Goal: Information Seeking & Learning: Learn about a topic

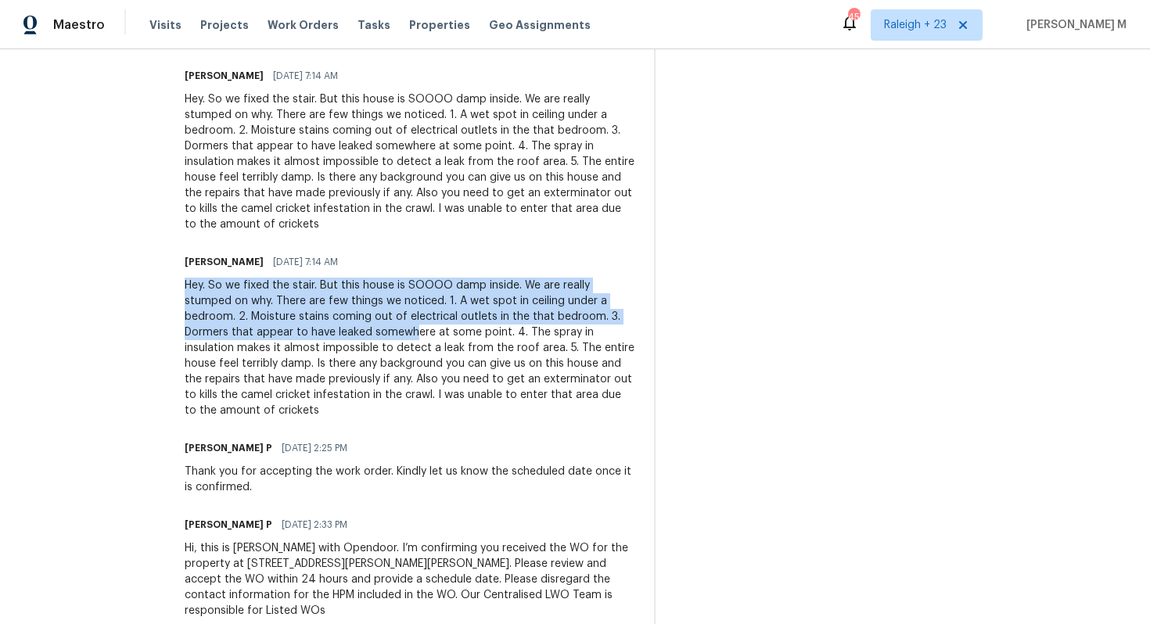
drag, startPoint x: 203, startPoint y: 253, endPoint x: 434, endPoint y: 306, distance: 236.7
click at [434, 306] on div "Hey. So we fixed the stair. But this house is SOOOO damp inside. We are really …" at bounding box center [410, 348] width 451 height 141
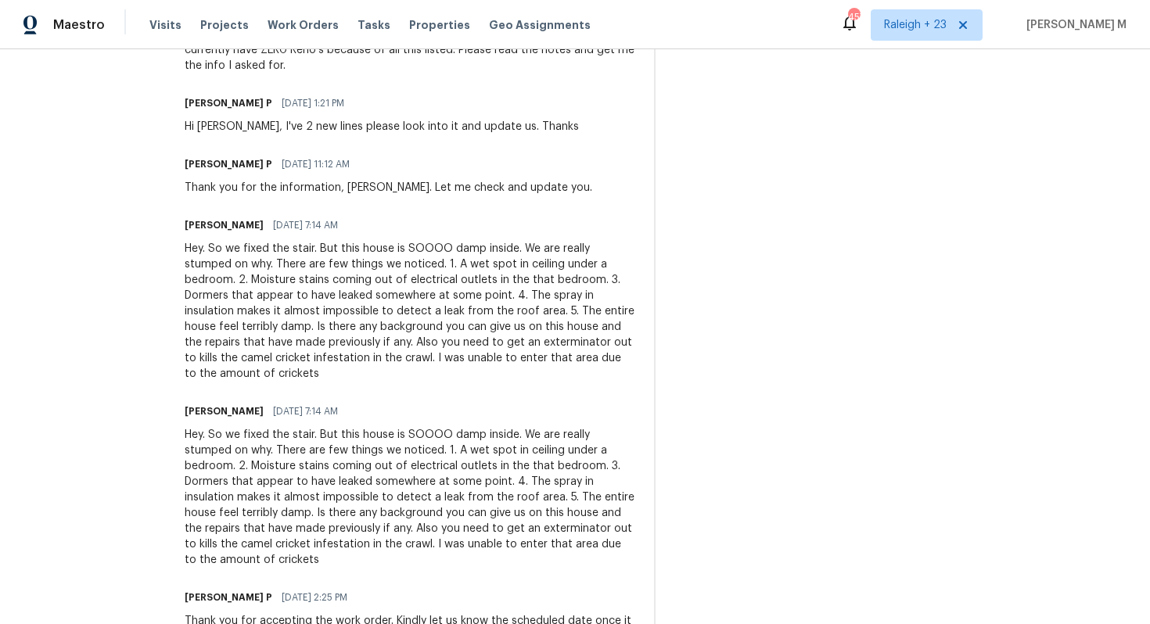
scroll to position [740, 0]
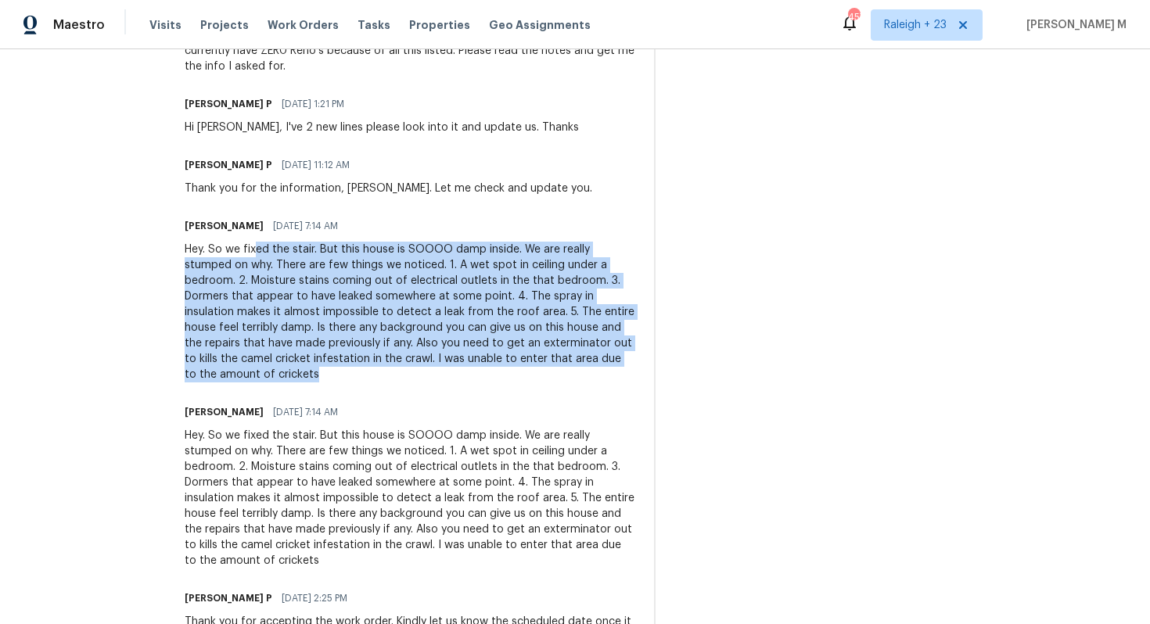
drag, startPoint x: 275, startPoint y: 221, endPoint x: 632, endPoint y: 349, distance: 379.6
click at [632, 350] on div "Hey. So we fixed the stair. But this house is SOOOO damp inside. We are really …" at bounding box center [410, 312] width 451 height 141
click at [620, 293] on div "Hey. So we fixed the stair. But this house is SOOOO damp inside. We are really …" at bounding box center [410, 312] width 451 height 141
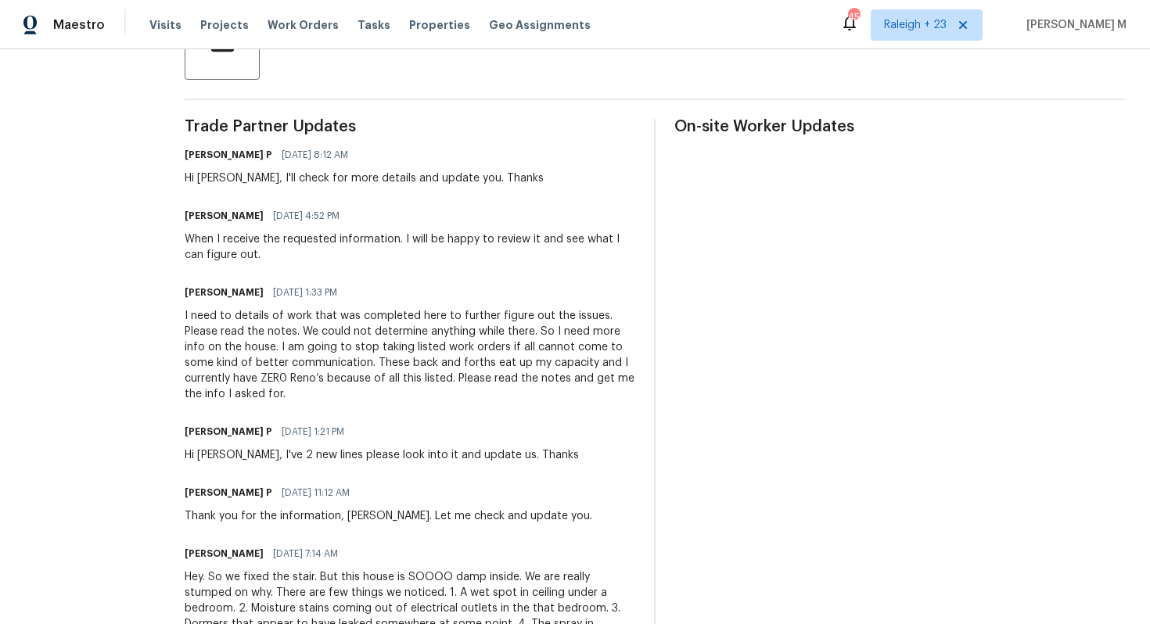
scroll to position [389, 0]
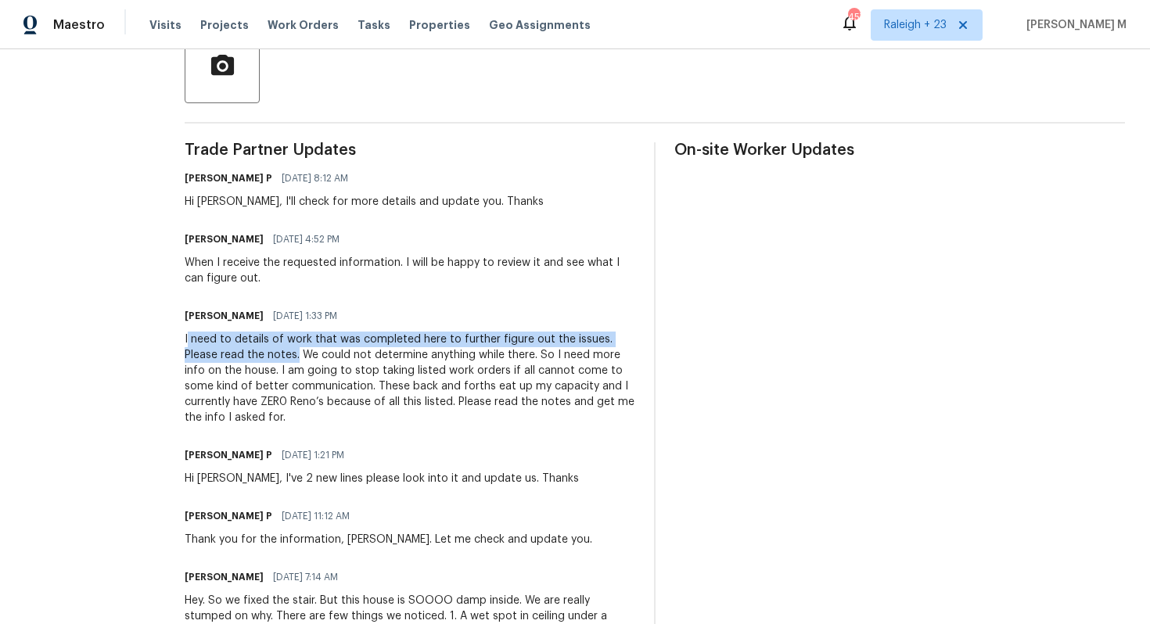
drag, startPoint x: 208, startPoint y: 315, endPoint x: 318, endPoint y: 331, distance: 110.6
click at [318, 332] on div "I need to details of work that was completed here to further figure out the iss…" at bounding box center [410, 379] width 451 height 94
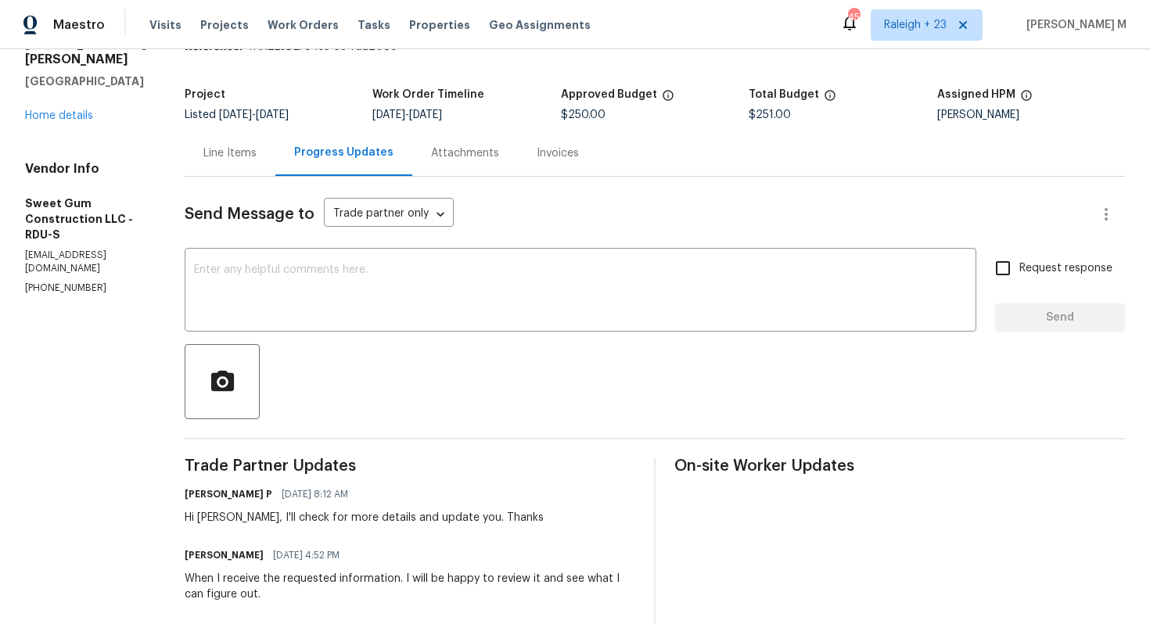
scroll to position [0, 0]
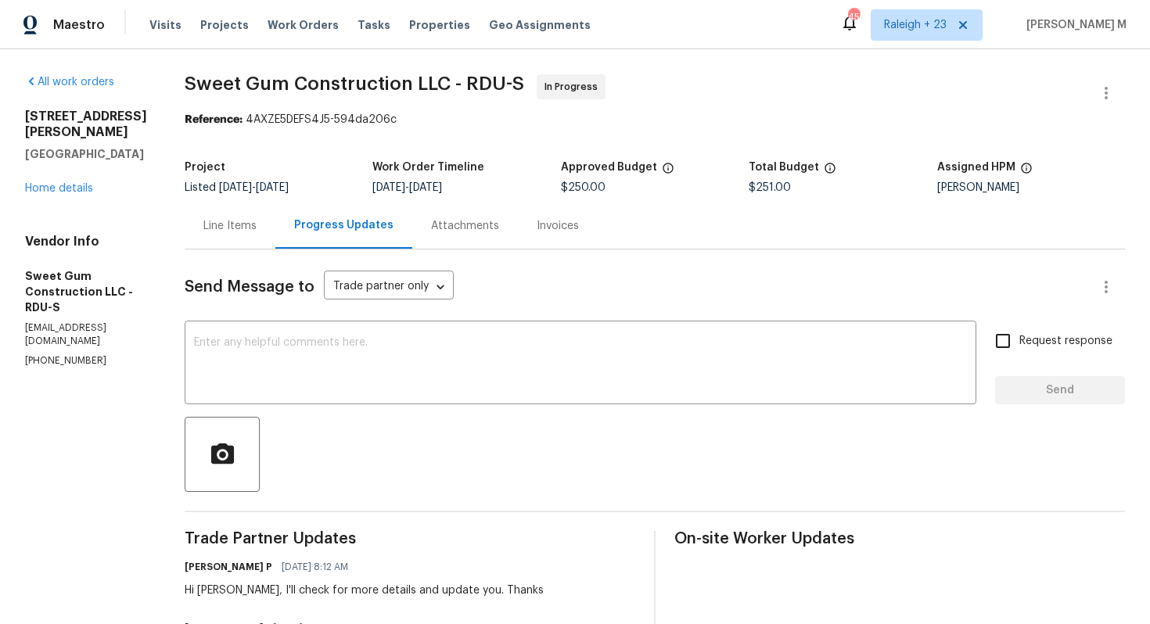
click at [228, 218] on div "Line Items" at bounding box center [229, 226] width 53 height 16
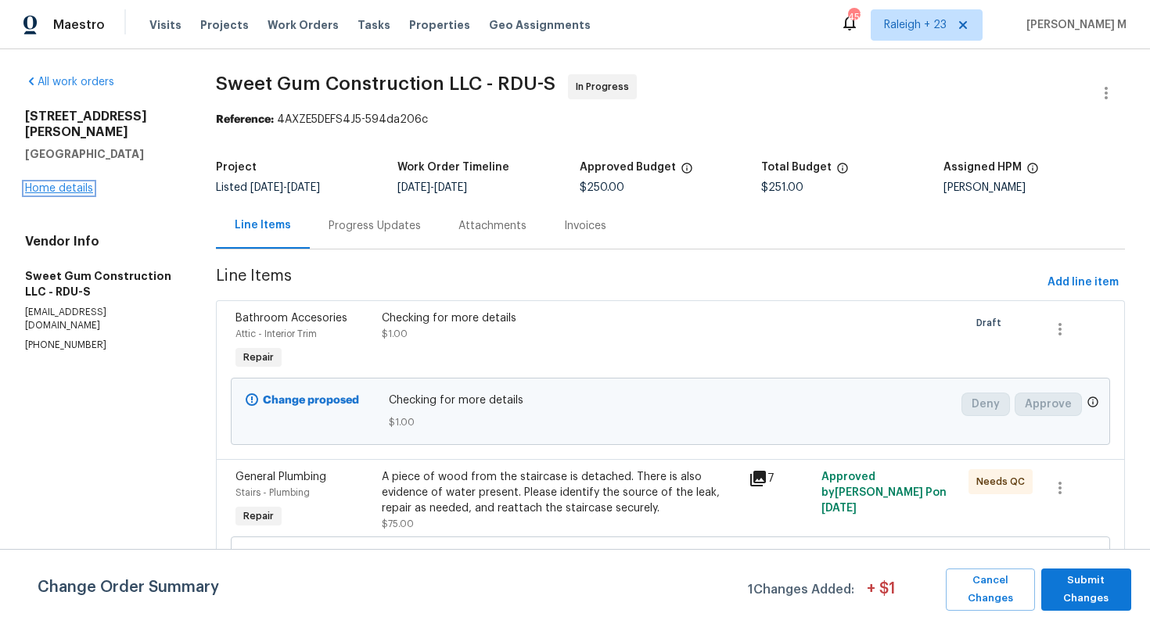
click at [43, 183] on link "Home details" at bounding box center [59, 188] width 68 height 11
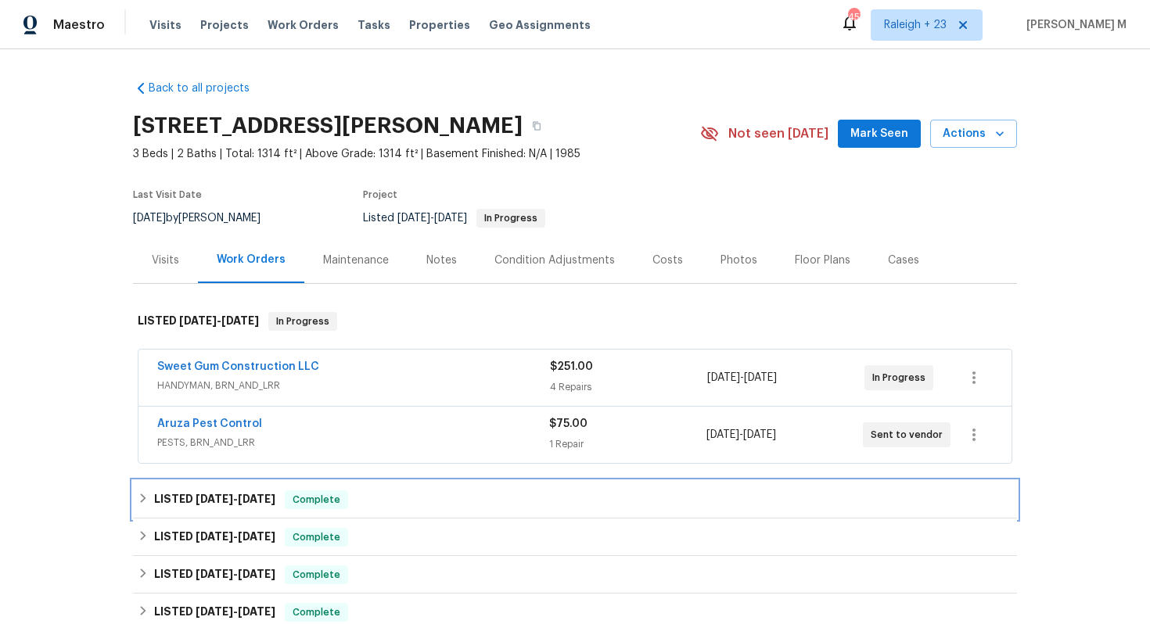
click at [232, 498] on div "LISTED 5/4/25 - 5/8/25 Complete" at bounding box center [575, 500] width 884 height 38
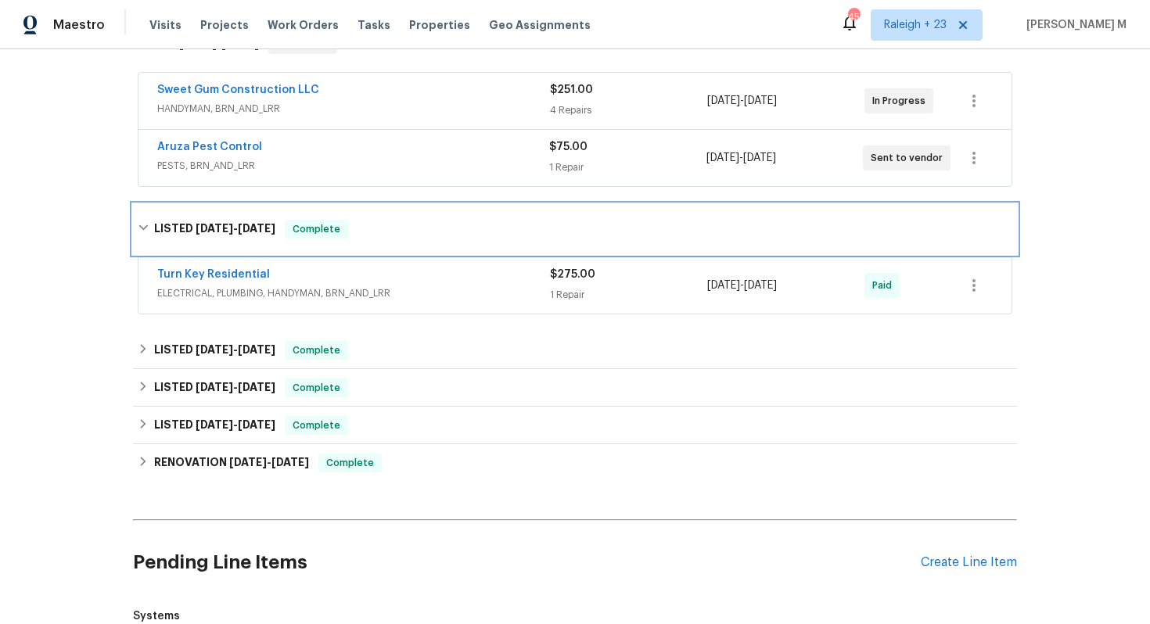
scroll to position [340, 0]
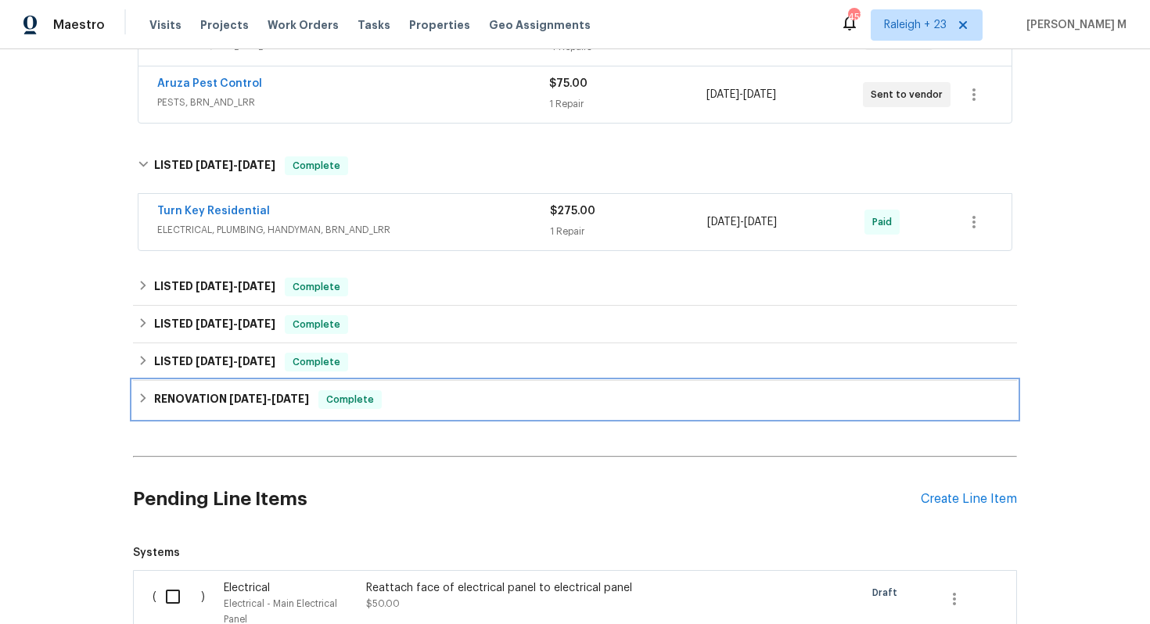
click at [250, 381] on div "RENOVATION 3/11/25 - 3/20/25 Complete" at bounding box center [575, 400] width 884 height 38
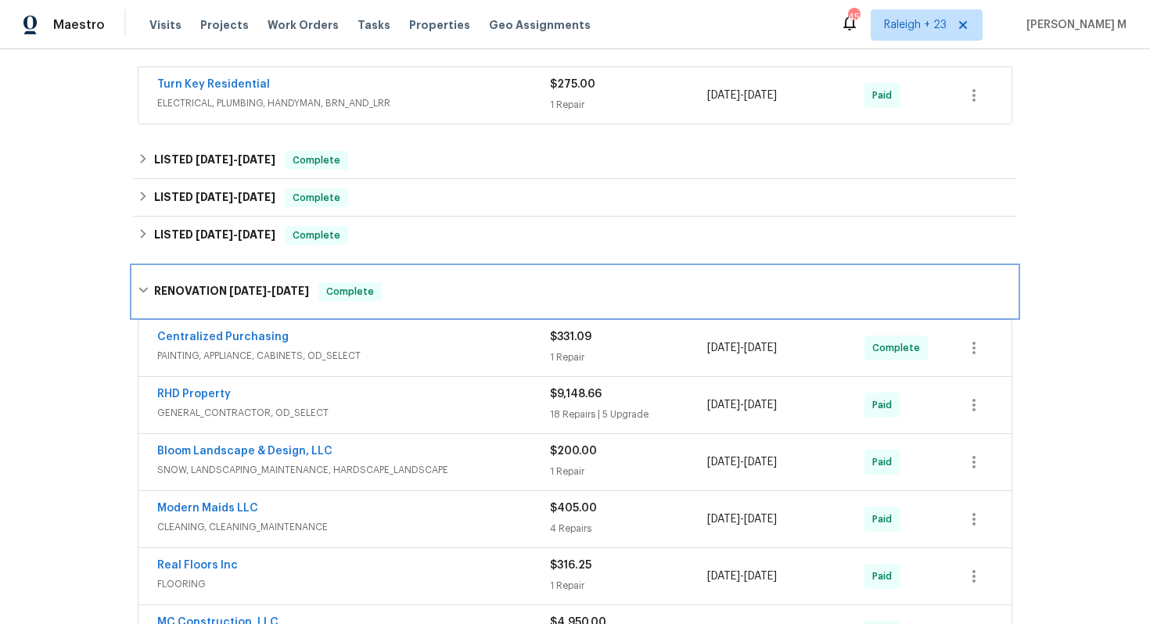
scroll to position [464, 0]
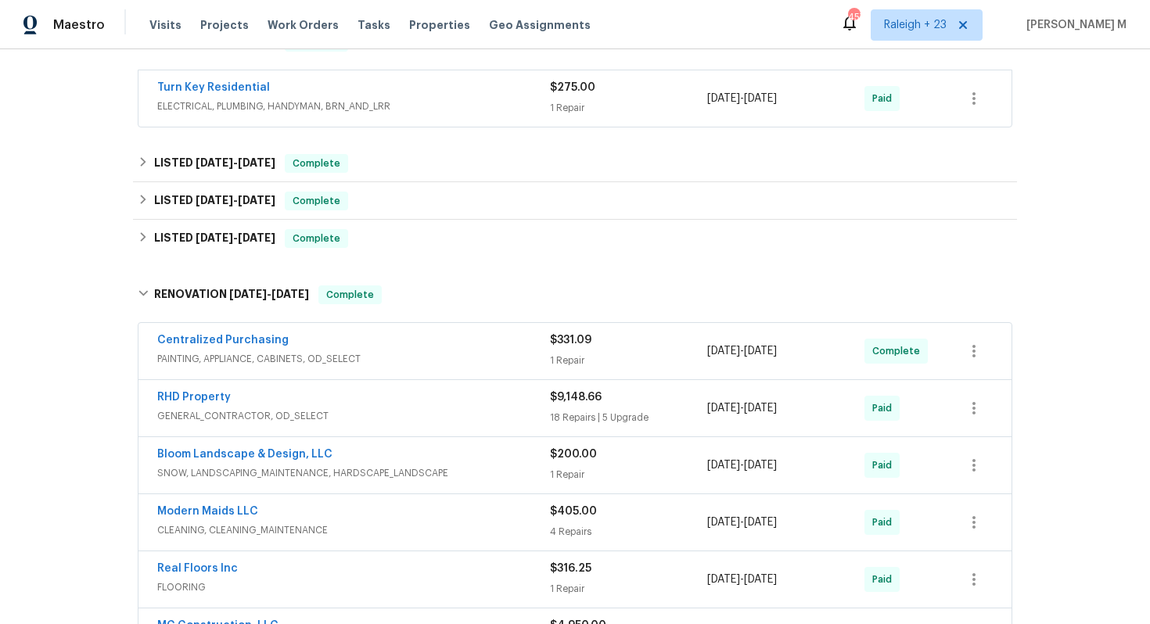
click at [267, 408] on span "GENERAL_CONTRACTOR, OD_SELECT" at bounding box center [353, 416] width 393 height 16
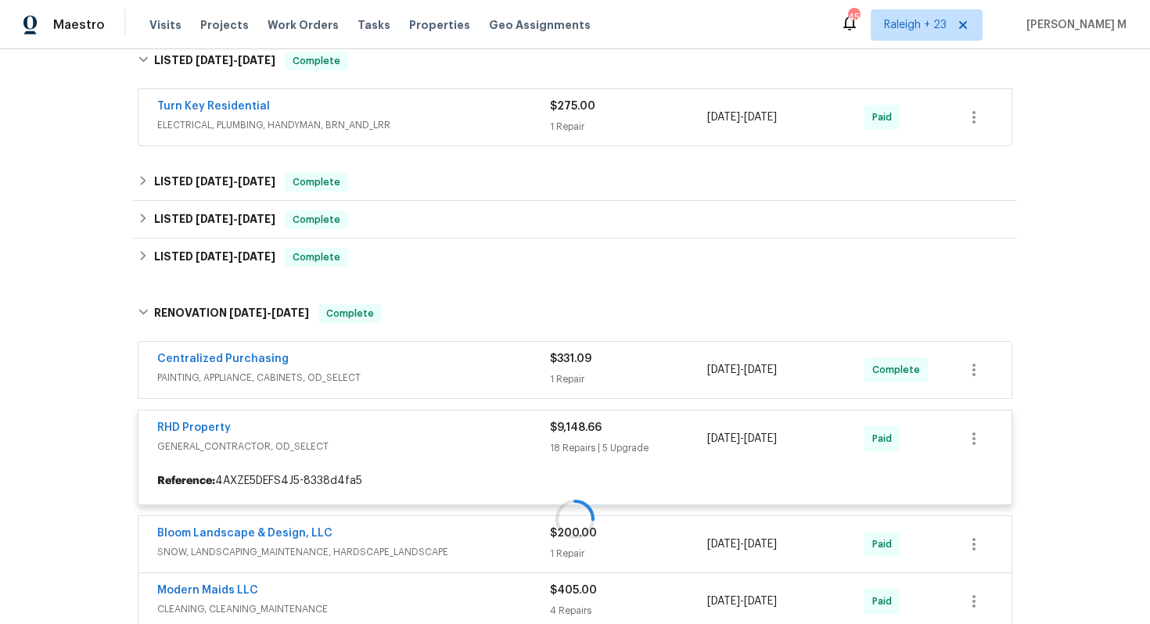
scroll to position [444, 0]
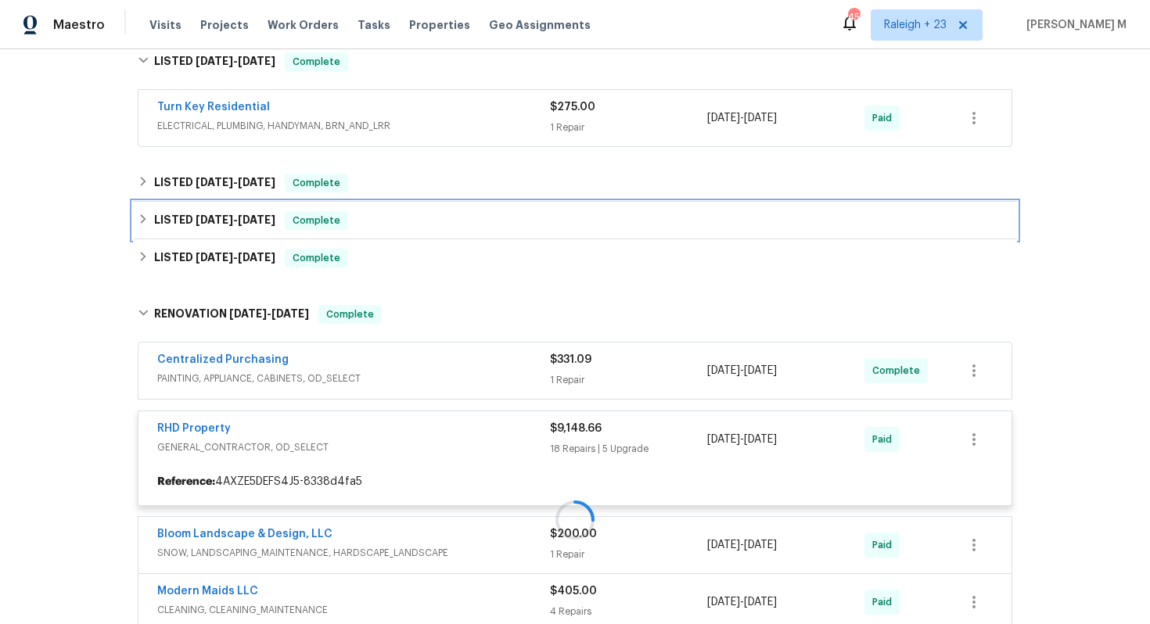
click at [207, 214] on span "4/3/25" at bounding box center [215, 219] width 38 height 11
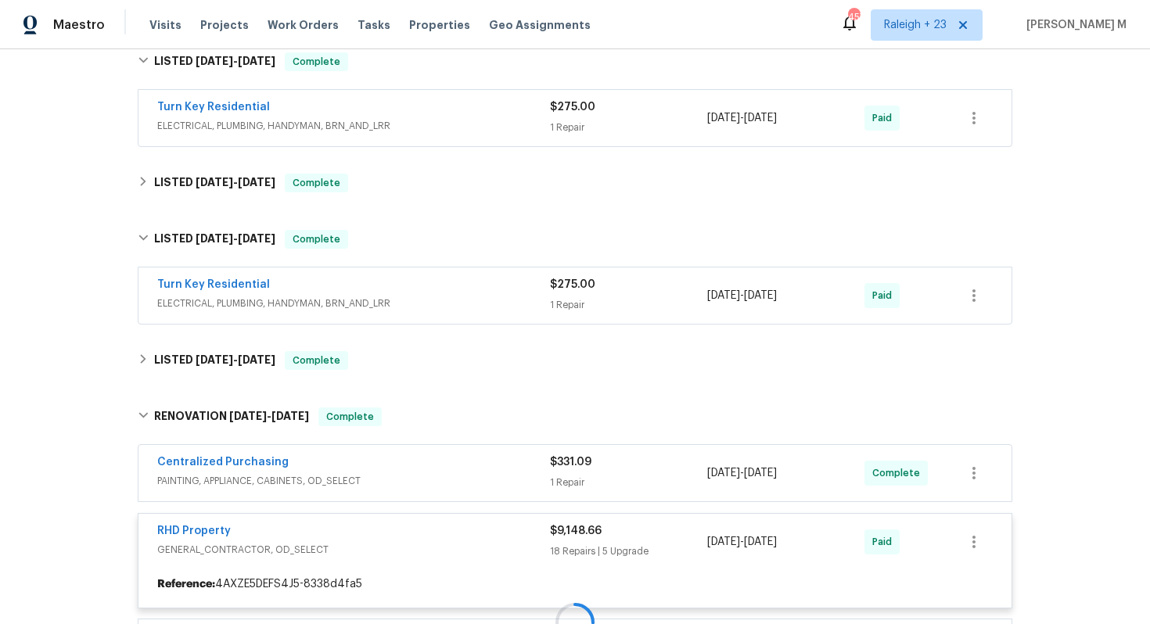
click at [223, 136] on div "Back to all projects 1100 Walter Clark Dr, Hillsborough, NC 27278 3 Beds | 2 Ba…" at bounding box center [575, 513] width 884 height 1778
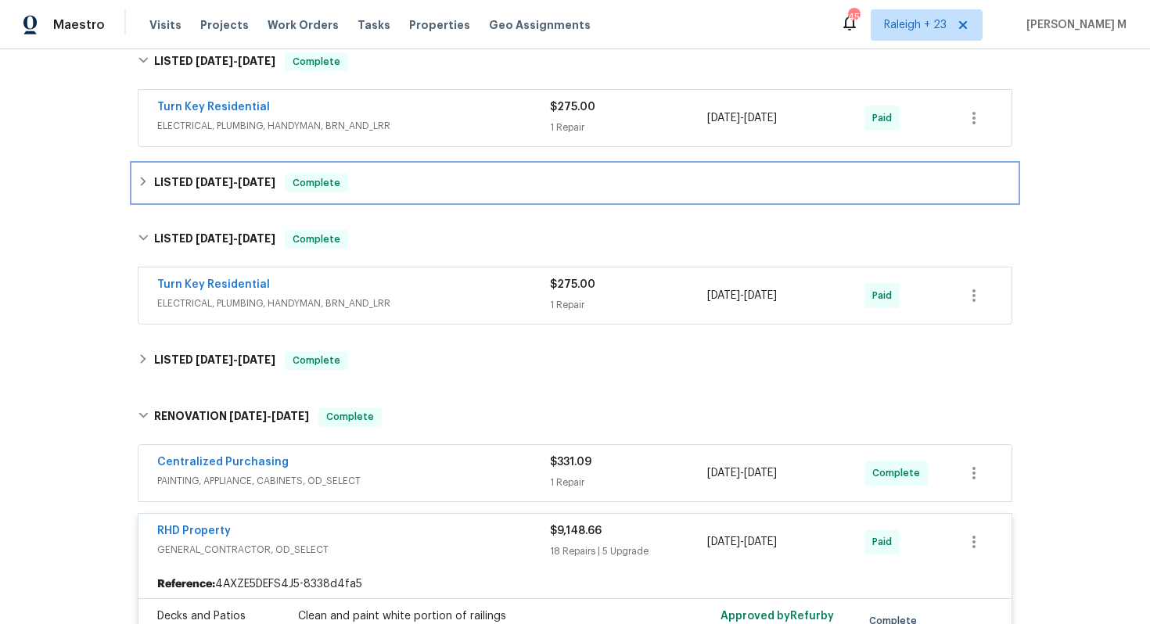
click at [223, 178] on div "LISTED 4/17/25 - 4/17/25 Complete" at bounding box center [575, 183] width 884 height 38
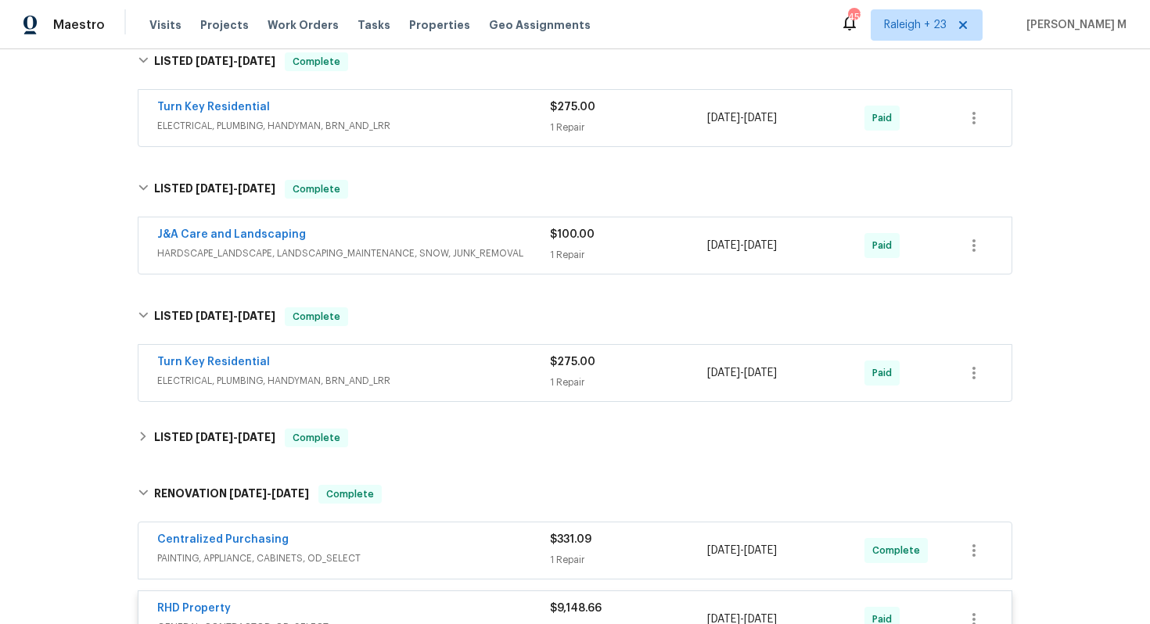
click at [241, 249] on div "J&A Care and Landscaping HARDSCAPE_LANDSCAPE, LANDSCAPING_MAINTENANCE, SNOW, JU…" at bounding box center [574, 245] width 873 height 56
click at [261, 229] on link "J&A Care and Landscaping" at bounding box center [231, 234] width 149 height 11
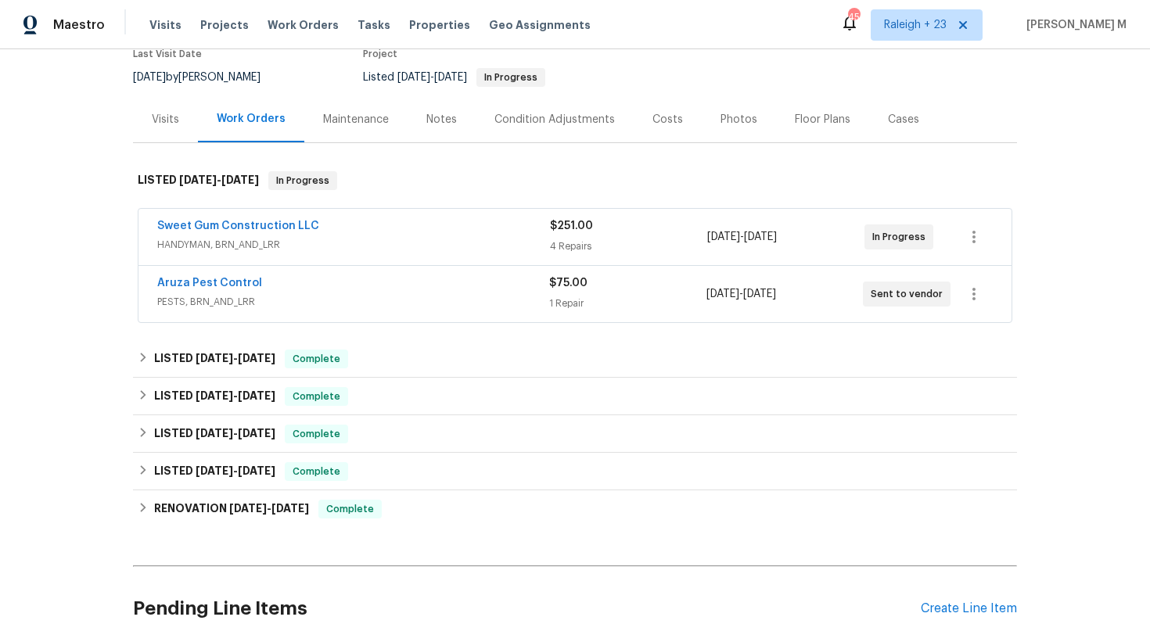
scroll to position [156, 0]
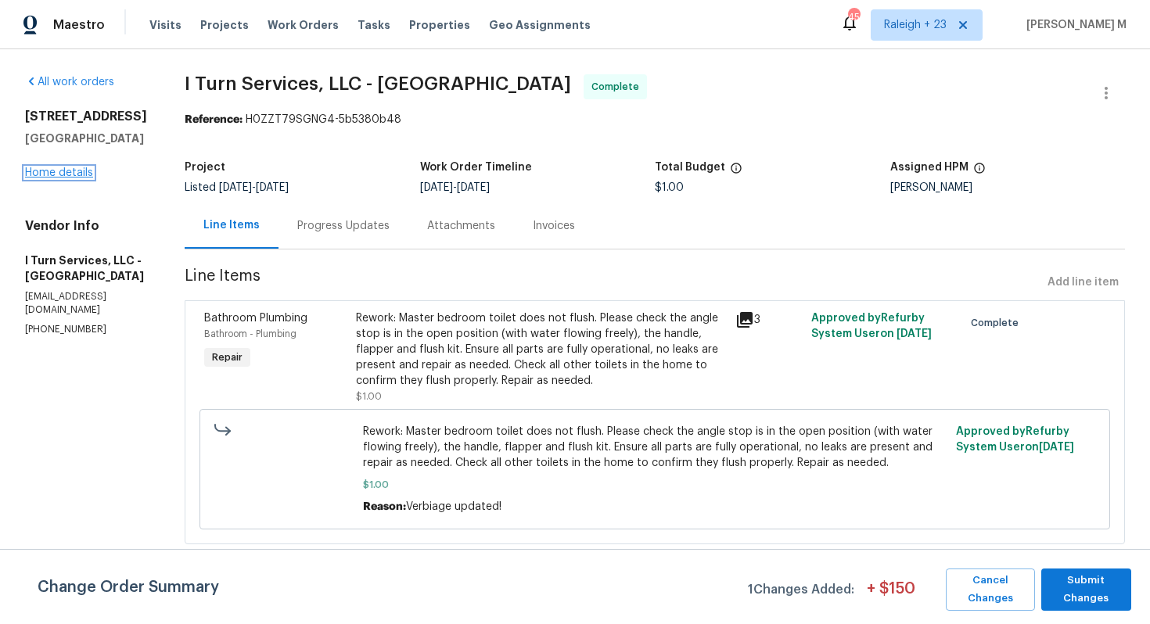
click at [56, 172] on link "Home details" at bounding box center [59, 172] width 68 height 11
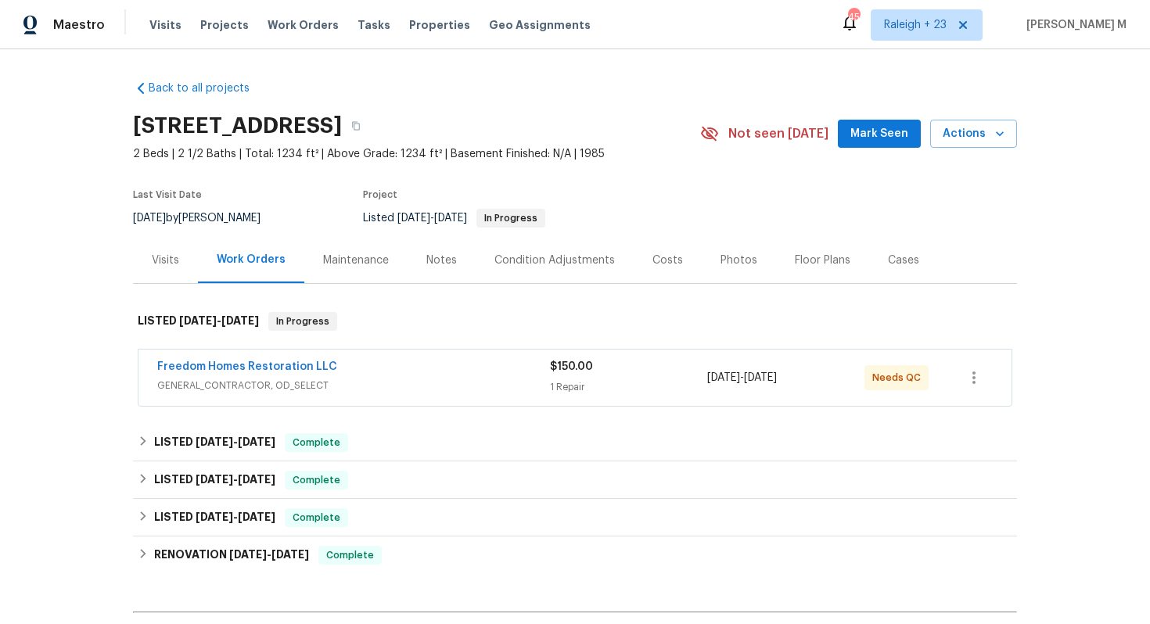
click at [266, 378] on span "GENERAL_CONTRACTOR, OD_SELECT" at bounding box center [353, 386] width 393 height 16
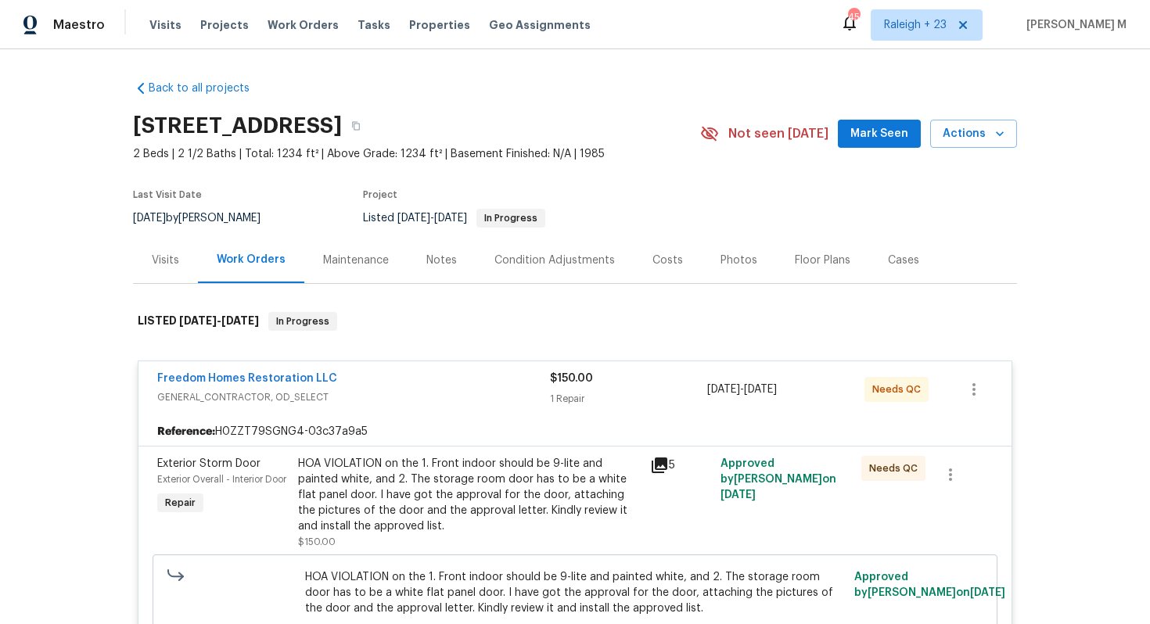
scroll to position [126, 0]
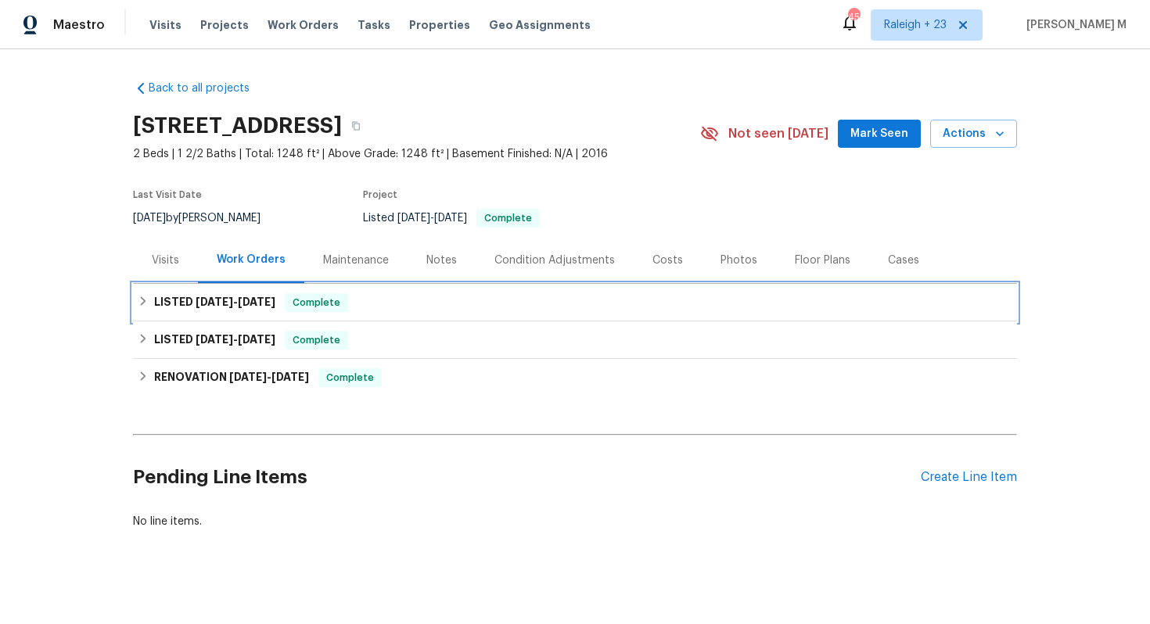
click at [225, 305] on div "LISTED 7/3/25 - 7/9/25 Complete" at bounding box center [575, 303] width 884 height 38
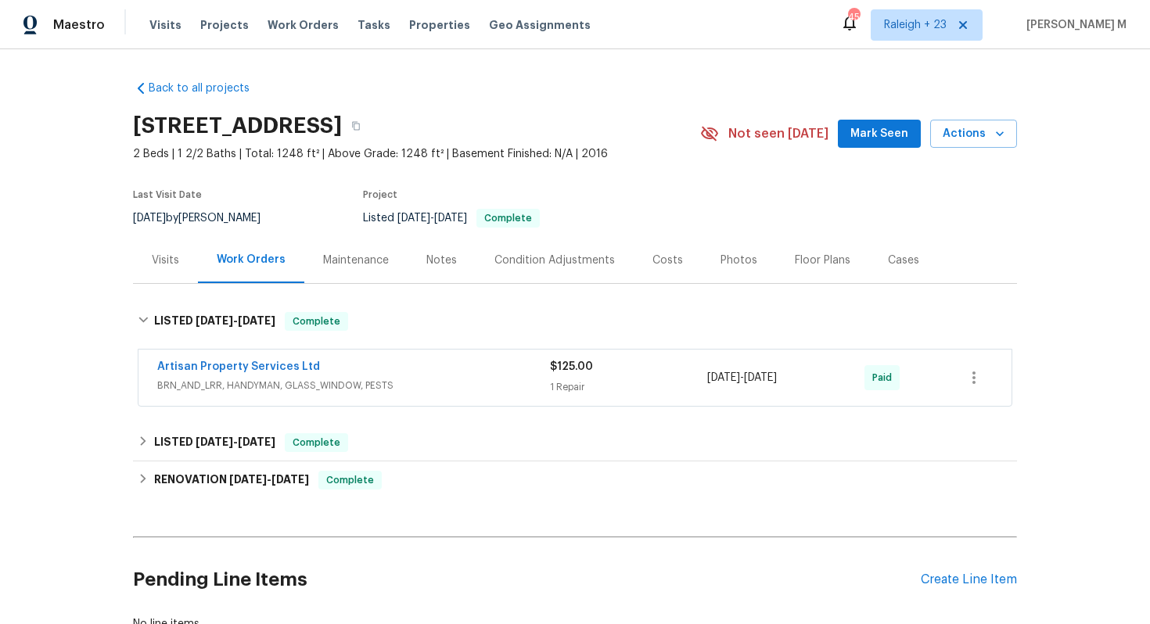
click at [181, 410] on div "Back to all projects 1245 Utica St Apt 104, Denver, CO 80204 2 Beds | 1 2/2 Bat…" at bounding box center [575, 356] width 884 height 577
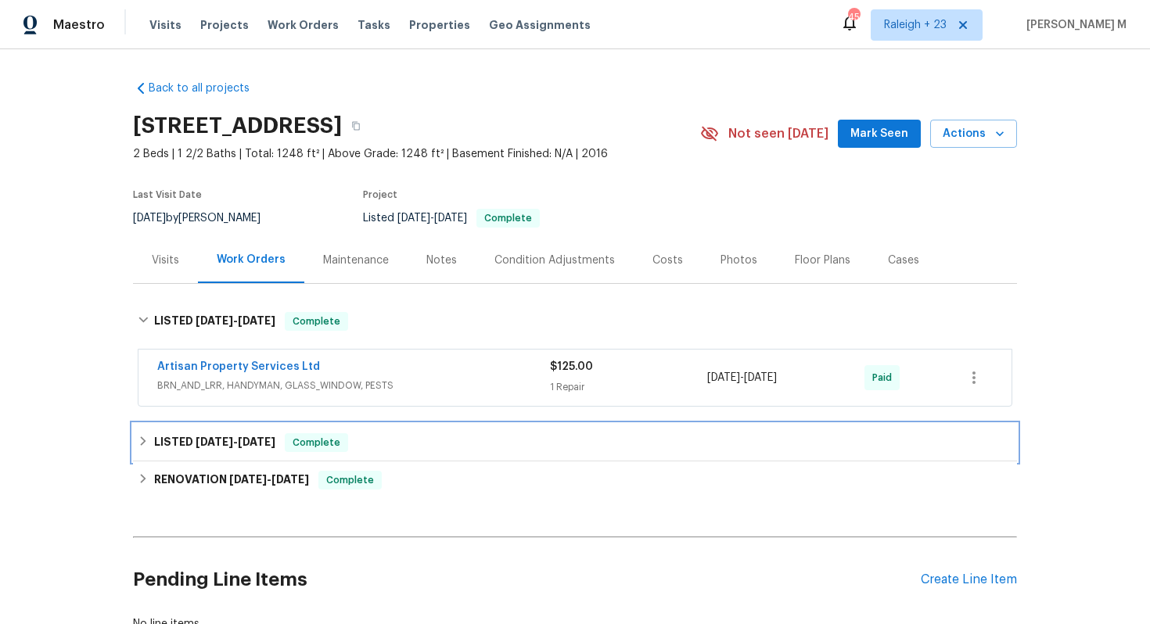
click at [179, 443] on div "LISTED 6/24/25 - 6/25/25 Complete" at bounding box center [575, 443] width 884 height 38
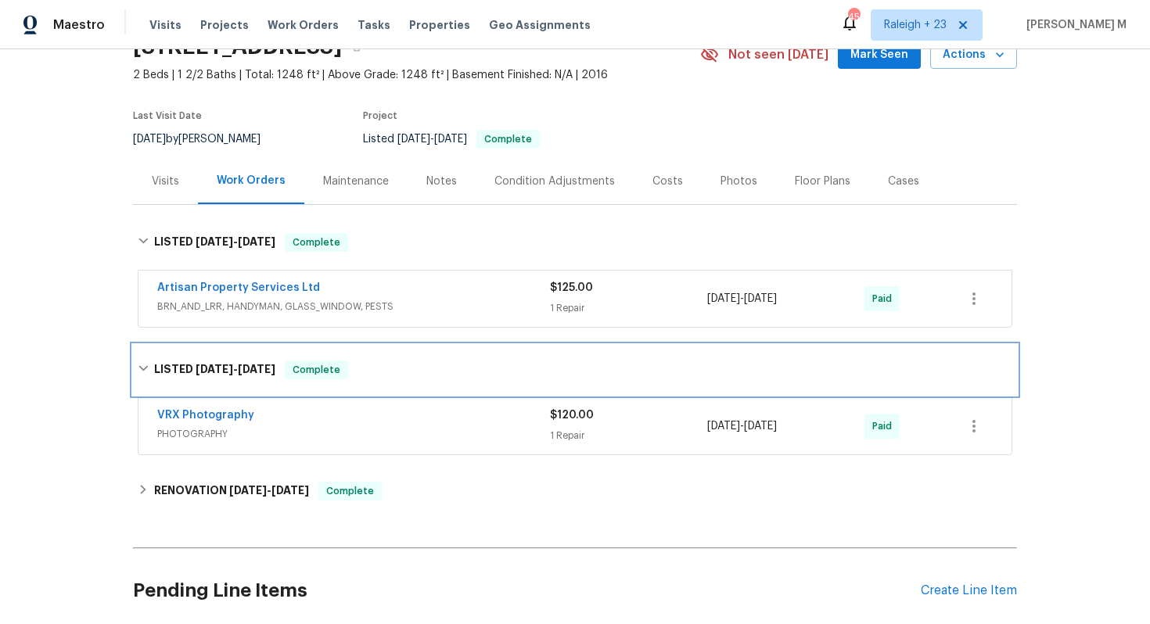
scroll to position [86, 0]
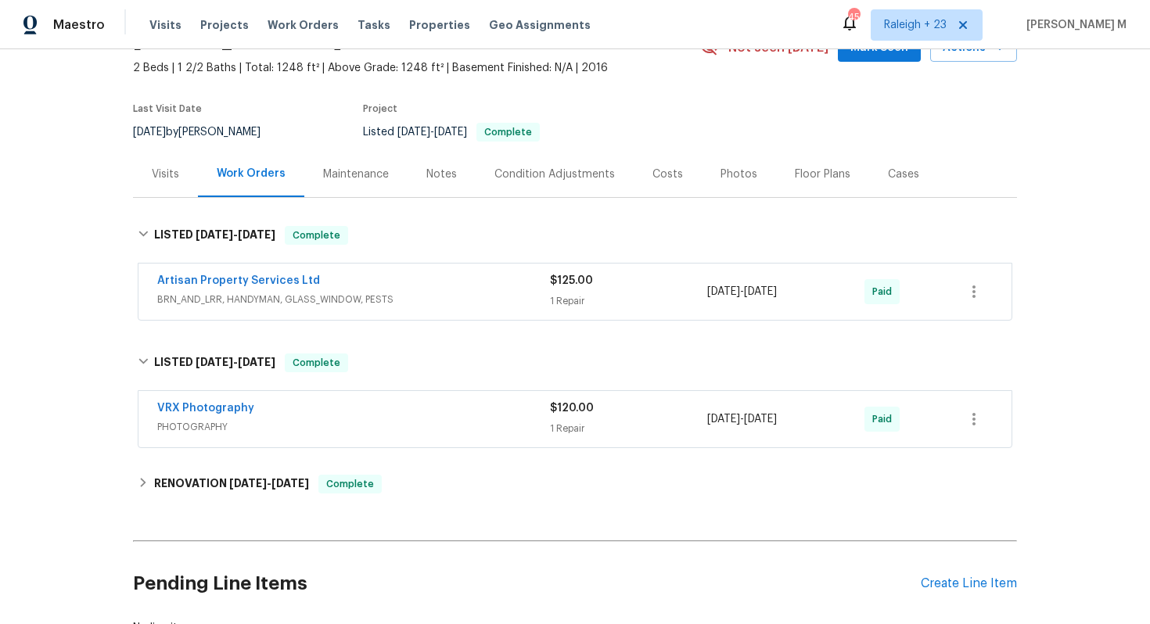
click at [178, 500] on div "Back to all projects 1245 Utica St Apt 104, Denver, CO 80204 2 Beds | 1 2/2 Bat…" at bounding box center [575, 315] width 884 height 667
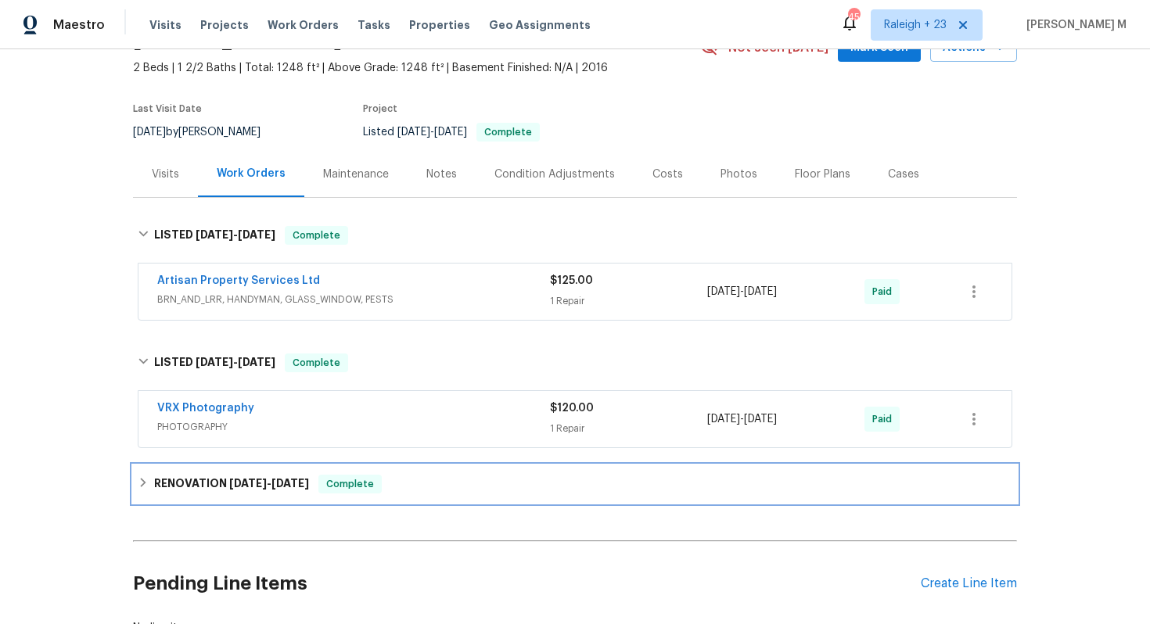
click at [192, 475] on h6 "RENOVATION 6/20/25 - 6/20/25" at bounding box center [231, 484] width 155 height 19
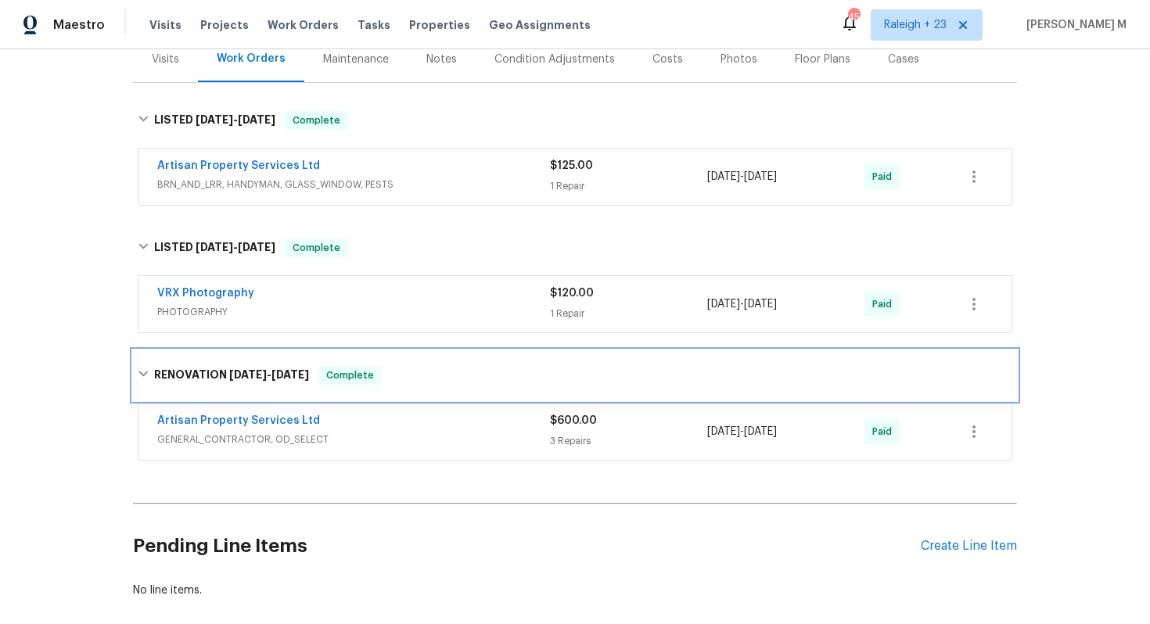
scroll to position [0, 0]
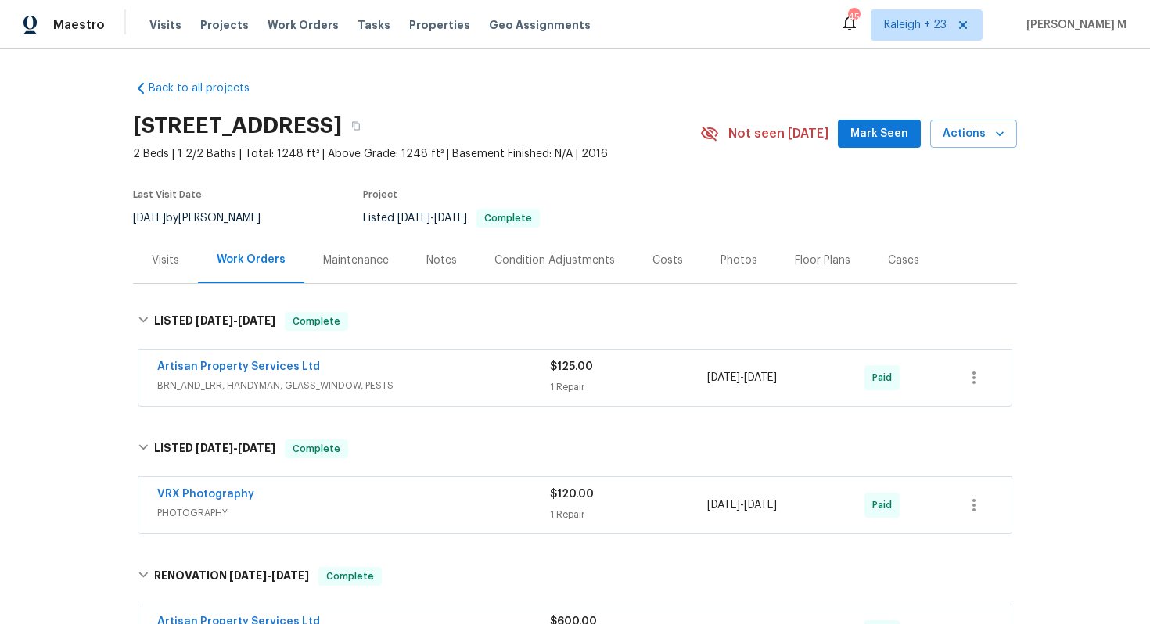
click at [347, 253] on div "Maintenance" at bounding box center [356, 261] width 66 height 16
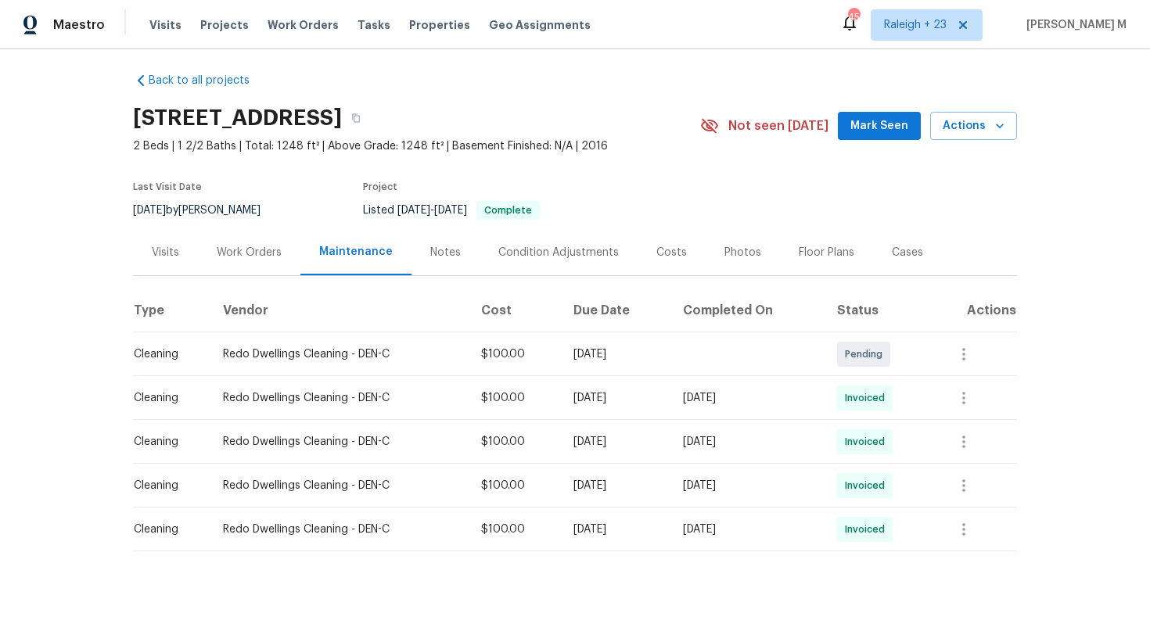
scroll to position [21, 0]
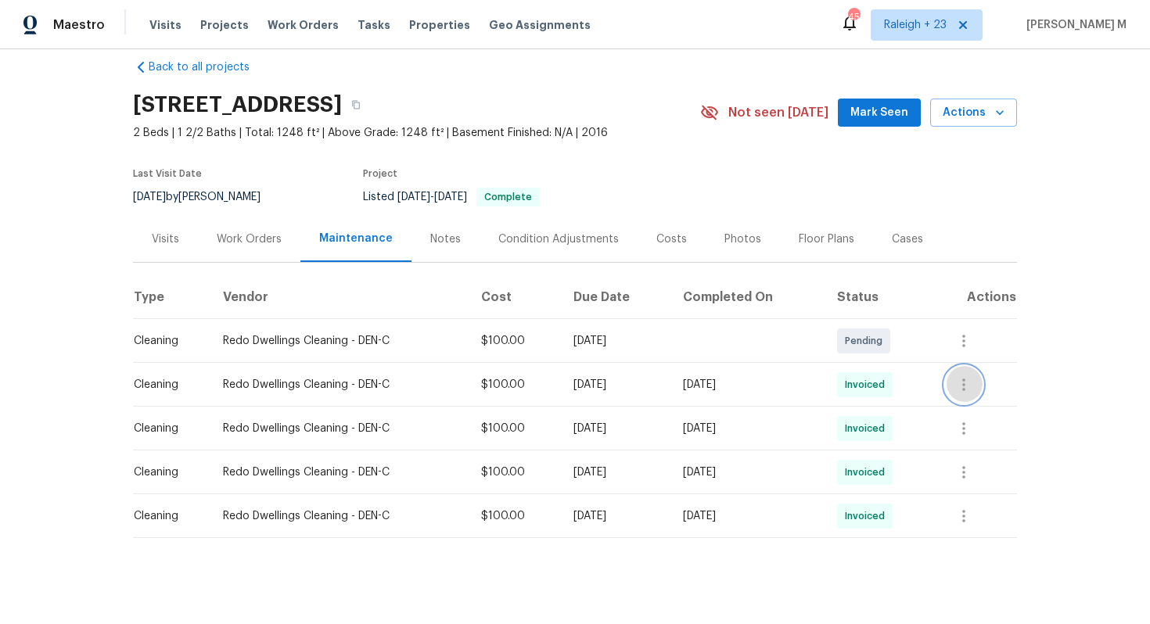
click at [973, 376] on icon "button" at bounding box center [963, 385] width 19 height 19
click at [979, 373] on li "Message vendor" at bounding box center [1012, 378] width 110 height 26
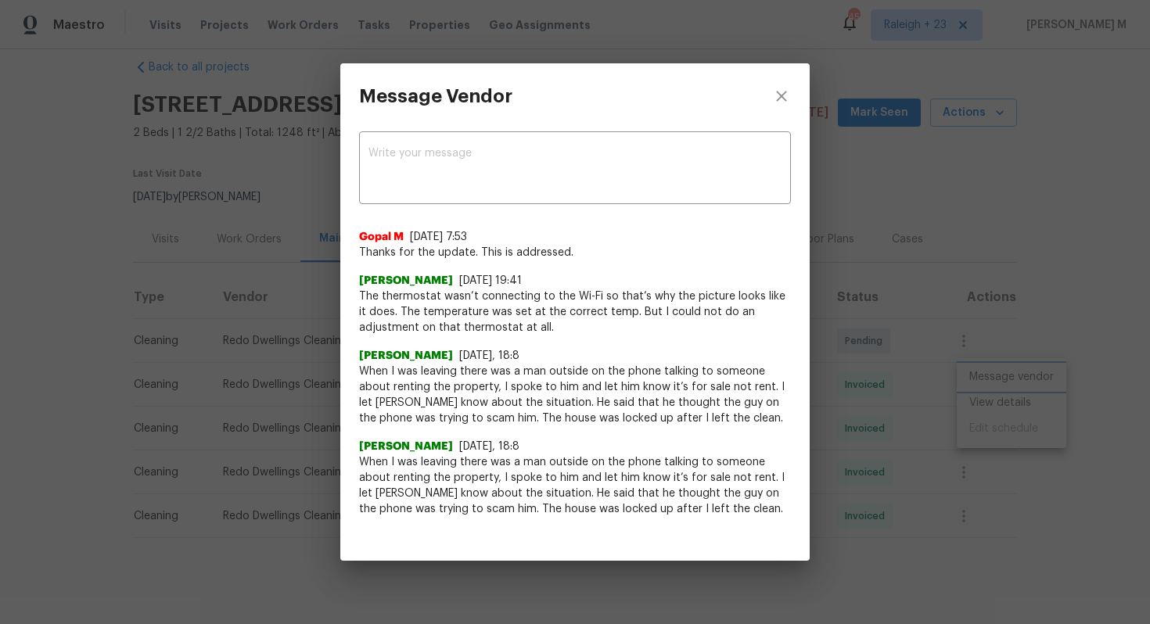
click at [1010, 407] on div "Message Vendor x ​ Gopal M 8/19/25, 7:53 Thanks for the update. This is address…" at bounding box center [575, 312] width 1150 height 624
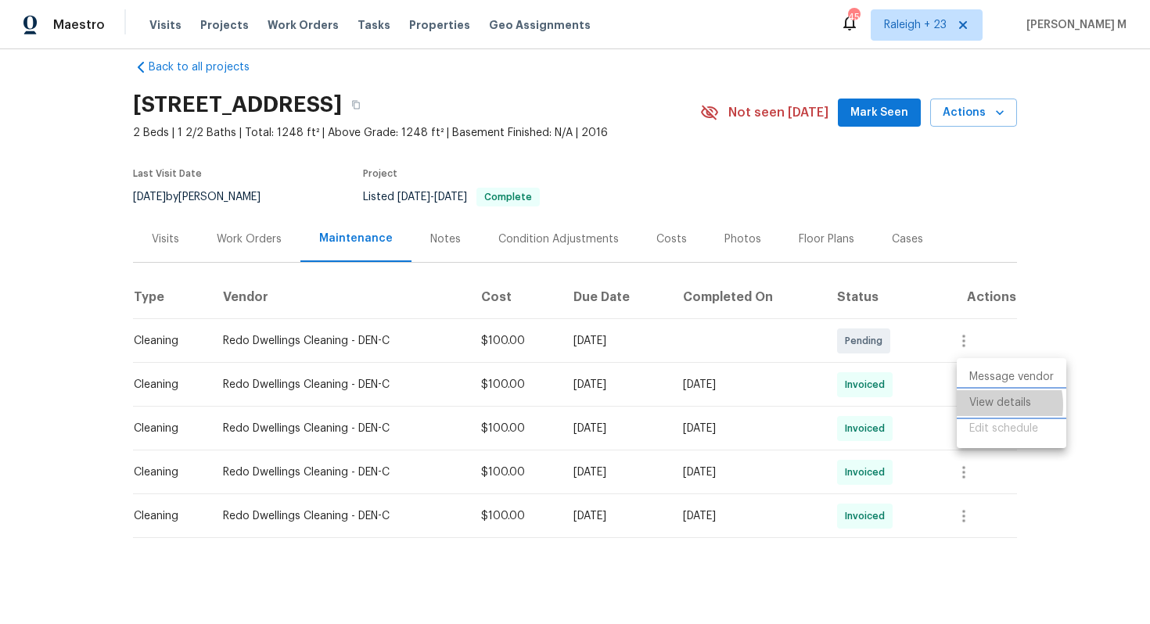
click at [985, 404] on li "View details" at bounding box center [1012, 403] width 110 height 26
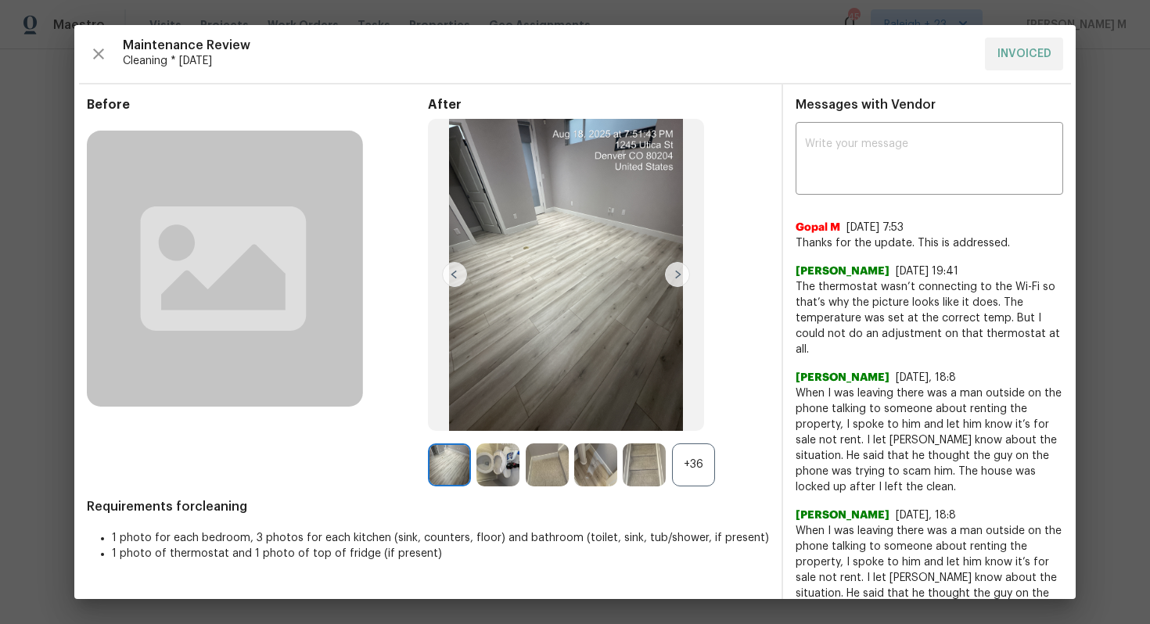
click at [694, 462] on div "+36" at bounding box center [693, 465] width 43 height 43
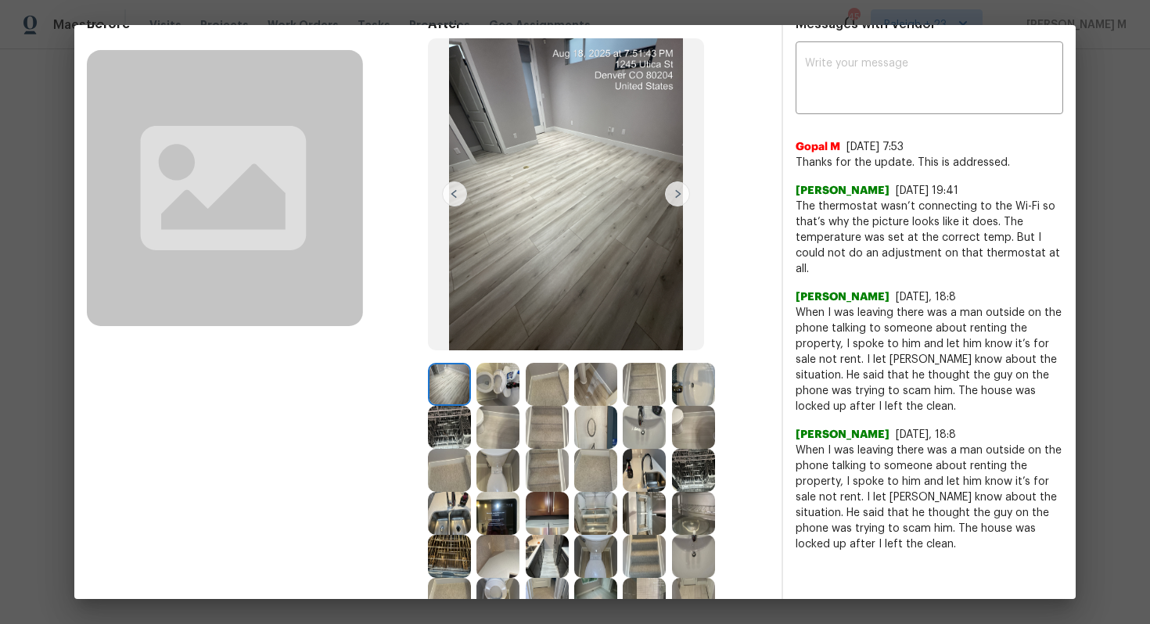
scroll to position [82, 0]
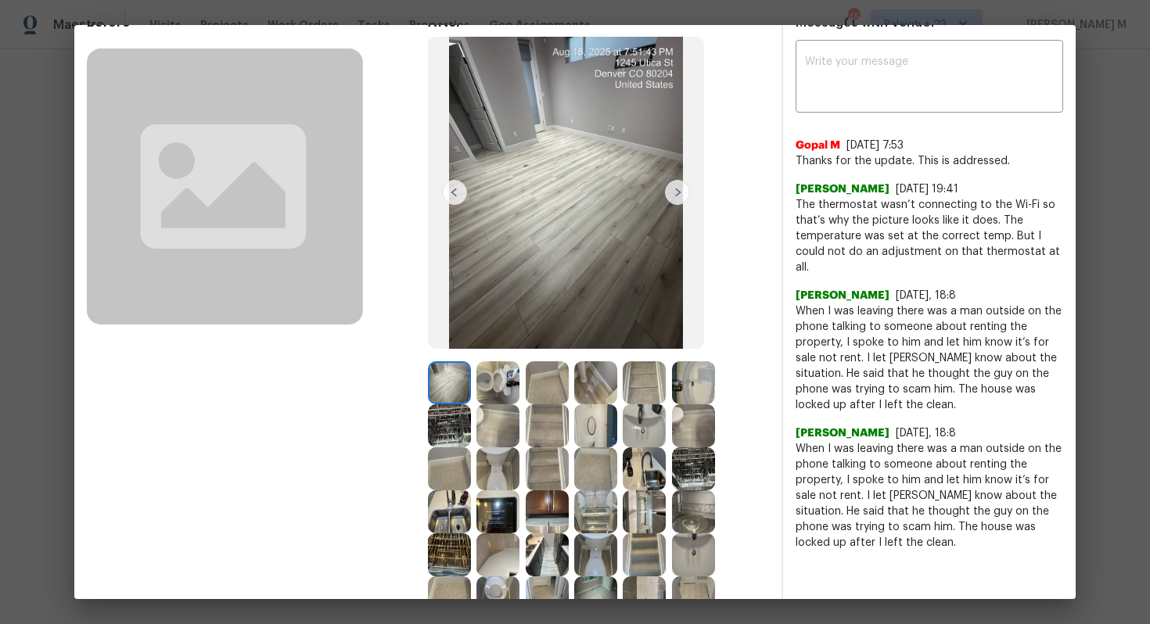
click at [519, 491] on img at bounding box center [497, 512] width 43 height 43
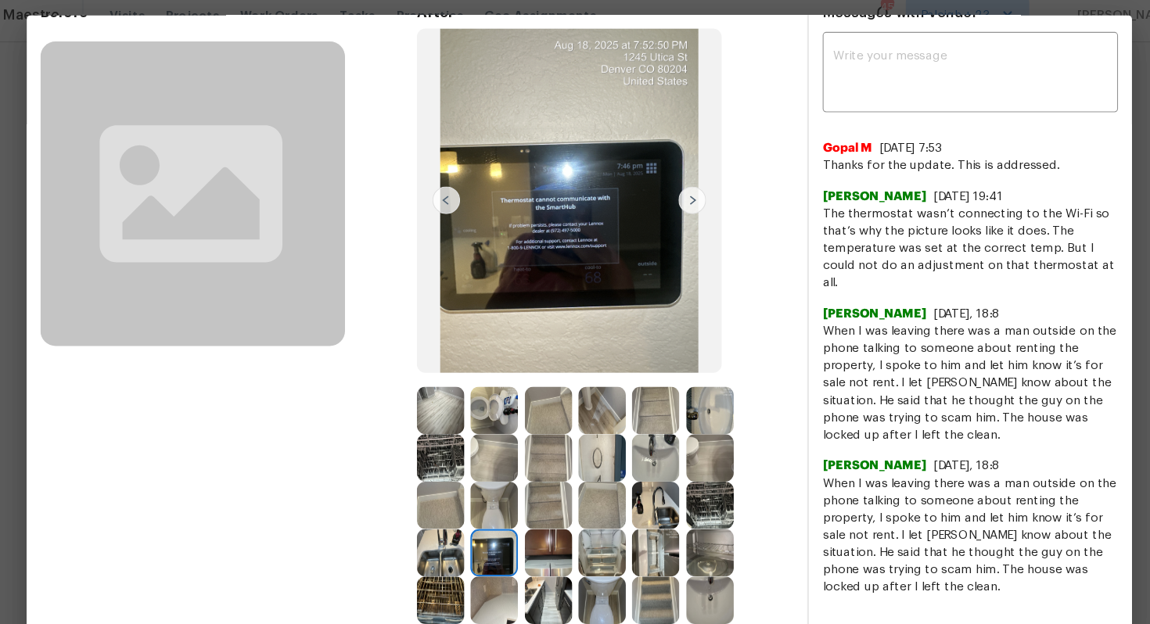
scroll to position [0, 0]
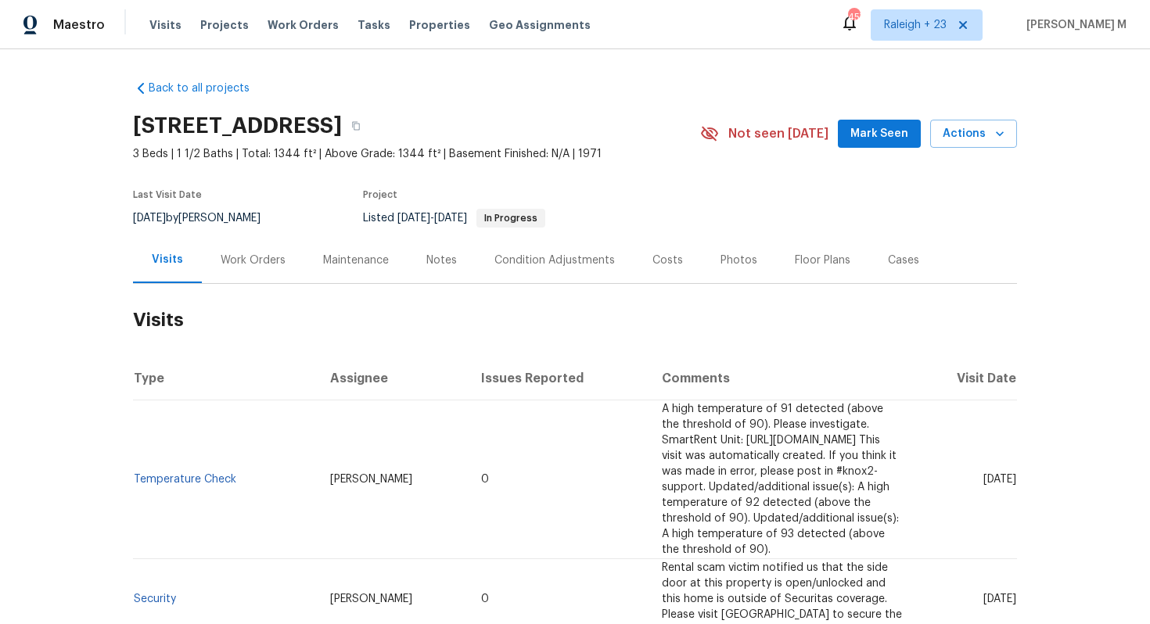
click at [243, 253] on div "Work Orders" at bounding box center [253, 261] width 65 height 16
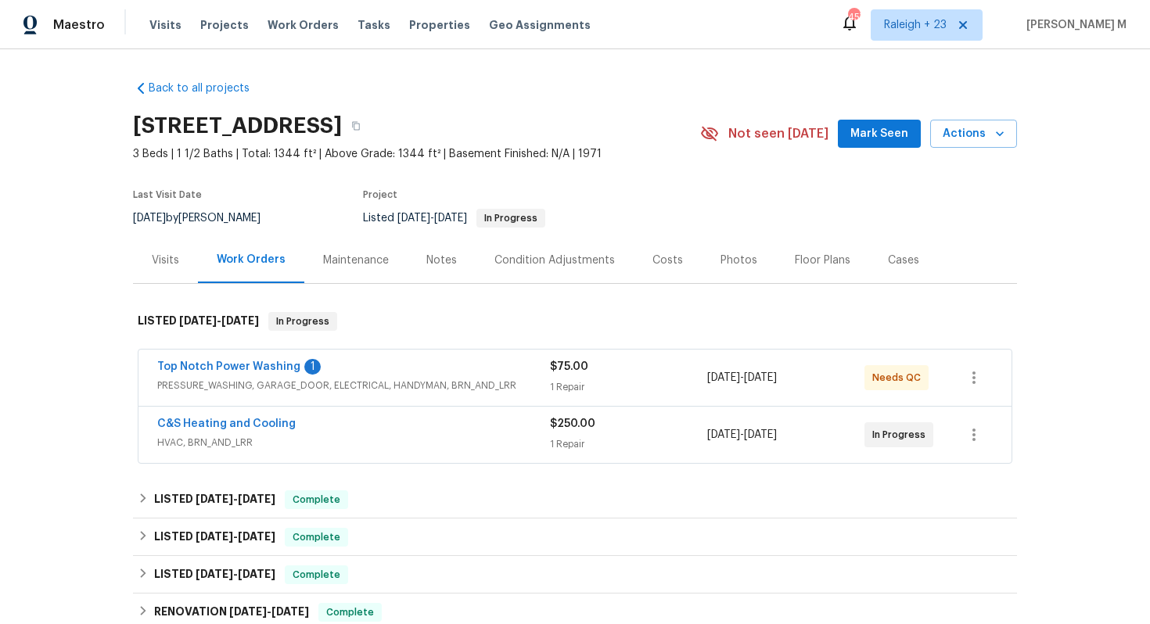
click at [278, 378] on span "PRESSURE_WASHING, GARAGE_DOOR, ELECTRICAL, HANDYMAN, BRN_AND_LRR" at bounding box center [353, 386] width 393 height 16
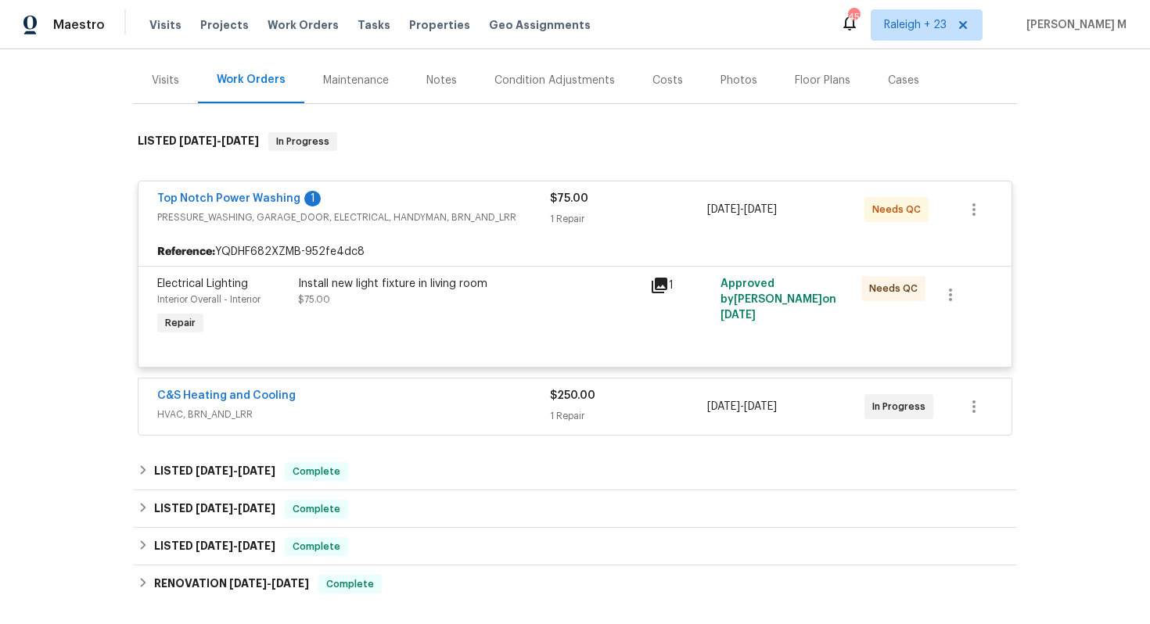
scroll to position [203, 0]
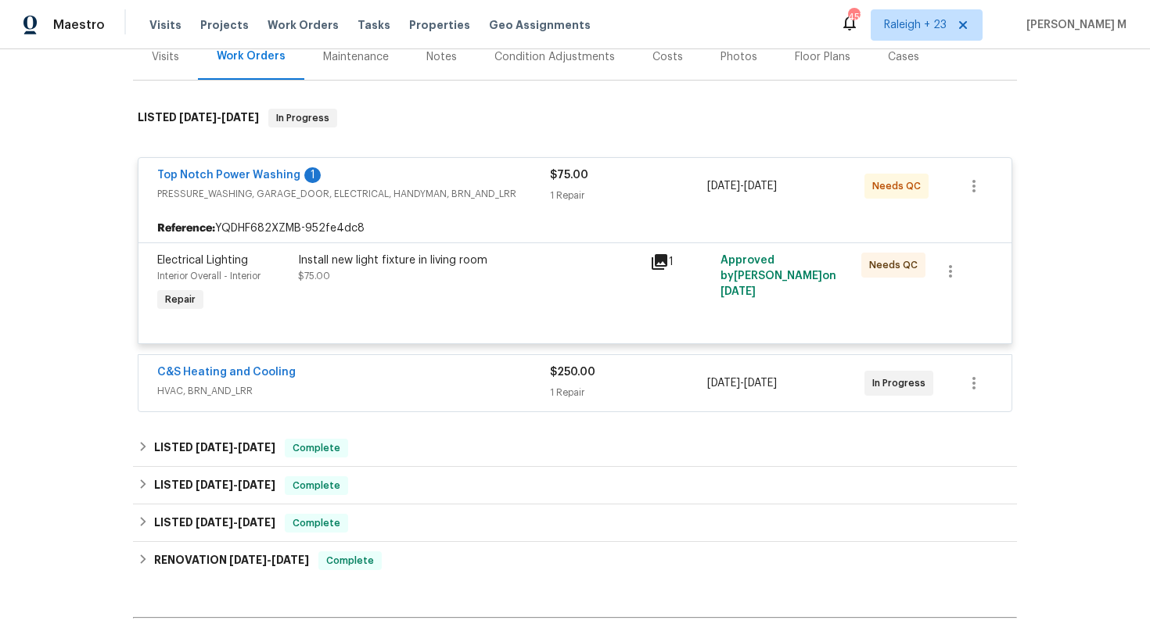
click at [239, 383] on span "HVAC, BRN_AND_LRR" at bounding box center [353, 391] width 393 height 16
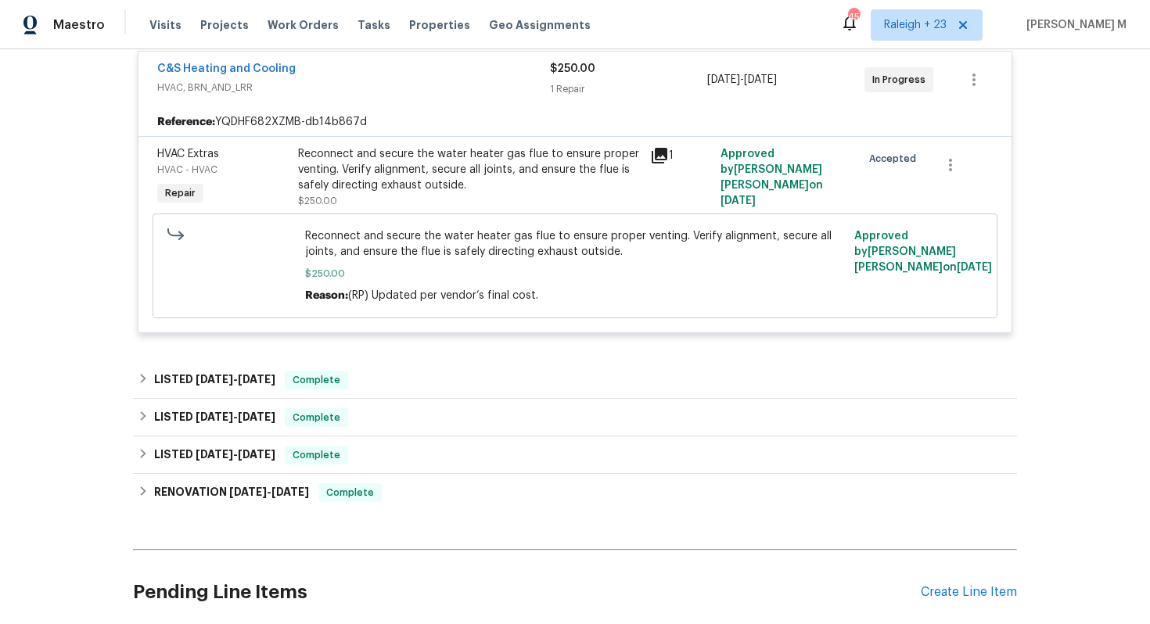
scroll to position [572, 0]
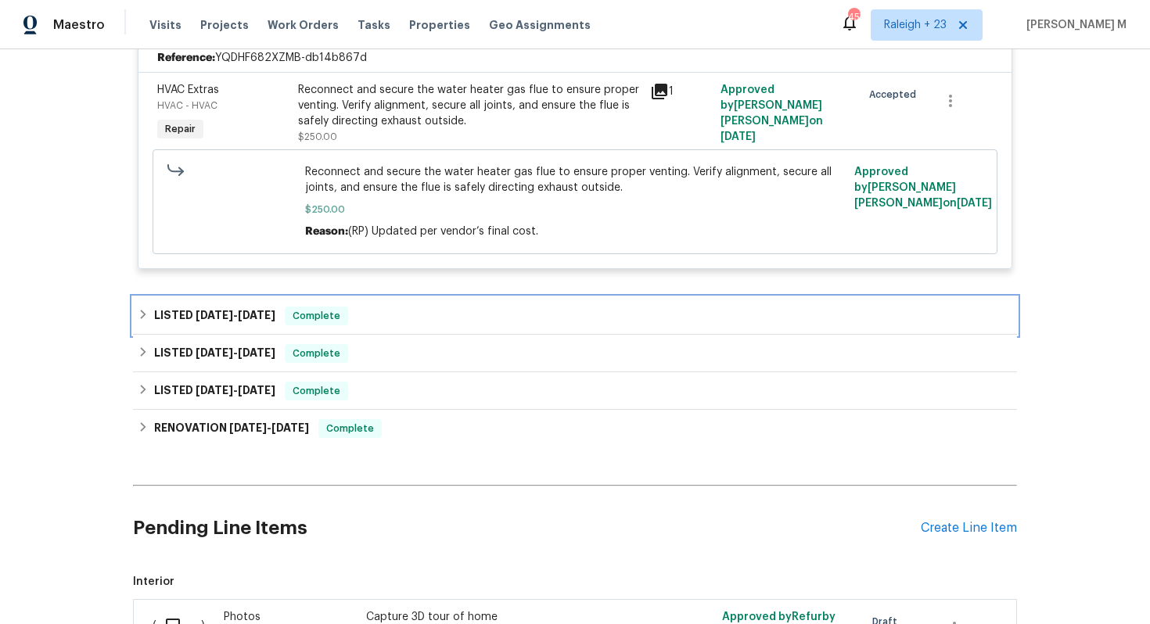
click at [219, 307] on div "LISTED [DATE] - [DATE] Complete" at bounding box center [575, 316] width 884 height 38
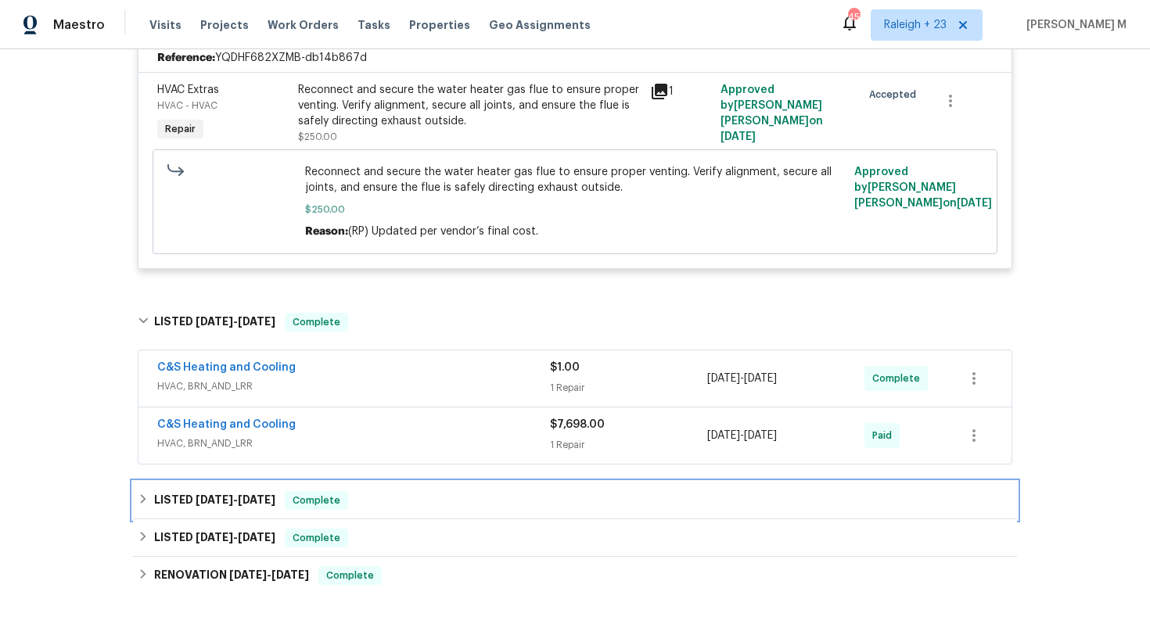
click at [232, 482] on div "LISTED [DATE] - [DATE] Complete" at bounding box center [575, 501] width 884 height 38
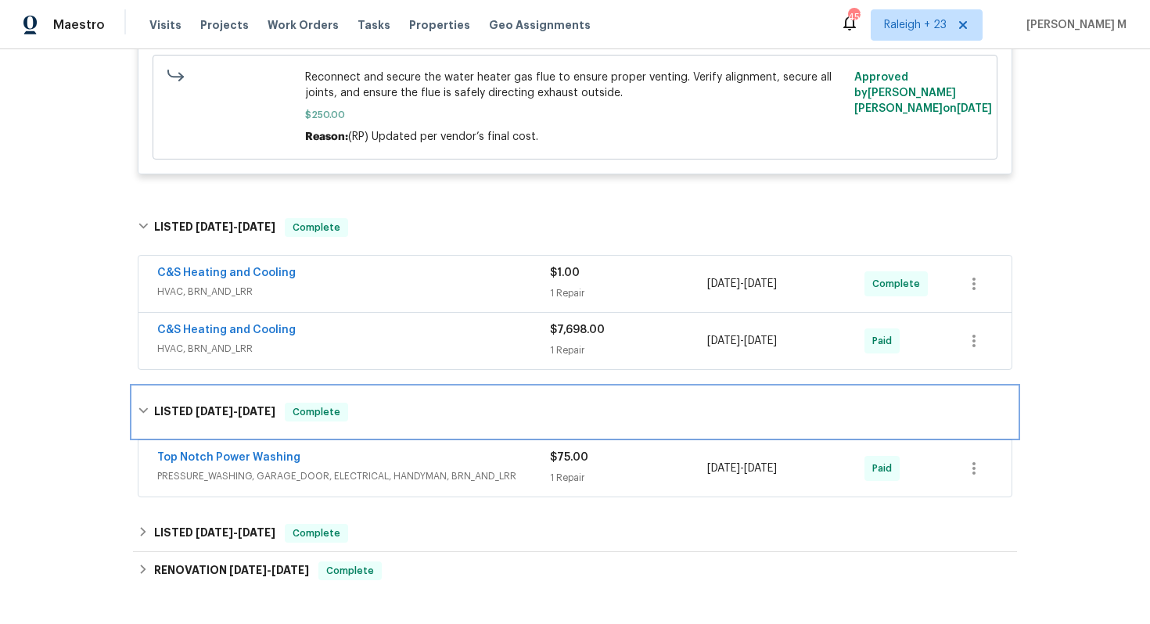
scroll to position [685, 0]
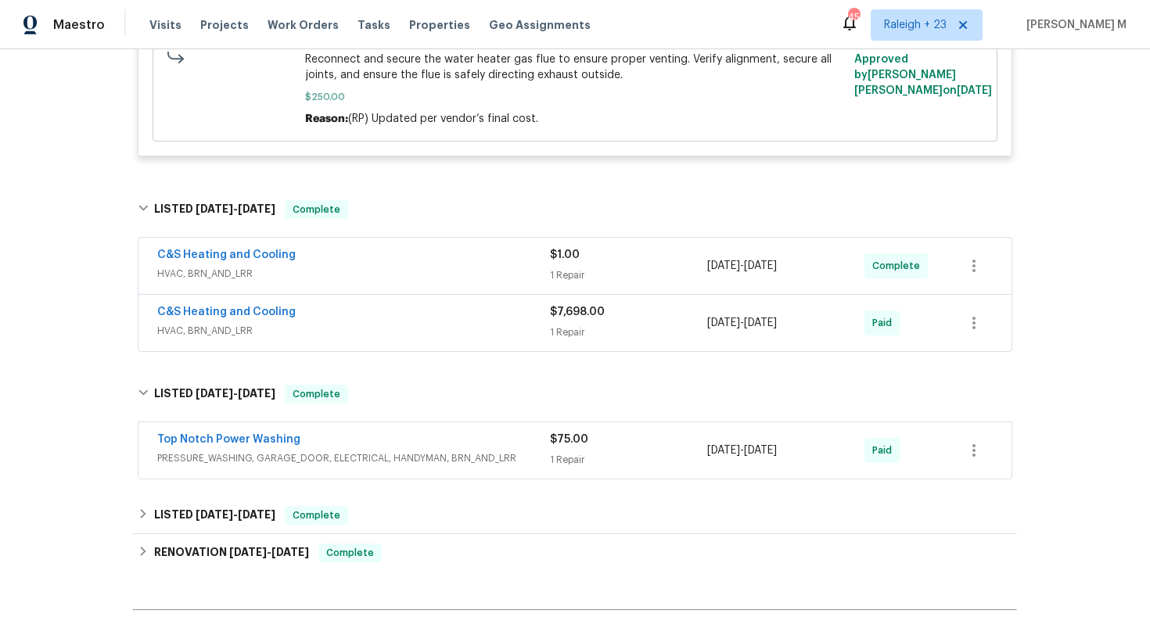
click at [212, 451] on span "PRESSURE_WASHING, GARAGE_DOOR, ELECTRICAL, HANDYMAN, BRN_AND_LRR" at bounding box center [353, 459] width 393 height 16
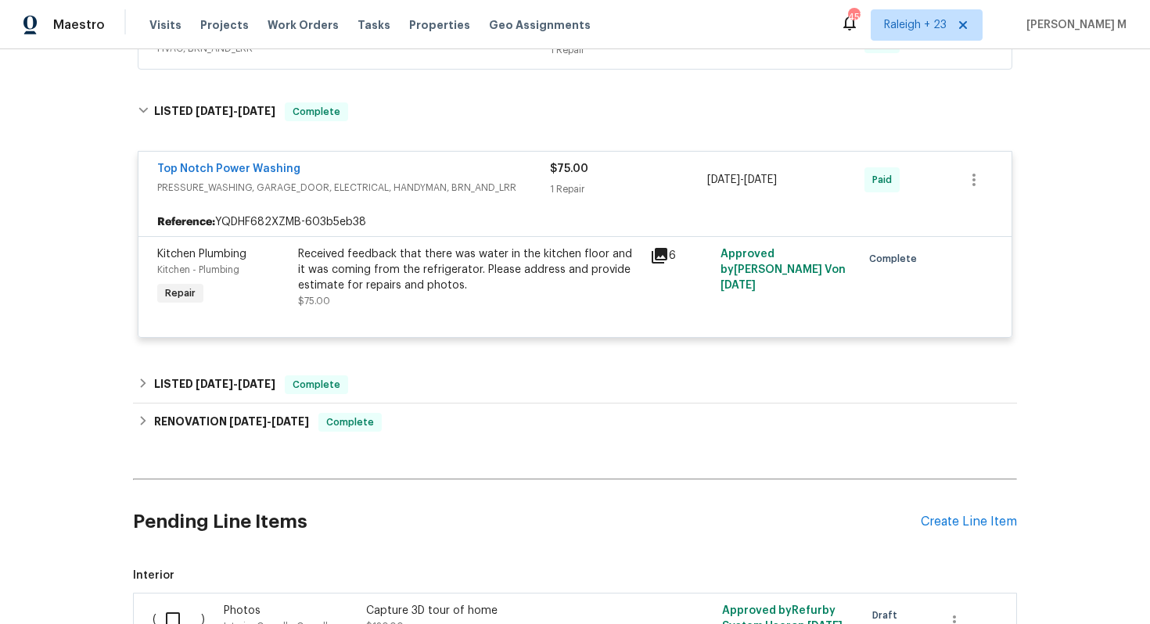
scroll to position [1086, 0]
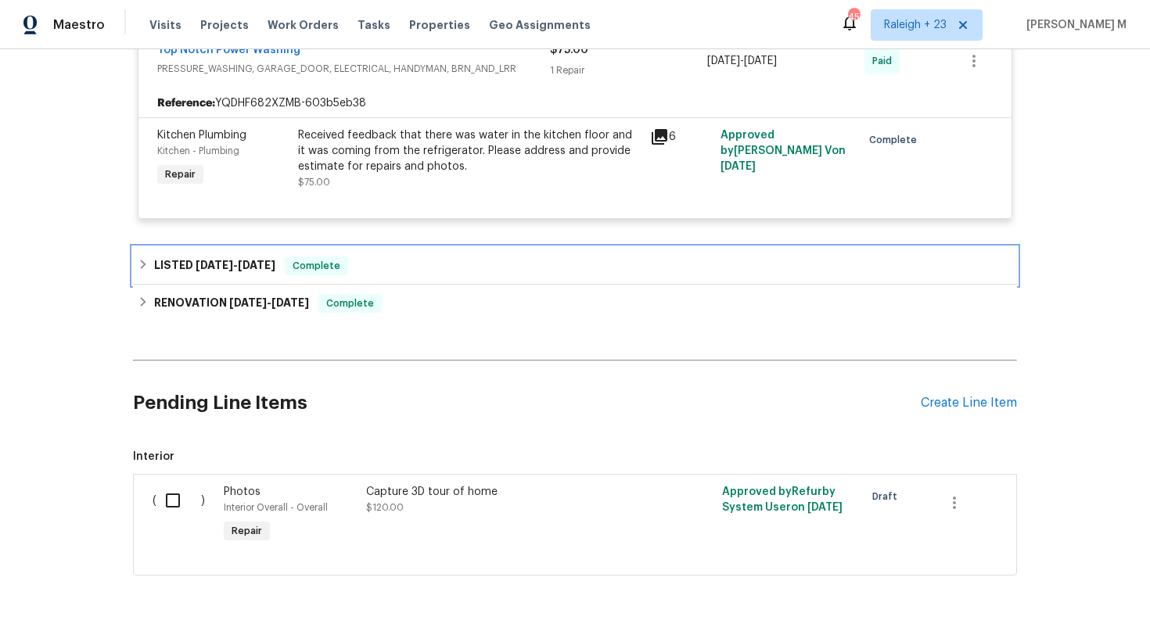
click at [218, 260] on span "6/17/25" at bounding box center [215, 265] width 38 height 11
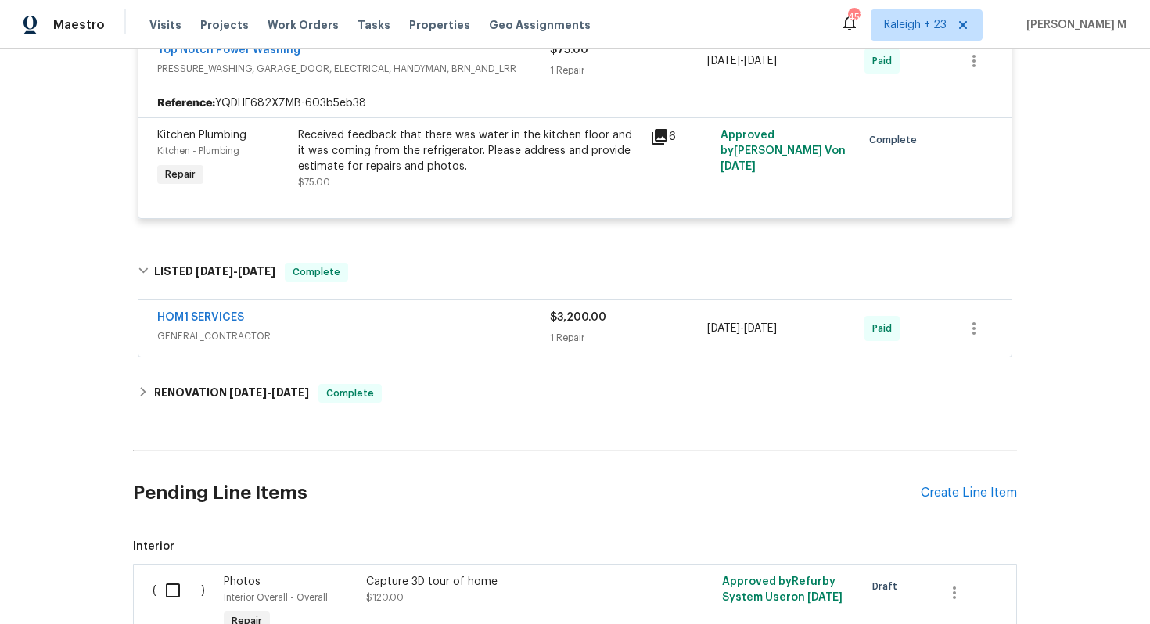
click at [187, 317] on div "HOM1 SERVICES GENERAL_CONTRACTOR $3,200.00 1 Repair 6/17/2025 - 6/18/2025 Paid" at bounding box center [574, 328] width 873 height 56
click at [203, 329] on span "GENERAL_CONTRACTOR" at bounding box center [353, 337] width 393 height 16
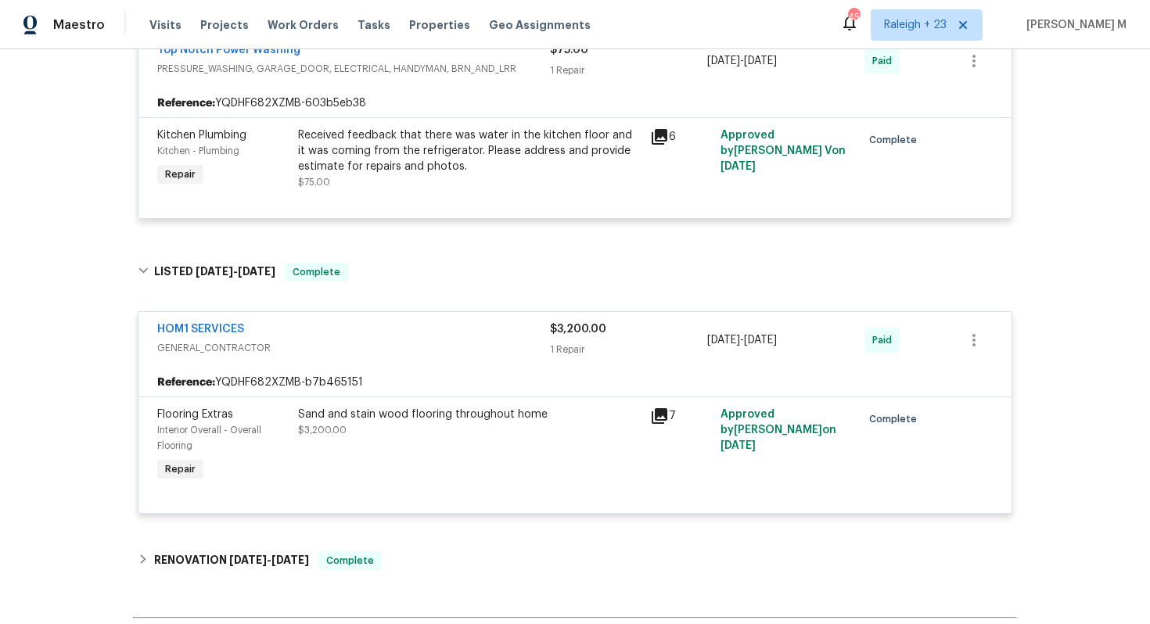
scroll to position [1249, 0]
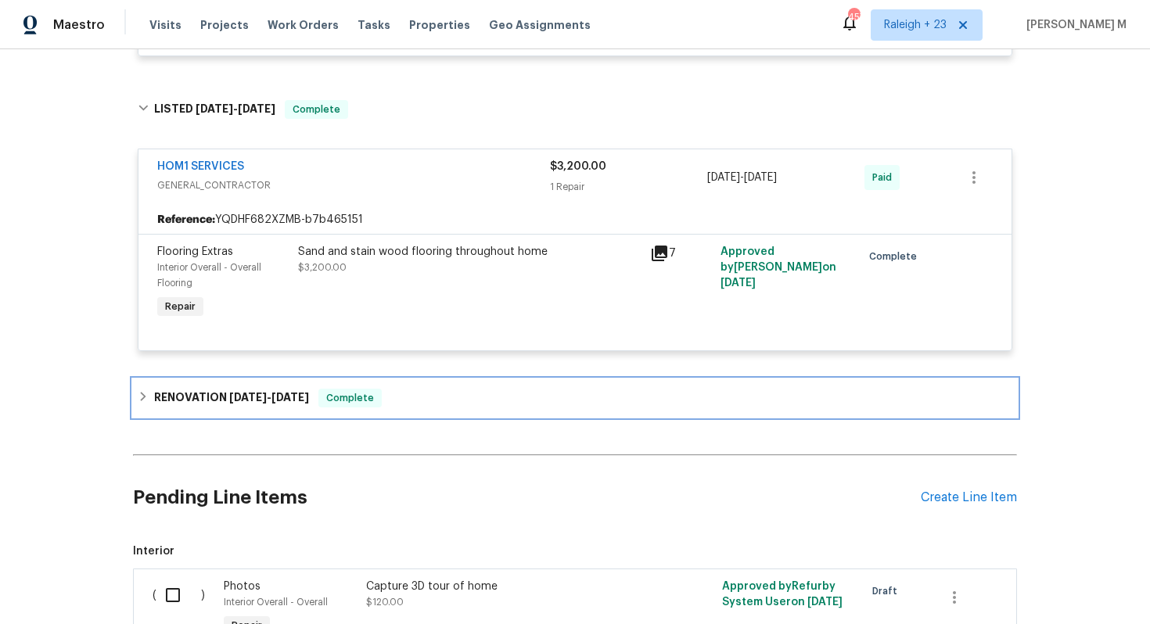
click at [226, 389] on h6 "RENOVATION 4/17/25 - 4/25/25" at bounding box center [231, 398] width 155 height 19
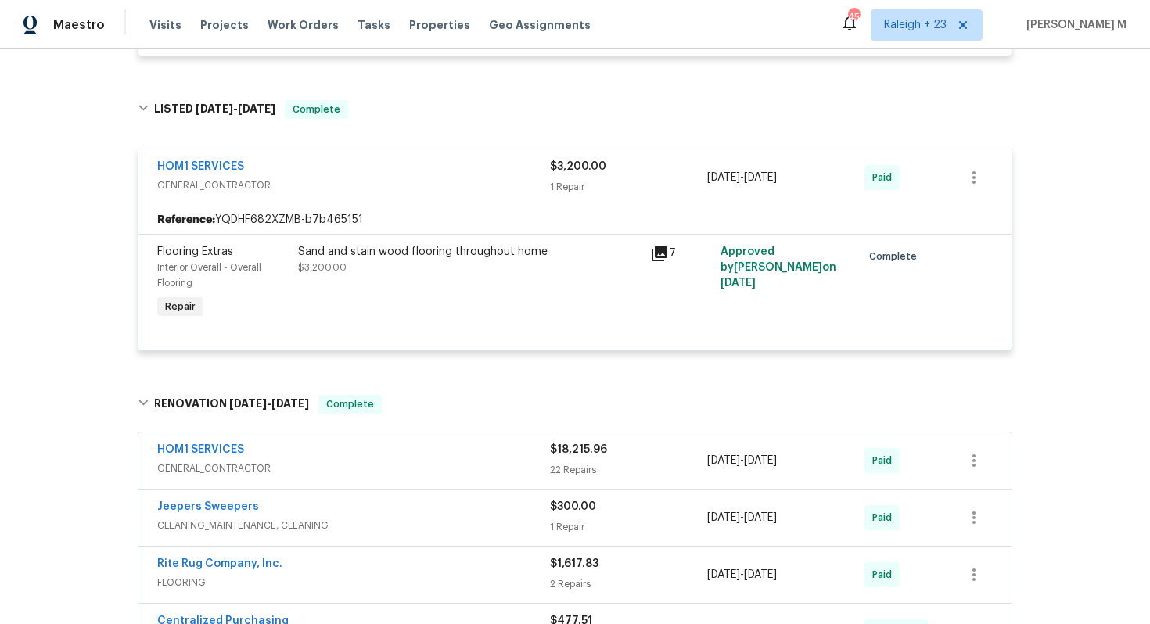
click at [613, 246] on div "Sand and stain wood flooring throughout home $3,200.00" at bounding box center [469, 283] width 352 height 88
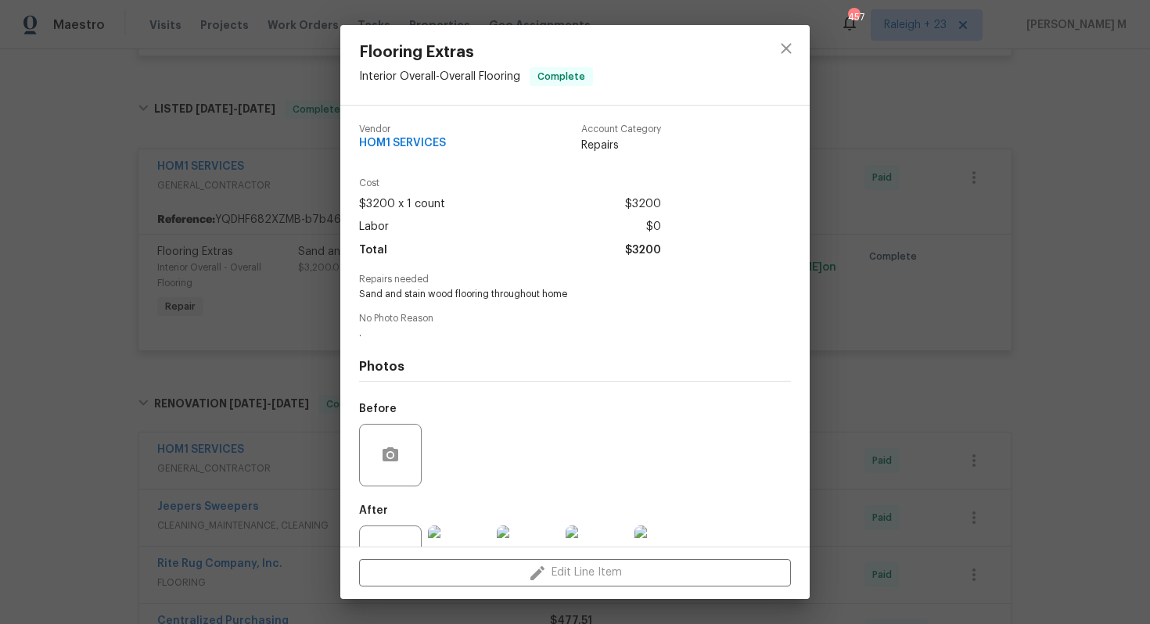
scroll to position [37, 0]
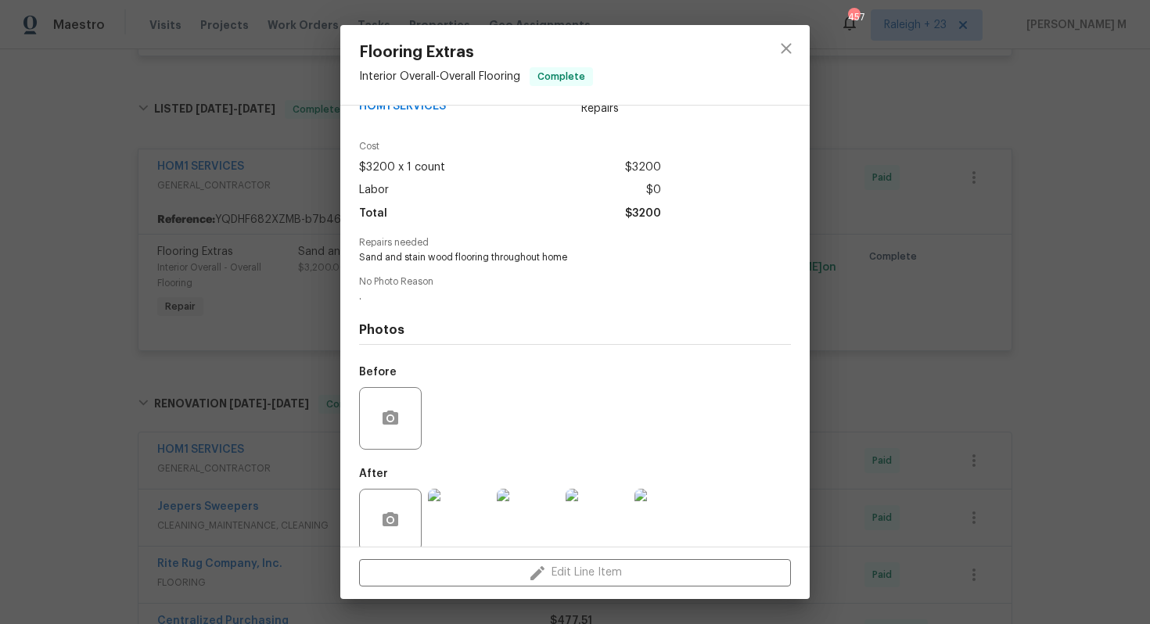
click at [444, 501] on img at bounding box center [459, 520] width 63 height 63
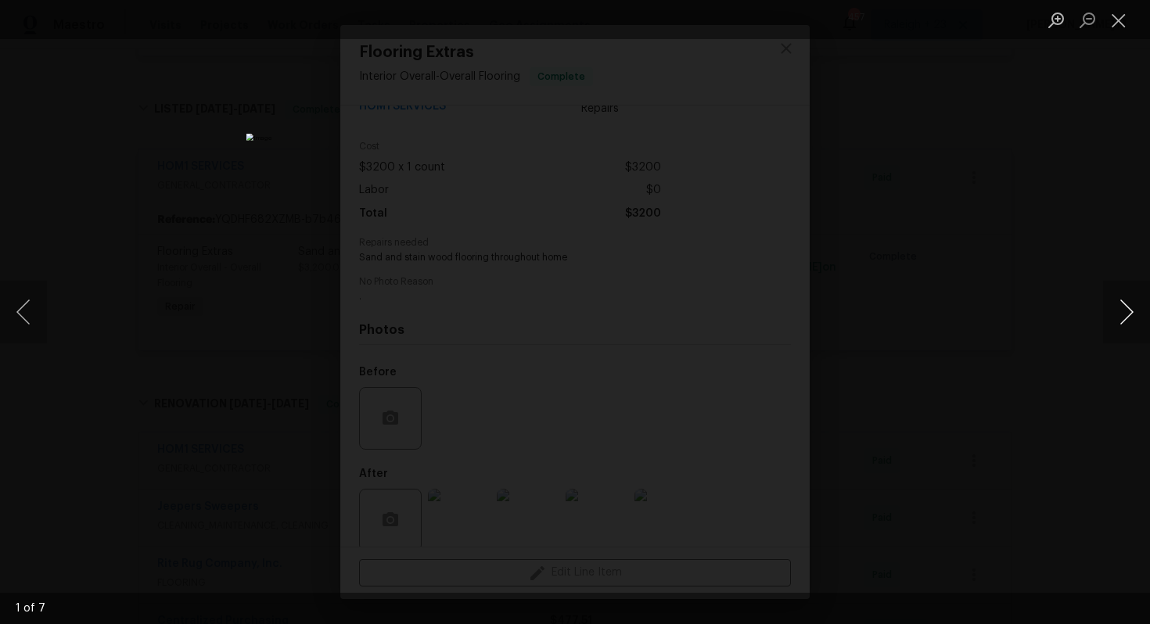
click at [1121, 311] on button "Next image" at bounding box center [1126, 312] width 47 height 63
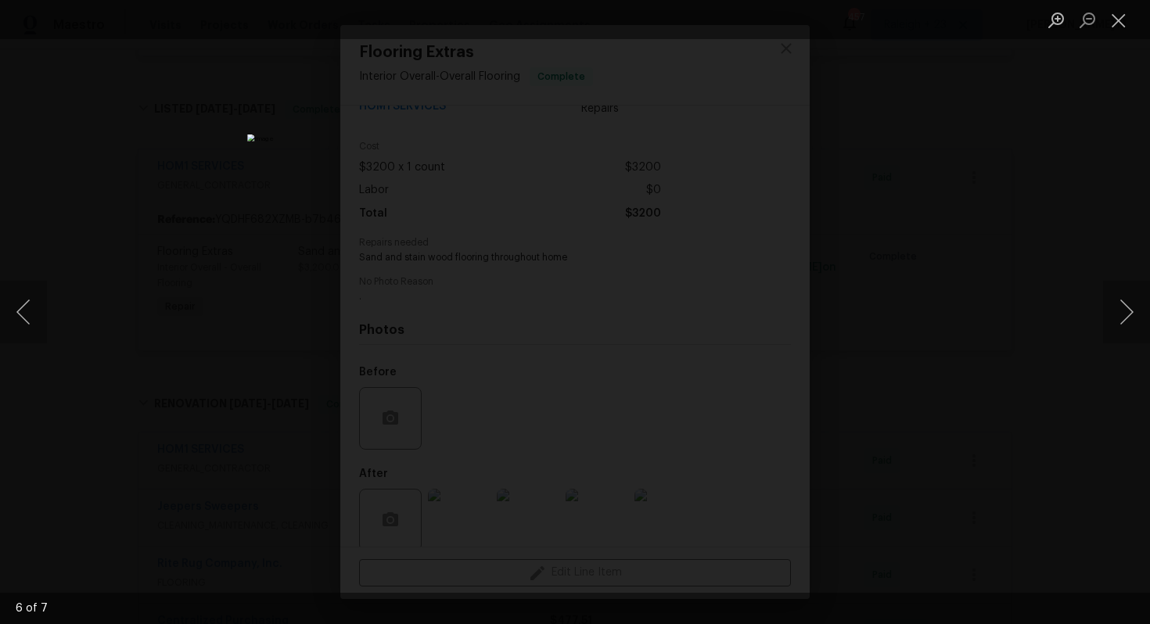
click at [1068, 191] on div "Lightbox" at bounding box center [575, 312] width 1150 height 624
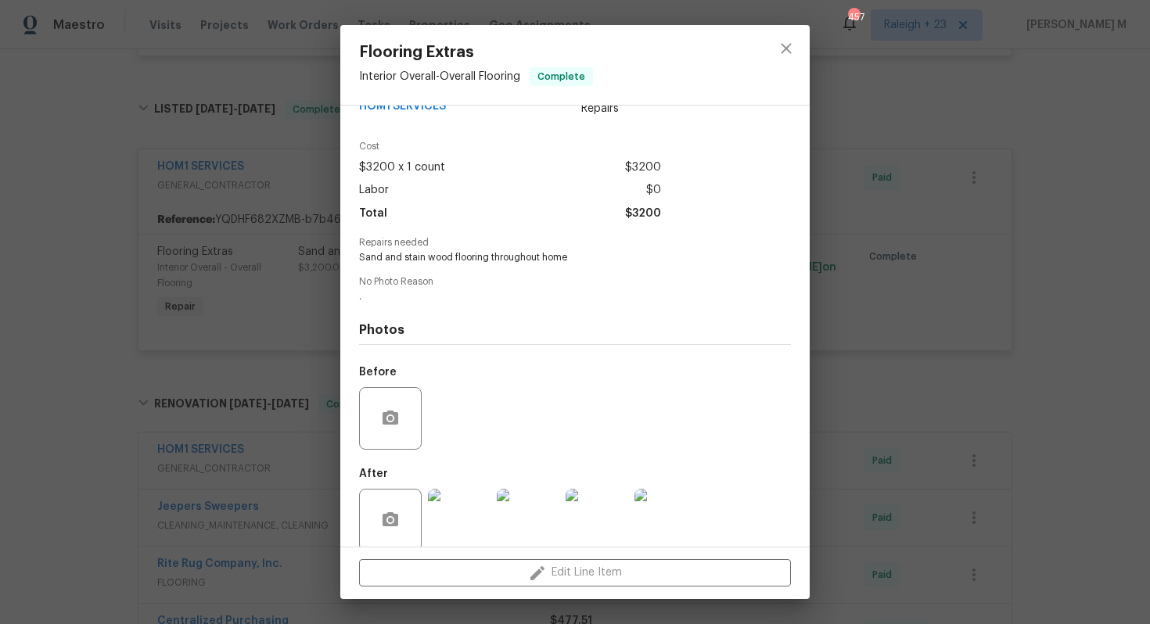
click at [1065, 192] on div "Flooring Extras Interior Overall - Overall Flooring Complete Vendor HOM1 SERVIC…" at bounding box center [575, 312] width 1150 height 624
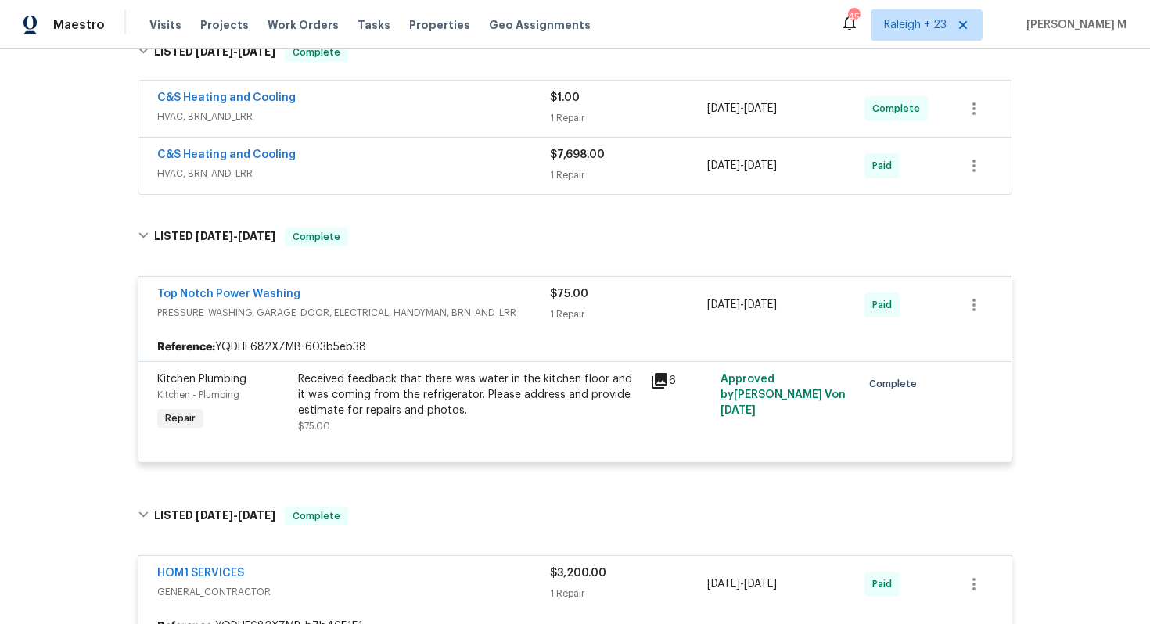
scroll to position [832, 0]
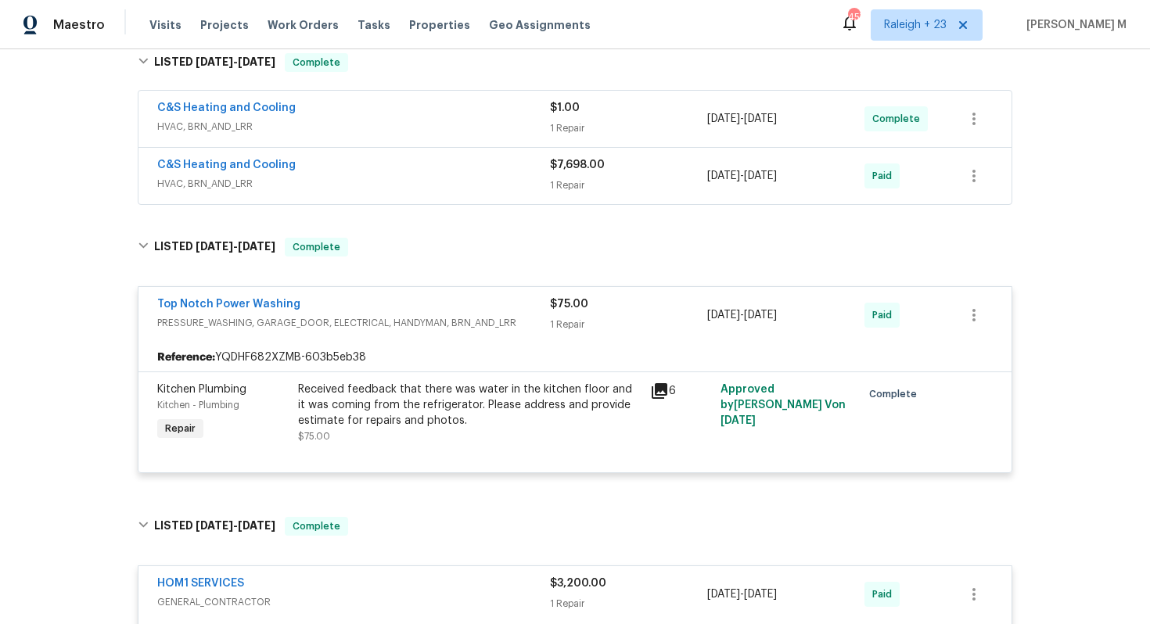
click at [409, 411] on div "Received feedback that there was water in the kitchen floor and it was coming f…" at bounding box center [469, 413] width 343 height 63
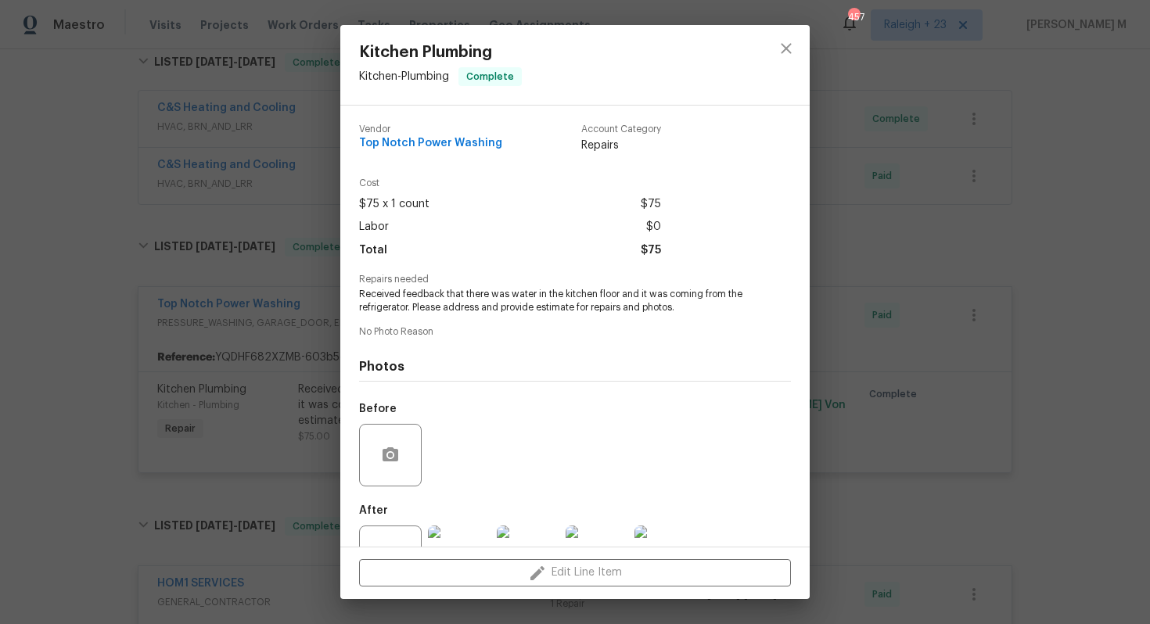
scroll to position [37, 0]
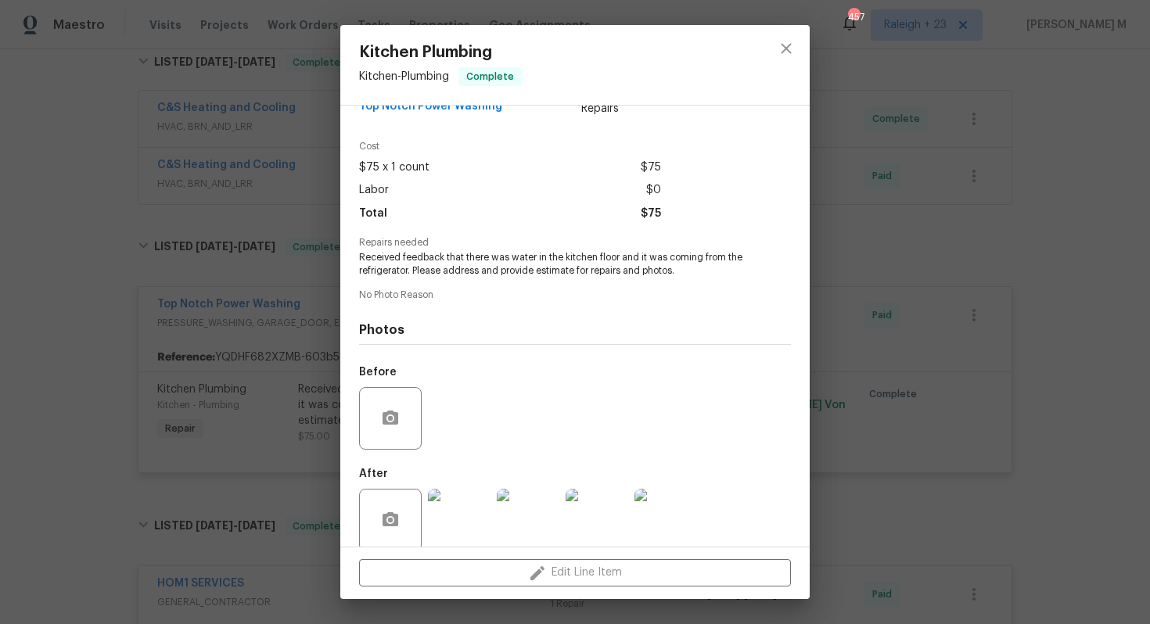
click at [451, 489] on img at bounding box center [459, 520] width 63 height 63
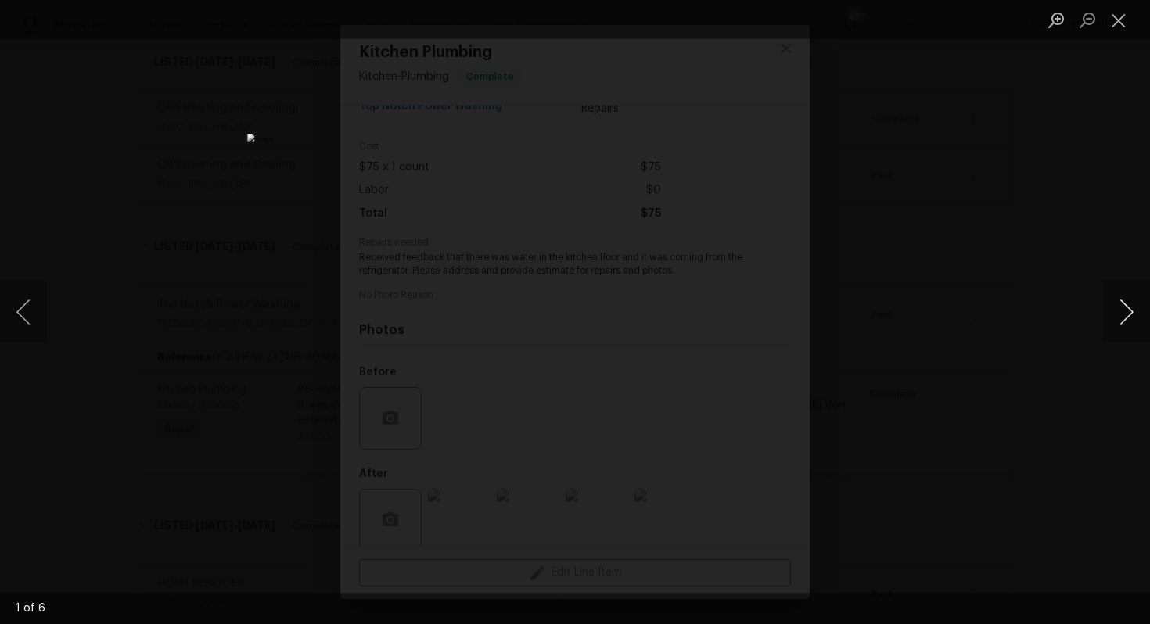
click at [1136, 310] on button "Next image" at bounding box center [1126, 312] width 47 height 63
click at [1067, 286] on div "Lightbox" at bounding box center [575, 312] width 1150 height 624
click at [1058, 263] on div "Lightbox" at bounding box center [575, 312] width 1150 height 624
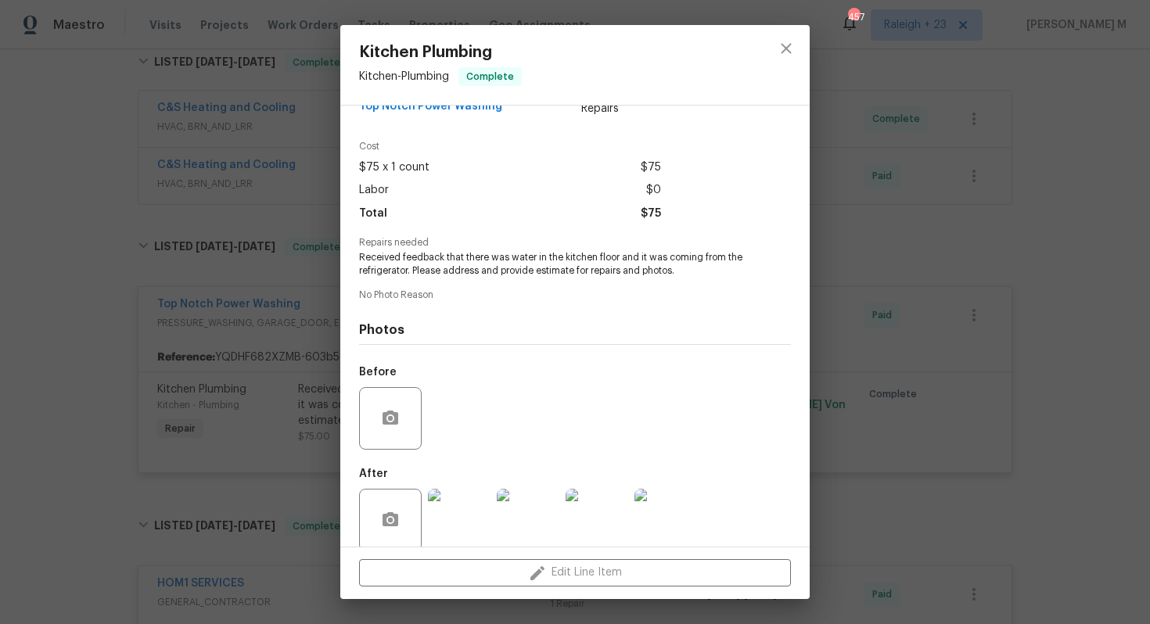
click at [1058, 263] on div "Kitchen Plumbing Kitchen - Plumbing Complete Vendor Top Notch Power Washing Acc…" at bounding box center [575, 312] width 1150 height 624
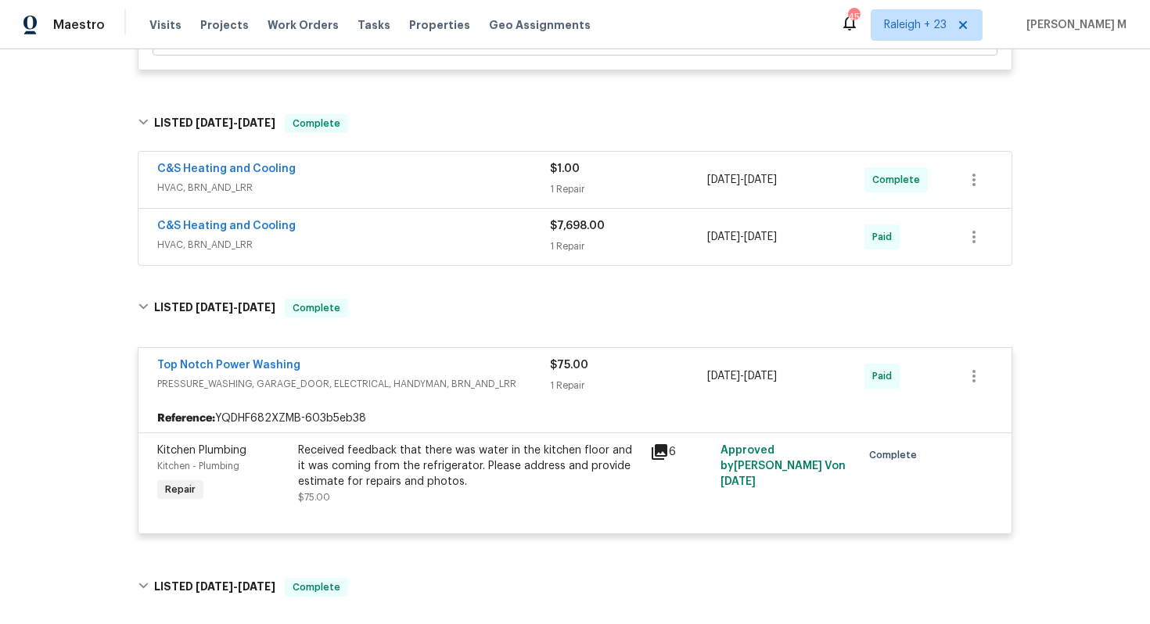
scroll to position [758, 0]
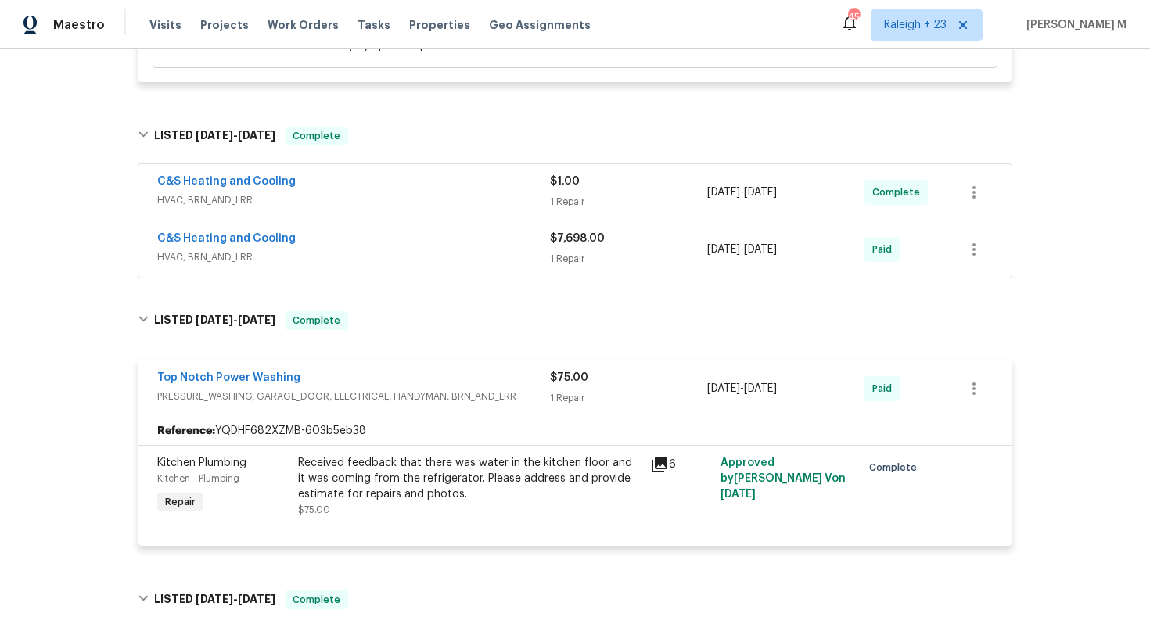
click at [210, 250] on span "HVAC, BRN_AND_LRR" at bounding box center [353, 258] width 393 height 16
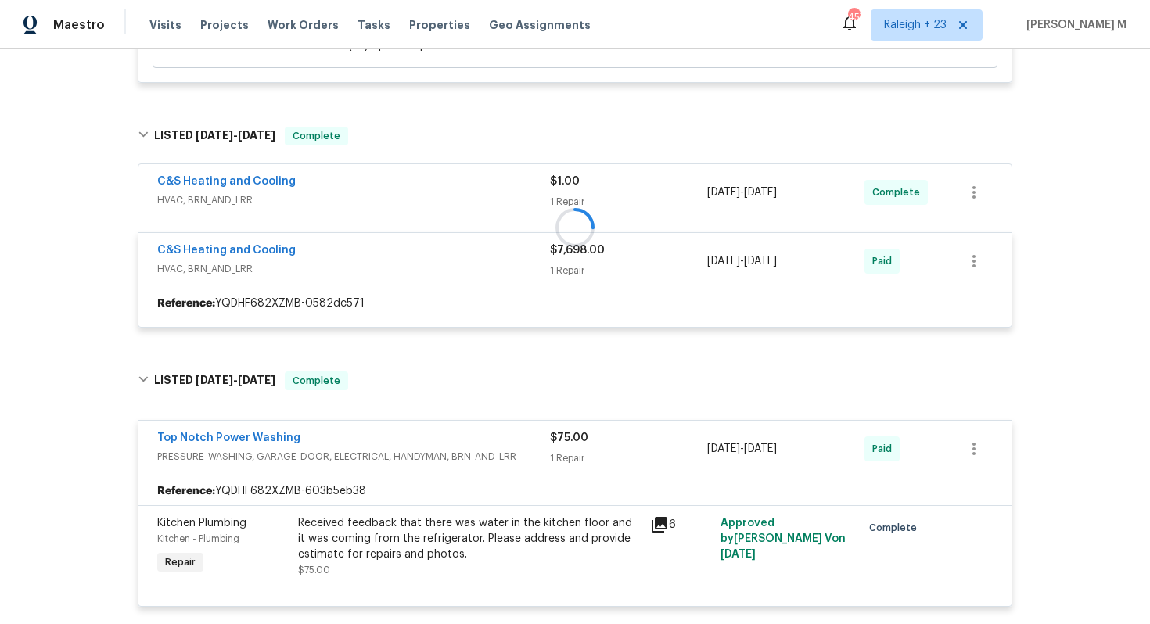
click at [222, 184] on div at bounding box center [575, 227] width 884 height 232
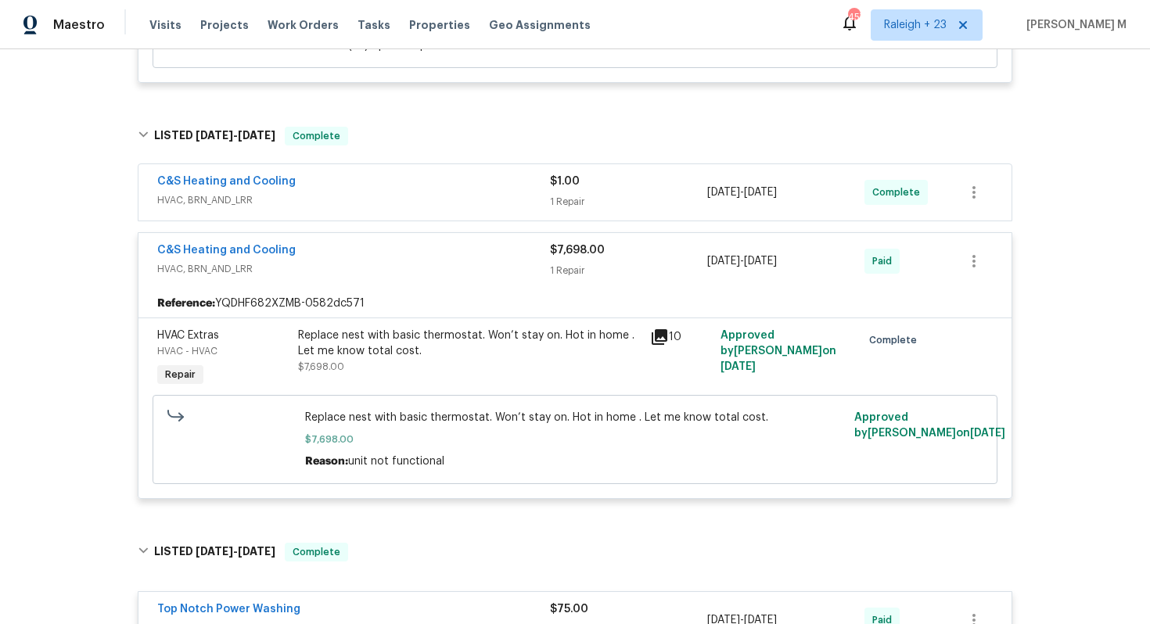
click at [227, 192] on span "HVAC, BRN_AND_LRR" at bounding box center [353, 200] width 393 height 16
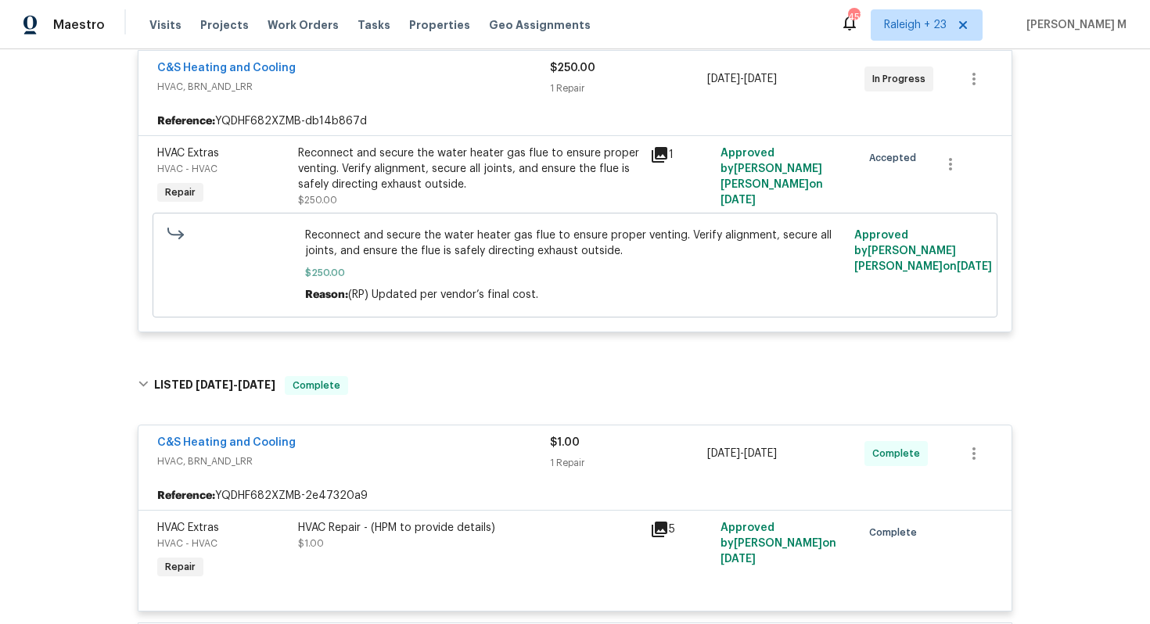
scroll to position [491, 0]
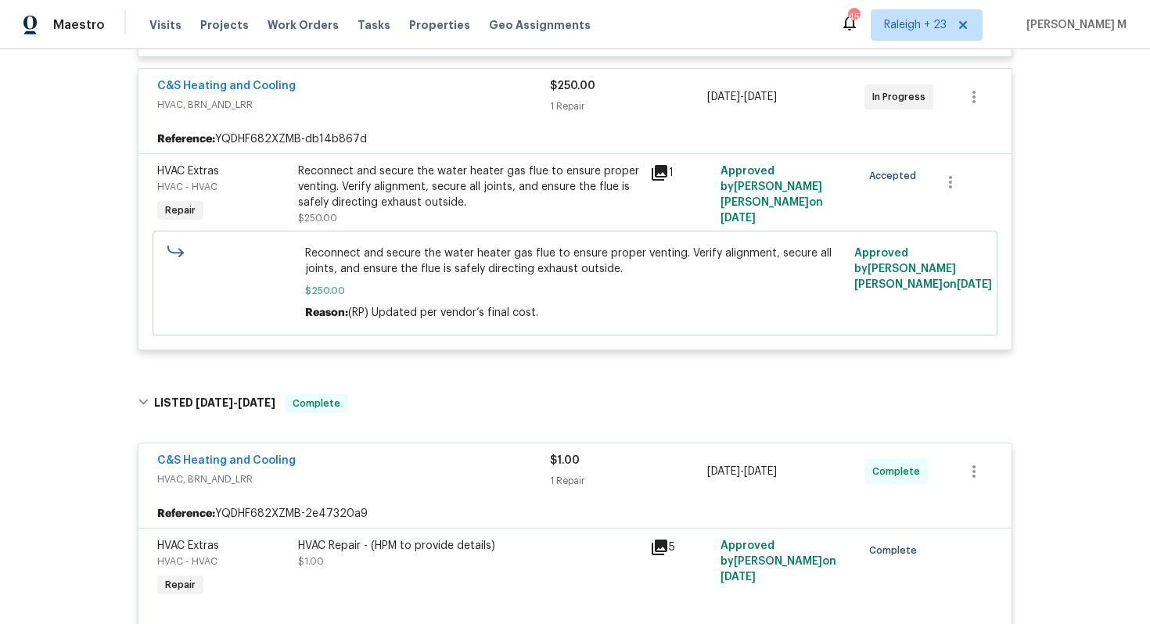
click at [495, 180] on div "Reconnect and secure the water heater gas flue to ensure proper venting. Verify…" at bounding box center [469, 187] width 343 height 47
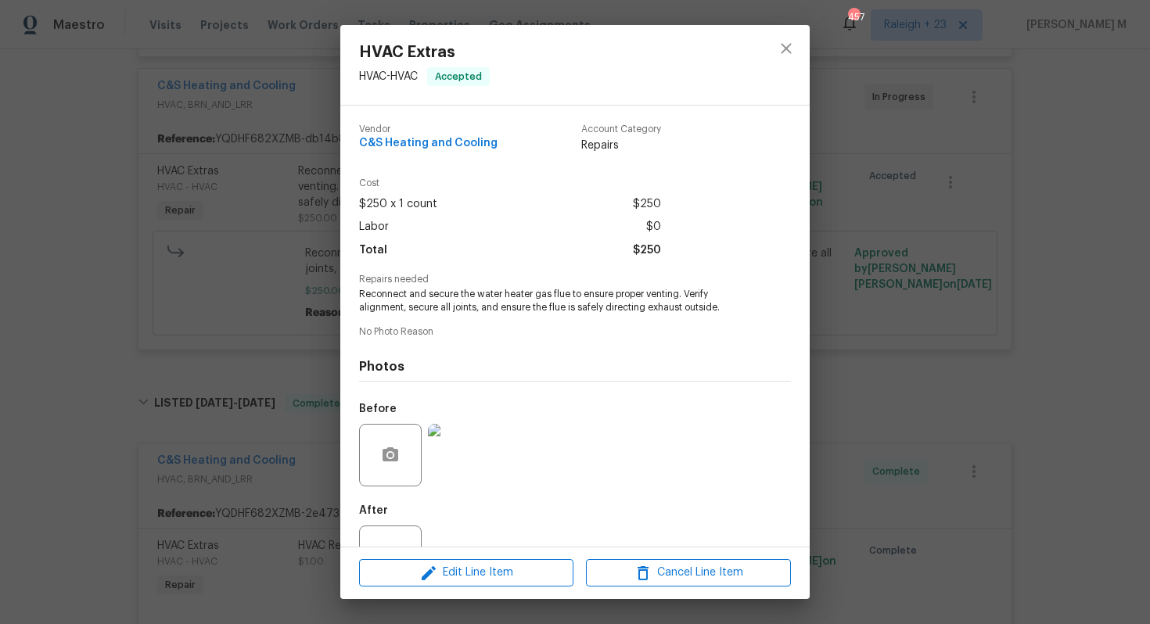
scroll to position [37, 0]
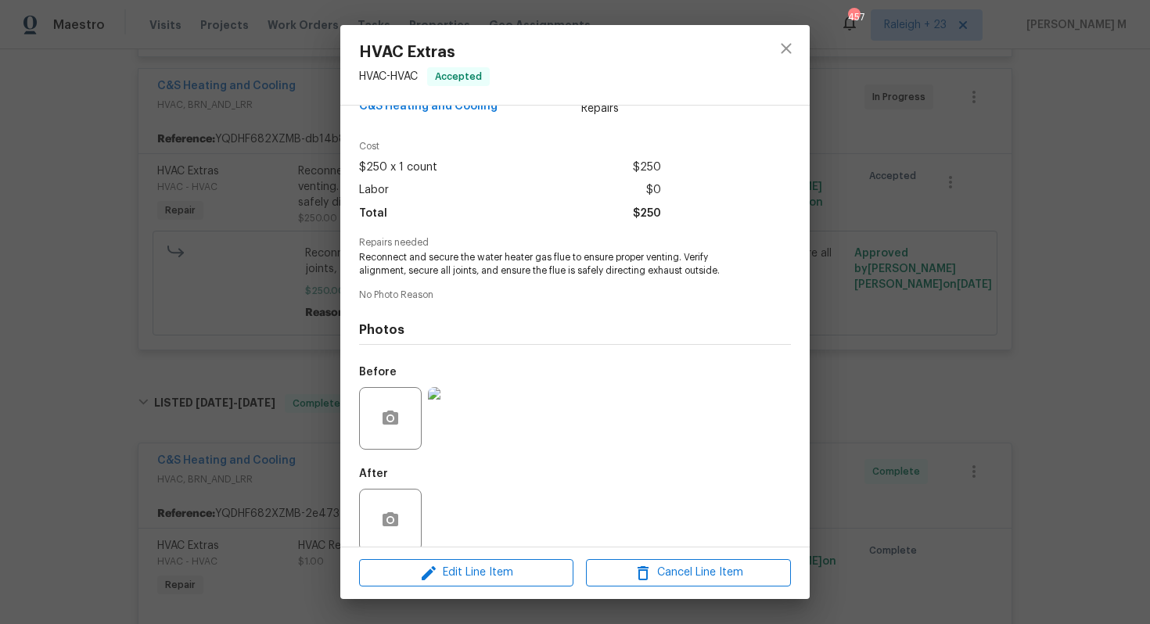
click at [437, 393] on img at bounding box center [459, 418] width 63 height 63
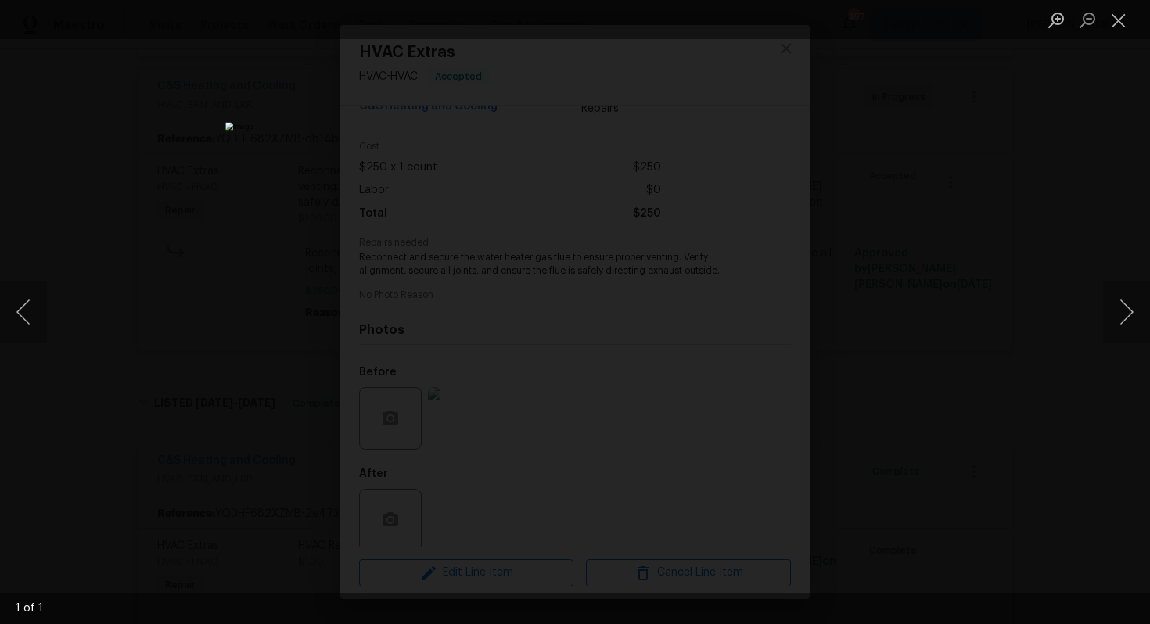
click at [848, 332] on div "Lightbox" at bounding box center [575, 312] width 1150 height 624
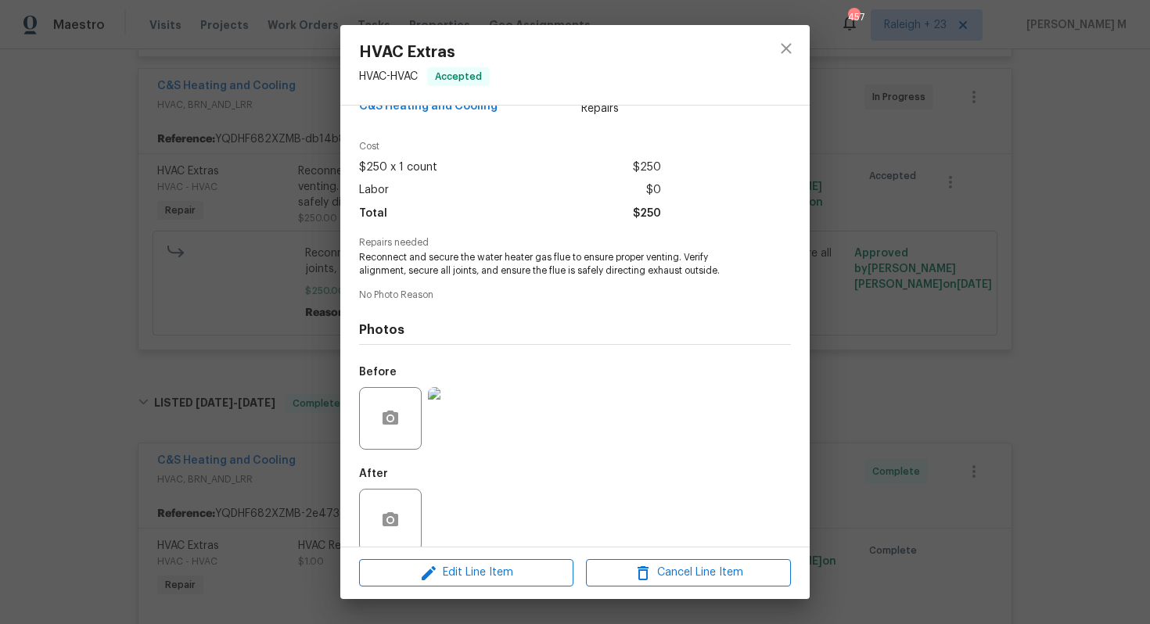
click at [819, 303] on div "HVAC Extras HVAC - HVAC Accepted Vendor C&S Heating and Cooling Account Categor…" at bounding box center [575, 312] width 1150 height 624
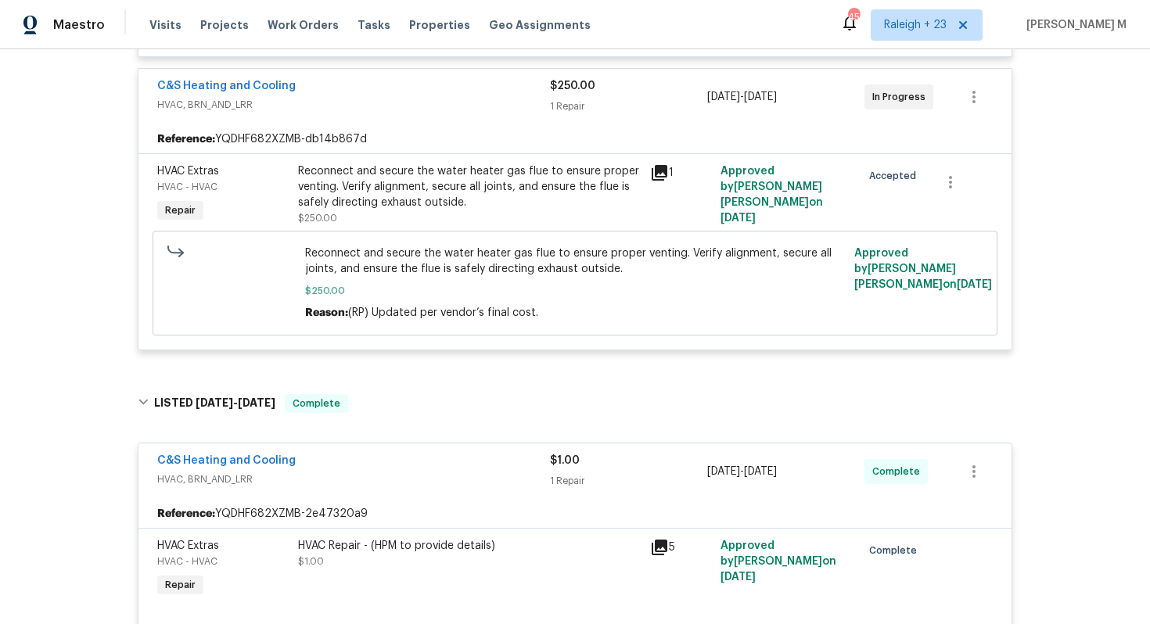
scroll to position [404, 0]
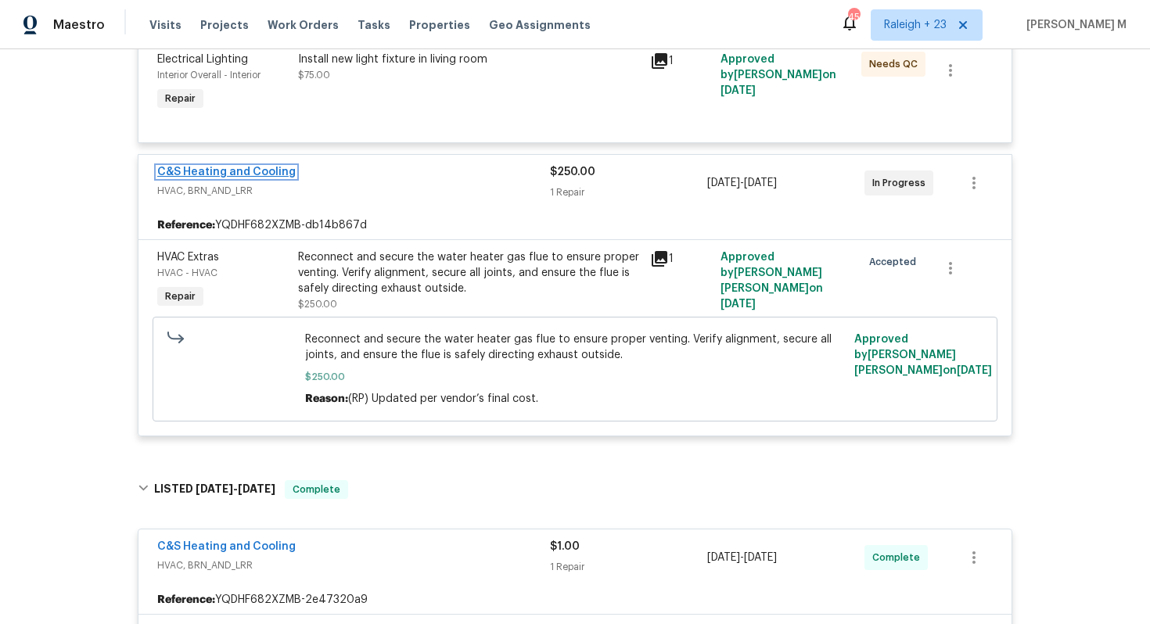
click at [205, 164] on span "C&S Heating and Cooling" at bounding box center [226, 172] width 138 height 16
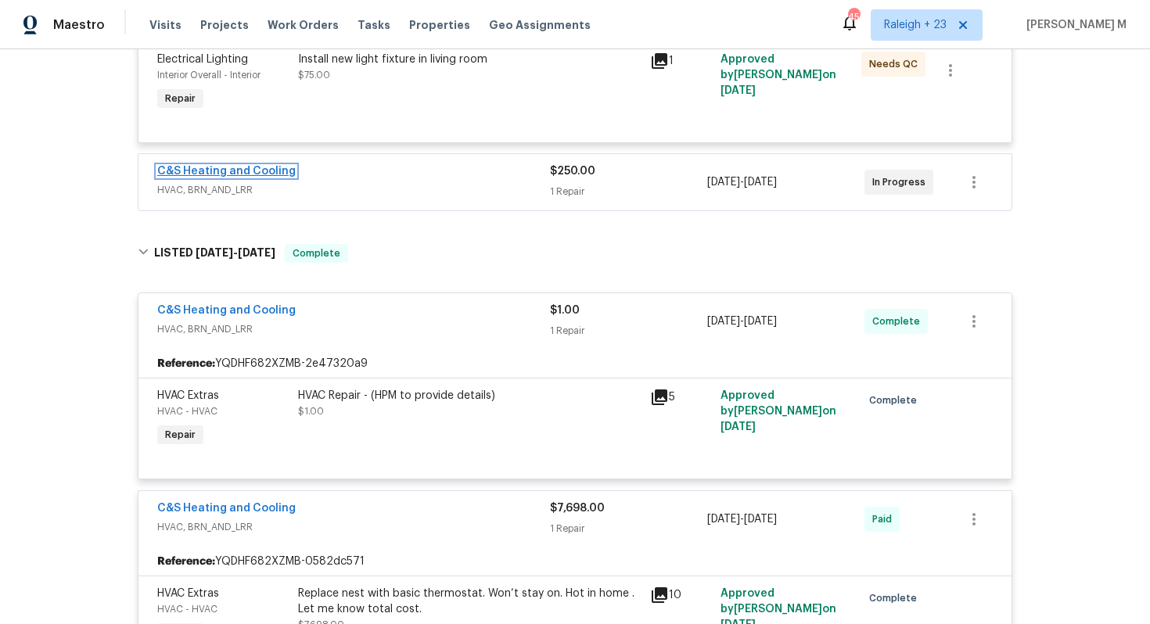
click at [205, 166] on link "C&S Heating and Cooling" at bounding box center [226, 171] width 138 height 11
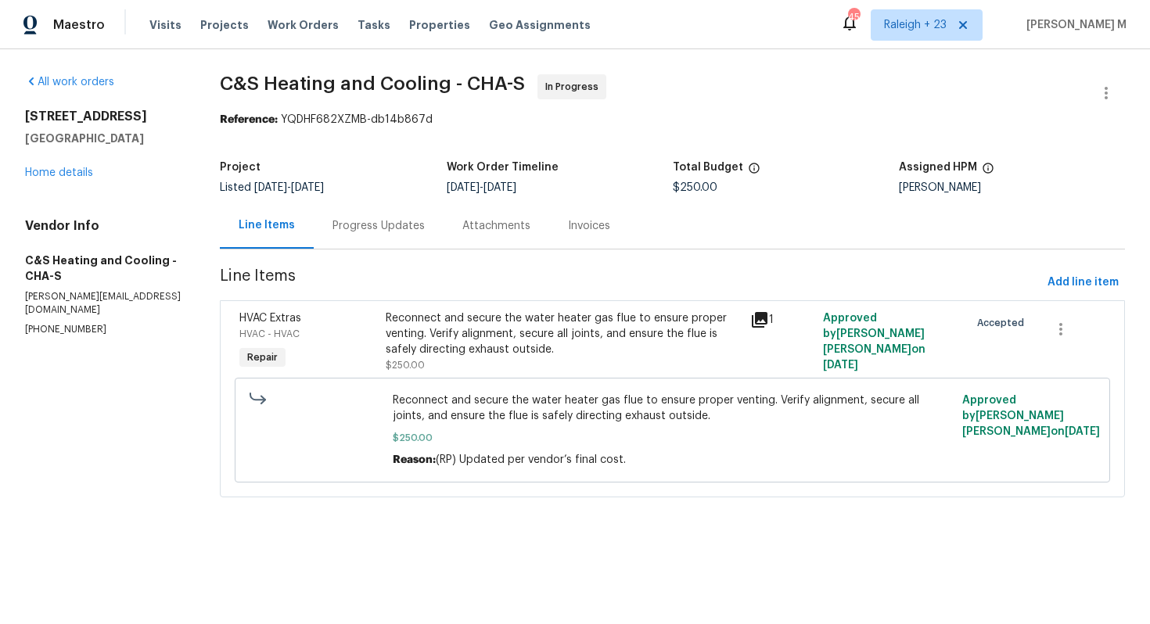
click at [369, 221] on div "Progress Updates" at bounding box center [378, 226] width 92 height 16
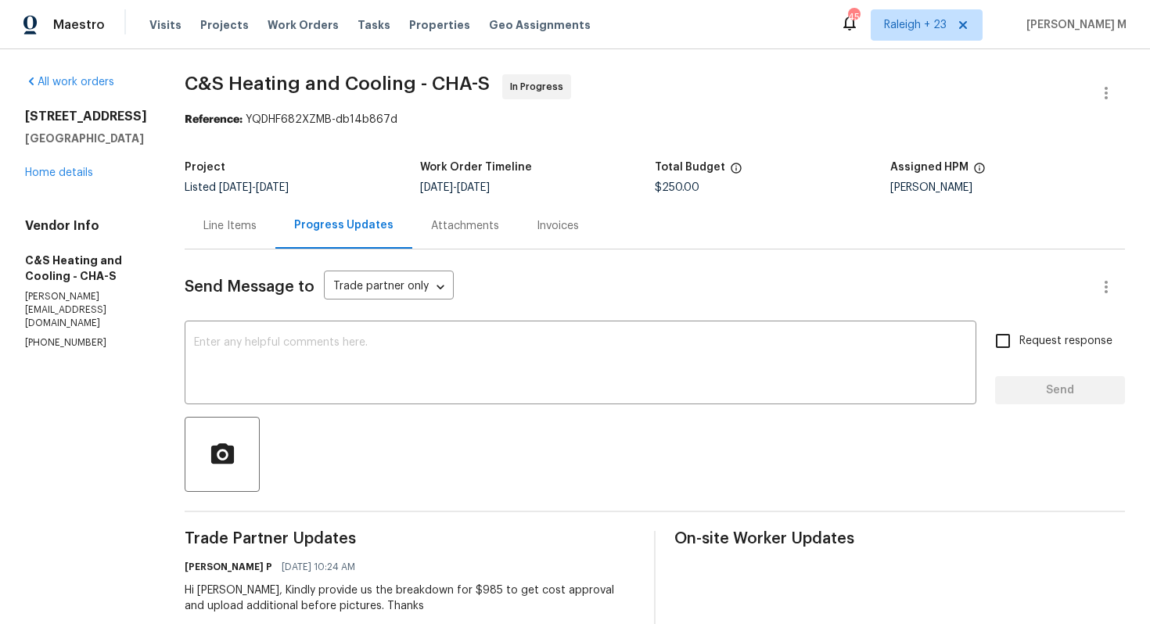
click at [50, 178] on div "All work orders 523 Pinewood Cir Fort Oglethorpe, GA 30742 Home details Vendor …" at bounding box center [86, 212] width 122 height 276
click at [50, 171] on link "Home details" at bounding box center [59, 172] width 68 height 11
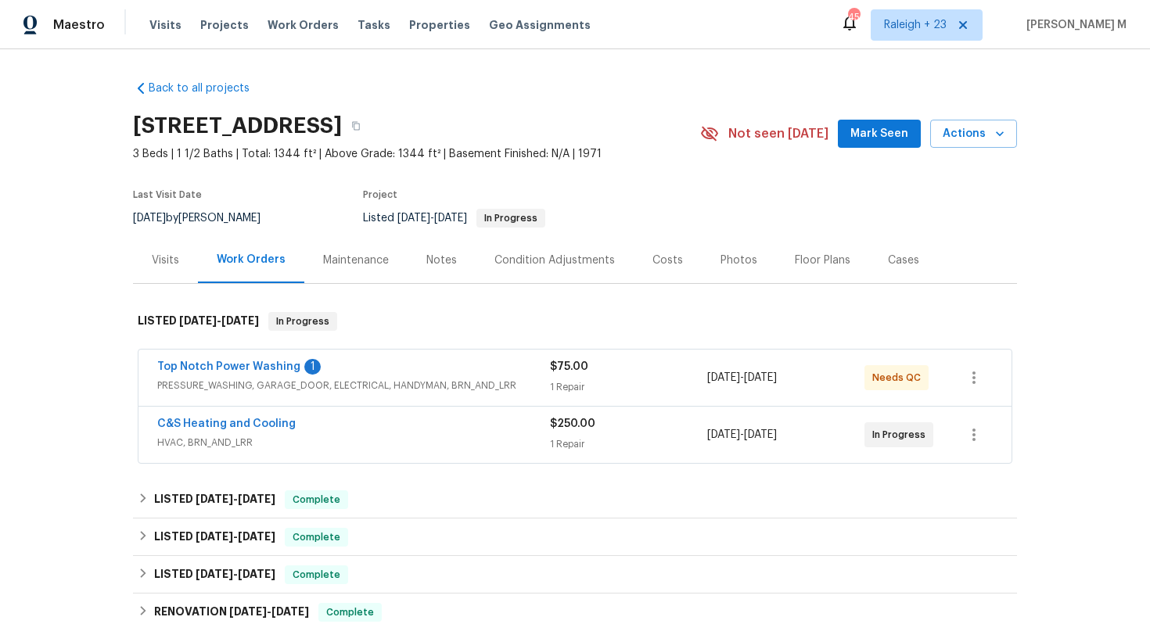
click at [220, 380] on span "PRESSURE_WASHING, GARAGE_DOOR, ELECTRICAL, HANDYMAN, BRN_AND_LRR" at bounding box center [353, 386] width 393 height 16
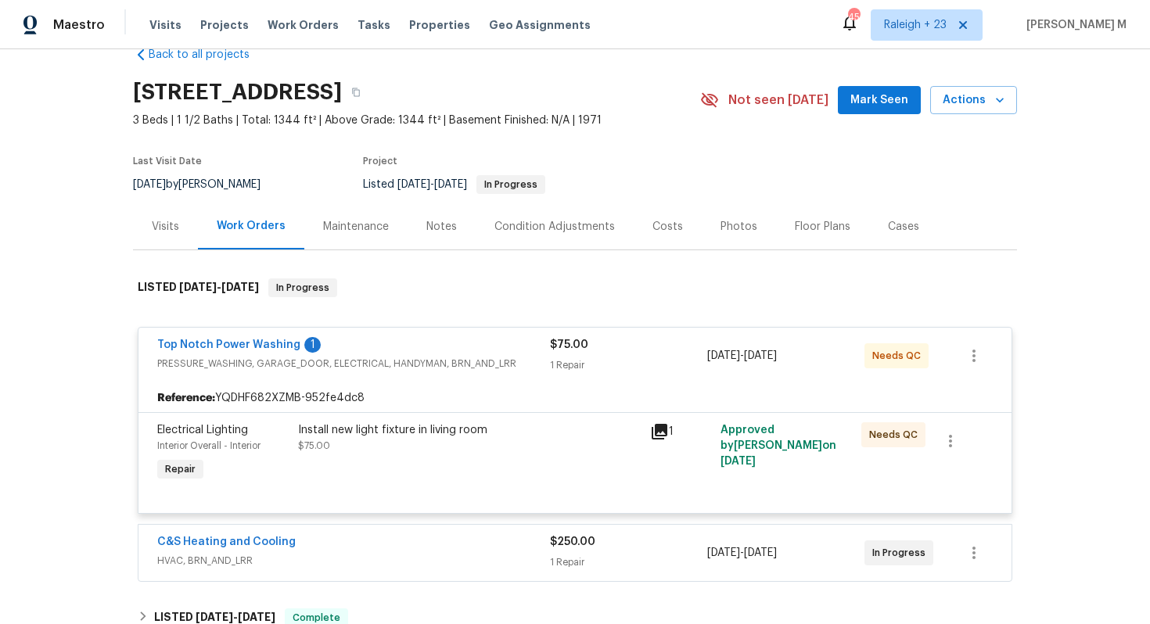
scroll to position [37, 0]
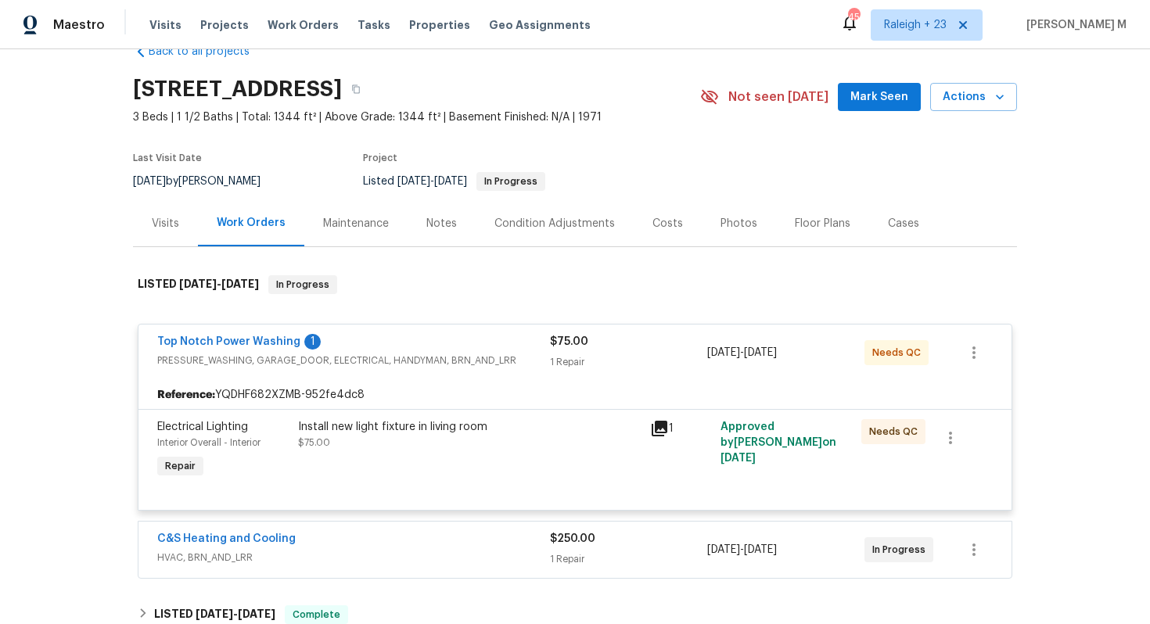
click at [319, 226] on div "Maintenance" at bounding box center [355, 223] width 103 height 46
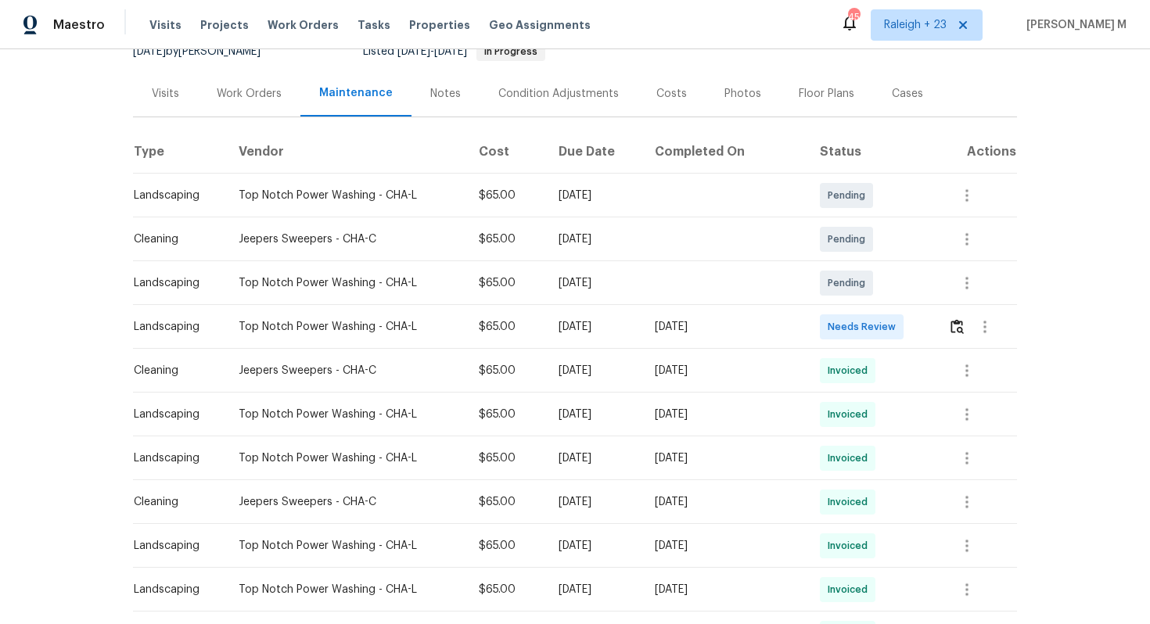
scroll to position [175, 0]
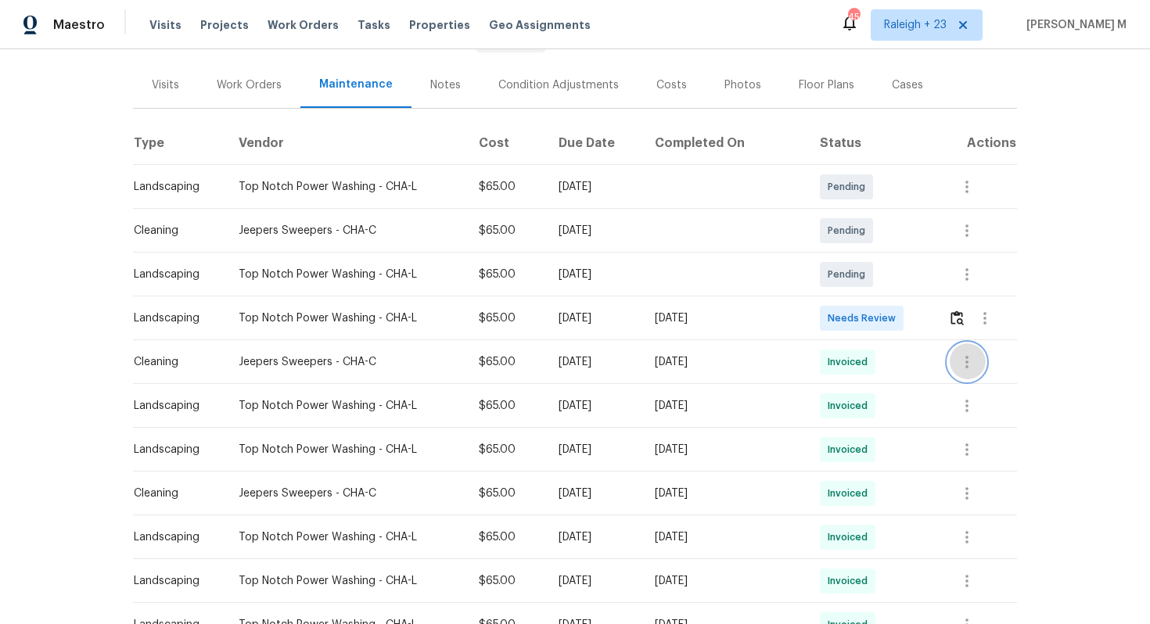
click at [963, 358] on icon "button" at bounding box center [967, 362] width 19 height 19
click at [963, 358] on li "Message vendor" at bounding box center [1004, 355] width 110 height 26
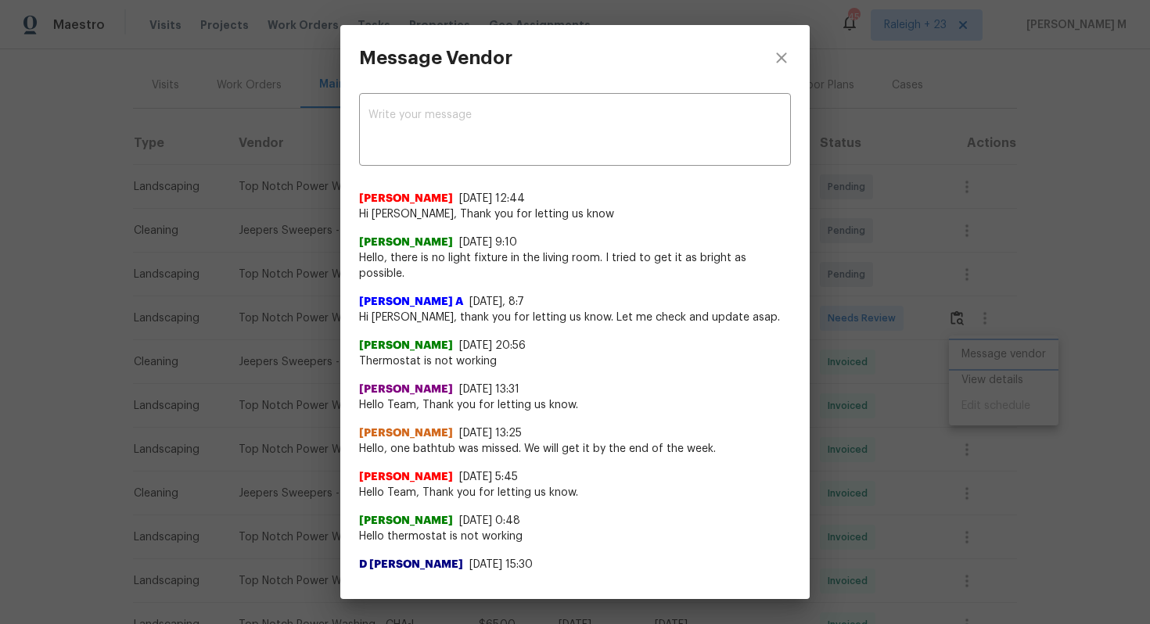
click at [922, 375] on div "Message Vendor x ​ Akshaya Narayanan 8/17/25, 12:44 Hi James, Thank you for let…" at bounding box center [575, 312] width 1150 height 624
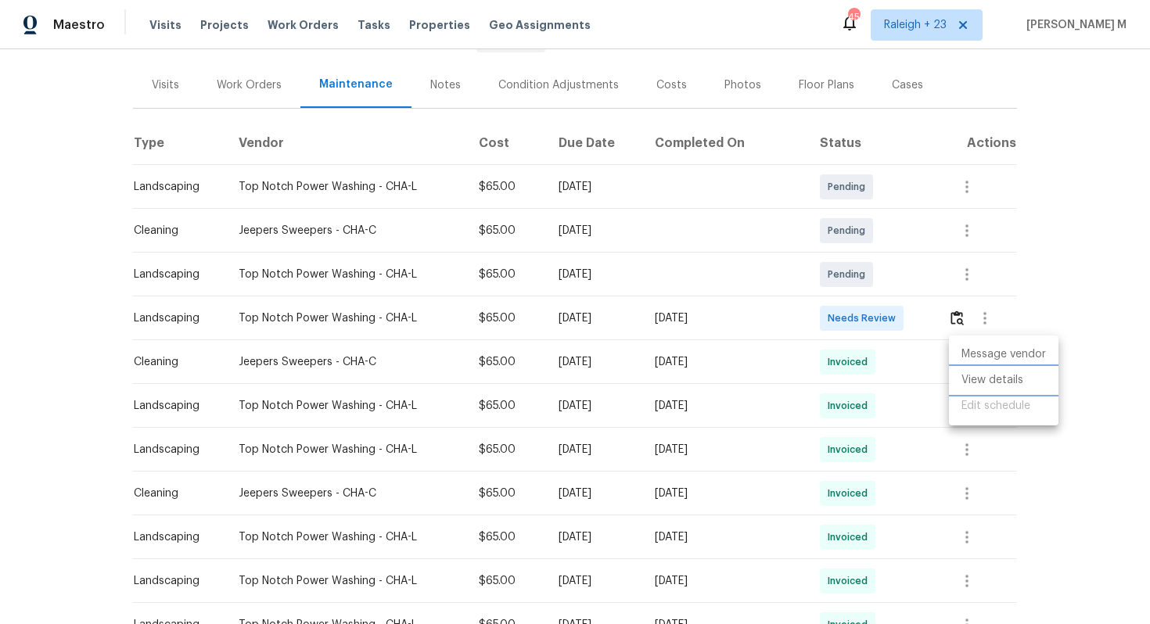
click at [951, 375] on li "View details" at bounding box center [1004, 381] width 110 height 26
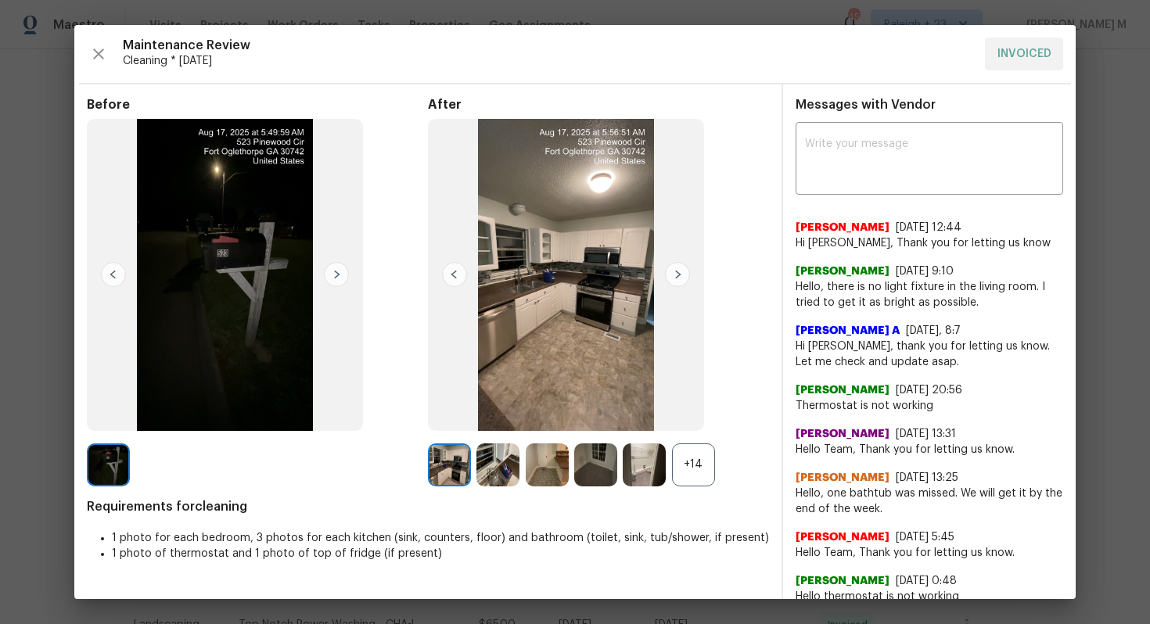
click at [695, 462] on div "+14" at bounding box center [693, 465] width 43 height 43
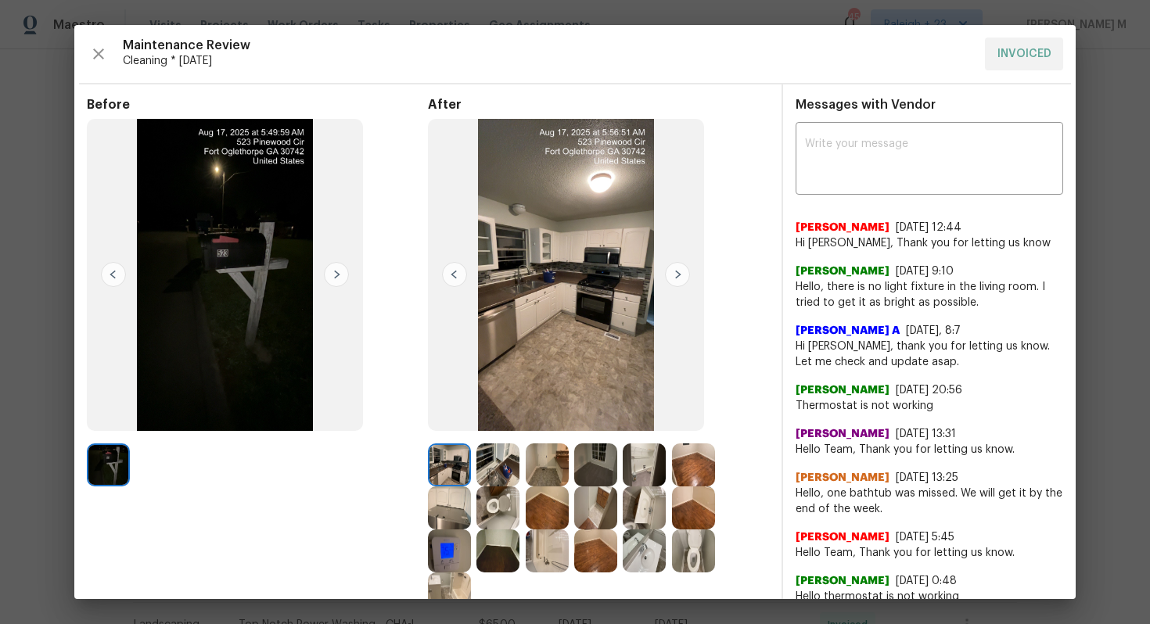
scroll to position [56, 0]
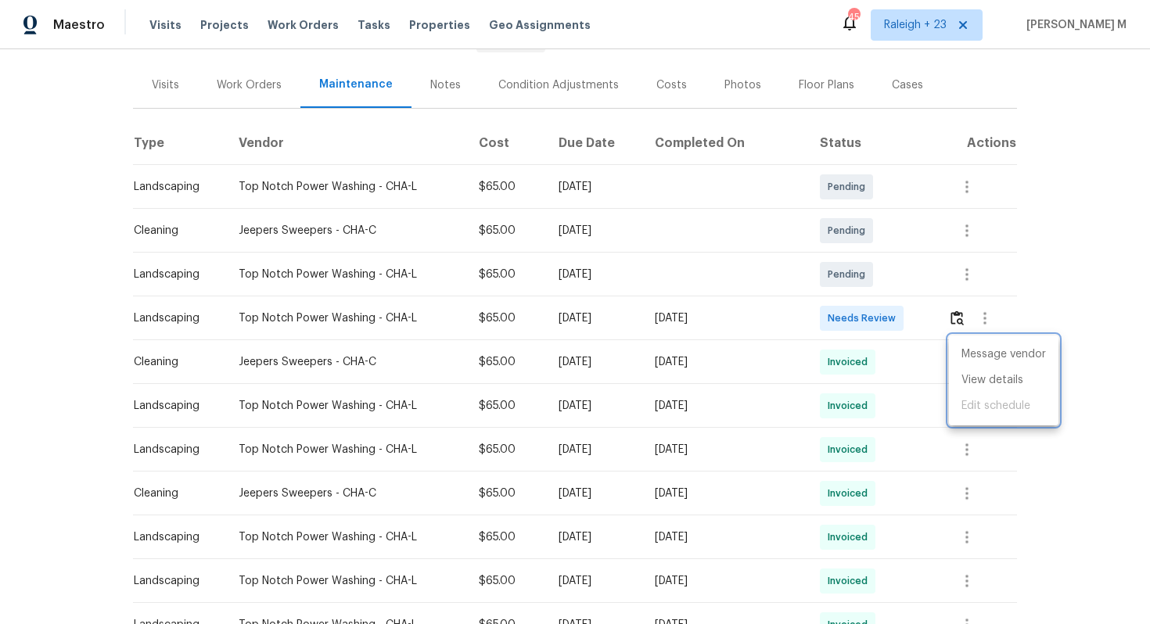
click at [857, 364] on div at bounding box center [575, 312] width 1150 height 624
click at [985, 316] on icon "button" at bounding box center [984, 318] width 3 height 13
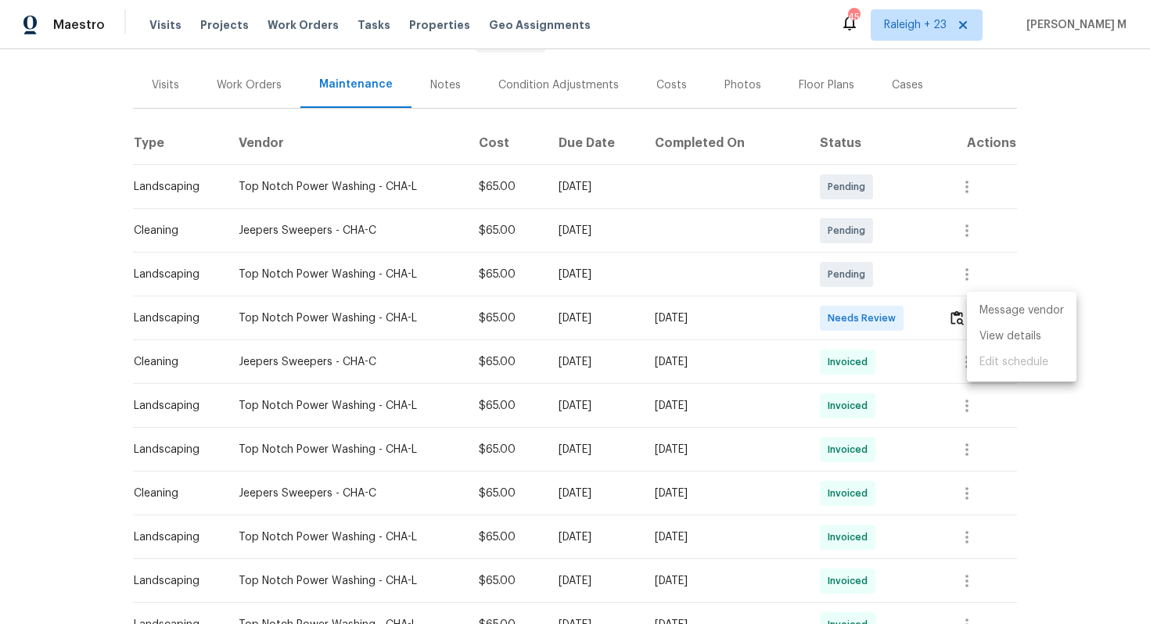
click at [985, 316] on li "Message vendor" at bounding box center [1022, 311] width 110 height 26
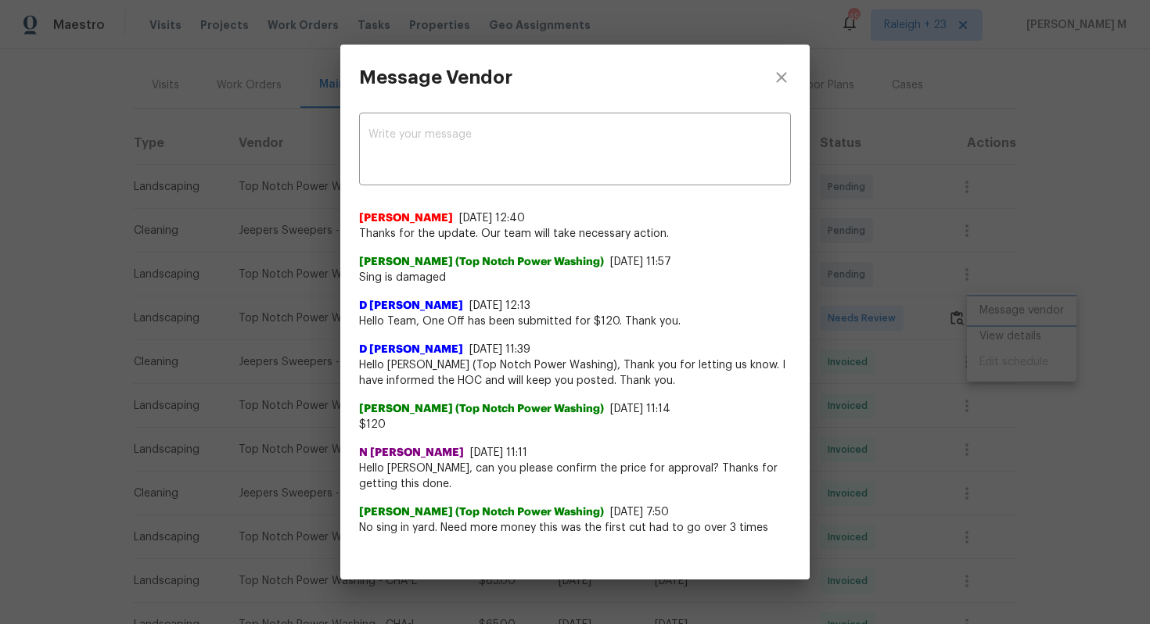
click at [1035, 337] on div "Message Vendor x ​ Nirosha Banu 7/21/25, 12:40 Thanks for the update. Our team …" at bounding box center [575, 312] width 1150 height 624
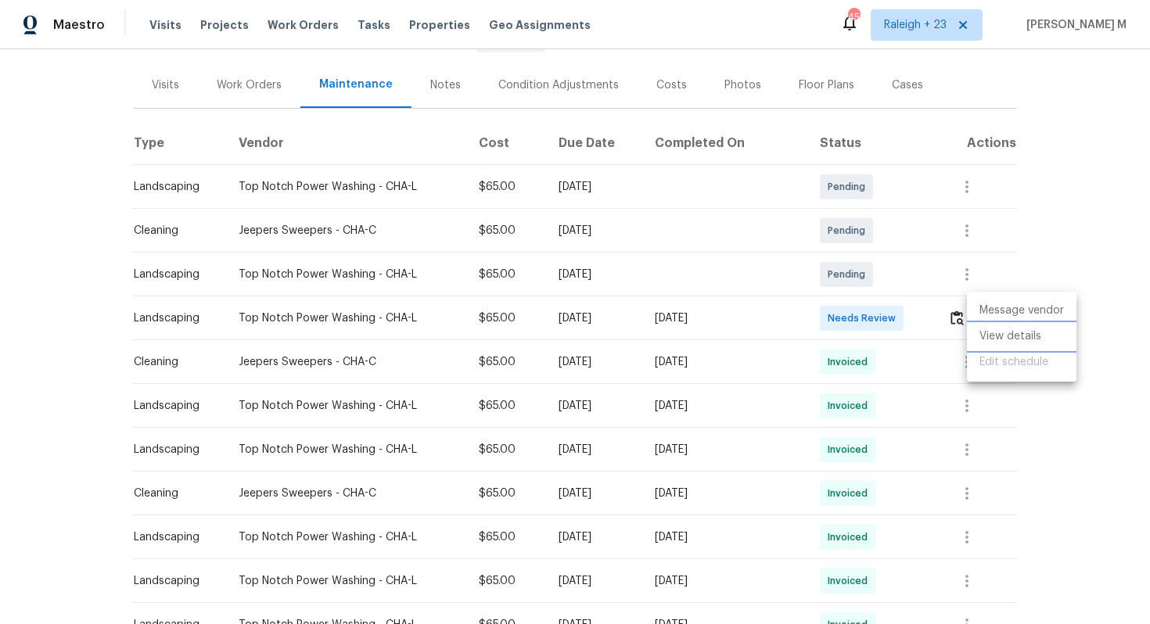
click at [1033, 337] on li "View details" at bounding box center [1022, 337] width 110 height 26
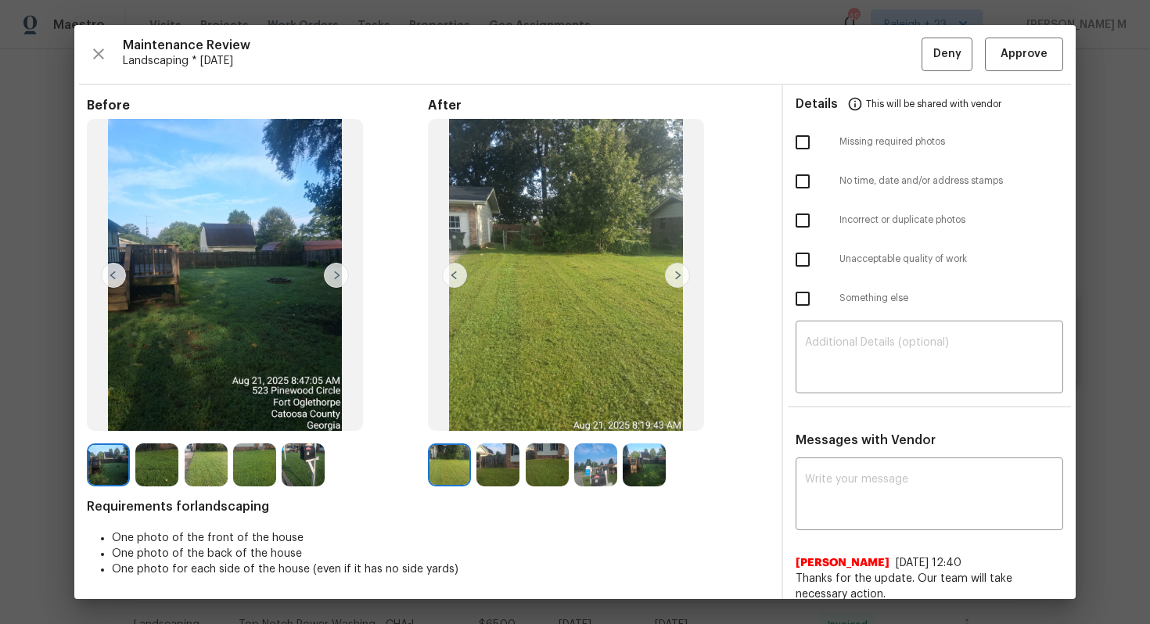
click at [652, 470] on img at bounding box center [644, 465] width 43 height 43
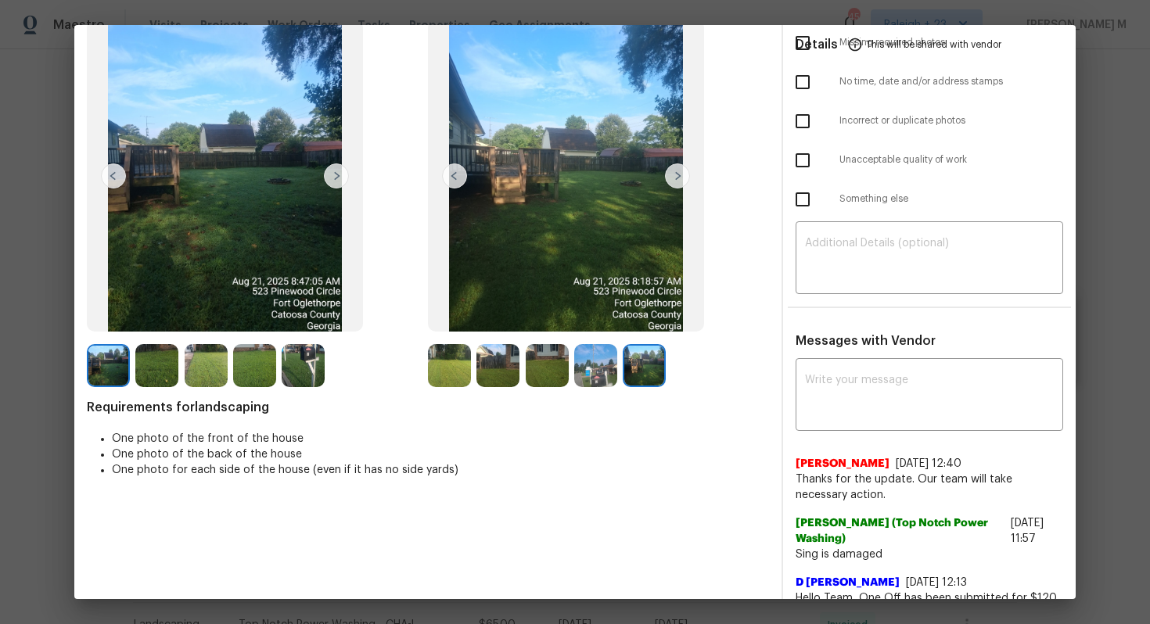
scroll to position [4, 0]
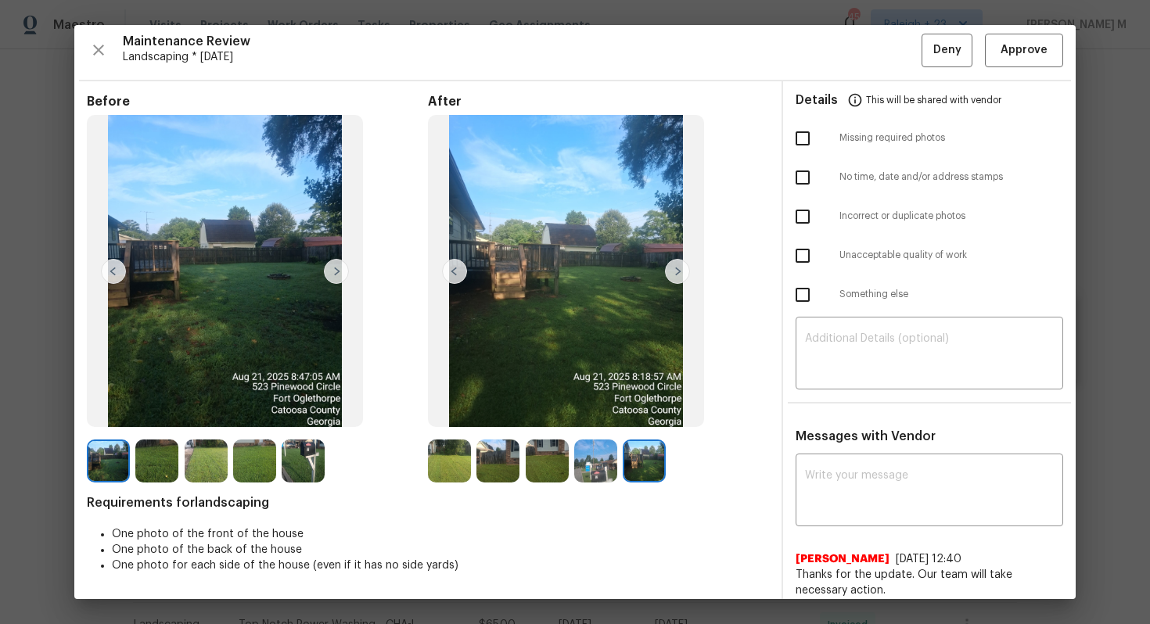
click at [602, 455] on img at bounding box center [595, 461] width 43 height 43
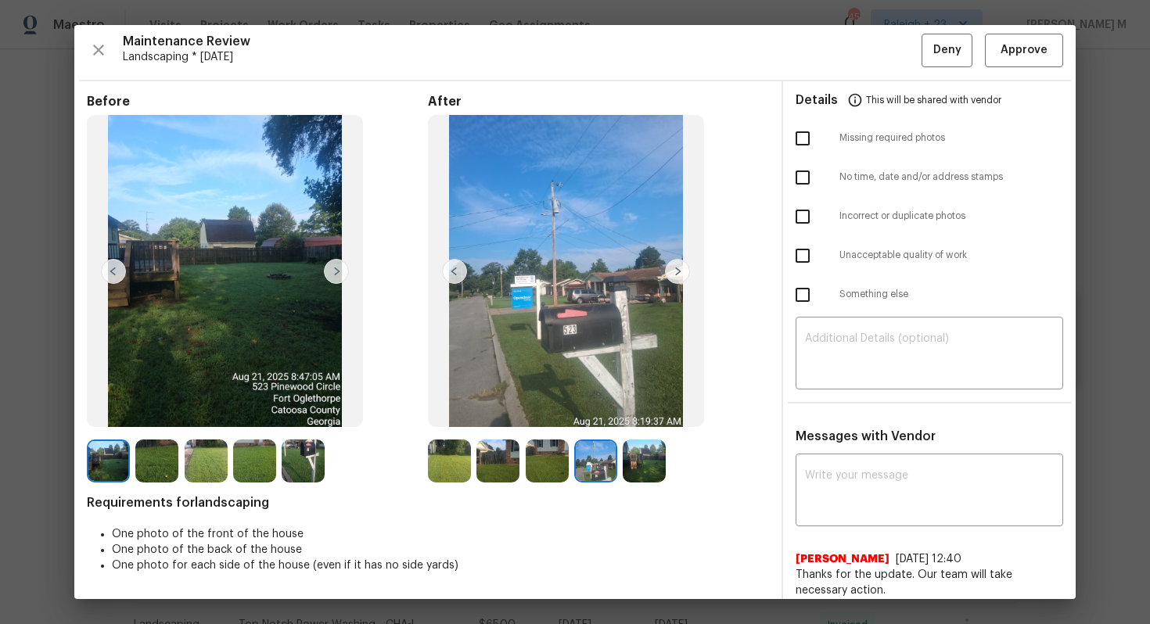
click at [636, 440] on img at bounding box center [644, 461] width 43 height 43
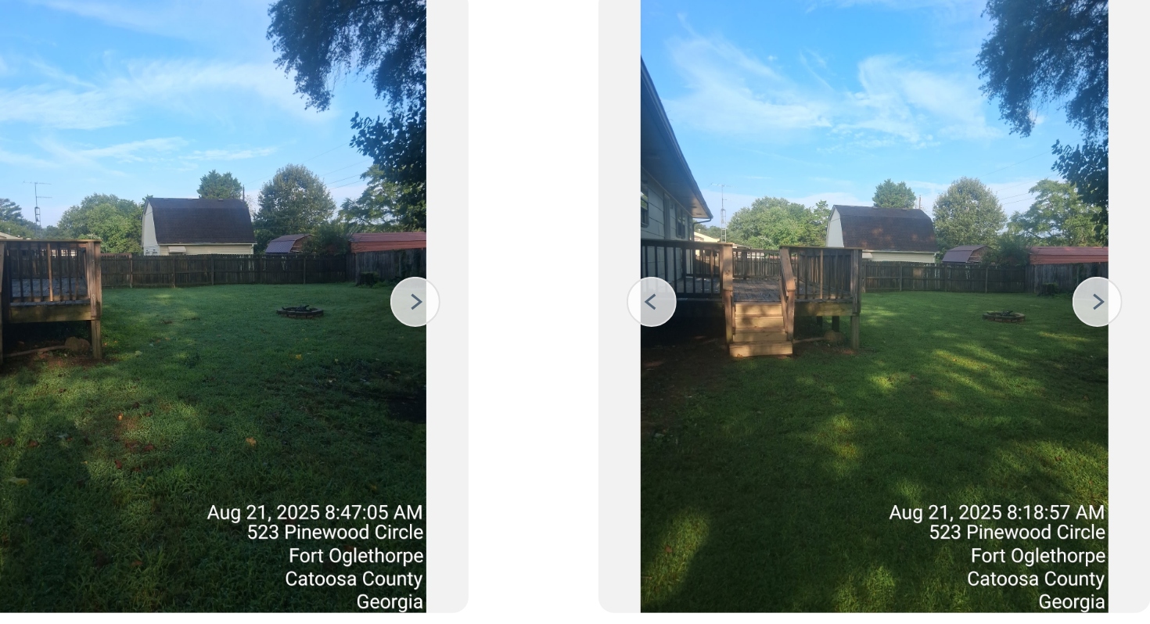
click at [529, 270] on img at bounding box center [566, 271] width 276 height 312
click at [280, 320] on img at bounding box center [225, 271] width 276 height 312
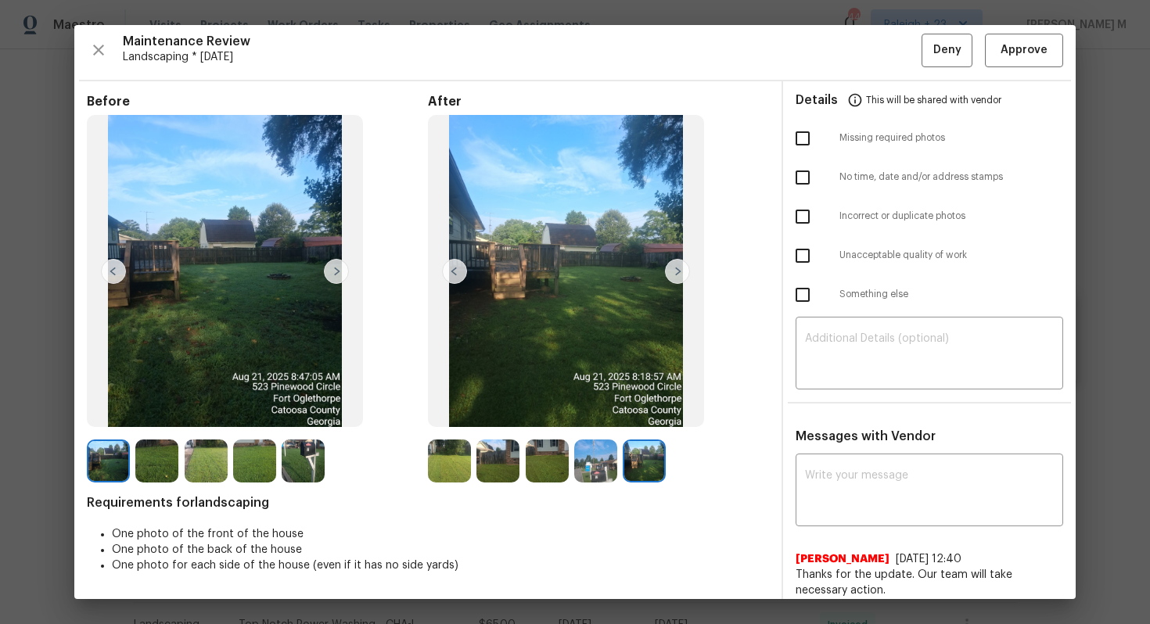
click at [681, 271] on img at bounding box center [677, 271] width 25 height 25
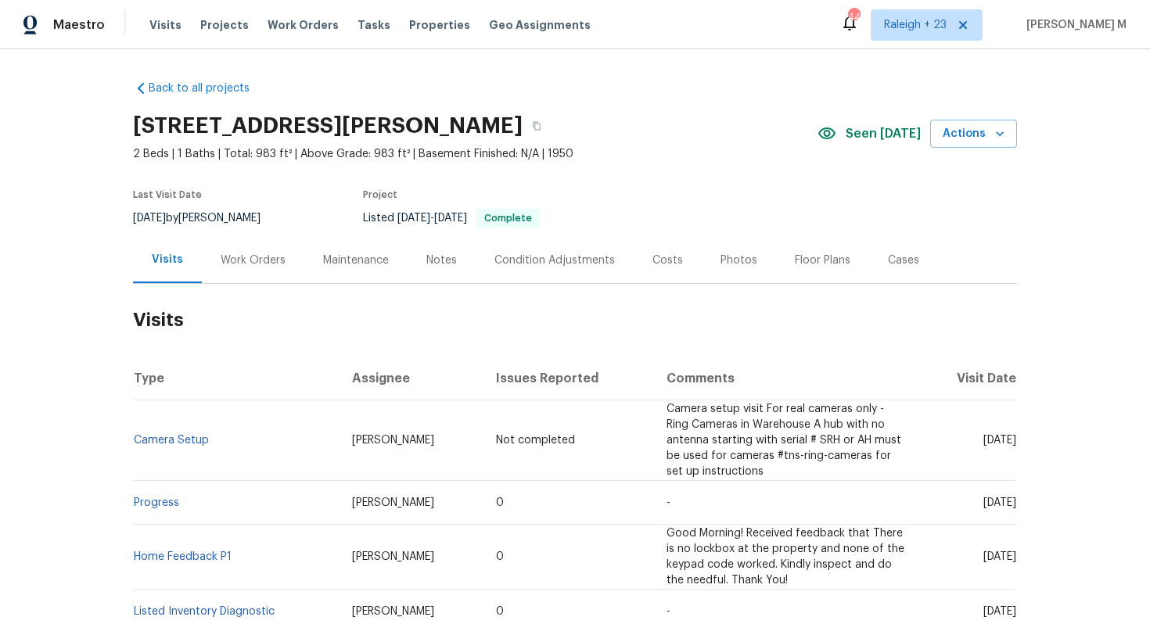
click at [258, 265] on div "Work Orders" at bounding box center [253, 260] width 102 height 46
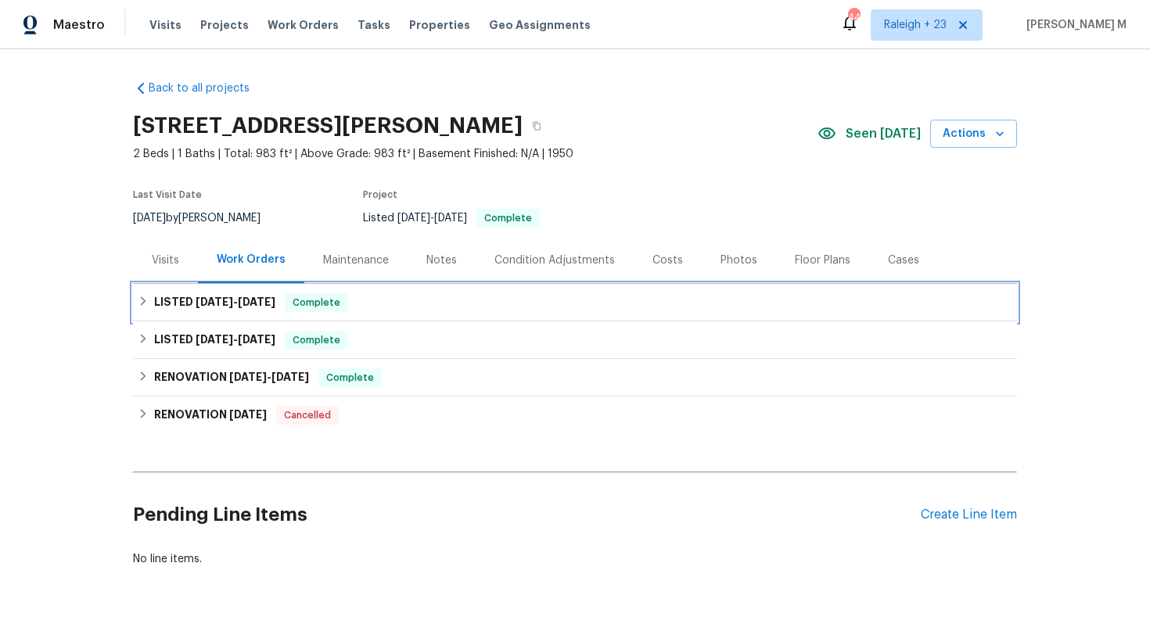
click at [235, 308] on div "LISTED [DATE] - [DATE] Complete" at bounding box center [575, 303] width 884 height 38
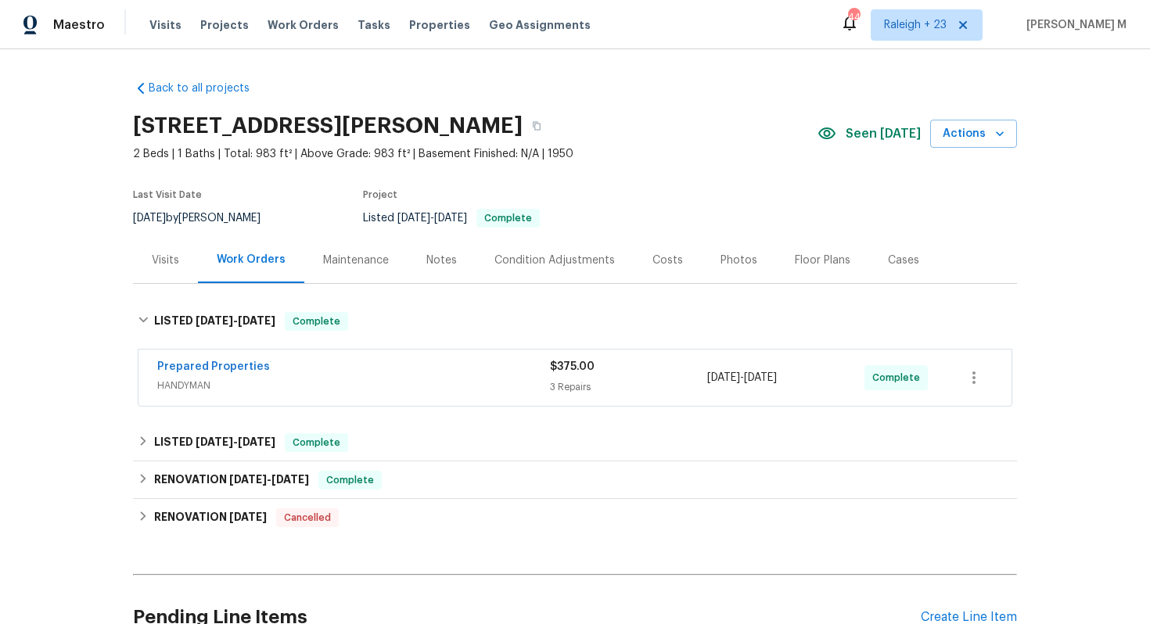
click at [209, 387] on div "Prepared Properties HANDYMAN $375.00 3 Repairs [DATE] - [DATE] Complete" at bounding box center [574, 378] width 873 height 56
click at [180, 378] on span "HANDYMAN" at bounding box center [353, 386] width 393 height 16
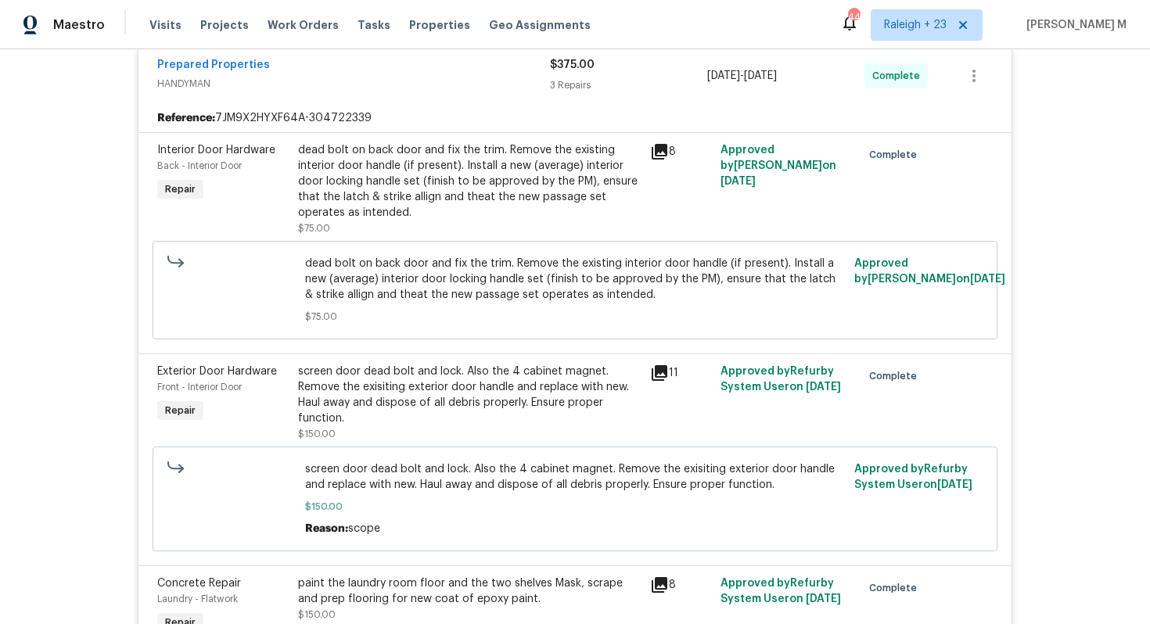
scroll to position [316, 0]
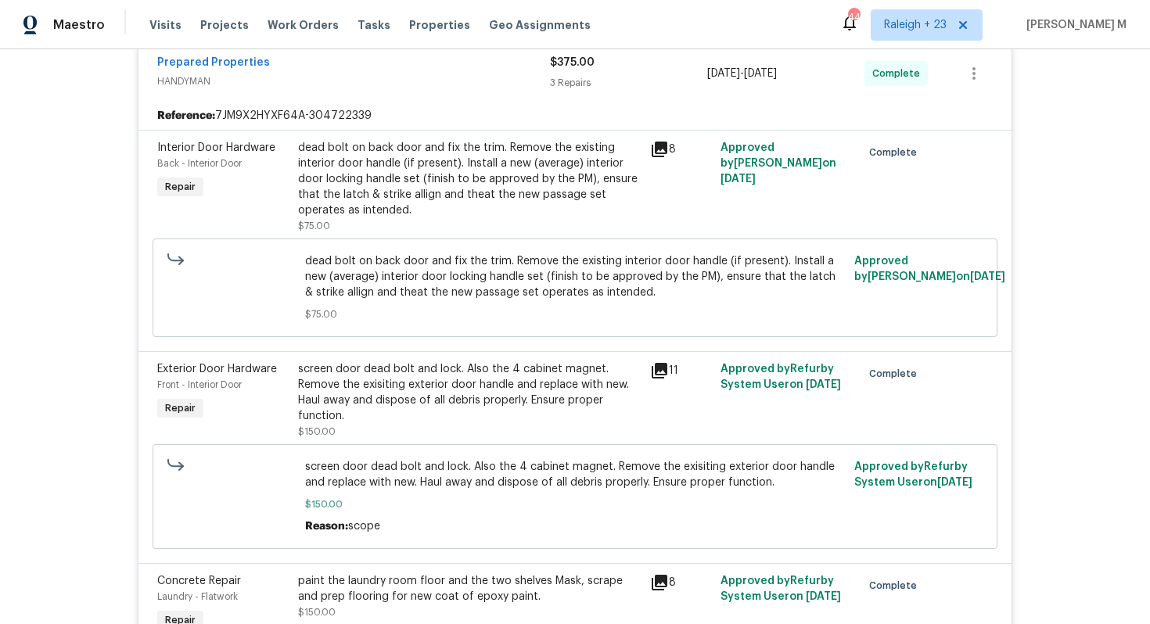
click at [465, 390] on div "screen door dead bolt and lock. Also the 4 cabinet magnet. Remove the exisiting…" at bounding box center [469, 392] width 343 height 63
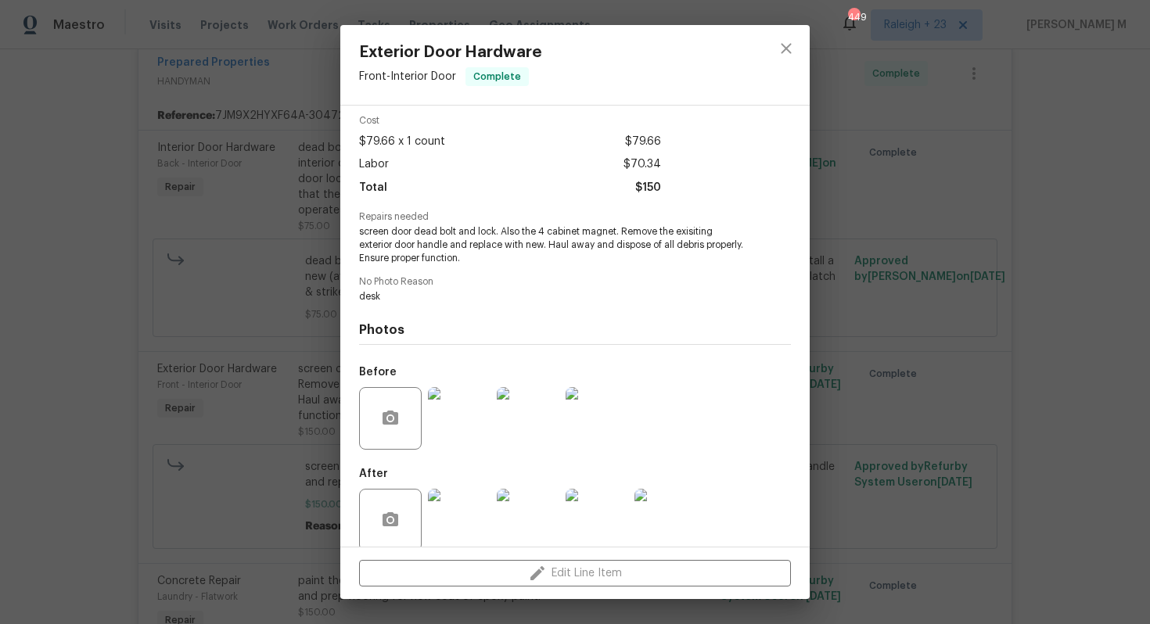
scroll to position [63, 0]
click at [857, 366] on div "Exterior Door Hardware Front - Interior Door Complete Vendor Prepared Propertie…" at bounding box center [575, 312] width 1150 height 624
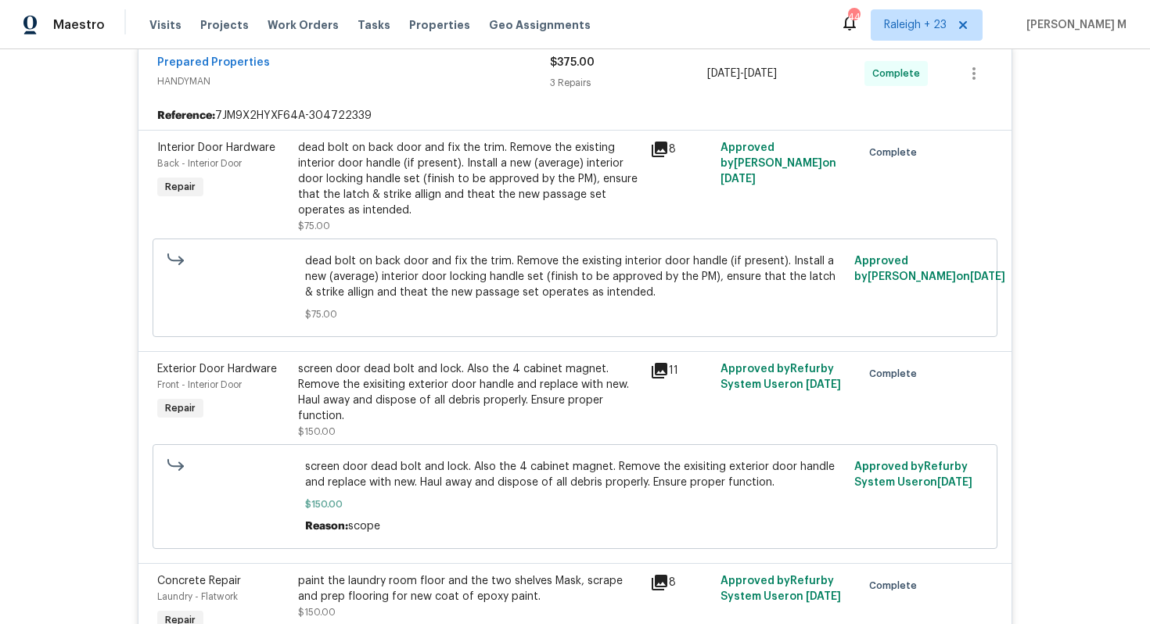
click at [378, 113] on div "Reference: 7JM9X2HYXF64A-304722339" at bounding box center [574, 116] width 873 height 28
click at [379, 166] on div "dead bolt on back door and fix the trim. Remove the existing interior door hand…" at bounding box center [469, 179] width 343 height 78
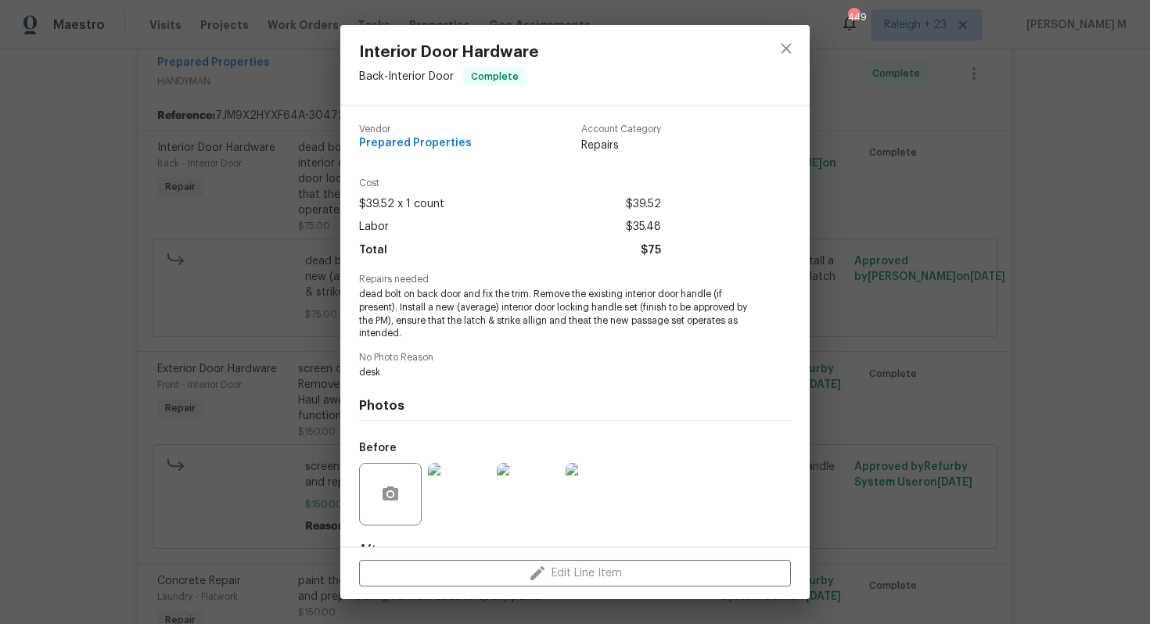
scroll to position [76, 0]
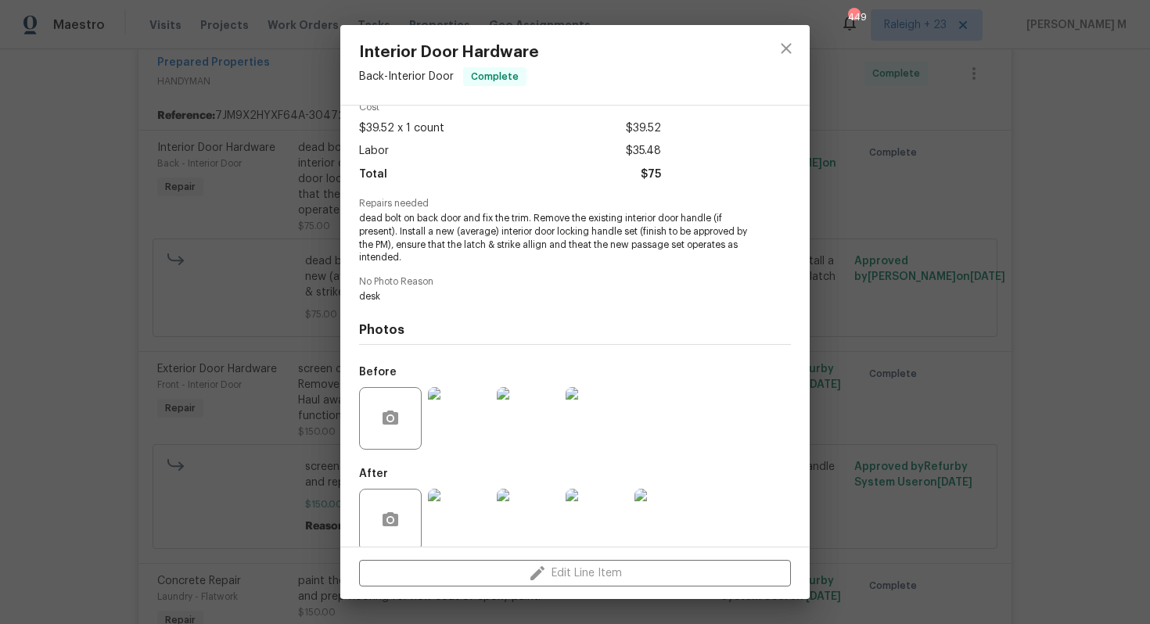
click at [479, 404] on img at bounding box center [459, 418] width 63 height 63
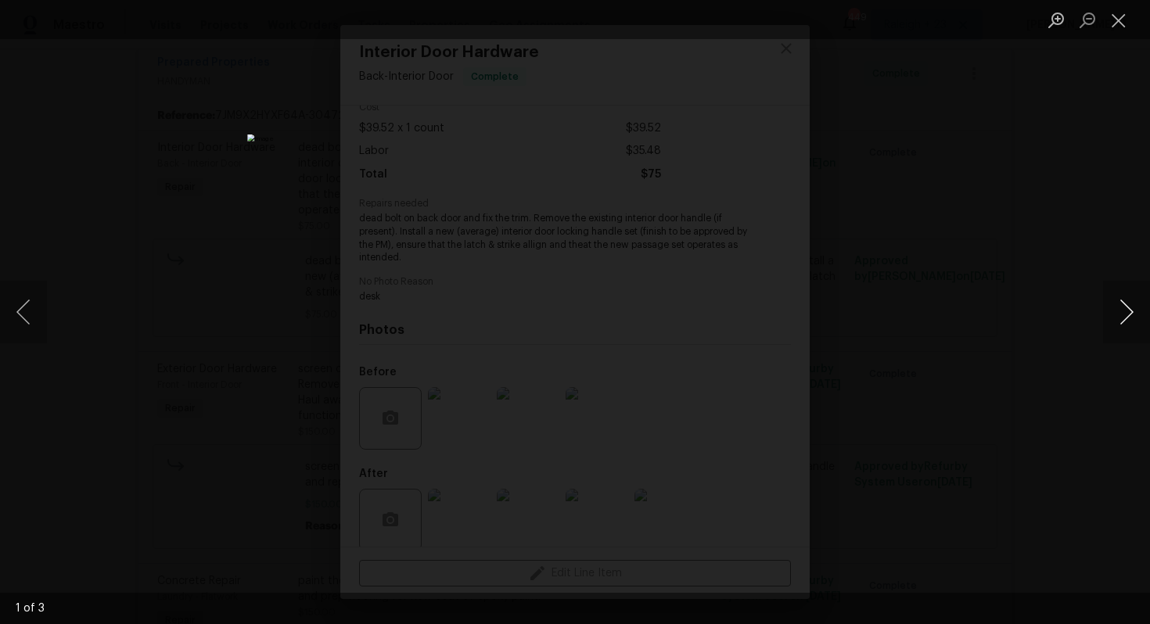
click at [1112, 317] on button "Next image" at bounding box center [1126, 312] width 47 height 63
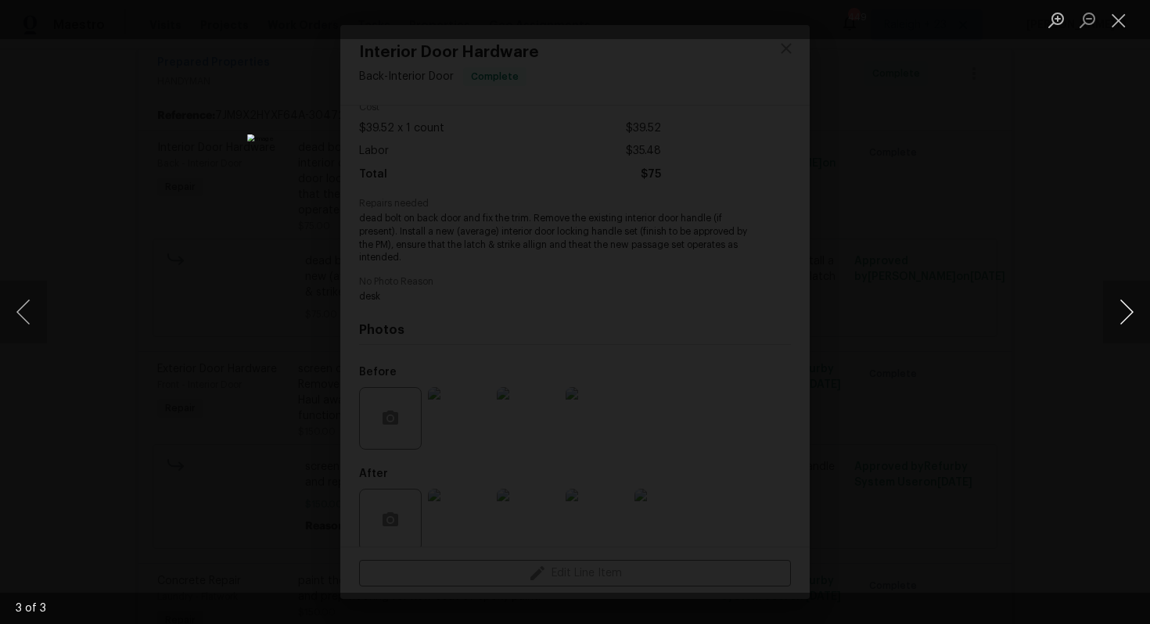
click at [1112, 317] on button "Next image" at bounding box center [1126, 312] width 47 height 63
click at [1134, 316] on button "Next image" at bounding box center [1126, 312] width 47 height 63
click at [1132, 316] on button "Next image" at bounding box center [1126, 312] width 47 height 63
click at [1020, 250] on div "Lightbox" at bounding box center [575, 312] width 1150 height 624
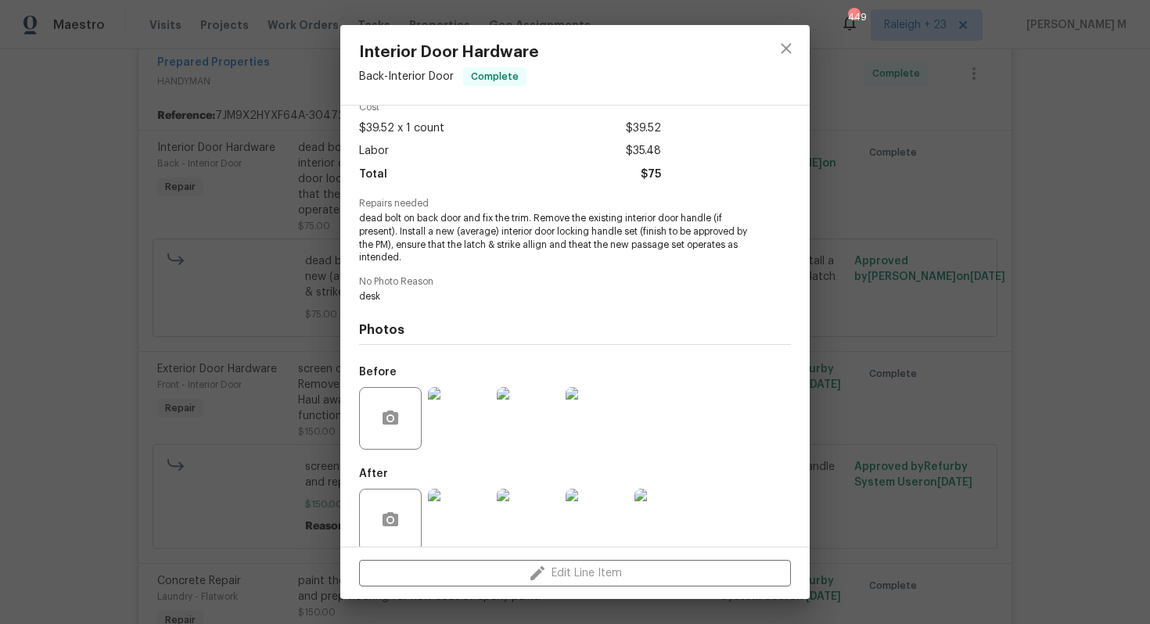
click at [1020, 250] on div "Interior Door Hardware Back - Interior Door Complete Vendor Prepared Properties…" at bounding box center [575, 312] width 1150 height 624
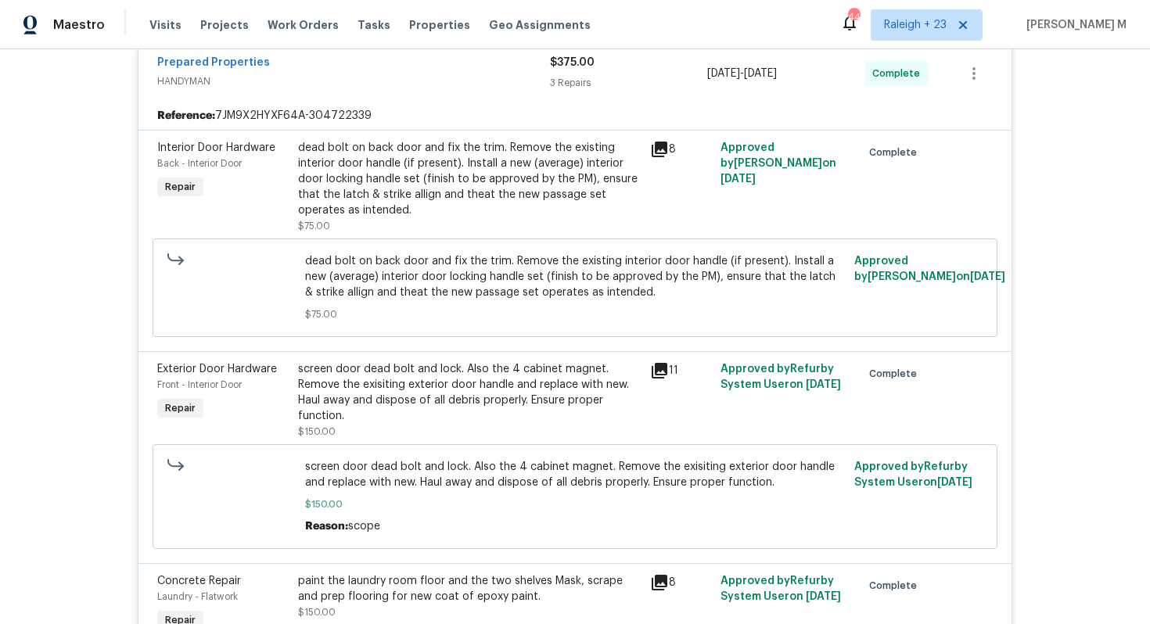
click at [418, 167] on div "dead bolt on back door and fix the trim. Remove the existing interior door hand…" at bounding box center [469, 179] width 343 height 78
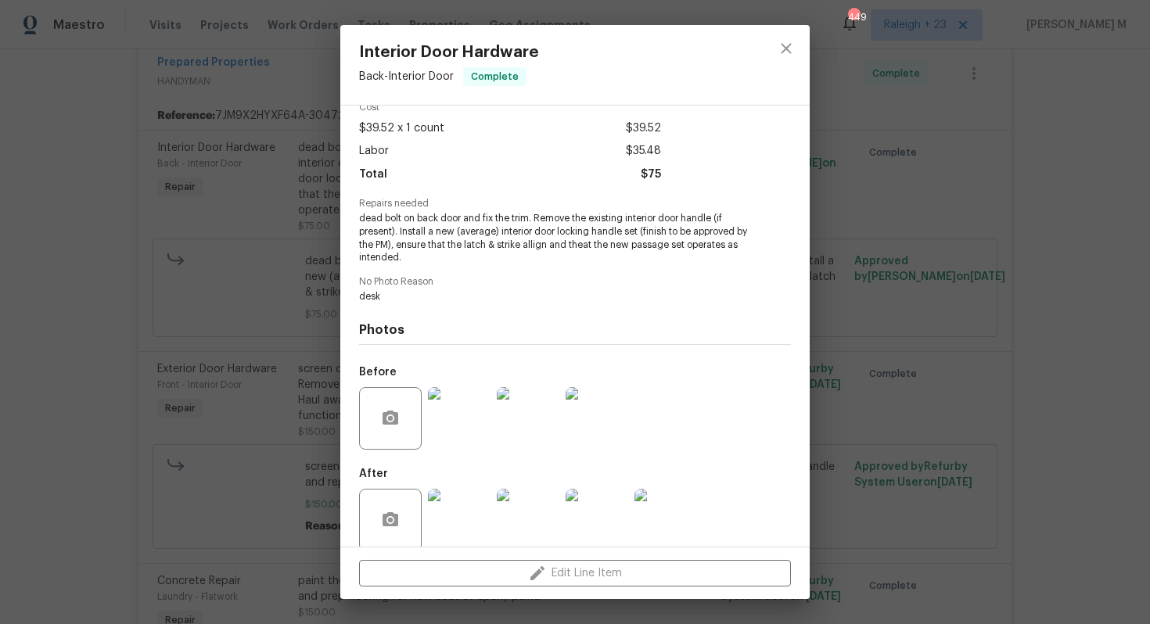
click at [459, 491] on img at bounding box center [459, 520] width 63 height 63
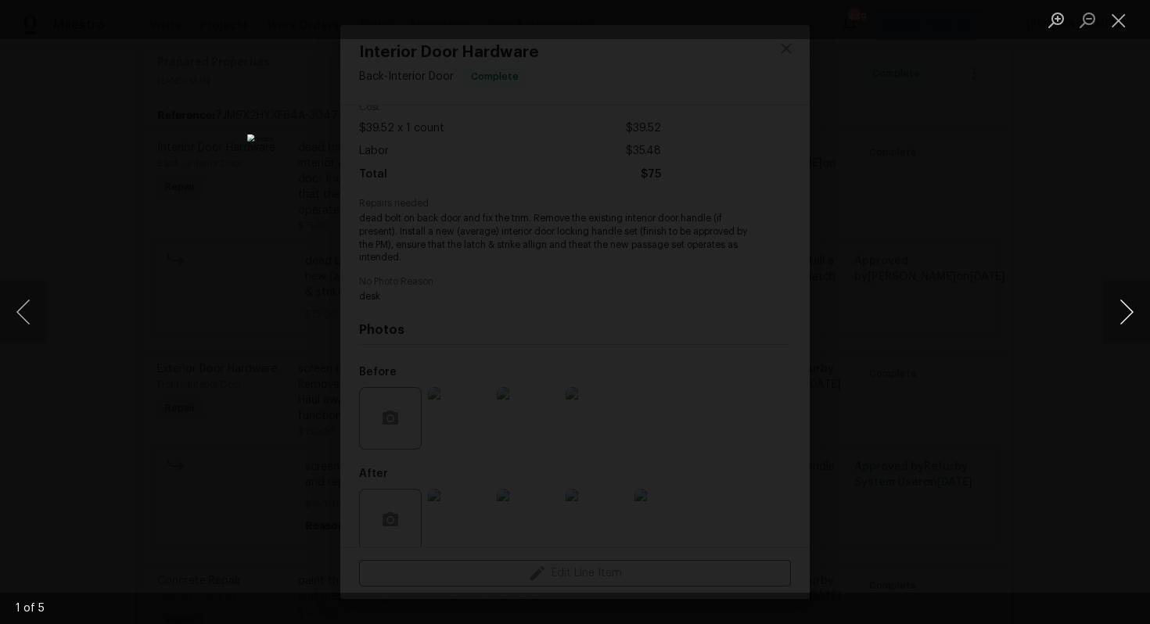
click at [1119, 322] on button "Next image" at bounding box center [1126, 312] width 47 height 63
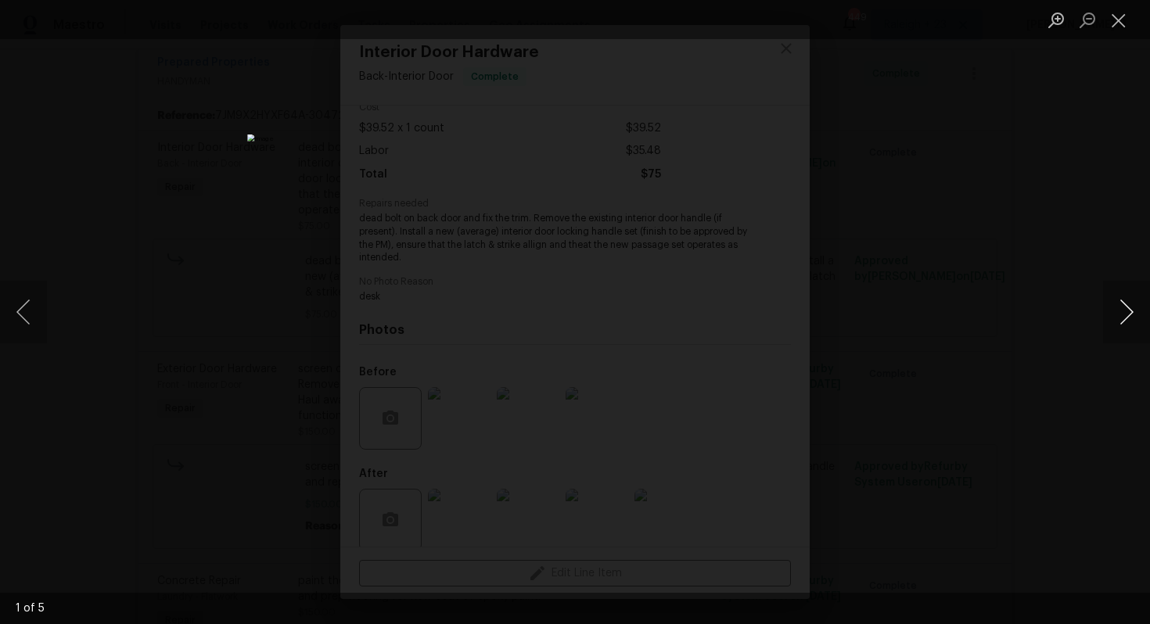
click at [1119, 322] on button "Next image" at bounding box center [1126, 312] width 47 height 63
click at [1120, 322] on button "Next image" at bounding box center [1126, 312] width 47 height 63
click at [1119, 322] on button "Next image" at bounding box center [1126, 312] width 47 height 63
click at [1042, 272] on div "Lightbox" at bounding box center [575, 312] width 1150 height 624
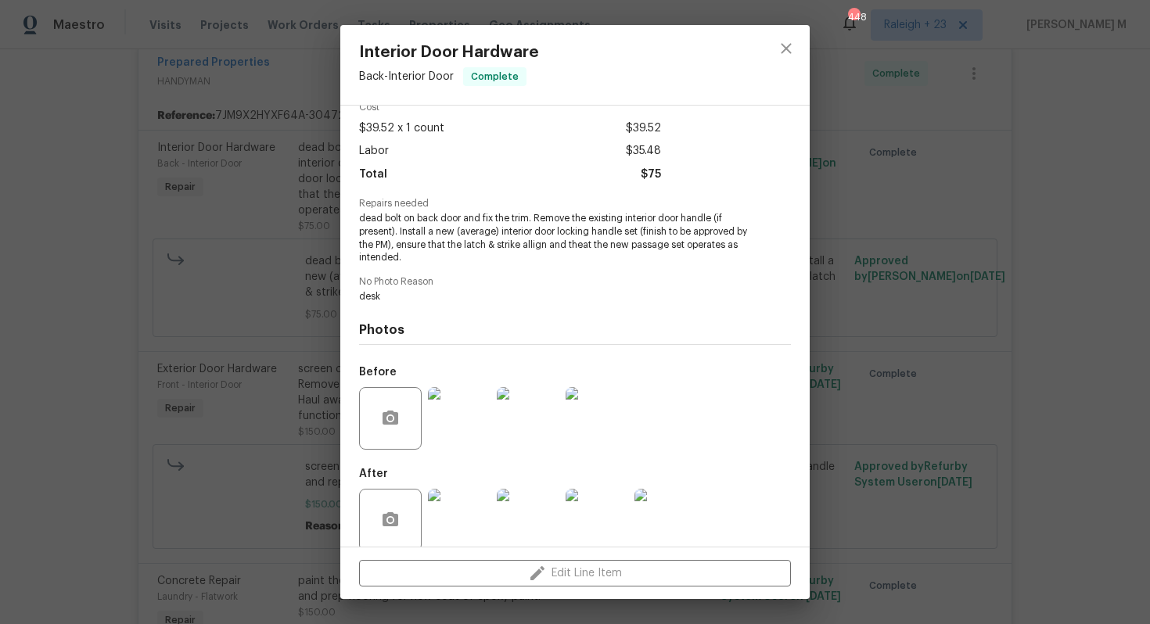
click at [952, 257] on div "Interior Door Hardware Back - Interior Door Complete Vendor Prepared Properties…" at bounding box center [575, 312] width 1150 height 624
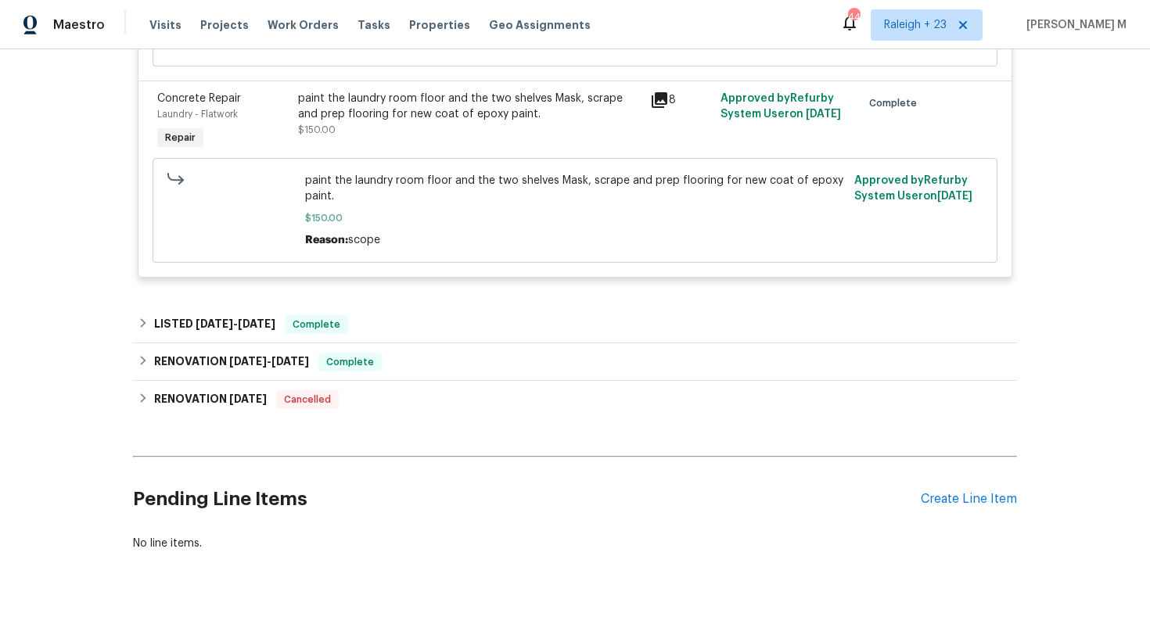
scroll to position [803, 0]
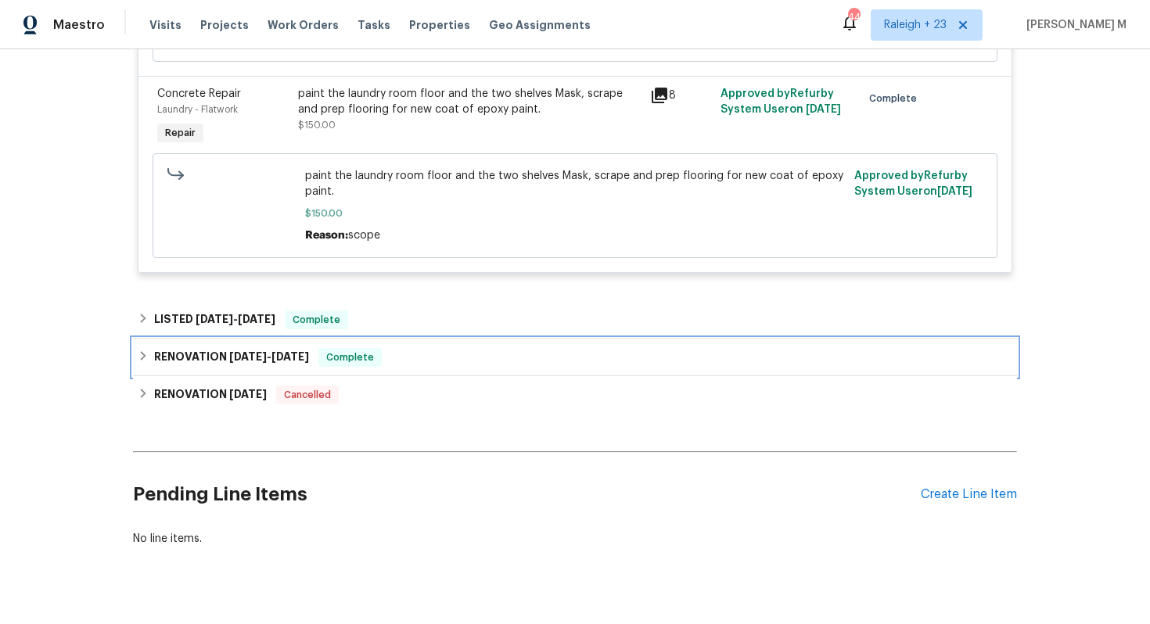
click at [196, 339] on div "RENOVATION 6/23/25 - 7/8/25 Complete" at bounding box center [575, 358] width 884 height 38
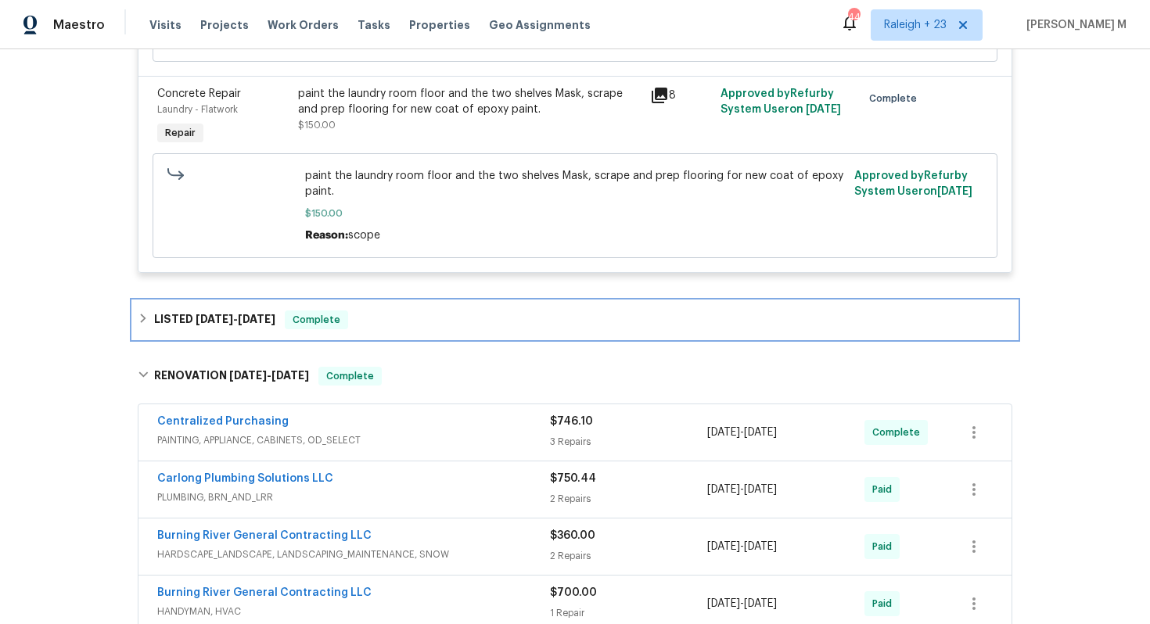
click at [204, 314] on div "LISTED 8/7/25 - 8/15/25 Complete" at bounding box center [575, 320] width 884 height 38
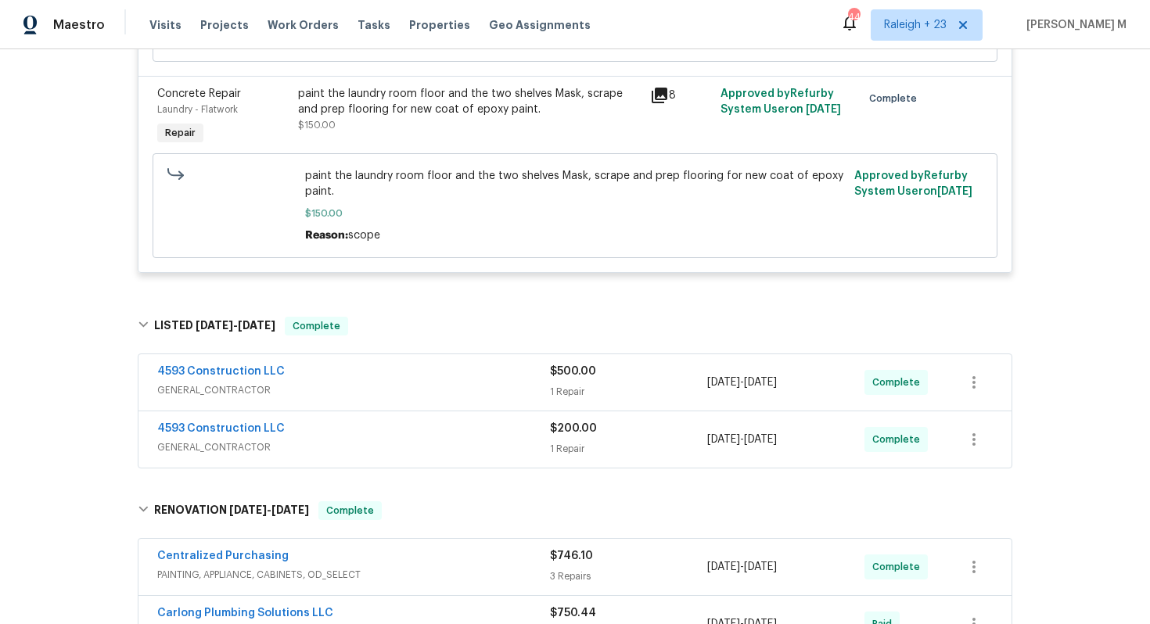
click at [207, 383] on span "GENERAL_CONTRACTOR" at bounding box center [353, 391] width 393 height 16
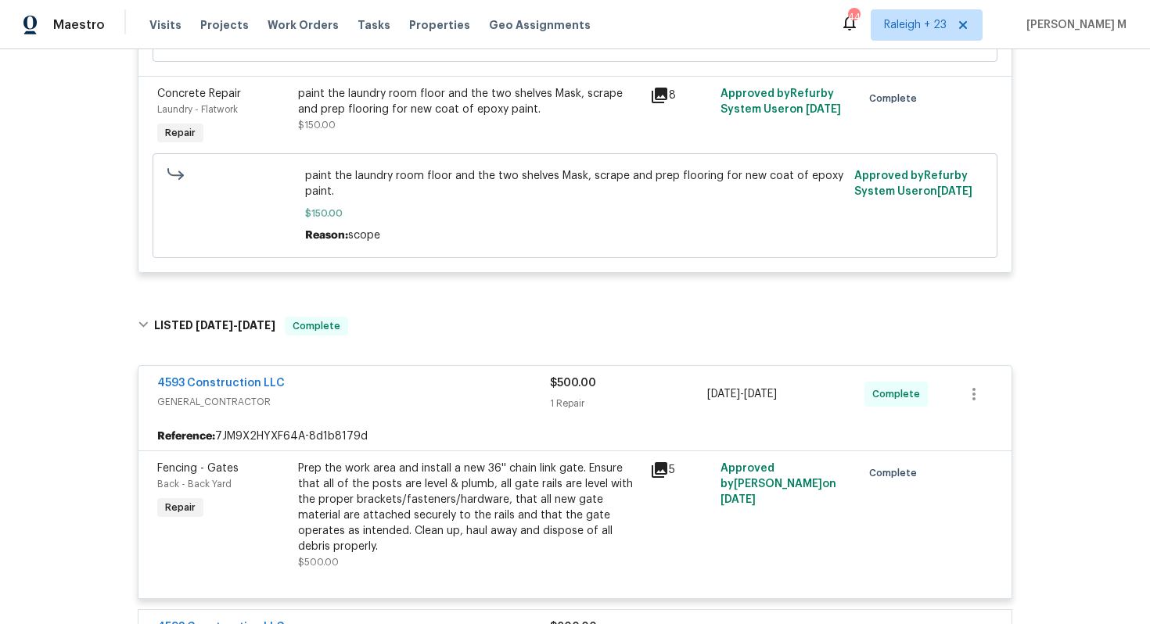
scroll to position [978, 0]
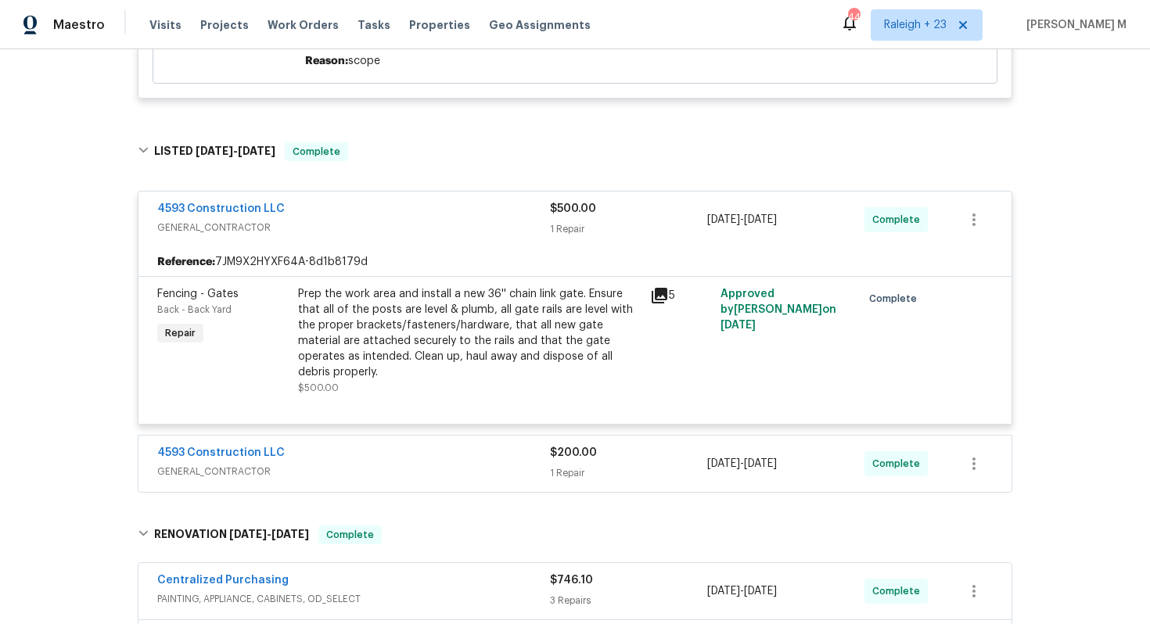
click at [218, 464] on span "GENERAL_CONTRACTOR" at bounding box center [353, 472] width 393 height 16
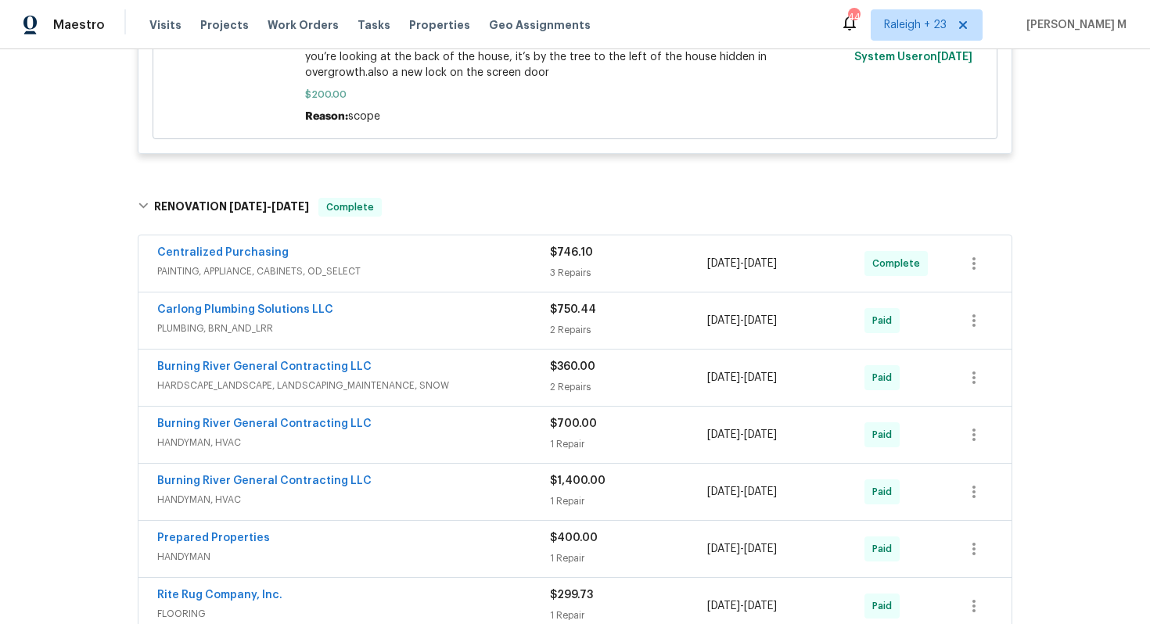
scroll to position [1574, 0]
click at [184, 434] on span "HANDYMAN, HVAC" at bounding box center [353, 442] width 393 height 16
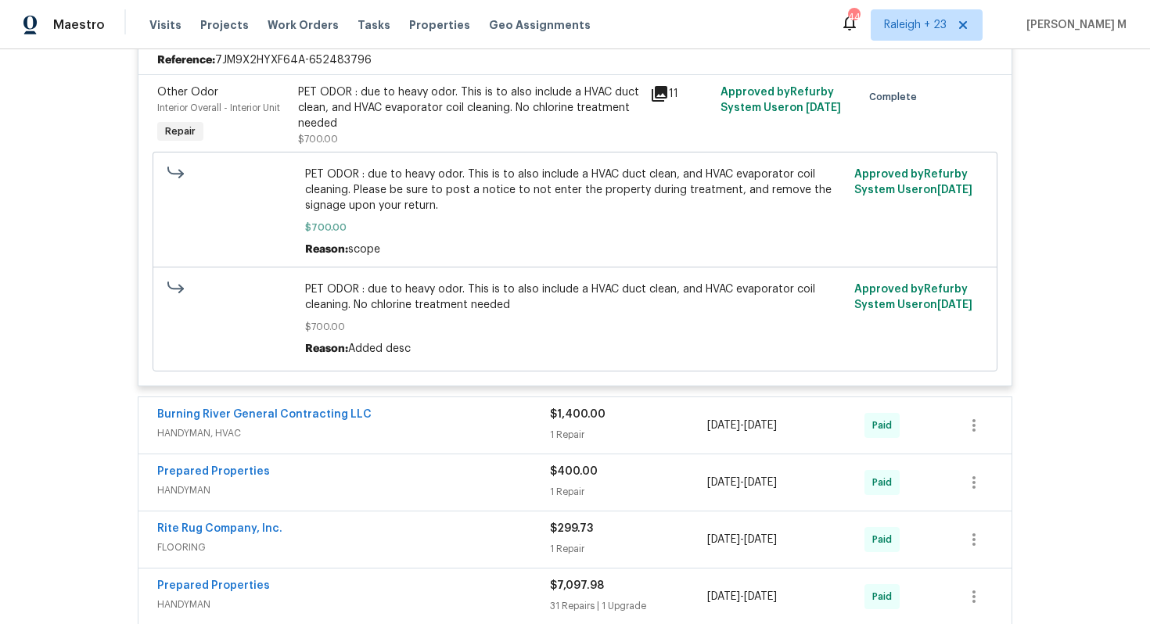
scroll to position [2004, 0]
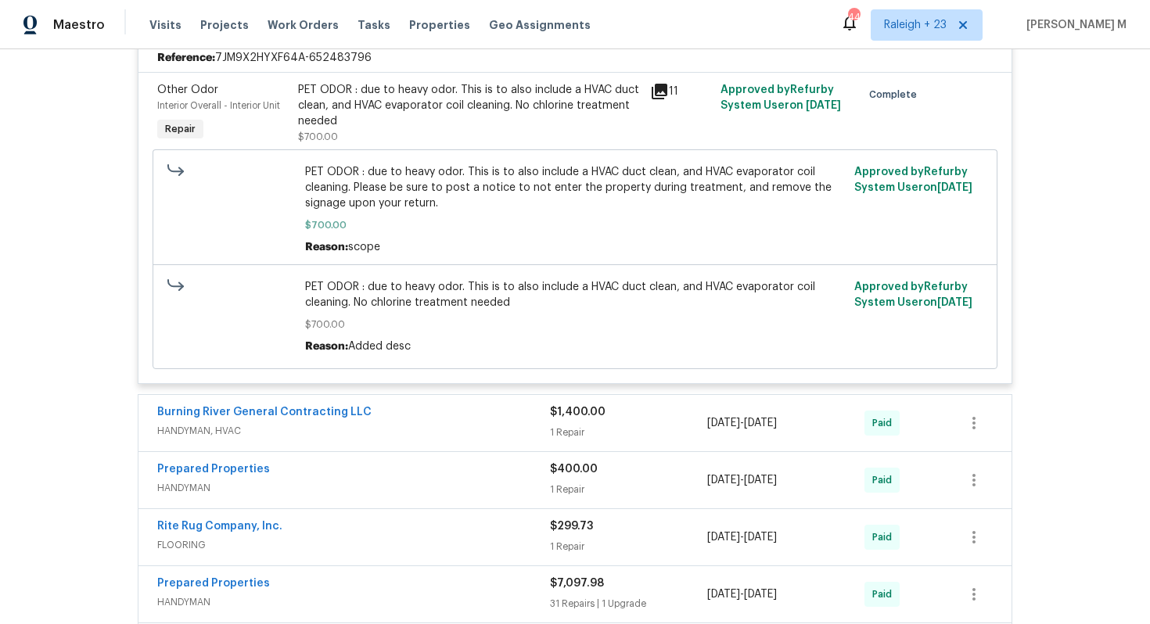
click at [188, 423] on span "HANDYMAN, HVAC" at bounding box center [353, 431] width 393 height 16
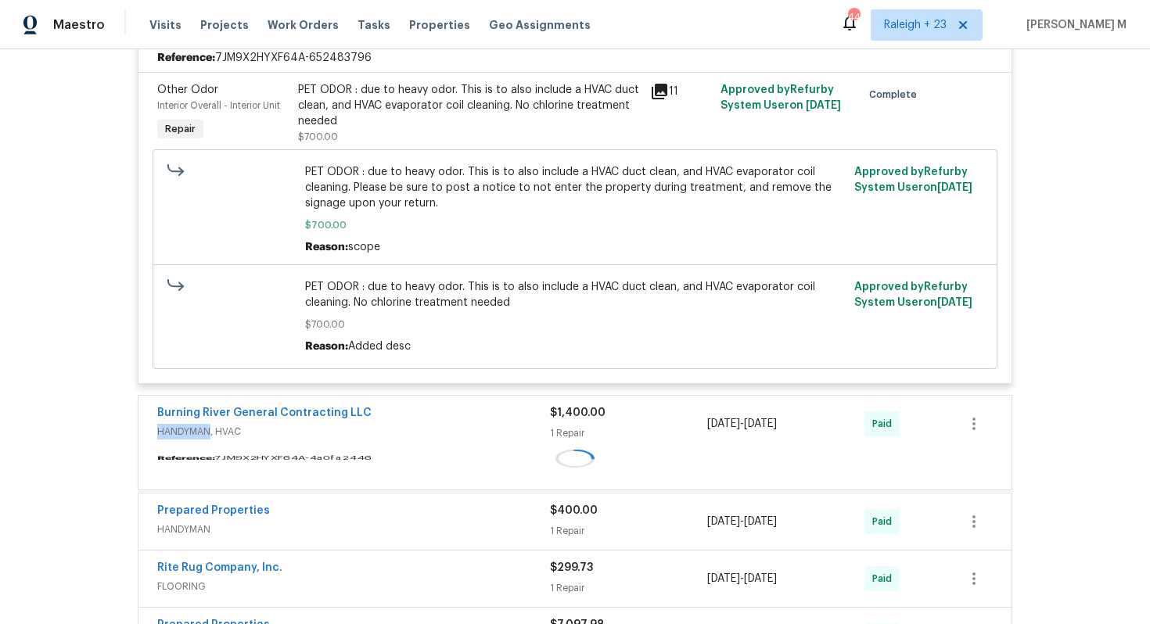
click at [188, 424] on span "HANDYMAN, HVAC" at bounding box center [353, 432] width 393 height 16
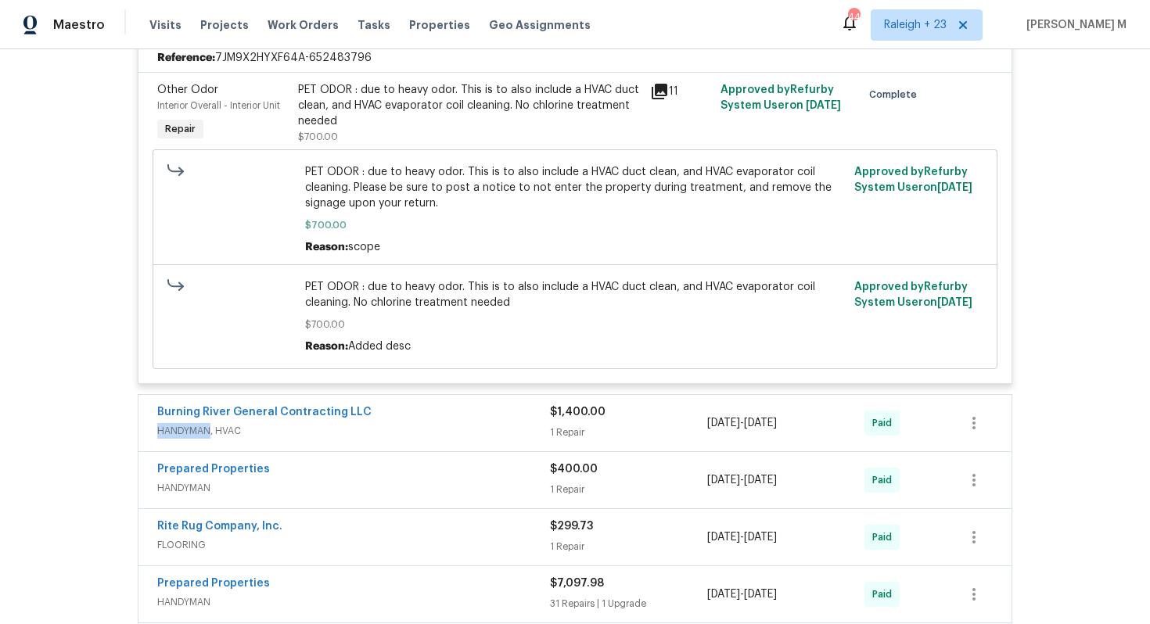
click at [188, 423] on span "HANDYMAN, HVAC" at bounding box center [353, 431] width 393 height 16
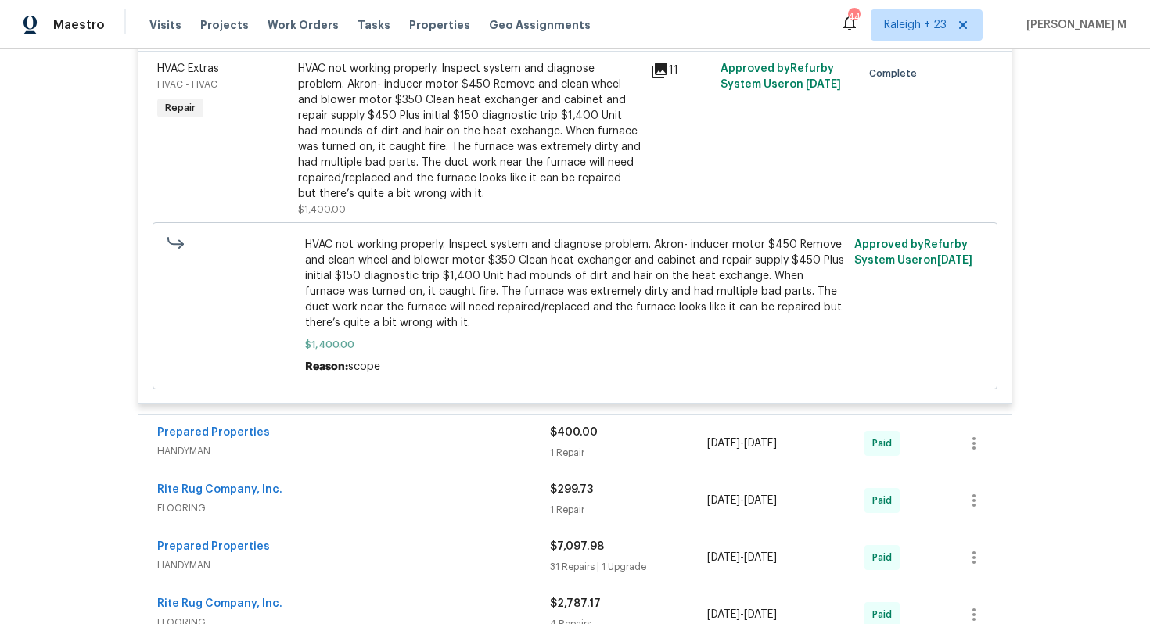
scroll to position [2435, 0]
click at [167, 443] on span "HANDYMAN" at bounding box center [353, 451] width 393 height 16
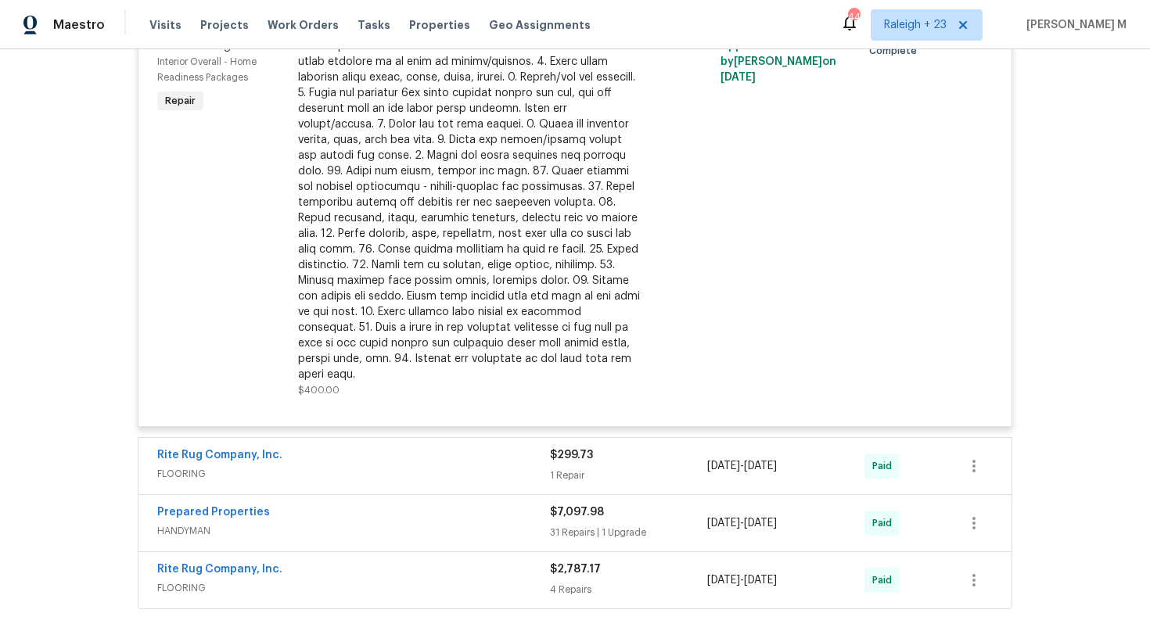
scroll to position [2919, 0]
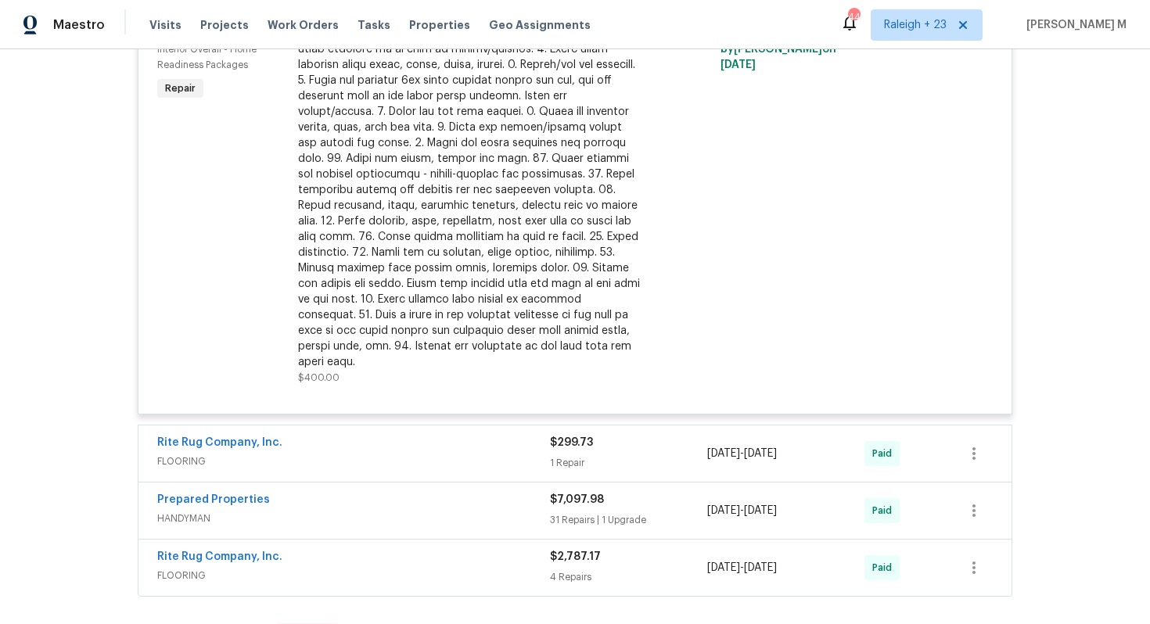
click at [190, 492] on div "Prepared Properties HANDYMAN" at bounding box center [353, 511] width 393 height 38
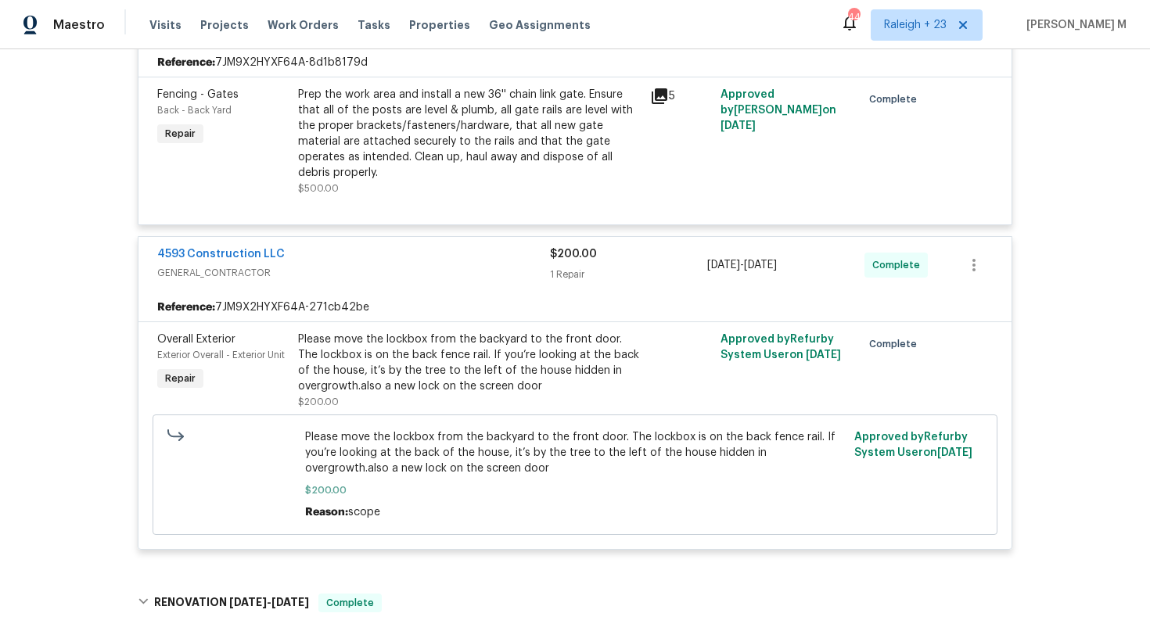
scroll to position [0, 0]
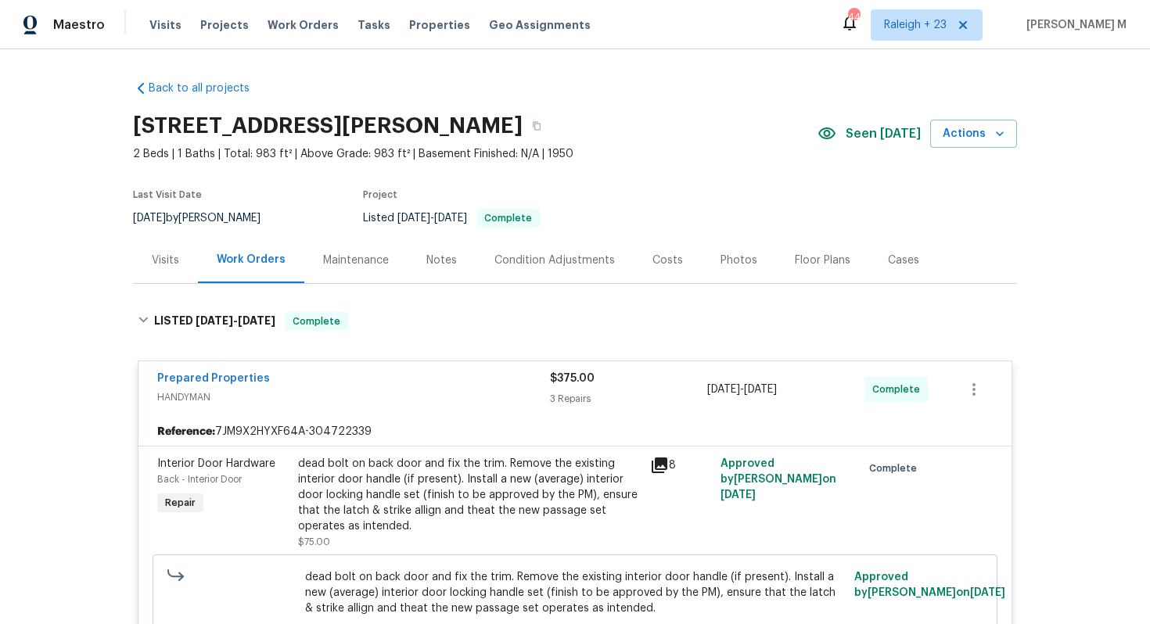
click at [502, 451] on div "dead bolt on back door and fix the trim. Remove the existing interior door hand…" at bounding box center [469, 502] width 352 height 103
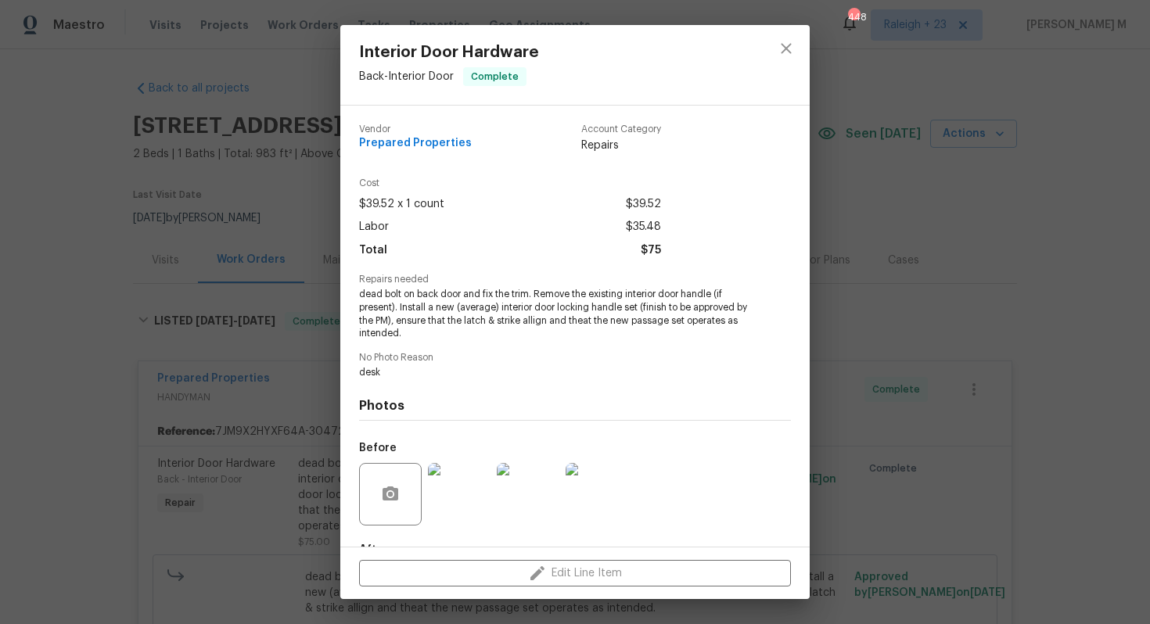
scroll to position [76, 0]
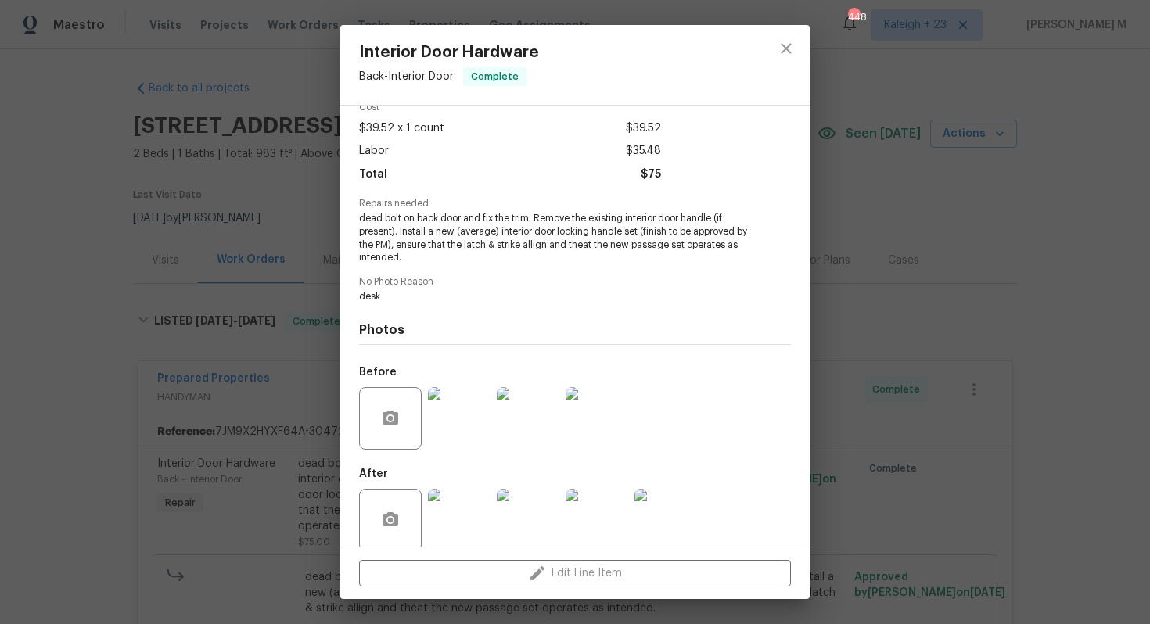
click at [678, 491] on img at bounding box center [665, 520] width 63 height 63
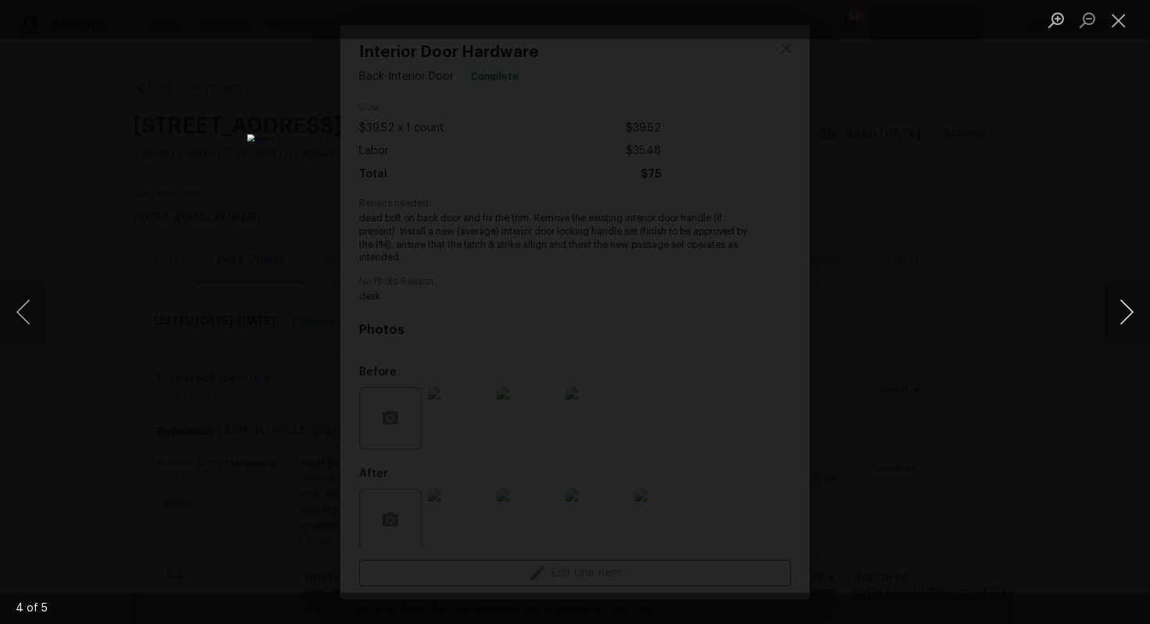
click at [1116, 304] on button "Next image" at bounding box center [1126, 312] width 47 height 63
click at [1119, 215] on div "Lightbox" at bounding box center [575, 312] width 1150 height 624
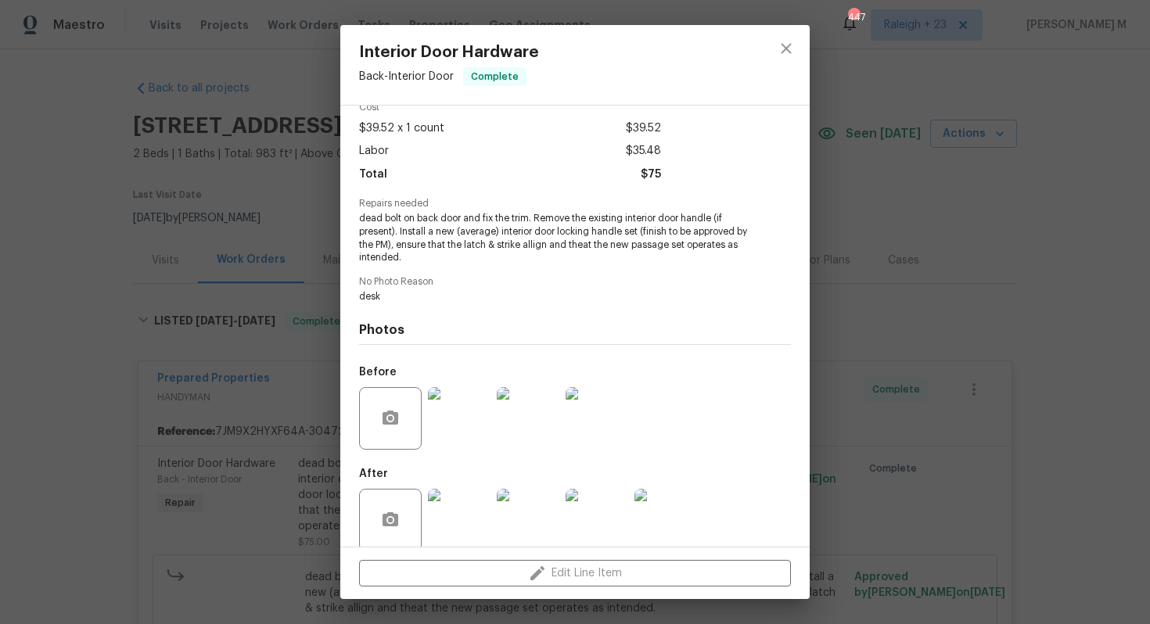
click at [843, 315] on div "Interior Door Hardware Back - Interior Door Complete Vendor Prepared Properties…" at bounding box center [575, 312] width 1150 height 624
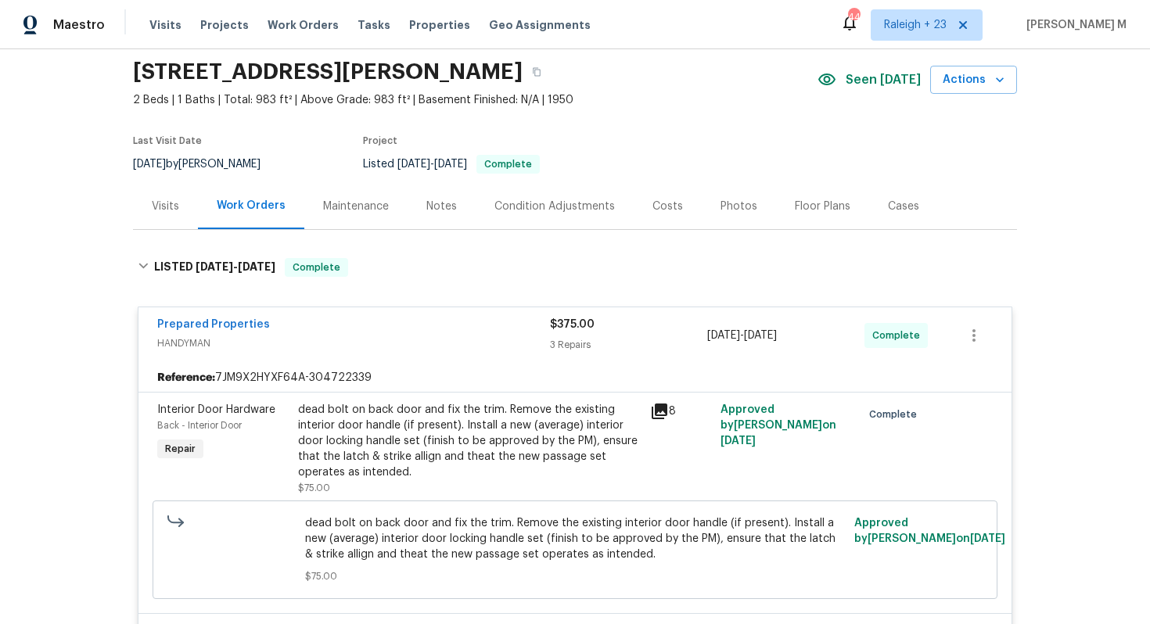
scroll to position [0, 0]
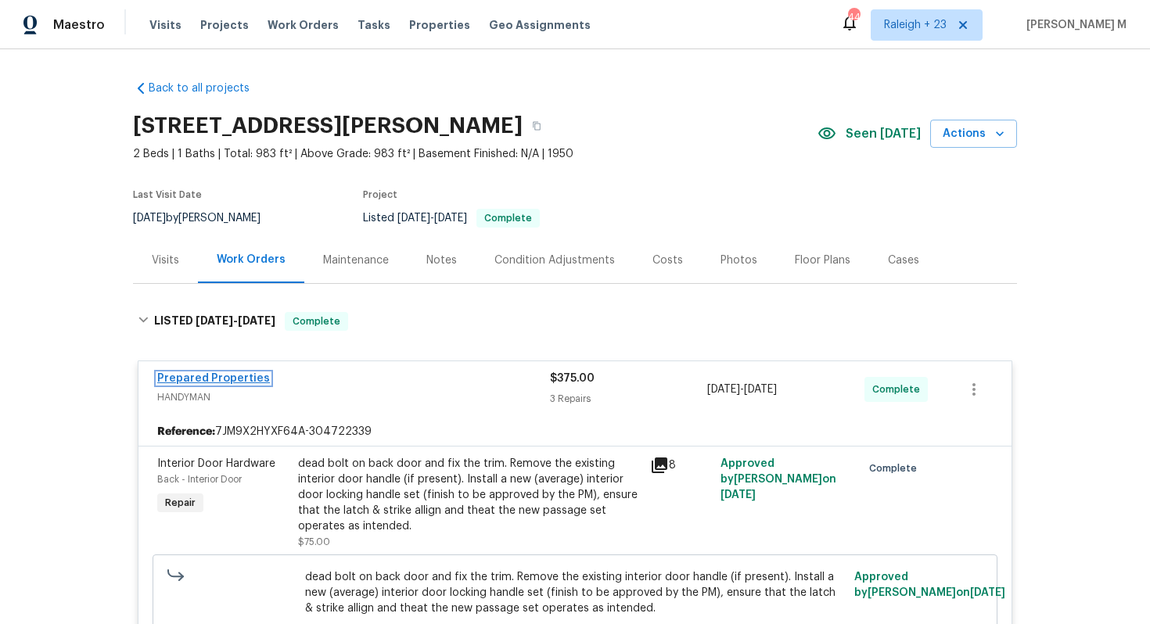
click at [197, 373] on link "Prepared Properties" at bounding box center [213, 378] width 113 height 11
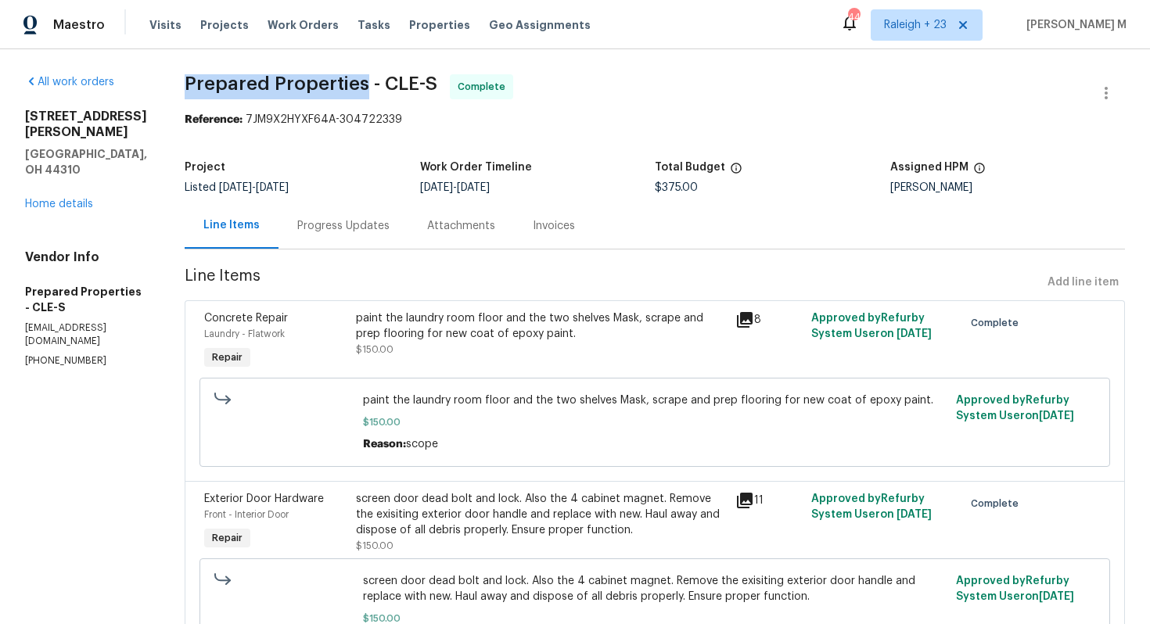
drag, startPoint x: 202, startPoint y: 84, endPoint x: 369, endPoint y: 83, distance: 167.4
click at [369, 83] on span "Prepared Properties - CLE-S" at bounding box center [311, 83] width 253 height 19
copy span "Prepared Properties"
click at [319, 203] on div "Progress Updates" at bounding box center [343, 226] width 130 height 46
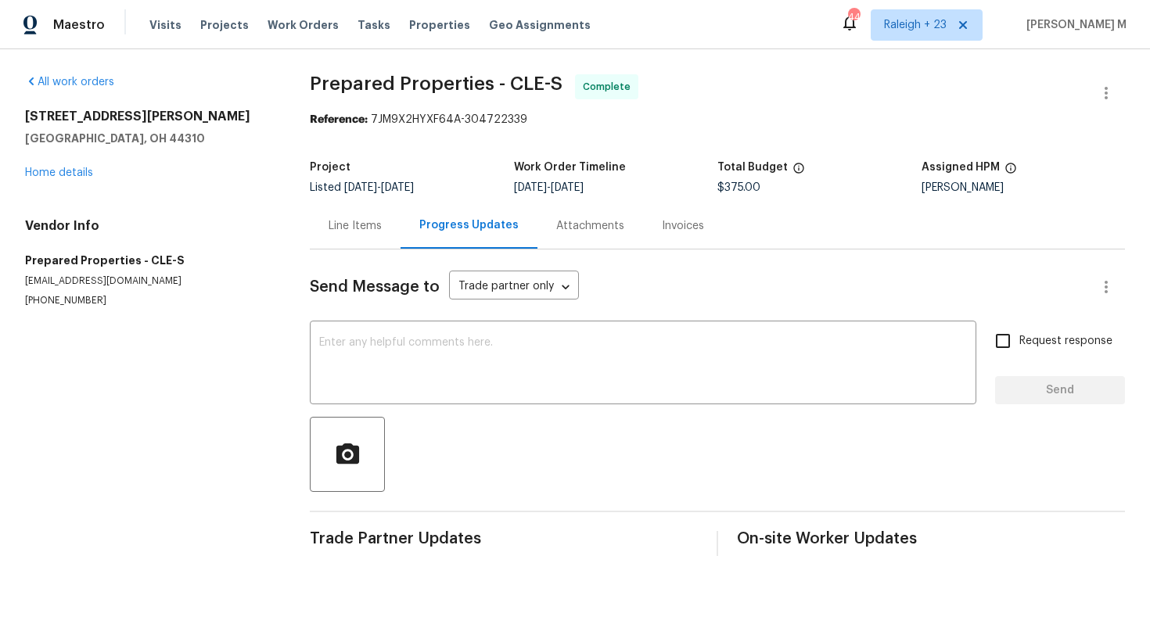
click at [344, 218] on div "Line Items" at bounding box center [355, 226] width 53 height 16
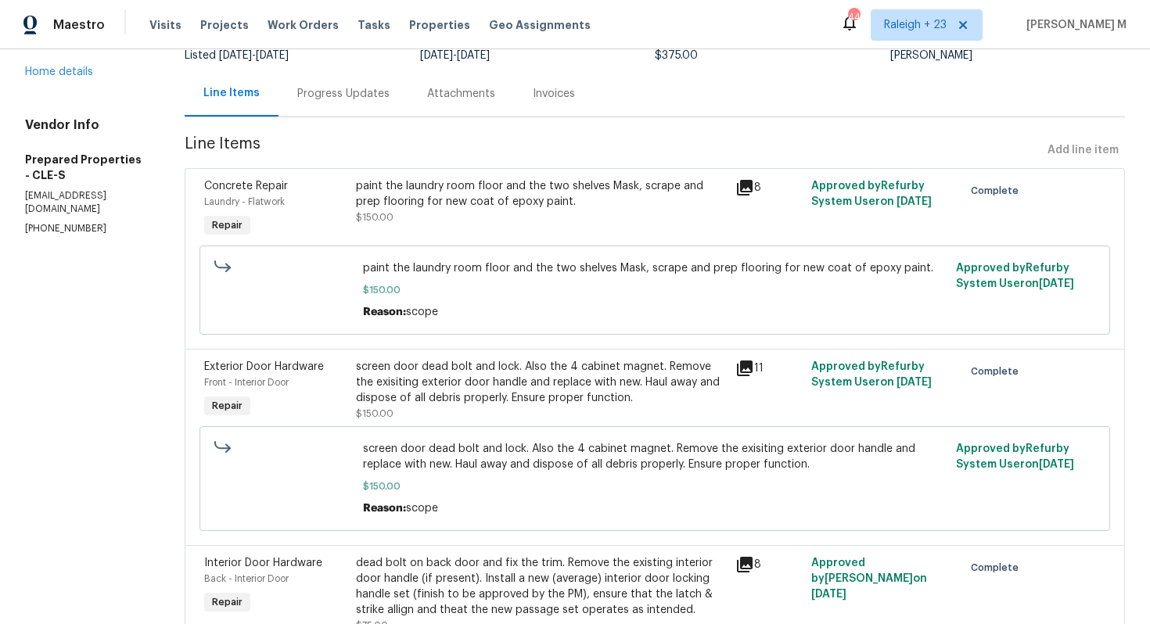
scroll to position [211, 0]
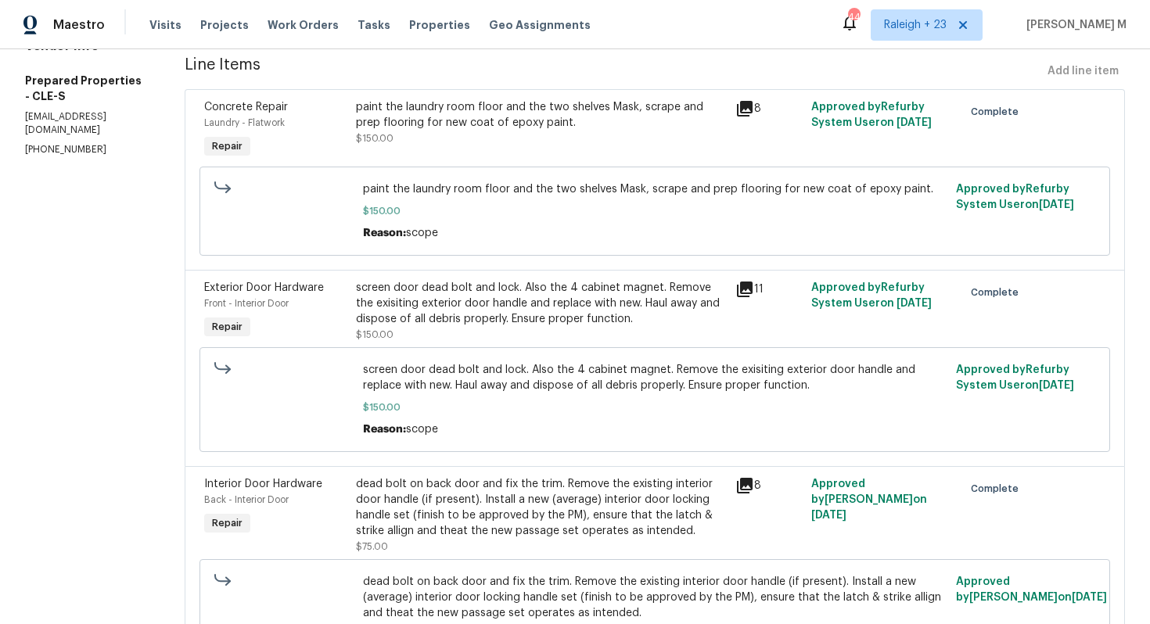
click at [403, 282] on div "screen door dead bolt and lock. Also the 4 cabinet magnet. Remove the exisiting…" at bounding box center [541, 303] width 370 height 47
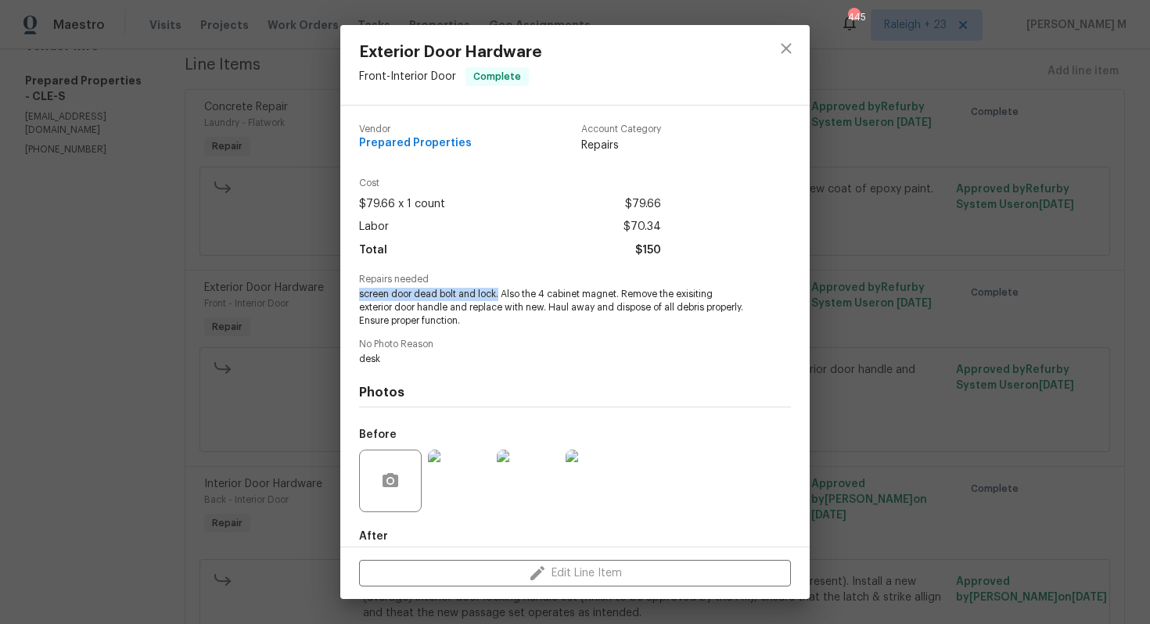
drag, startPoint x: 354, startPoint y: 284, endPoint x: 500, endPoint y: 282, distance: 145.5
click at [500, 282] on div "Vendor Prepared Properties Account Category Repairs Cost $79.66 x 1 count $79.6…" at bounding box center [574, 326] width 469 height 441
copy span "screen door dead bolt and lock."
click at [469, 288] on span "screen door dead bolt and lock. Also the 4 cabinet magnet. Remove the exisiting…" at bounding box center [553, 307] width 389 height 39
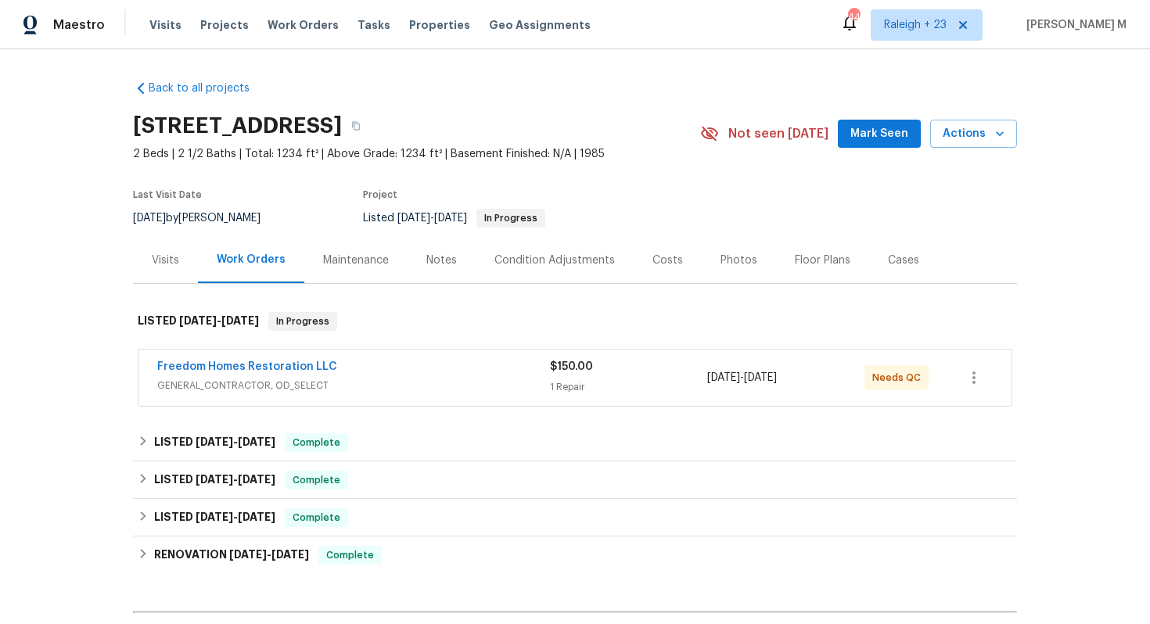
click at [251, 384] on span "GENERAL_CONTRACTOR, OD_SELECT" at bounding box center [353, 386] width 393 height 16
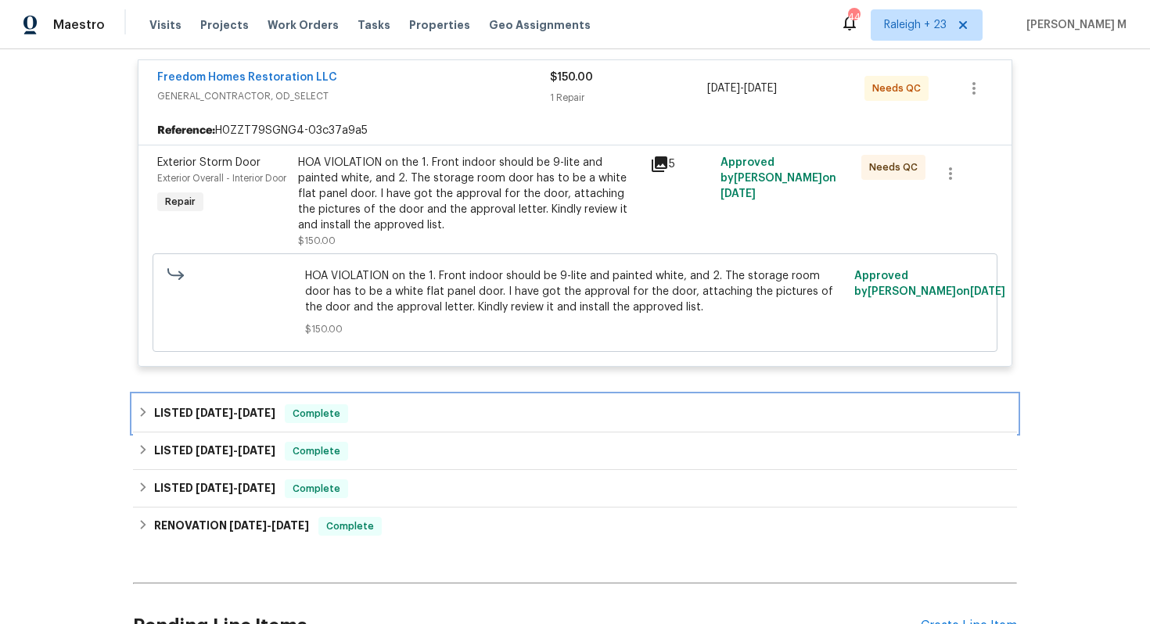
click at [243, 404] on h6 "LISTED [DATE] - [DATE]" at bounding box center [214, 413] width 121 height 19
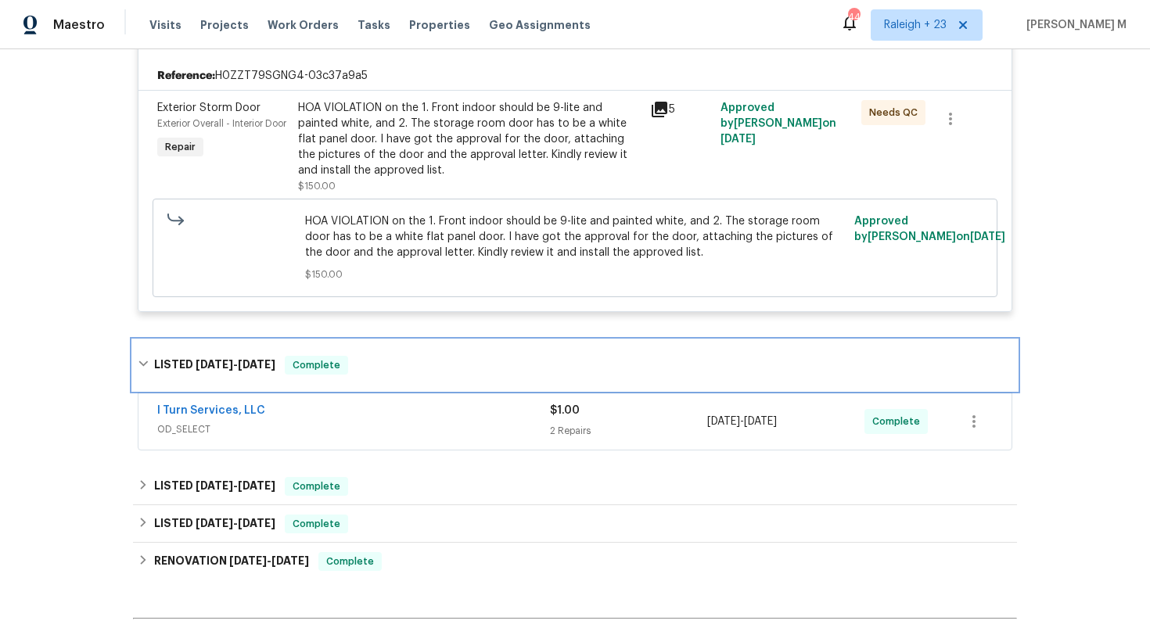
scroll to position [364, 0]
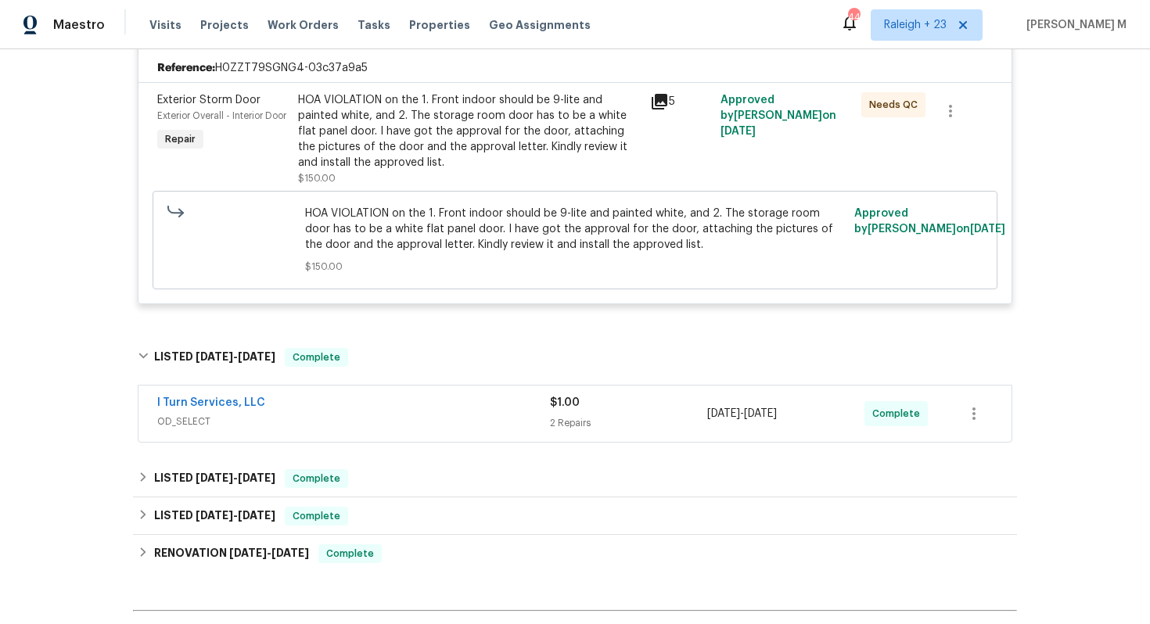
click at [212, 414] on span "OD_SELECT" at bounding box center [353, 422] width 393 height 16
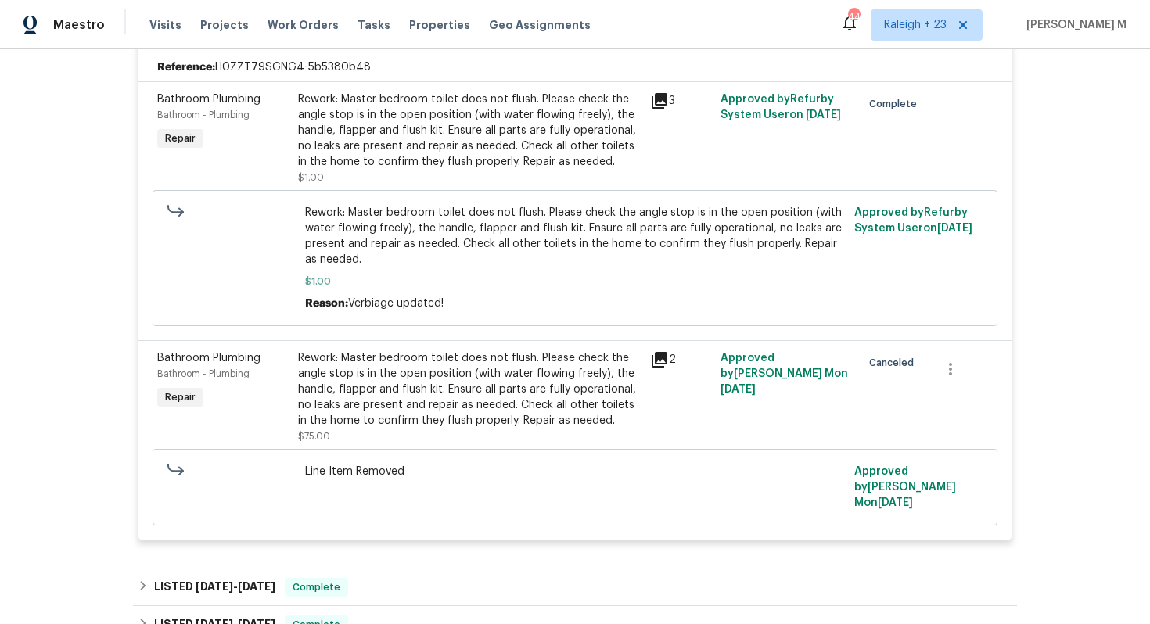
scroll to position [765, 0]
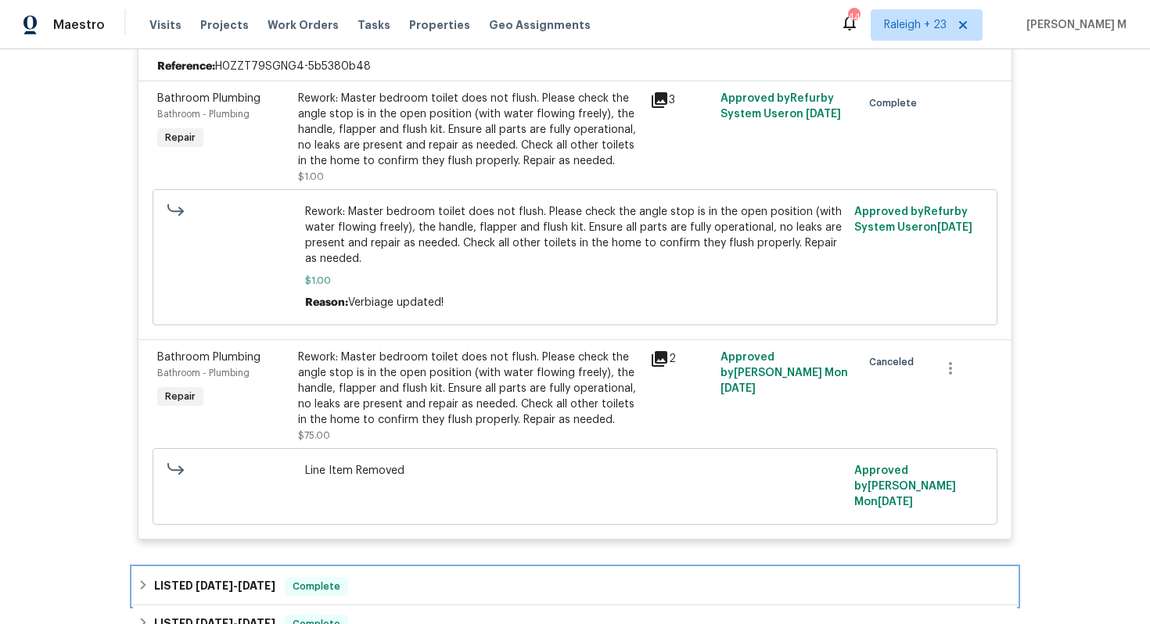
click at [205, 568] on div "LISTED [DATE] - [DATE] Complete" at bounding box center [575, 587] width 884 height 38
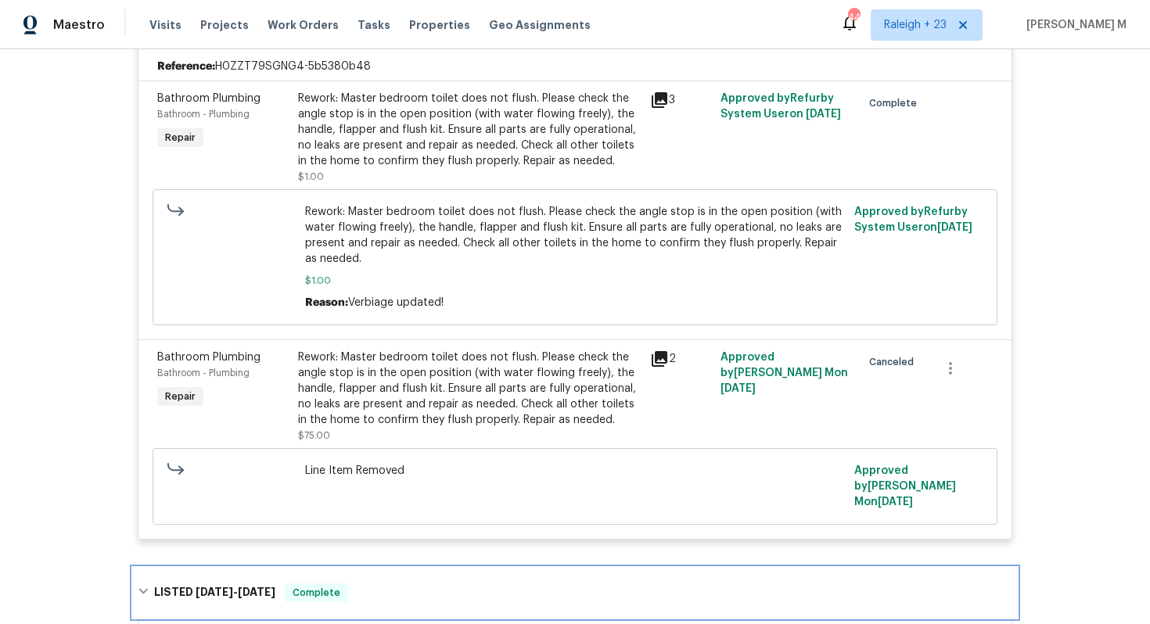
scroll to position [832, 0]
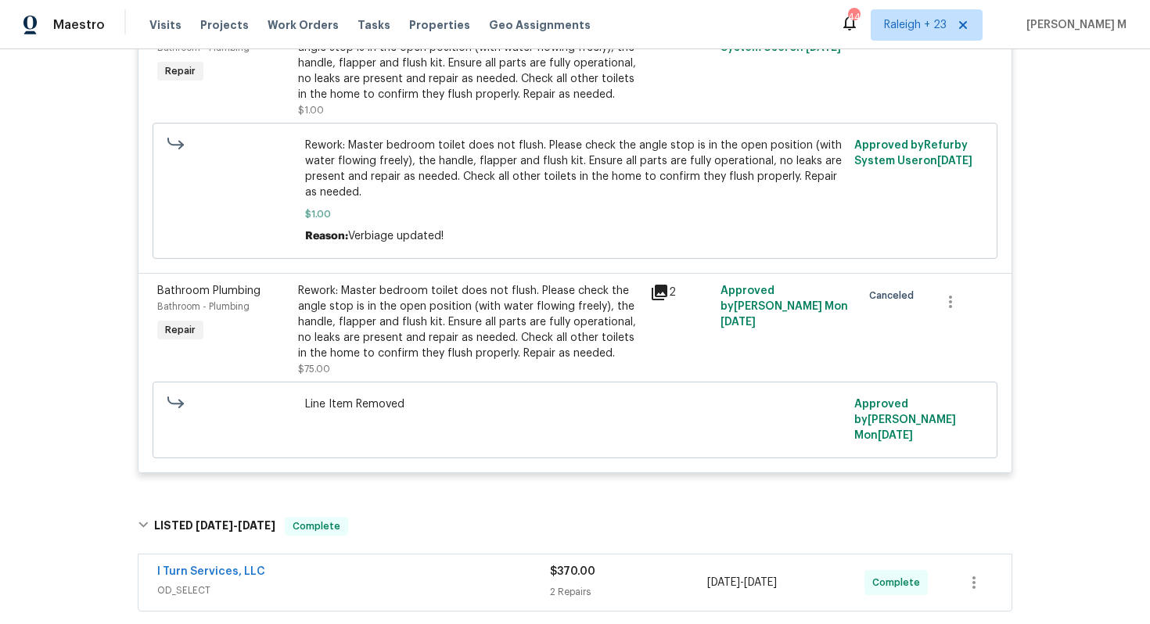
click at [213, 583] on span "OD_SELECT" at bounding box center [353, 591] width 393 height 16
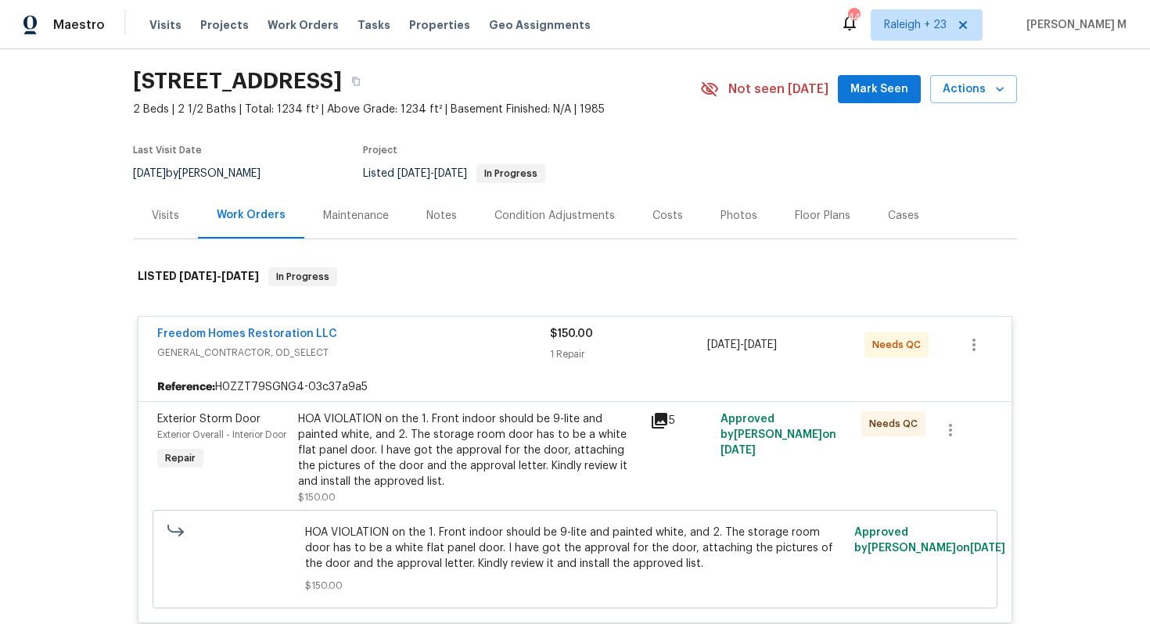
scroll to position [0, 0]
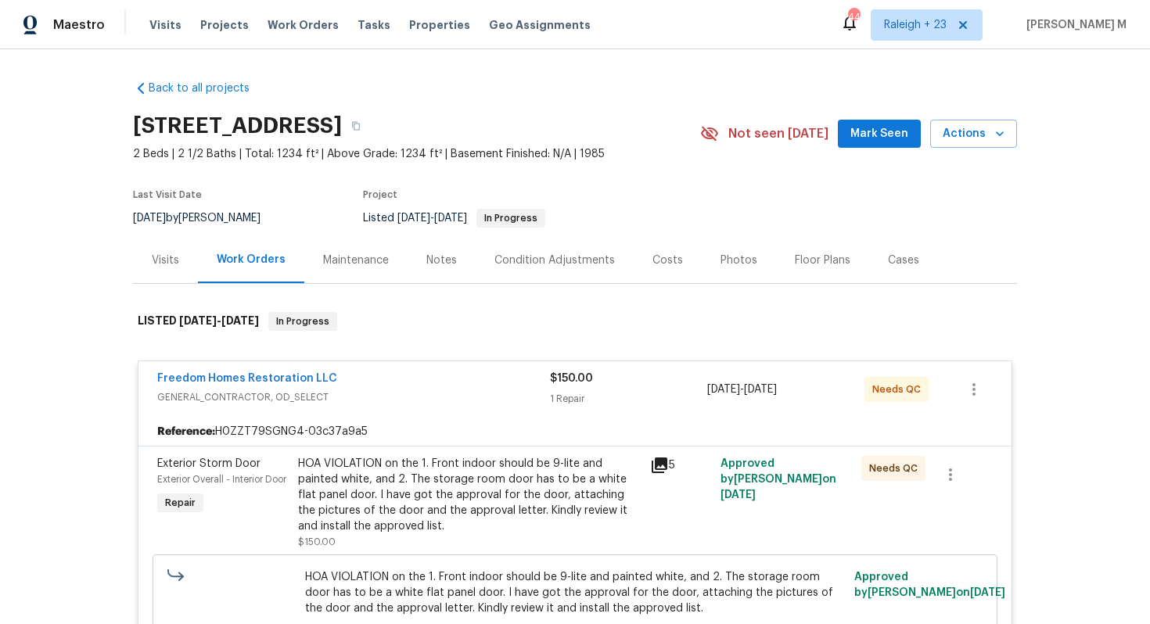
click at [333, 261] on div "Maintenance" at bounding box center [355, 260] width 103 height 46
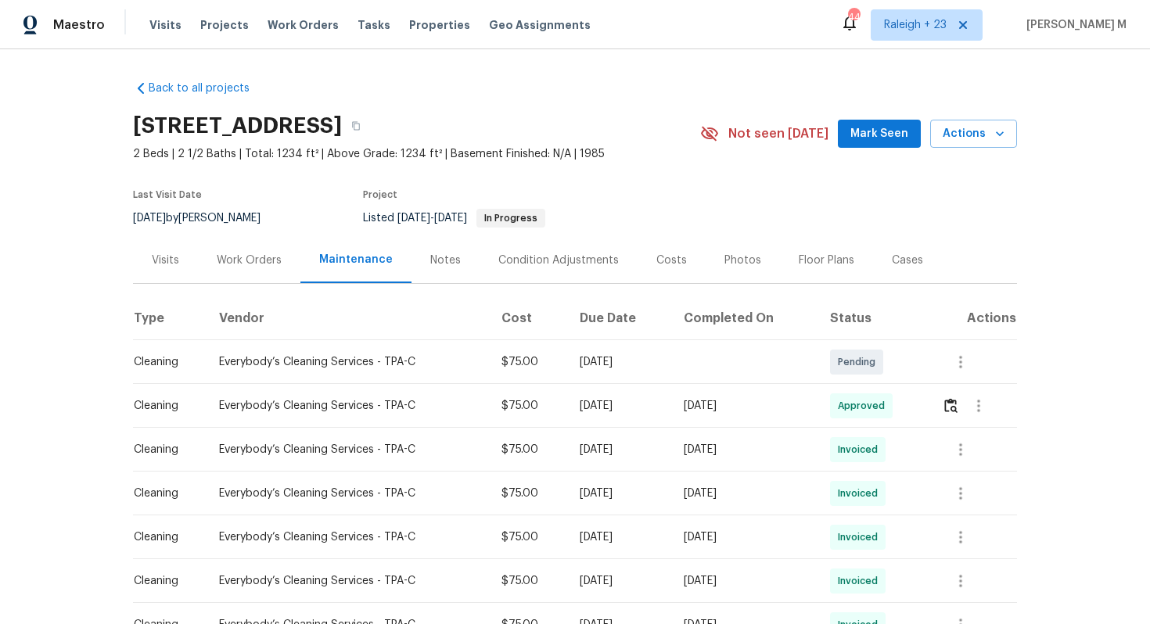
scroll to position [187, 0]
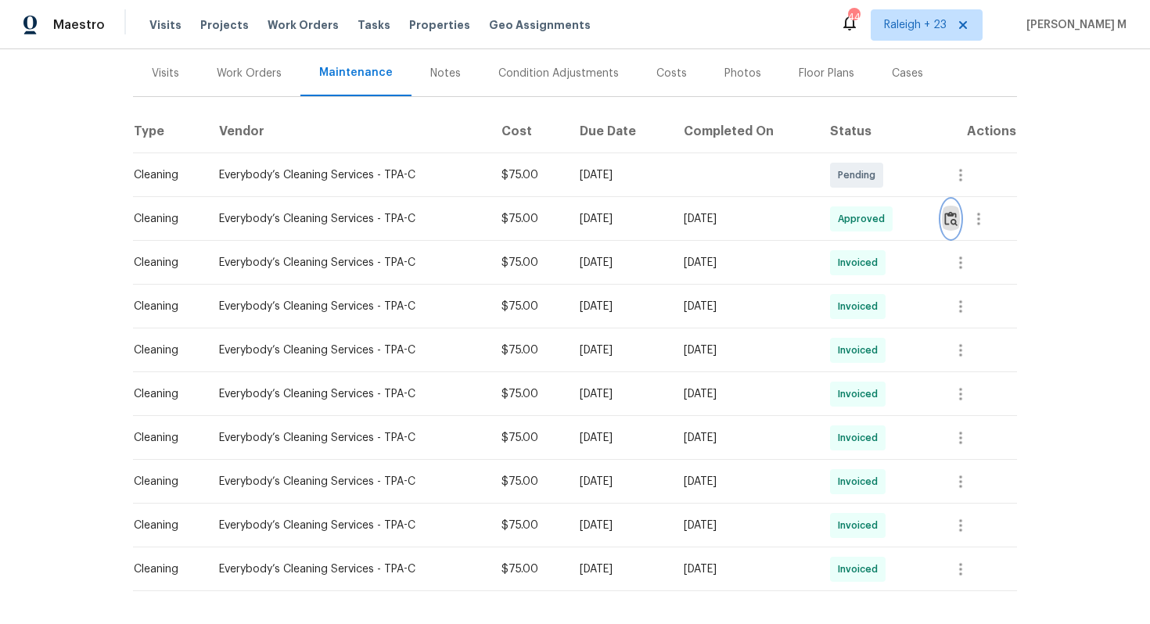
click at [947, 215] on button "button" at bounding box center [951, 219] width 18 height 38
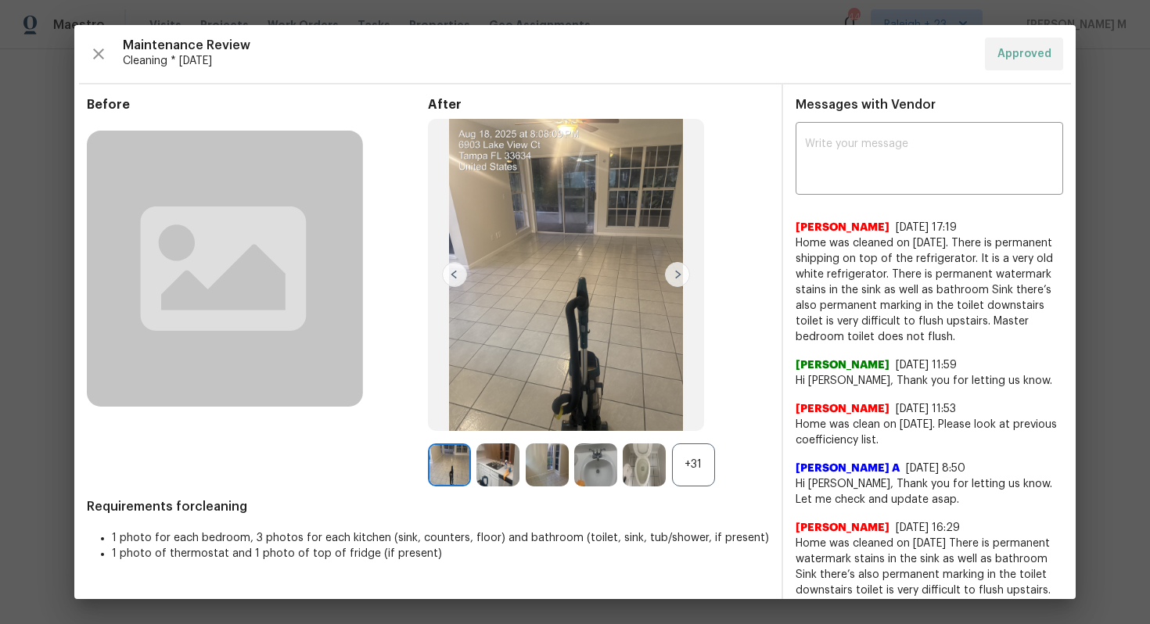
click at [714, 466] on div "+31" at bounding box center [693, 465] width 43 height 43
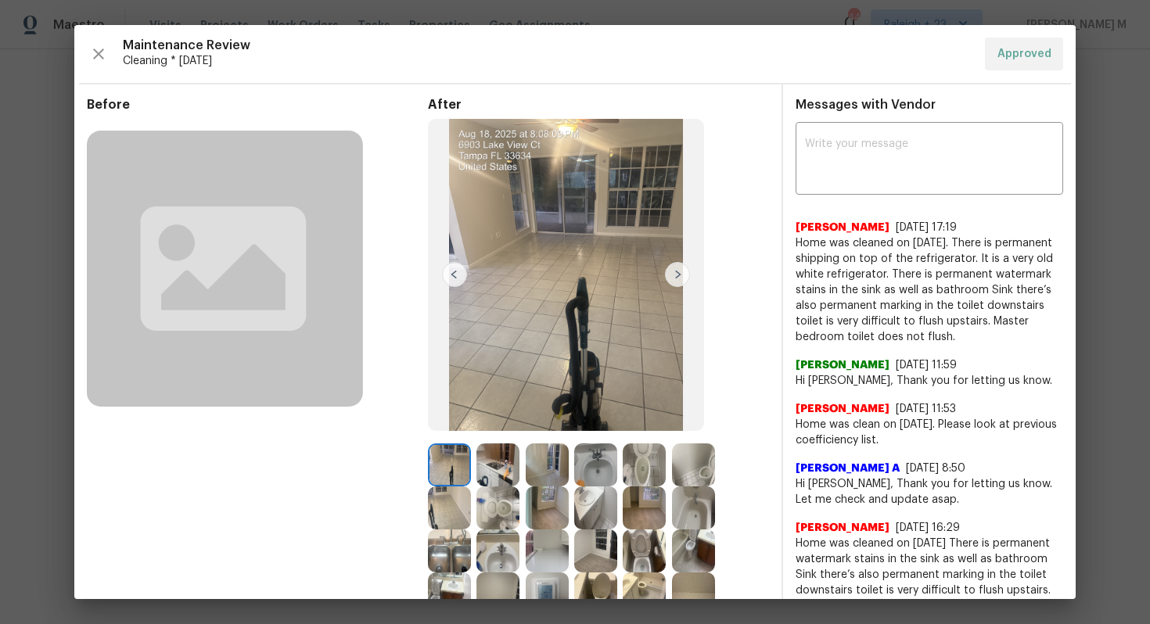
scroll to position [83, 0]
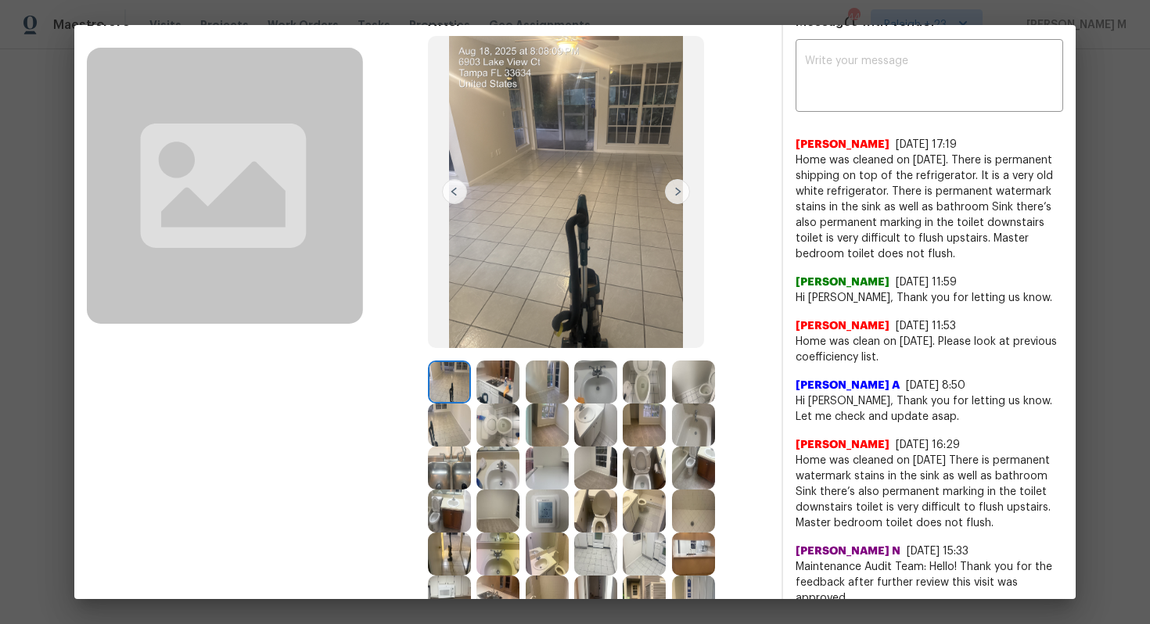
click at [623, 483] on img at bounding box center [644, 468] width 43 height 43
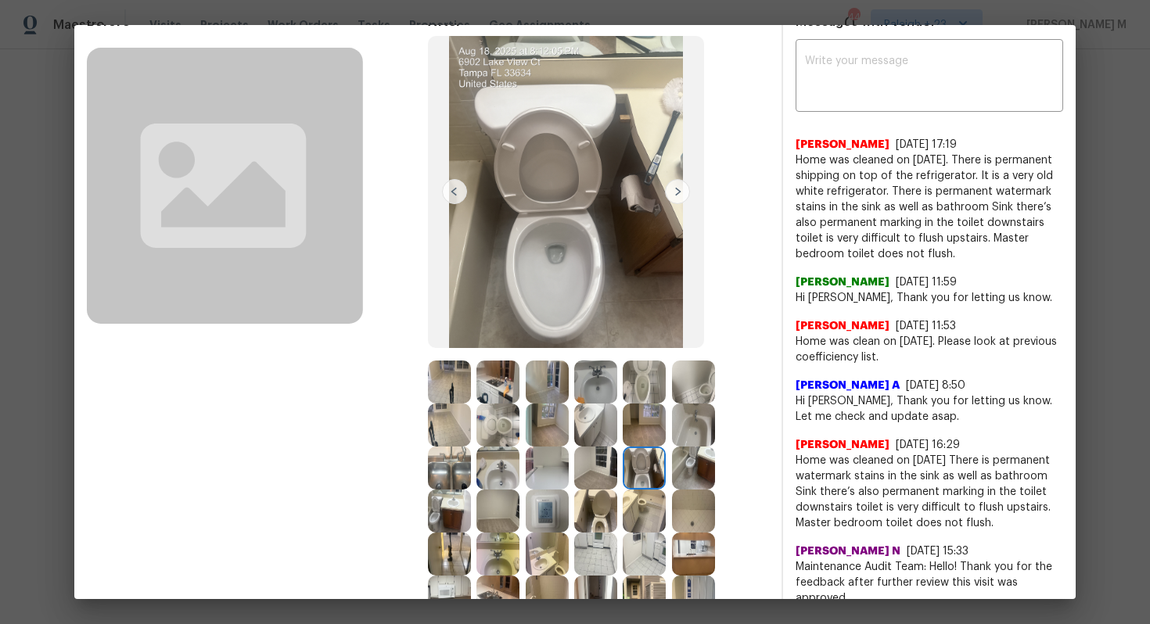
scroll to position [74, 0]
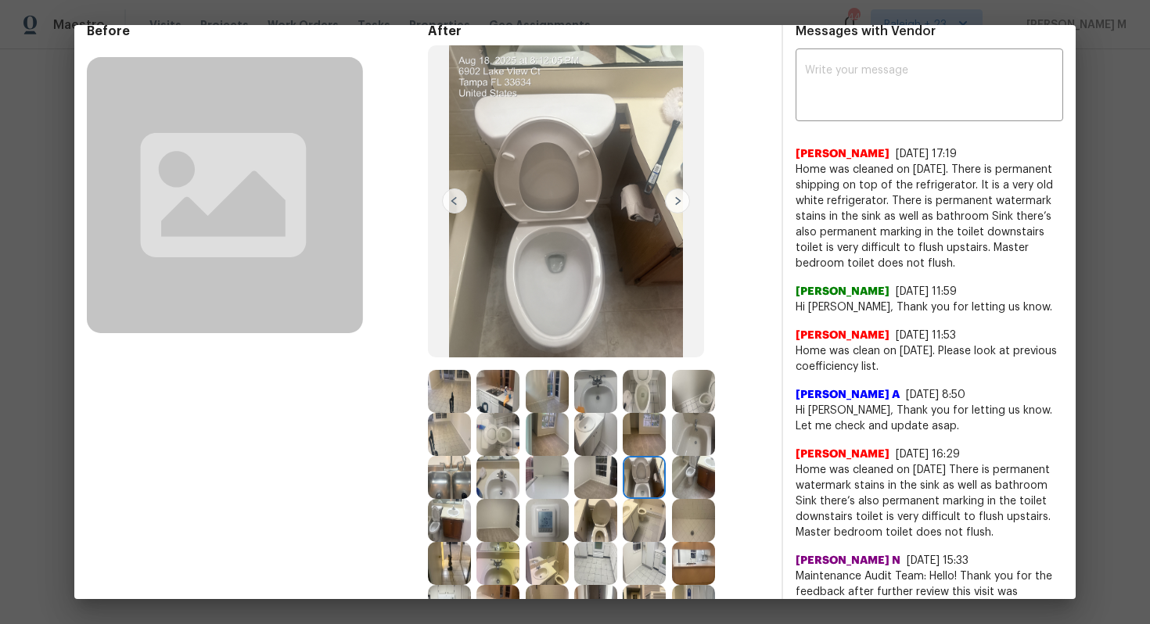
click at [638, 386] on img at bounding box center [644, 391] width 43 height 43
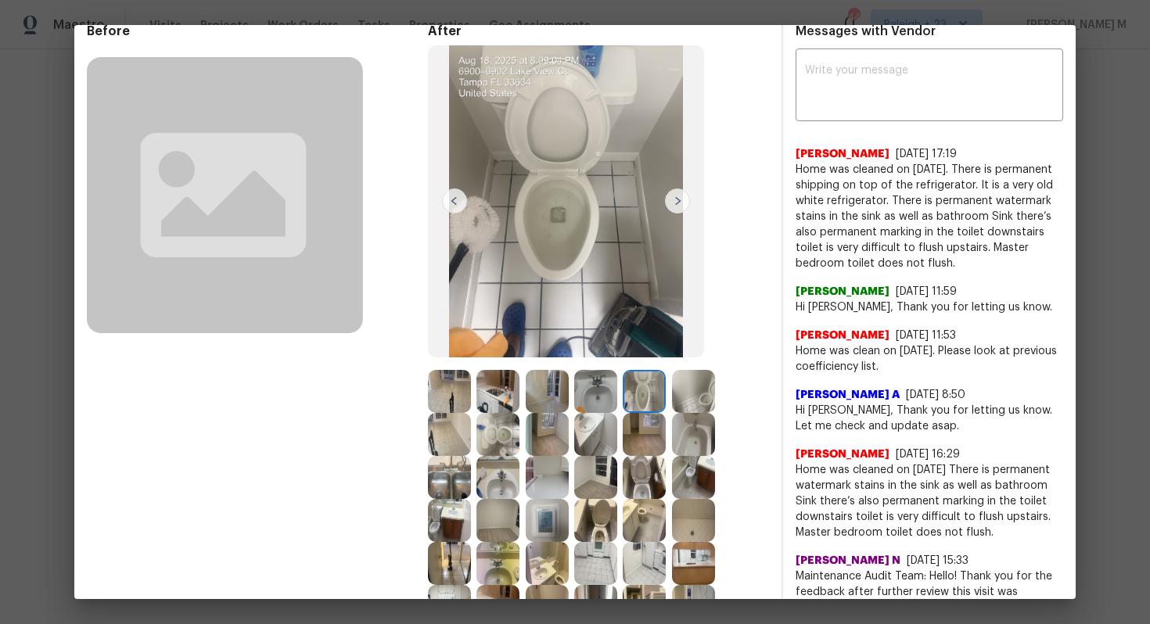
click at [681, 200] on img at bounding box center [677, 201] width 25 height 25
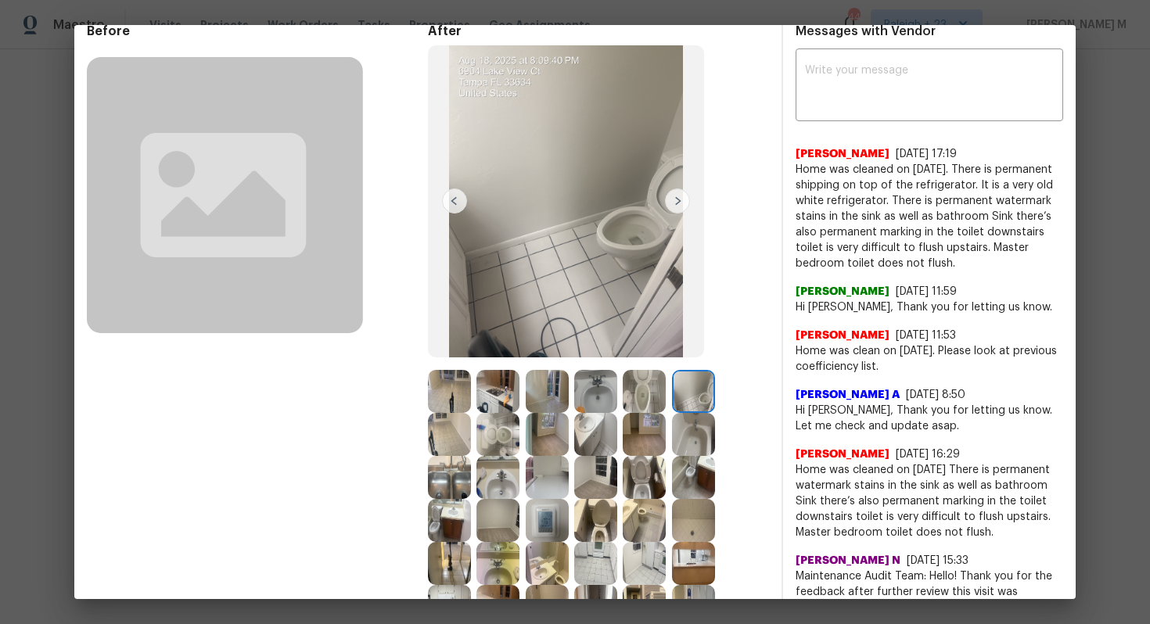
click at [681, 200] on img at bounding box center [677, 201] width 25 height 25
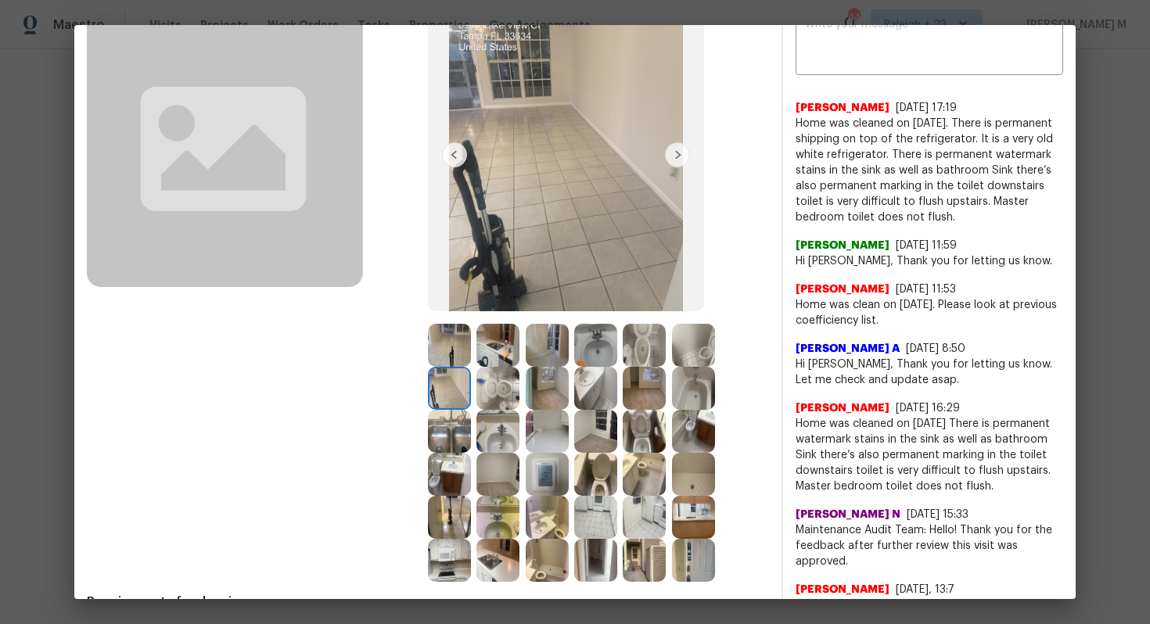
scroll to position [120, 0]
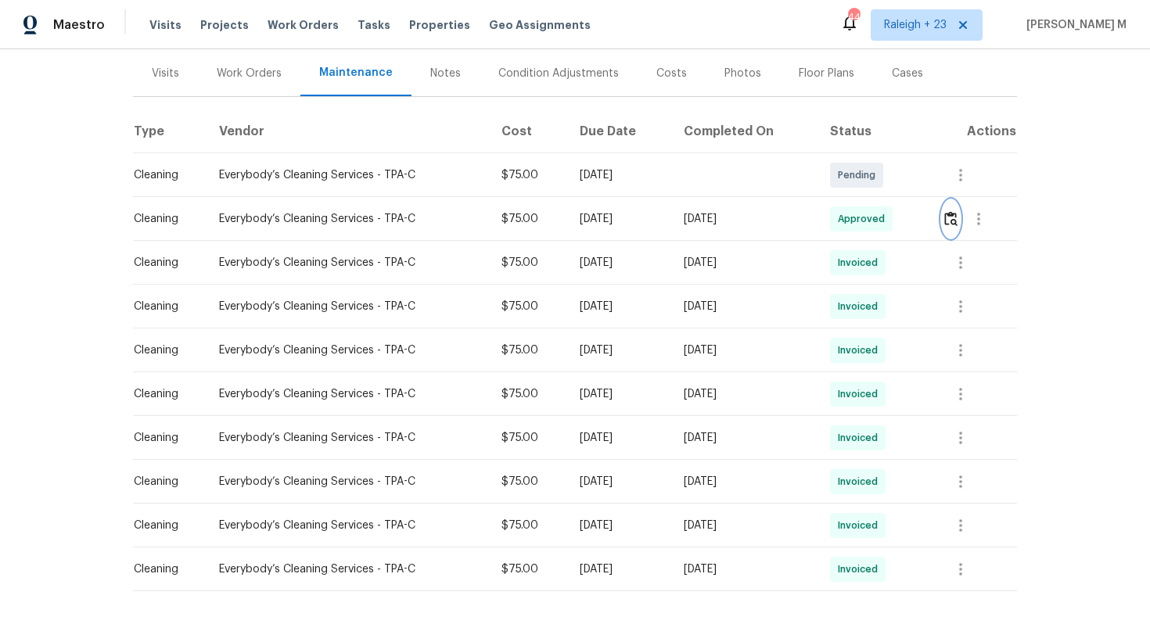
click at [948, 211] on img "button" at bounding box center [950, 218] width 13 height 15
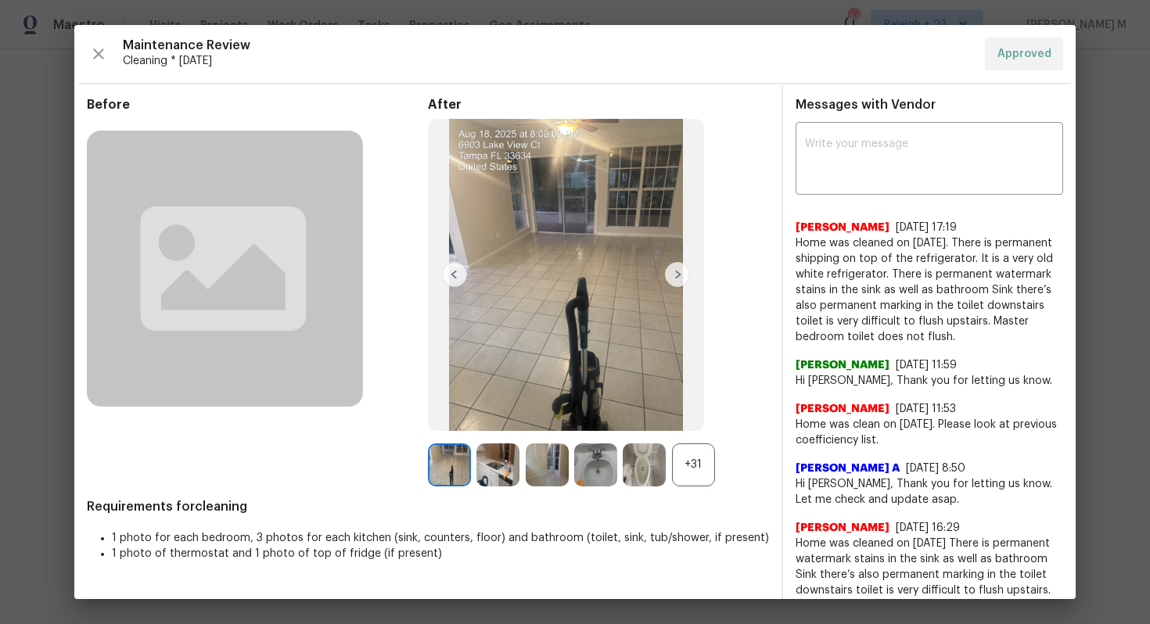
click at [681, 467] on div "+31" at bounding box center [693, 465] width 43 height 43
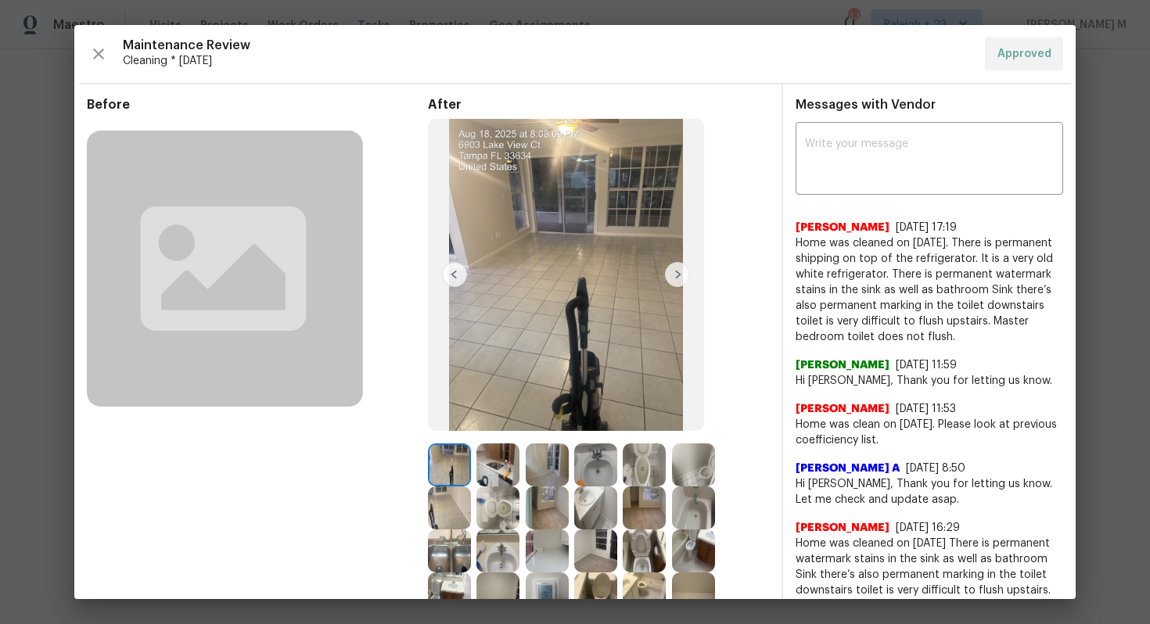
click at [663, 469] on img at bounding box center [644, 465] width 43 height 43
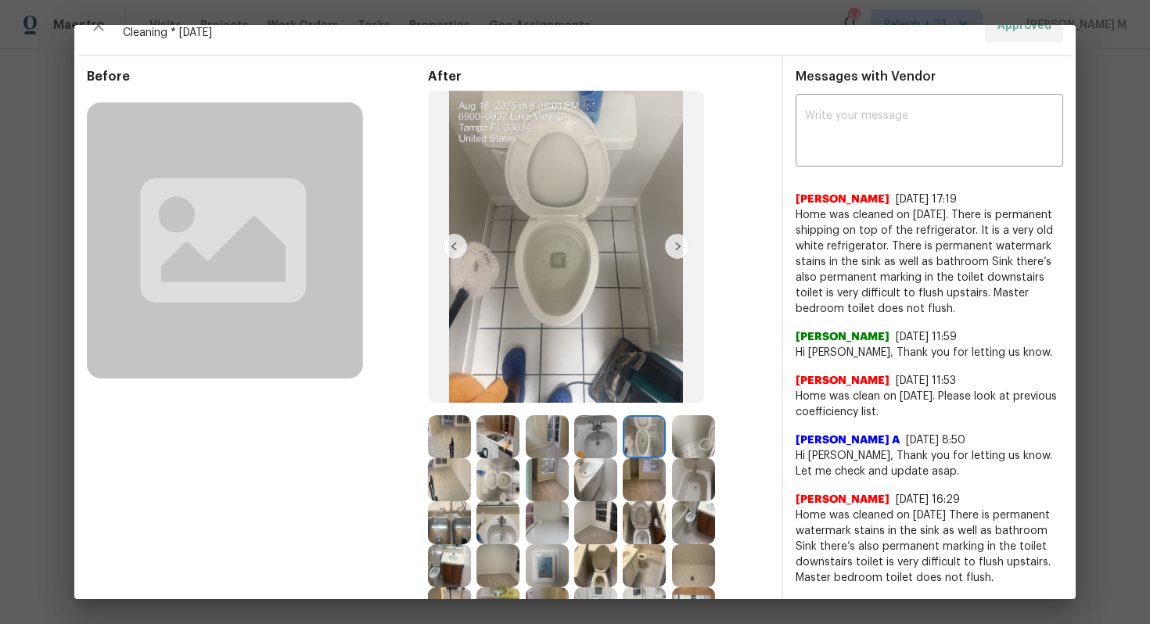
scroll to position [31, 0]
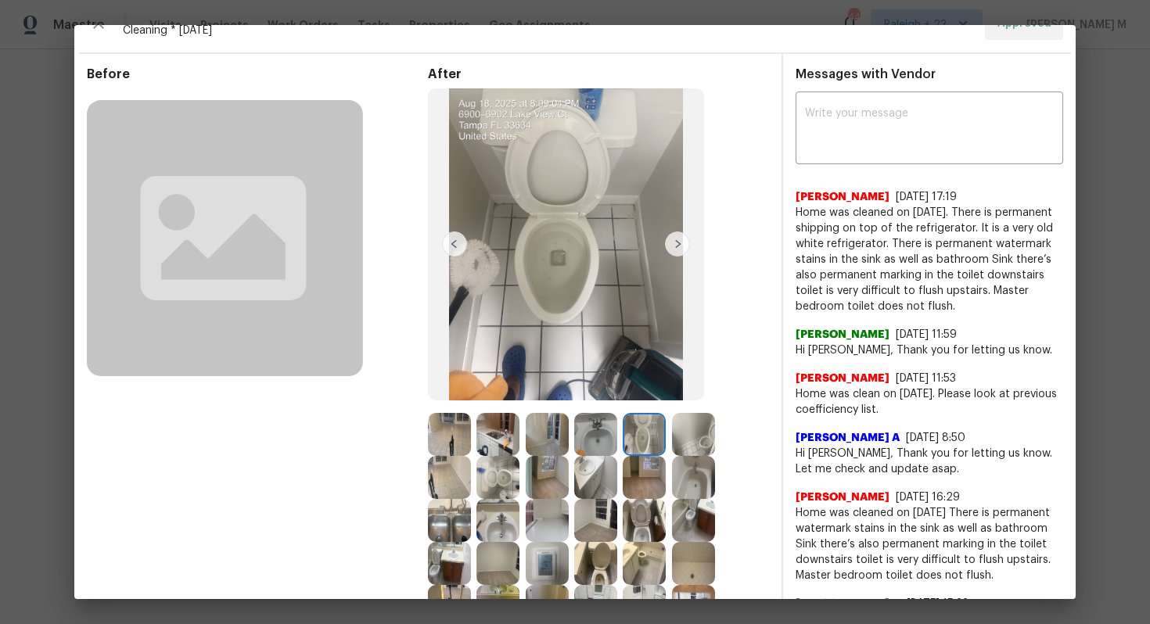
drag, startPoint x: 990, startPoint y: 288, endPoint x: 990, endPoint y: 326, distance: 38.3
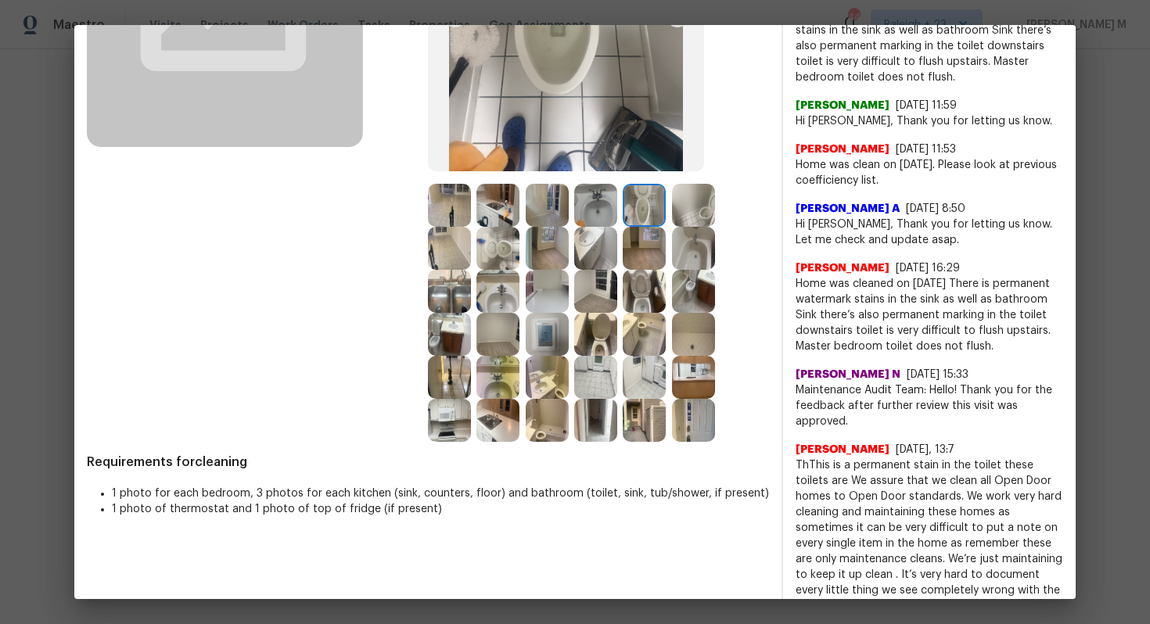
scroll to position [263, 0]
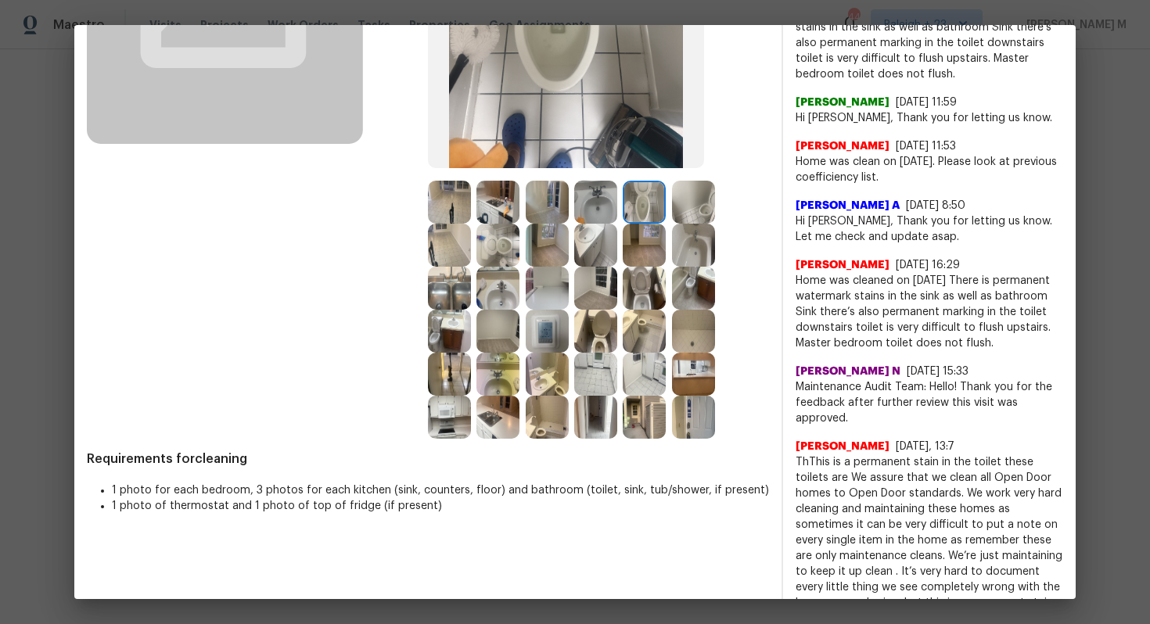
drag, startPoint x: 1006, startPoint y: 300, endPoint x: 1035, endPoint y: 335, distance: 45.6
click at [1035, 335] on span "Home was cleaned on 7/23/25 There is permanent watermark stains in the sink as …" at bounding box center [930, 312] width 268 height 78
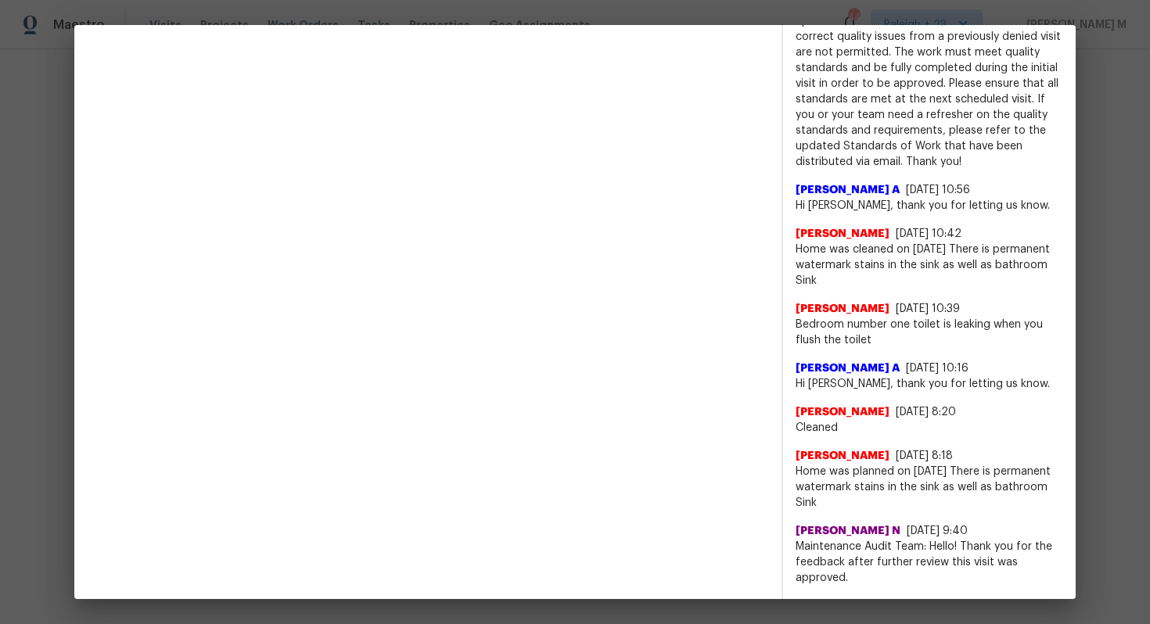
scroll to position [983, 0]
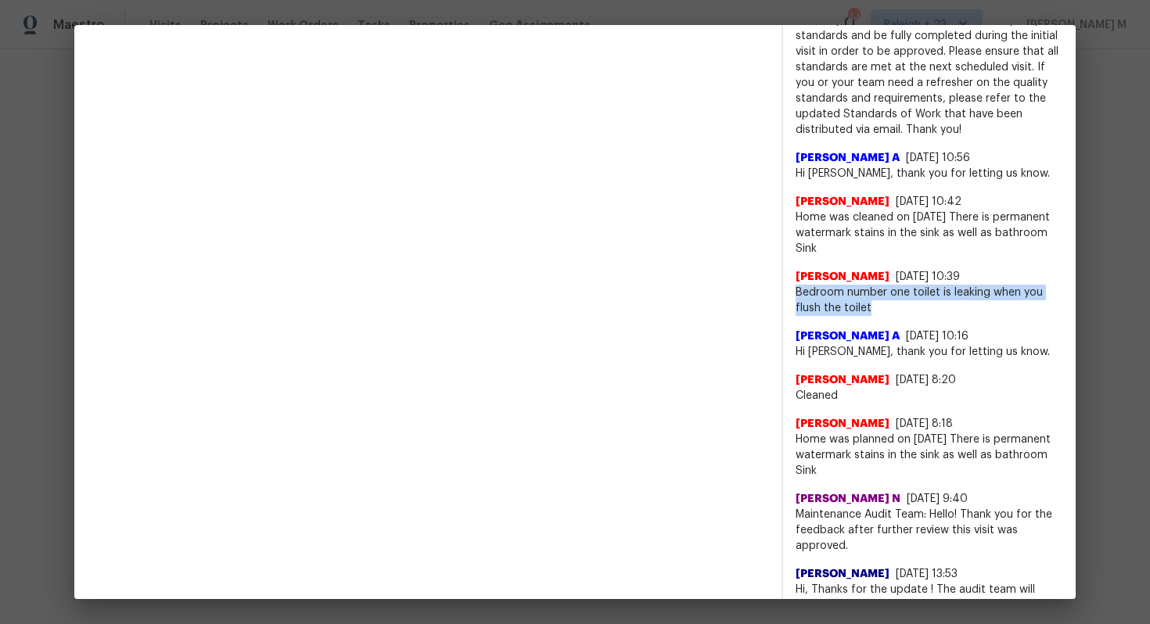
drag, startPoint x: 793, startPoint y: 284, endPoint x: 908, endPoint y: 291, distance: 115.2
click at [908, 291] on div "x ​ Angelina Tompkins 8/18/25, 17:19 Home was cleaned on 8/18/25. There is perm…" at bounding box center [929, 312] width 293 height 2338
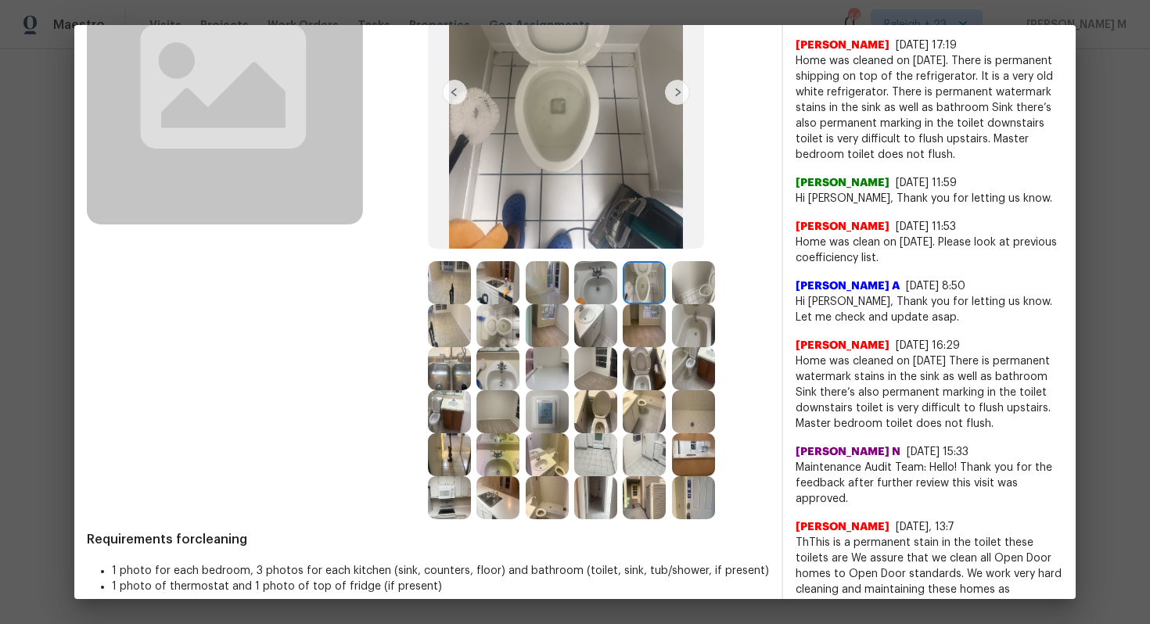
scroll to position [176, 0]
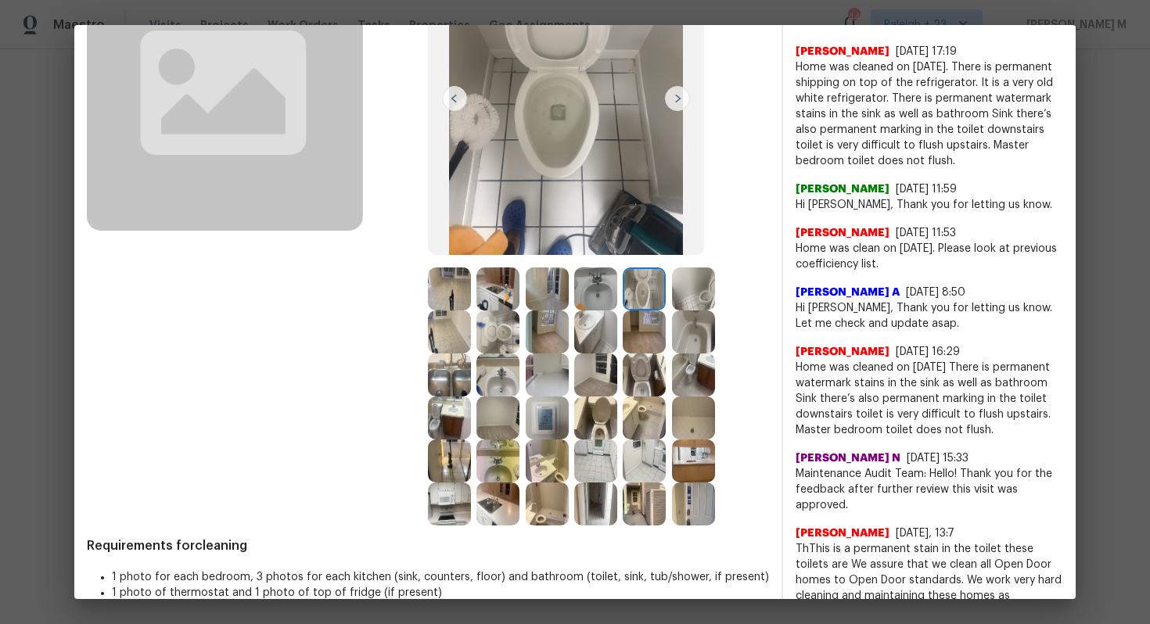
click at [710, 294] on img at bounding box center [693, 289] width 43 height 43
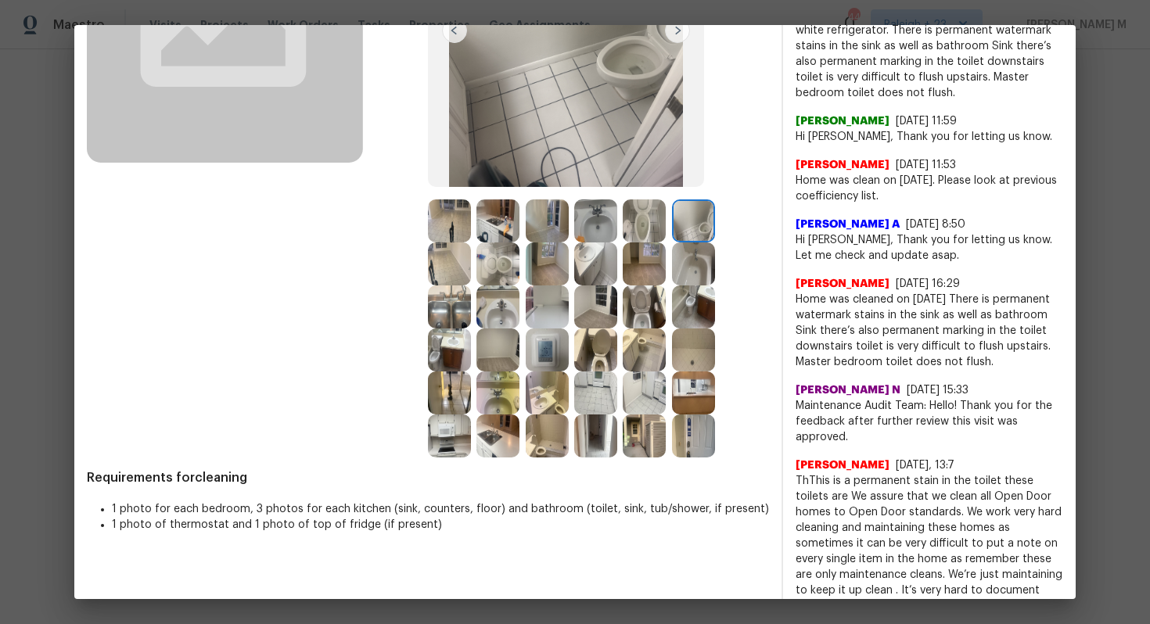
scroll to position [189, 0]
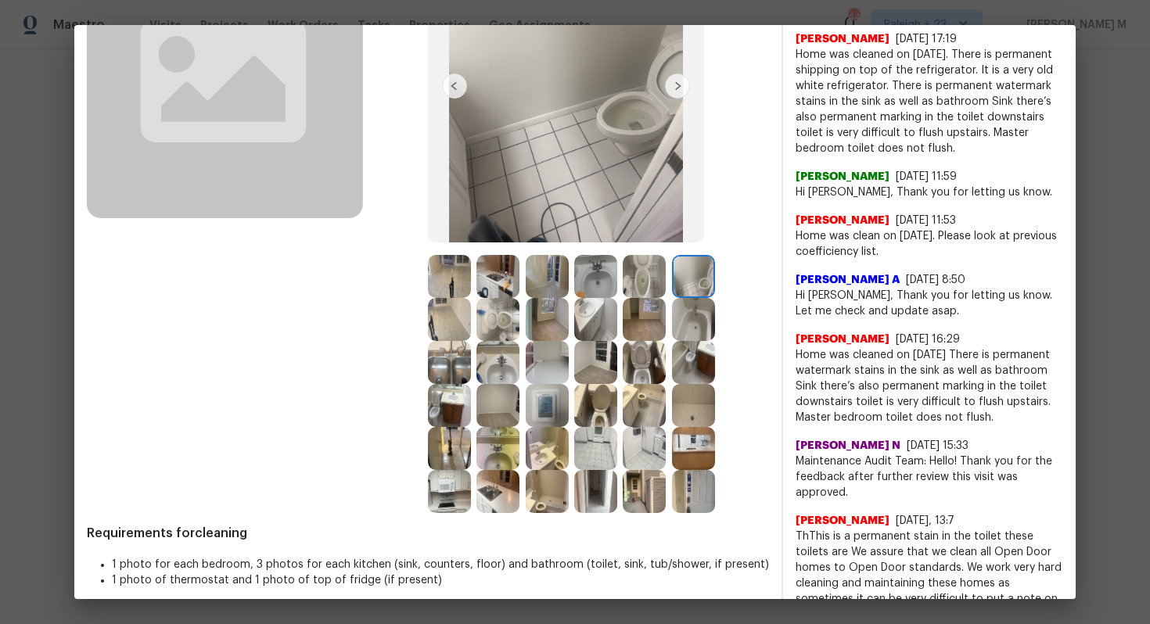
click at [476, 320] on img at bounding box center [497, 319] width 43 height 43
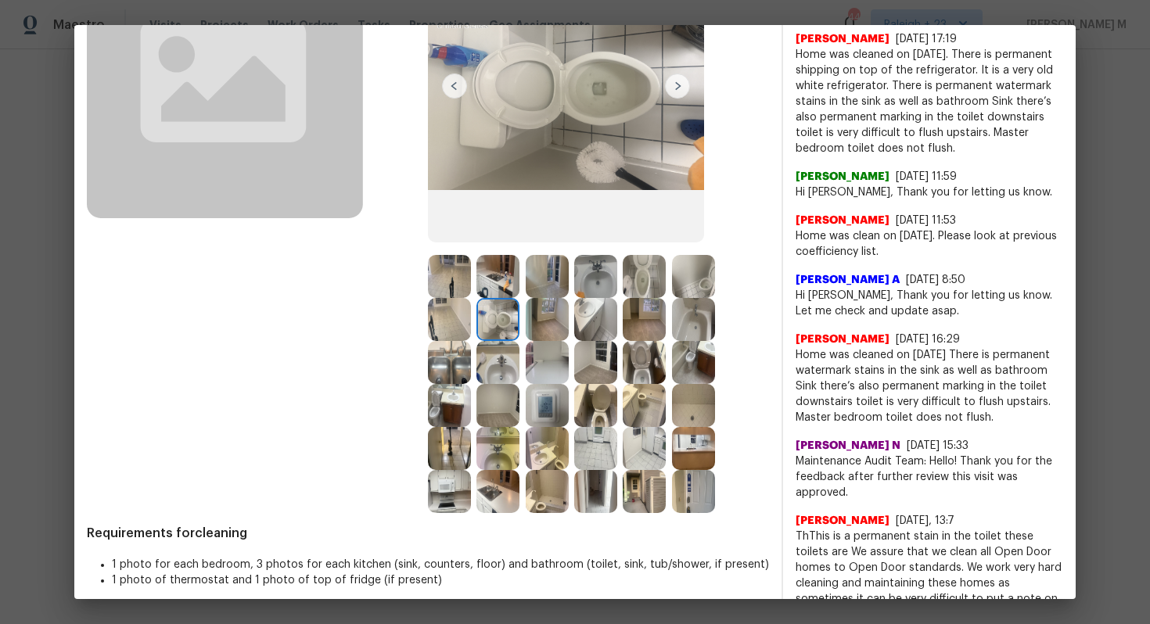
click at [635, 287] on img at bounding box center [644, 276] width 43 height 43
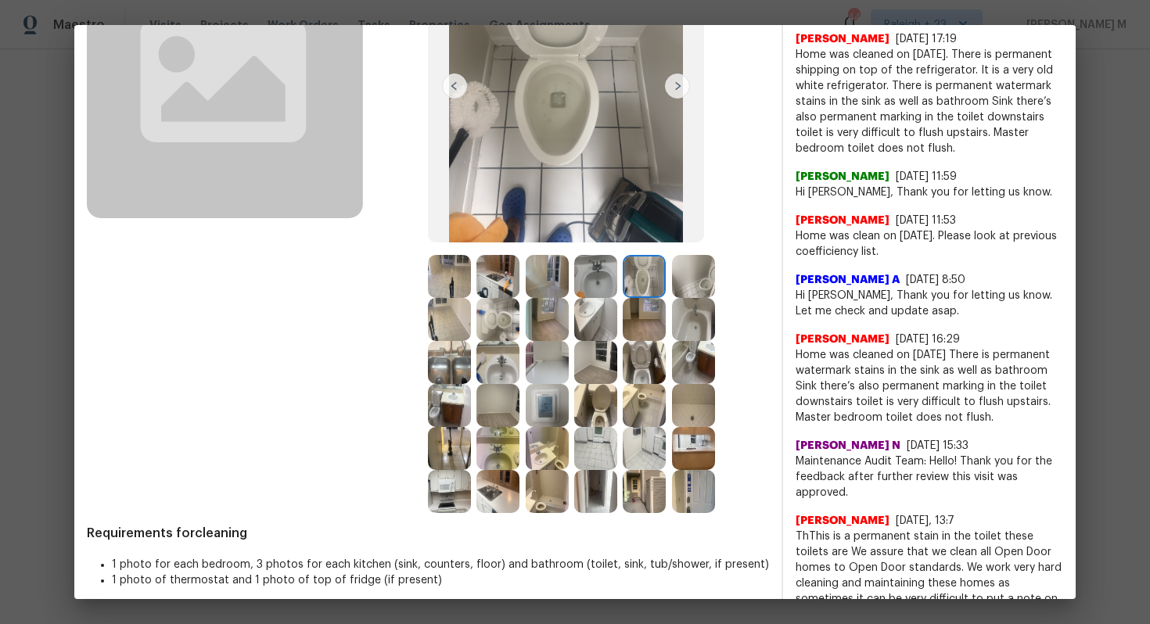
click at [623, 361] on img at bounding box center [644, 362] width 43 height 43
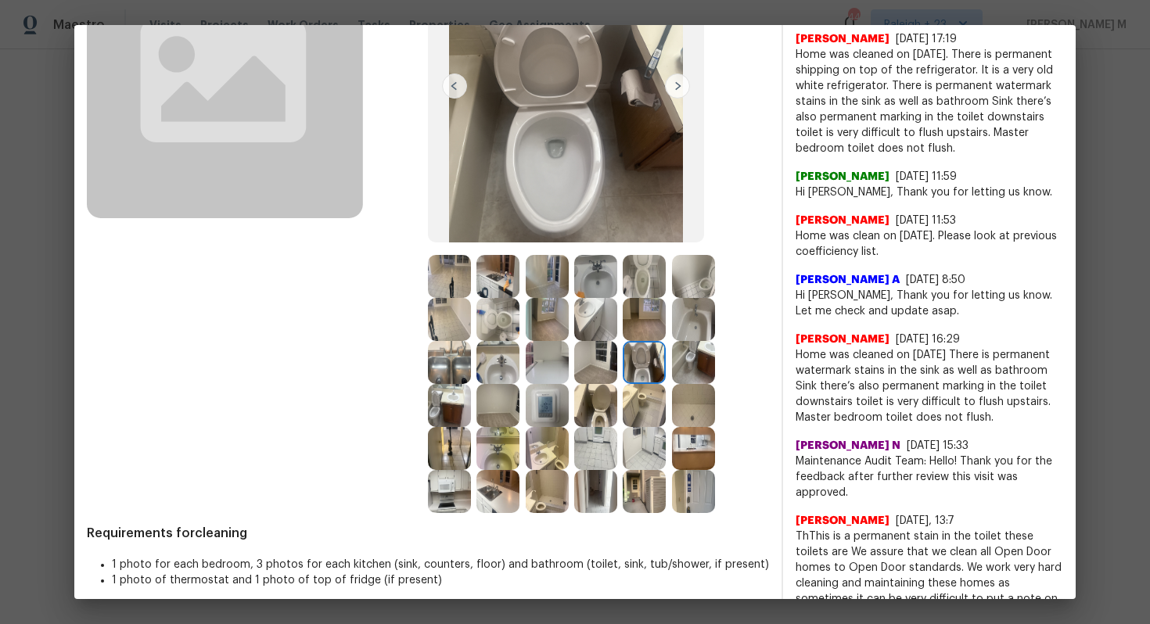
click at [672, 352] on img at bounding box center [693, 362] width 43 height 43
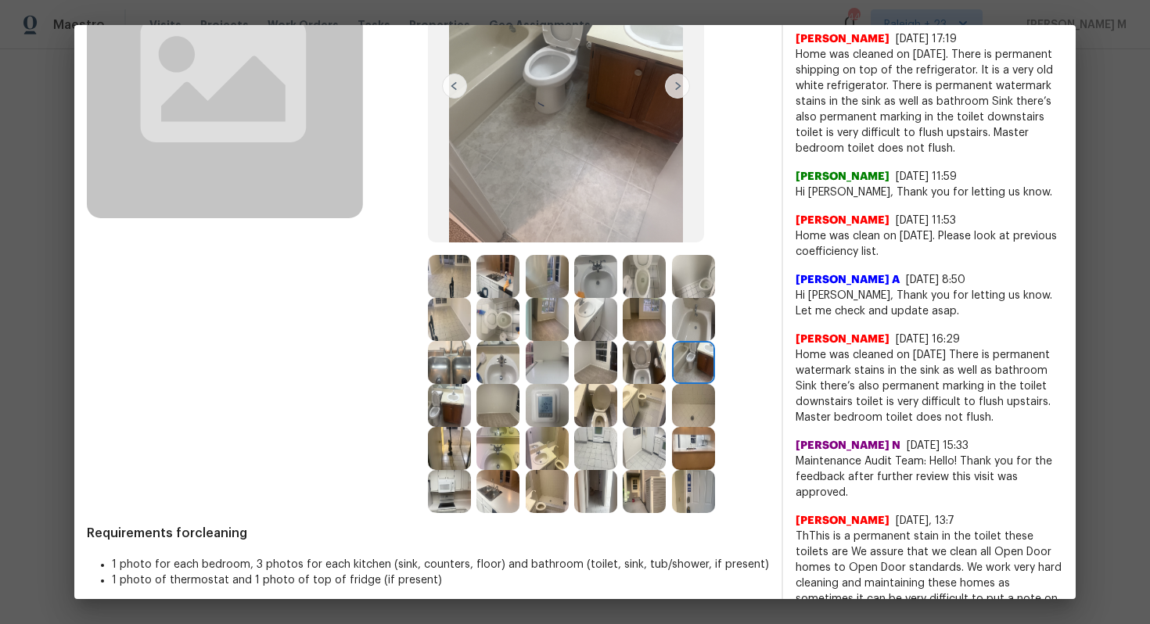
click at [574, 411] on img at bounding box center [595, 405] width 43 height 43
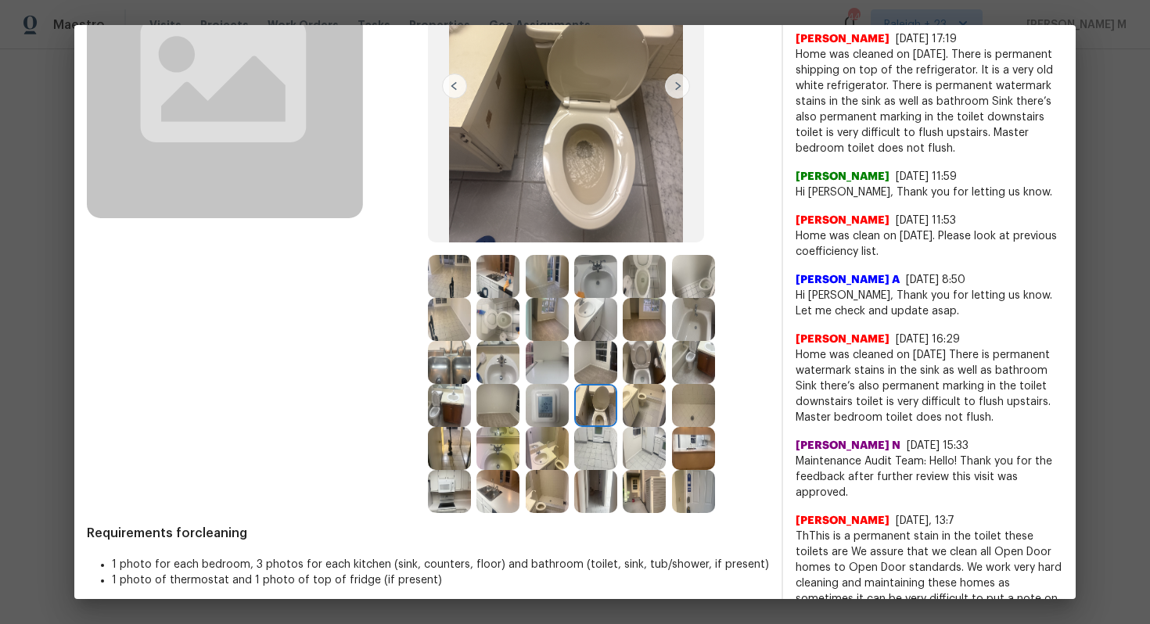
click at [623, 414] on img at bounding box center [644, 405] width 43 height 43
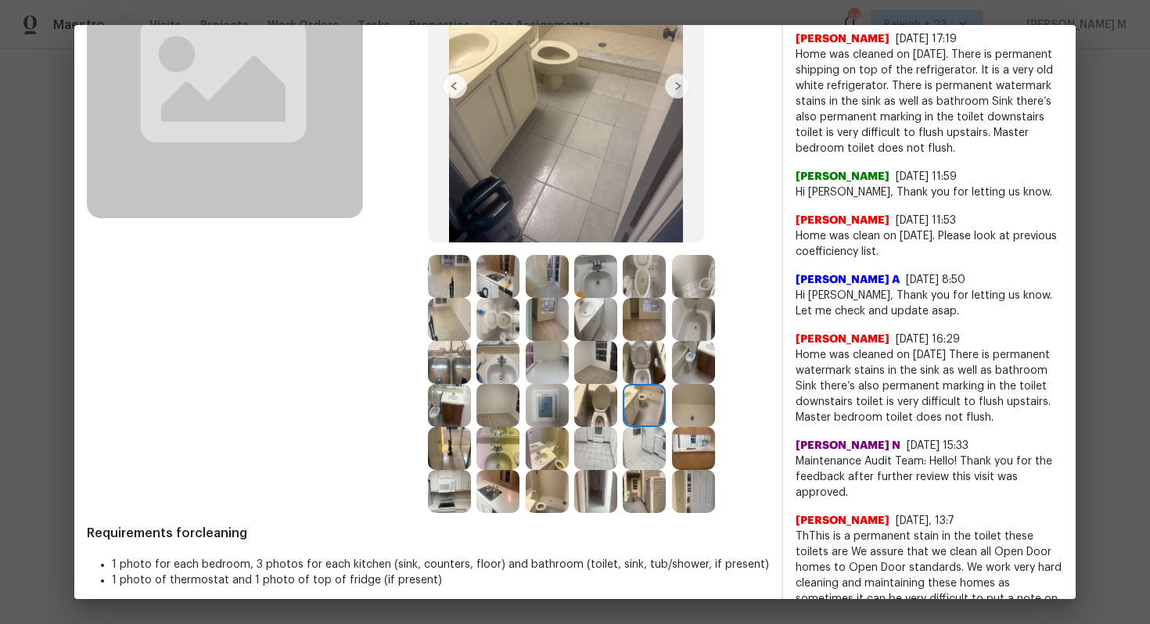
click at [574, 411] on img at bounding box center [595, 405] width 43 height 43
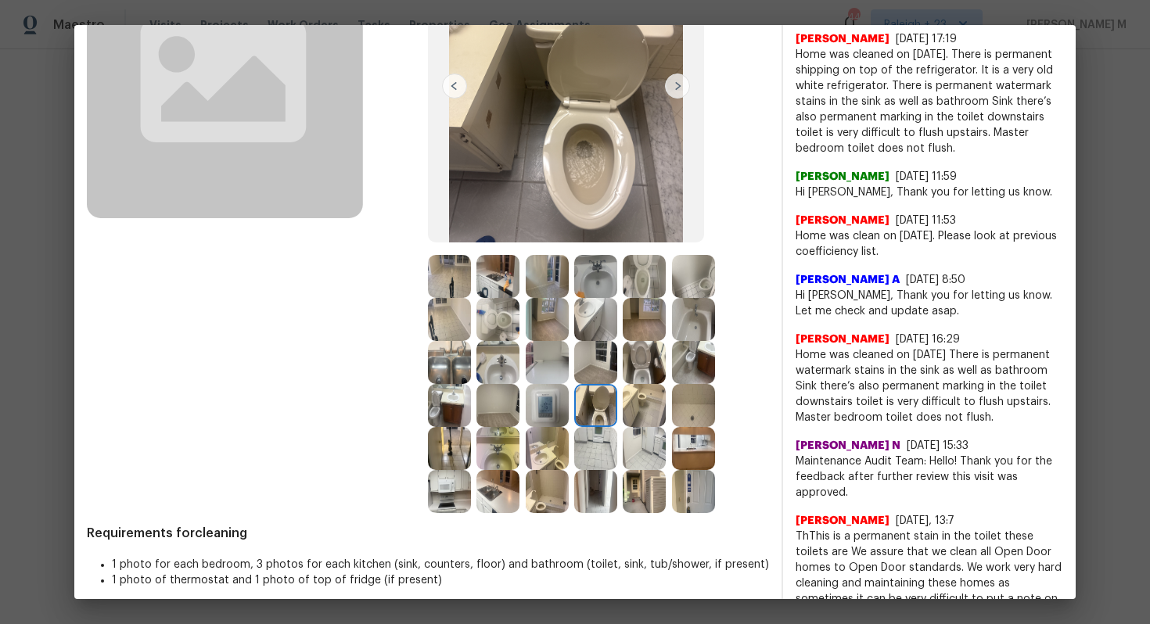
click at [644, 278] on img at bounding box center [644, 276] width 43 height 43
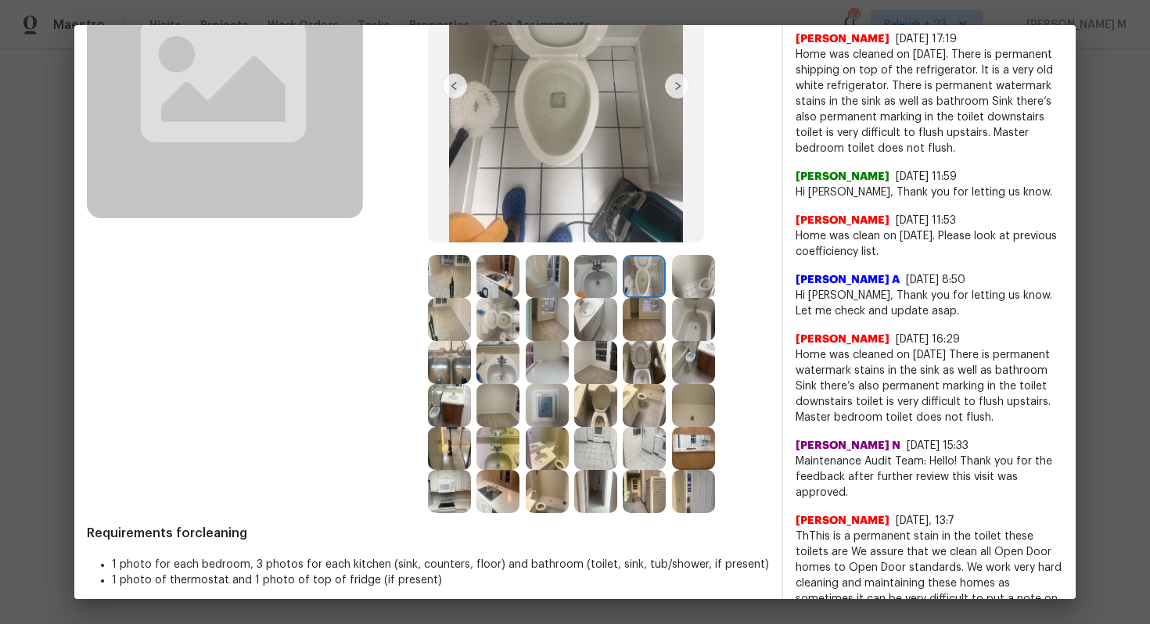
click at [574, 393] on img at bounding box center [595, 405] width 43 height 43
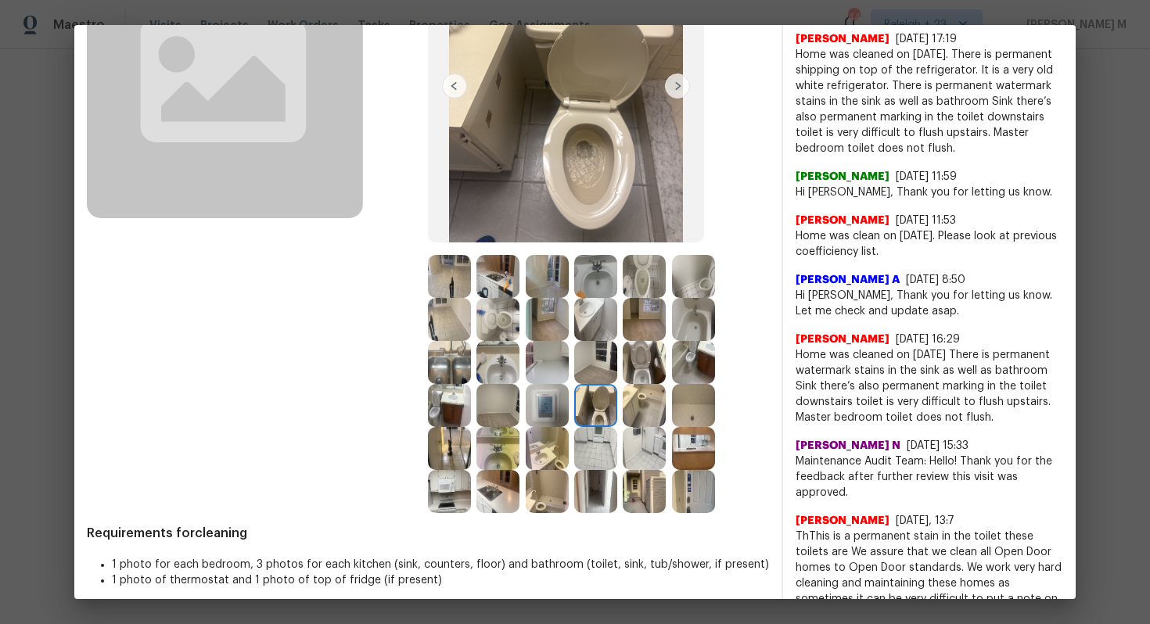
click at [623, 361] on img at bounding box center [644, 362] width 43 height 43
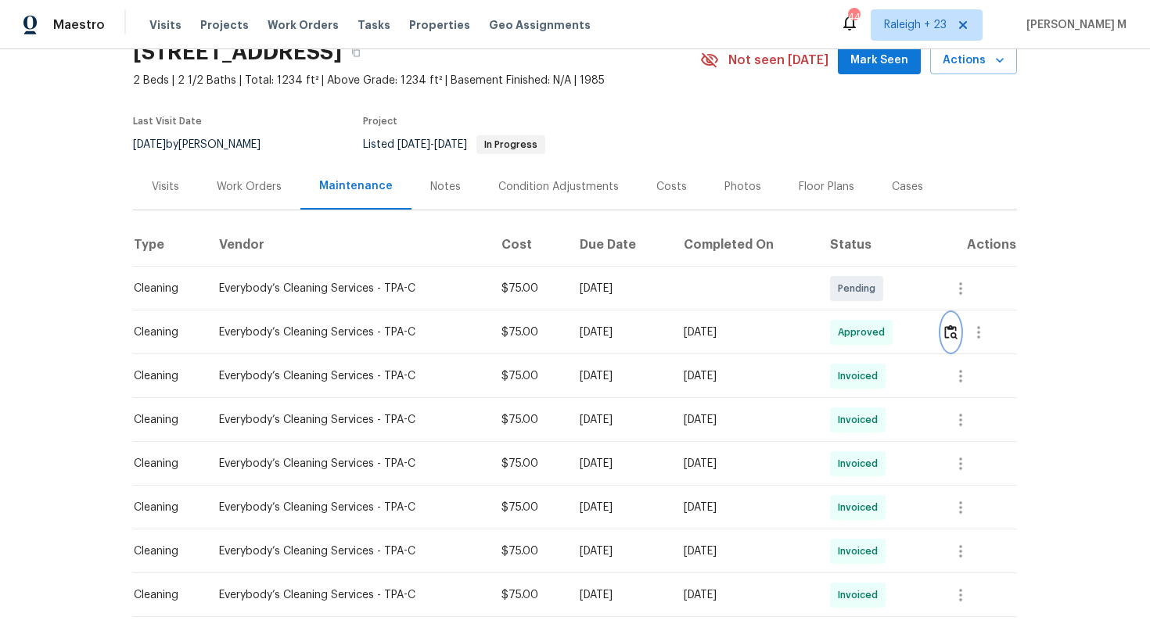
scroll to position [0, 0]
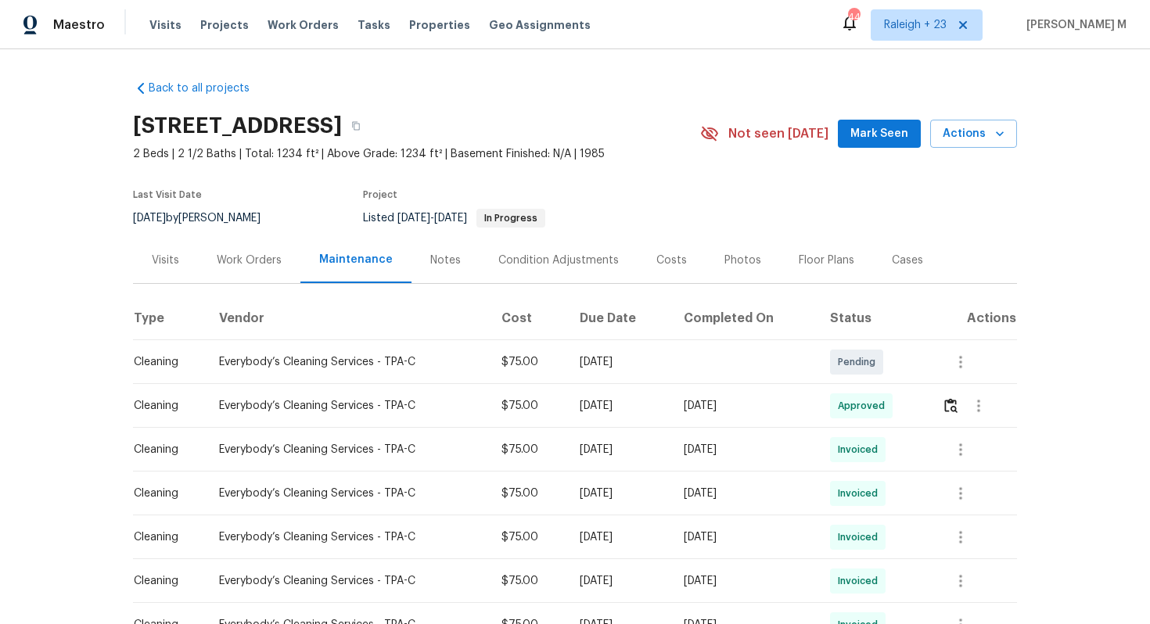
drag, startPoint x: 670, startPoint y: 364, endPoint x: 517, endPoint y: 364, distance: 152.5
click at [517, 364] on tr "Cleaning Everybody’s Cleaning Services - TPA-C $75.00 Tue, Sep 02 2025 Pending" at bounding box center [575, 362] width 884 height 44
click at [960, 387] on button "button" at bounding box center [951, 406] width 18 height 38
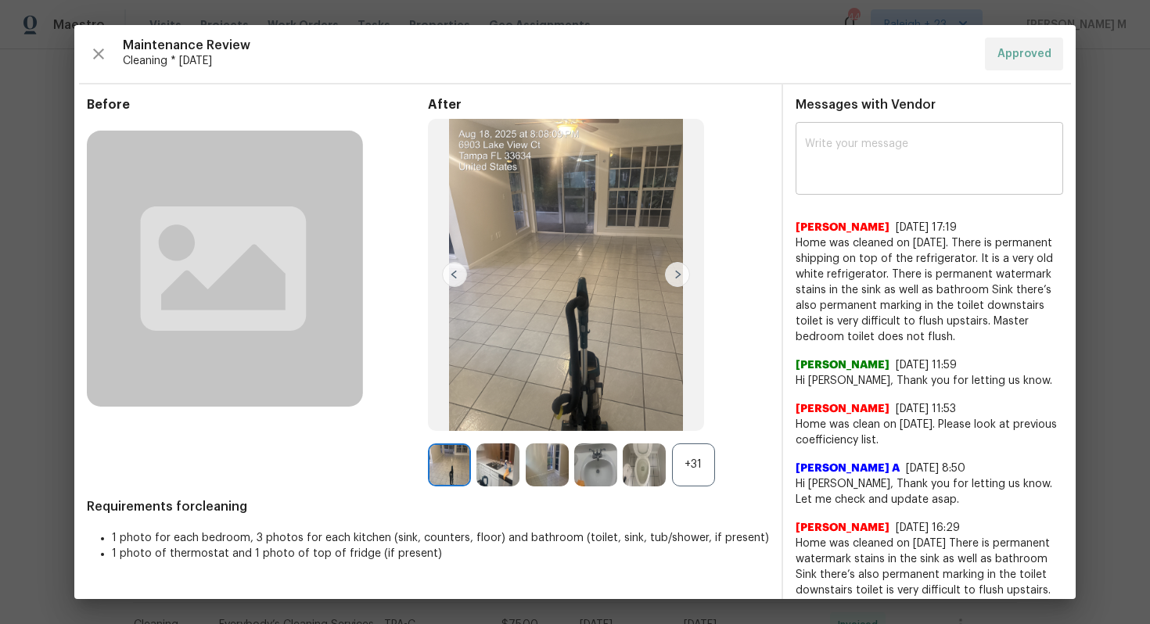
click at [884, 142] on textarea at bounding box center [929, 160] width 249 height 44
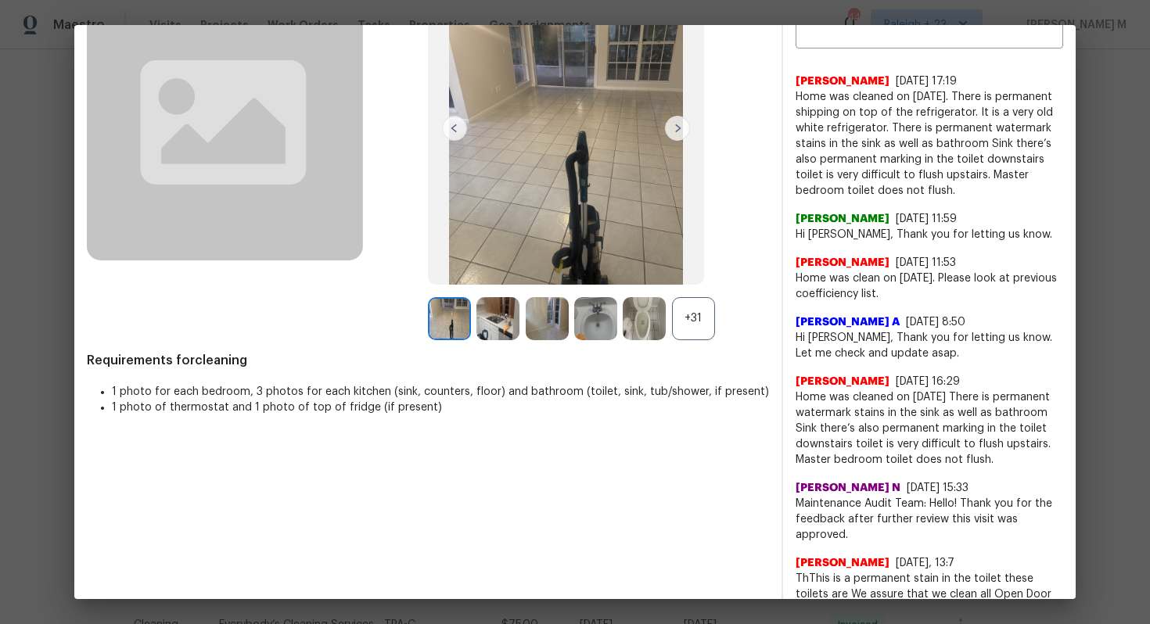
scroll to position [293, 0]
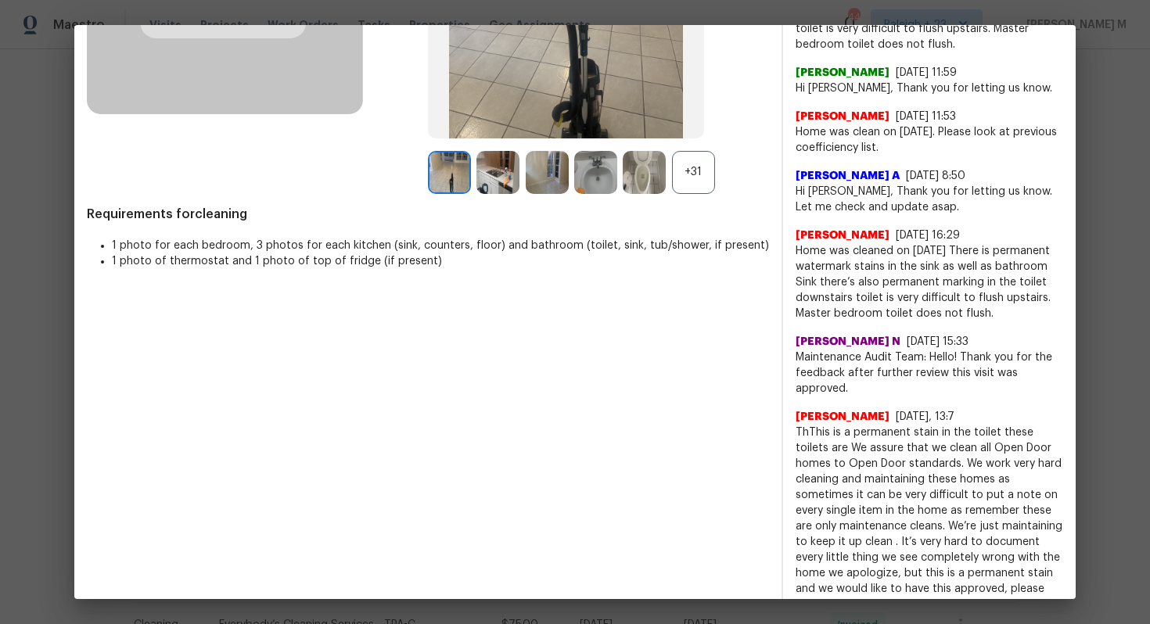
drag, startPoint x: 991, startPoint y: 307, endPoint x: 792, endPoint y: 313, distance: 199.6
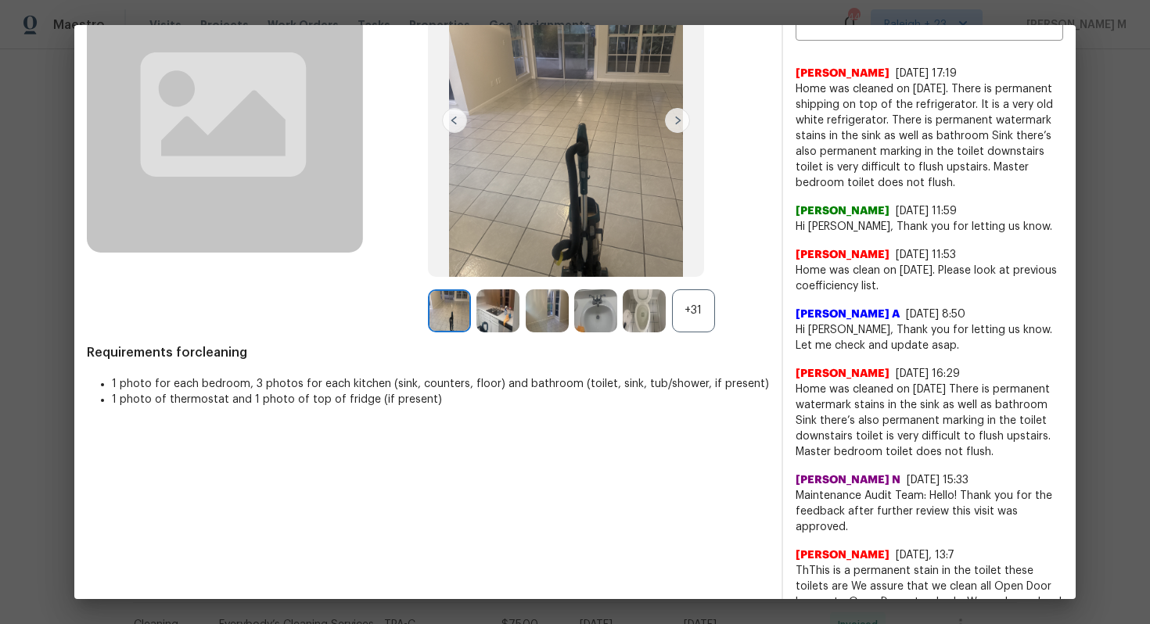
scroll to position [0, 0]
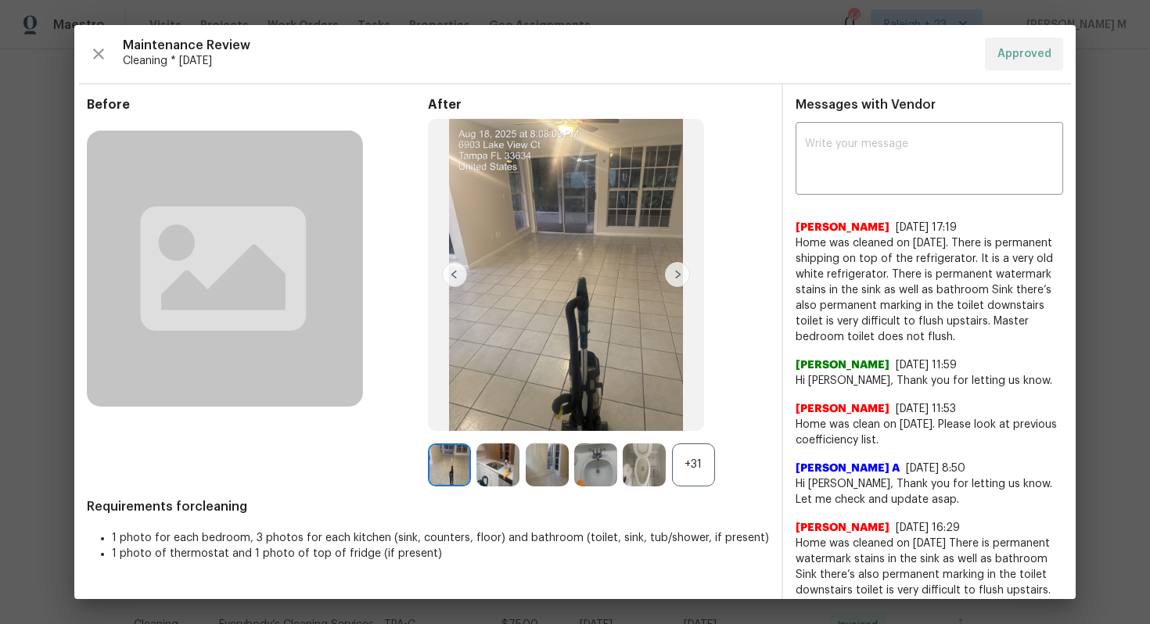
click at [799, 225] on span "Angelina Tompkins" at bounding box center [843, 228] width 94 height 16
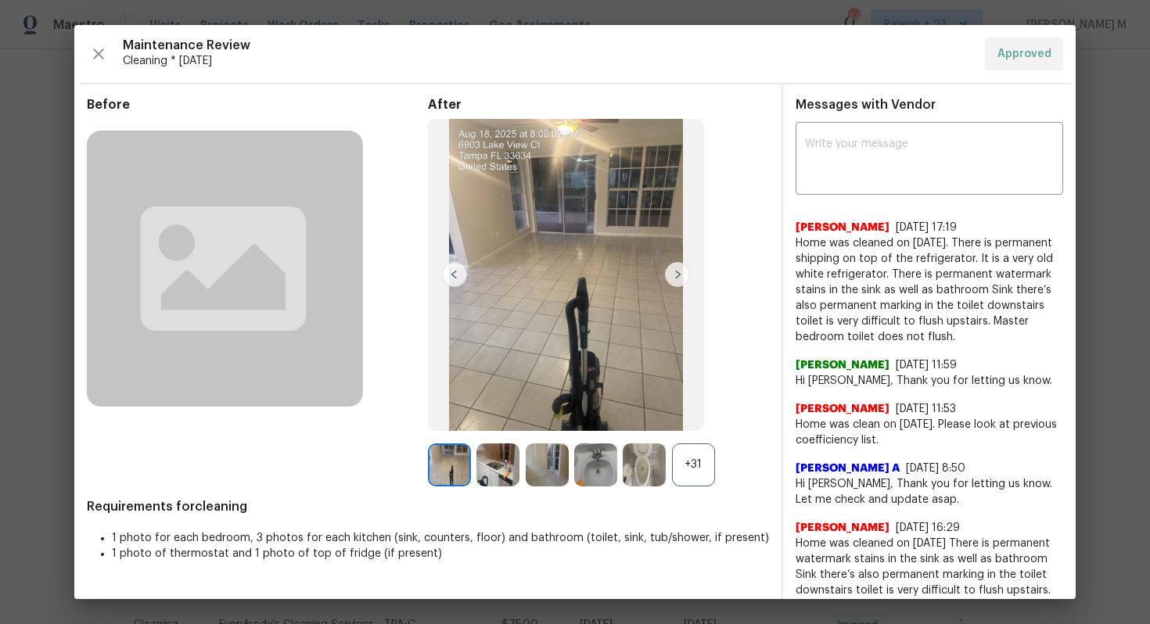
click at [889, 269] on span "Home was cleaned on 8/18/25. There is permanent shipping on top of the refriger…" at bounding box center [930, 290] width 268 height 110
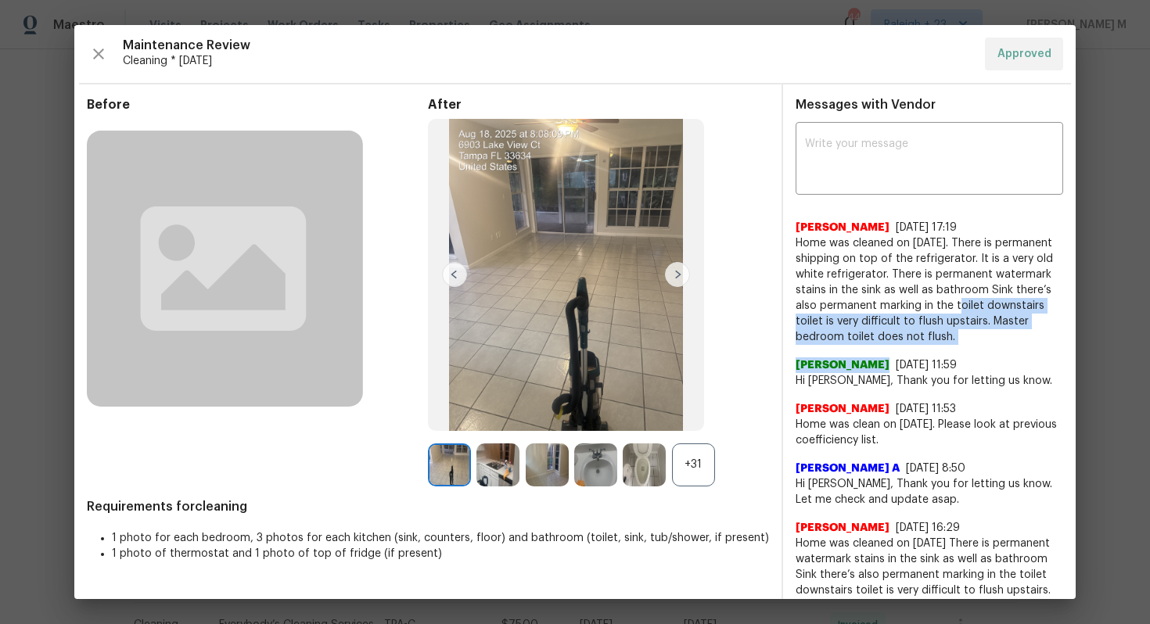
drag, startPoint x: 953, startPoint y: 297, endPoint x: 958, endPoint y: 340, distance: 42.5
copy div "toilet downstairs toilet is very difficult to flush upstairs. Master bedroom to…"
click at [962, 326] on span "Home was cleaned on 8/18/25. There is permanent shipping on top of the refriger…" at bounding box center [930, 290] width 268 height 110
drag, startPoint x: 962, startPoint y: 326, endPoint x: 954, endPoint y: 300, distance: 27.2
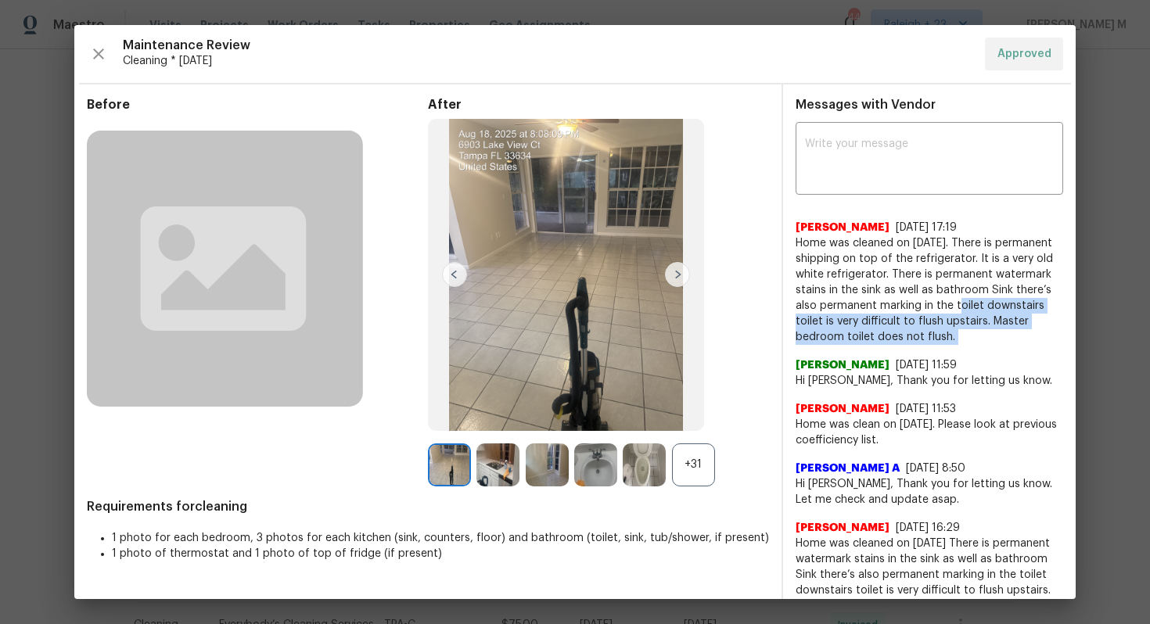
click at [953, 300] on span "Home was cleaned on 8/18/25. There is permanent shipping on top of the refriger…" at bounding box center [930, 290] width 268 height 110
click at [873, 181] on div "x ​" at bounding box center [930, 160] width 268 height 69
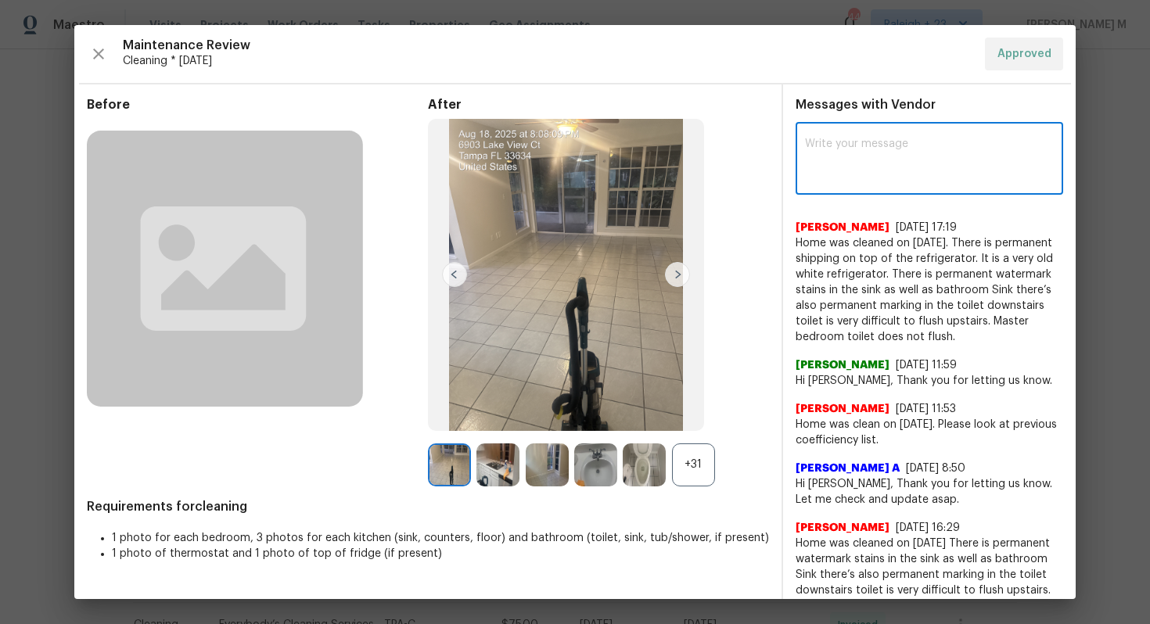
paste textarea "Angelina, appreciate the update. Last time I sent the vendor out he said there …"
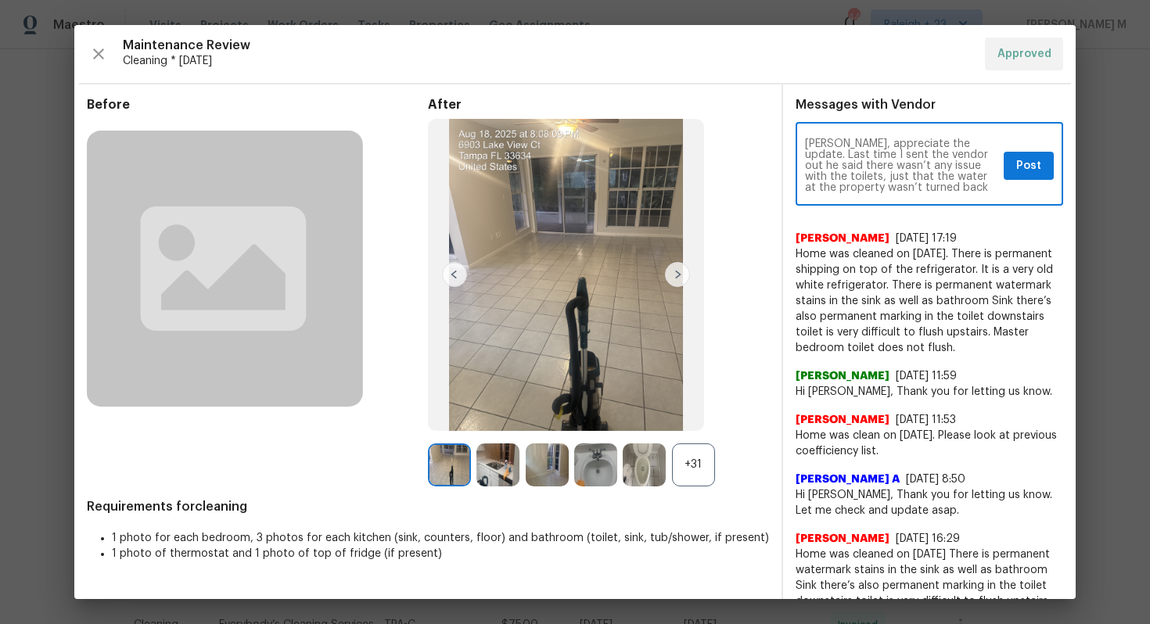
type textarea "Angelina, appreciate the update. Last time I sent the vendor out he said there …"
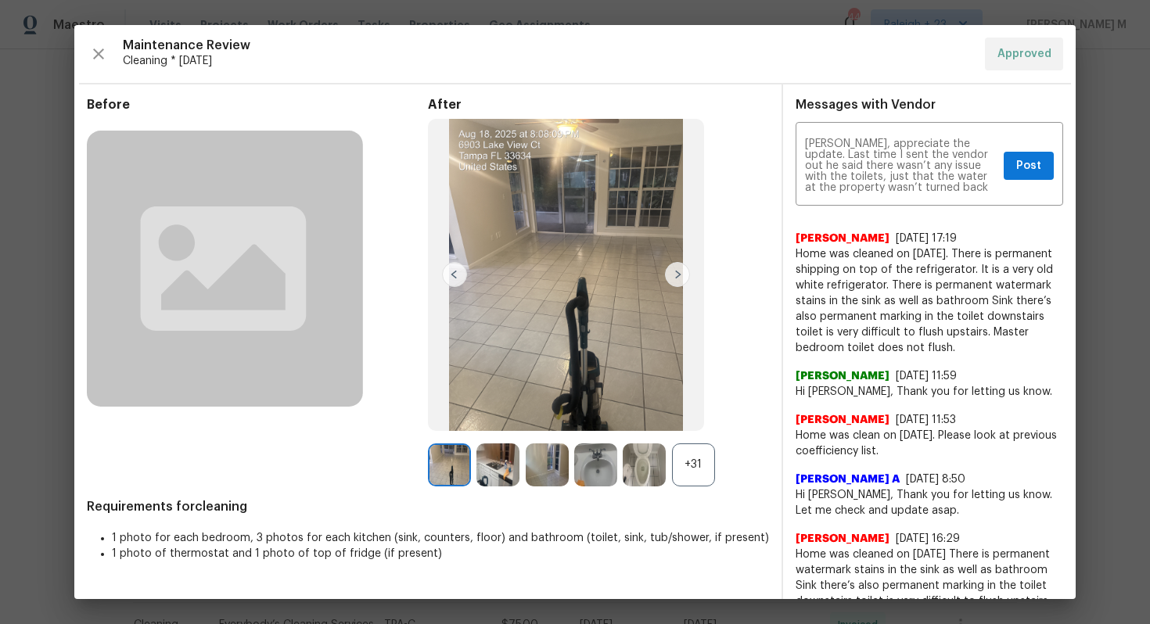
click at [695, 467] on div "+31" at bounding box center [693, 465] width 43 height 43
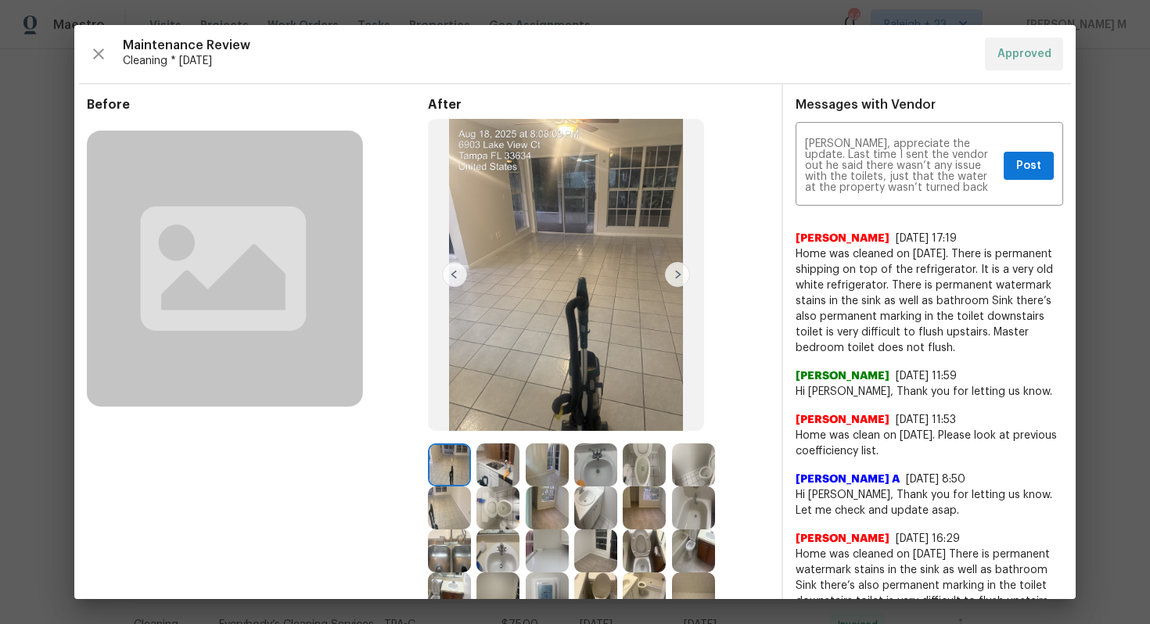
scroll to position [88, 0]
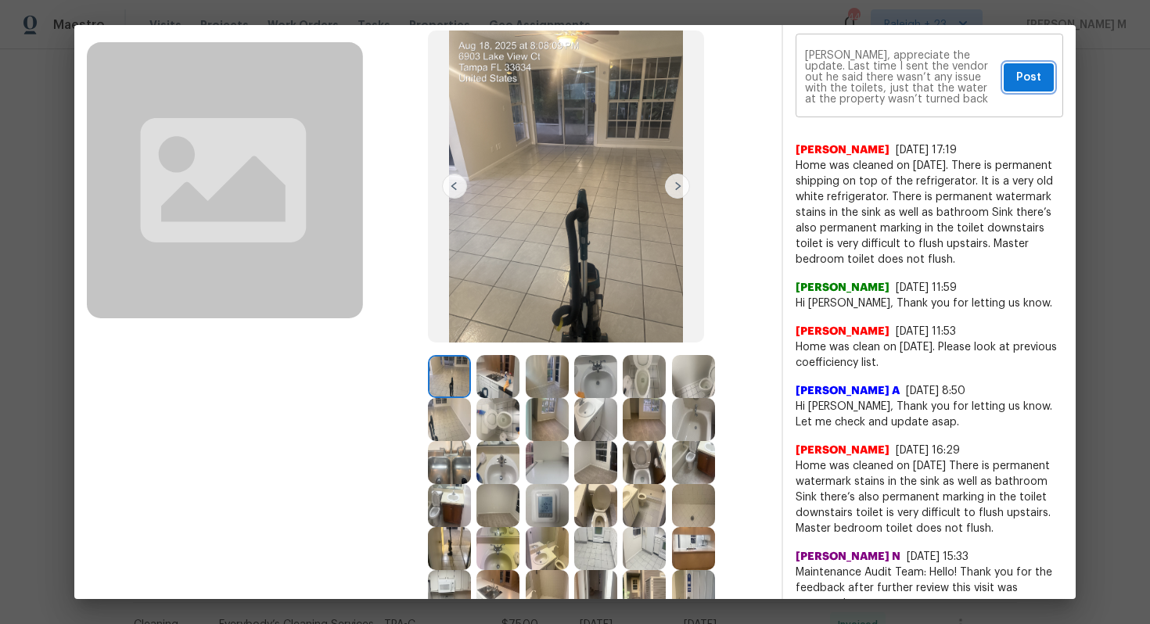
click at [1022, 83] on button "Post" at bounding box center [1029, 77] width 50 height 29
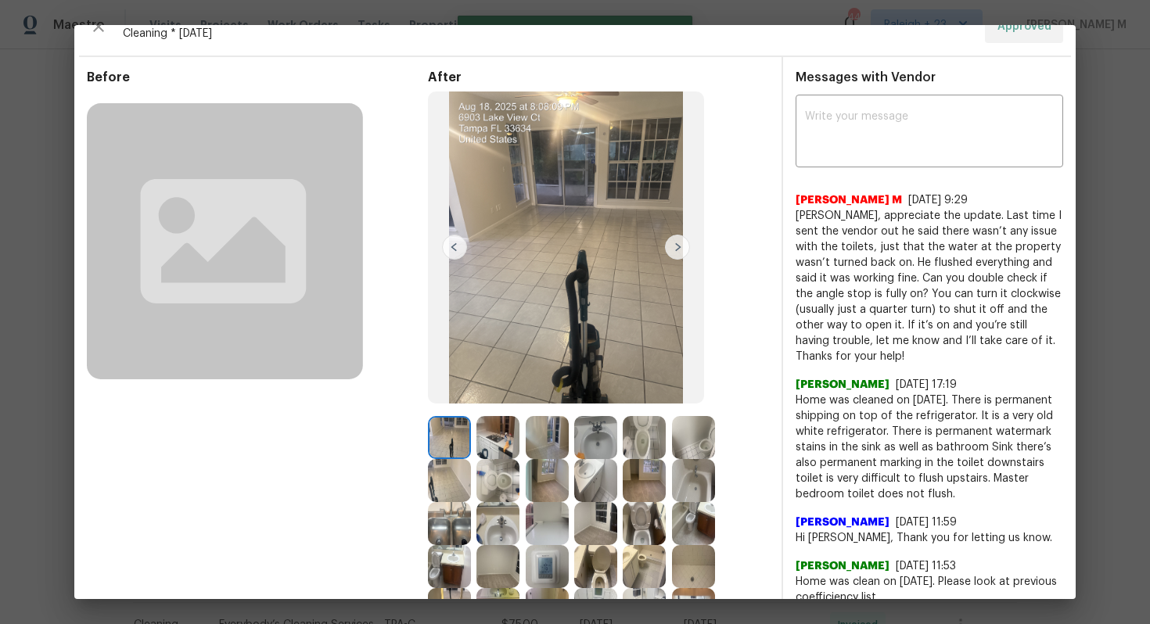
scroll to position [0, 0]
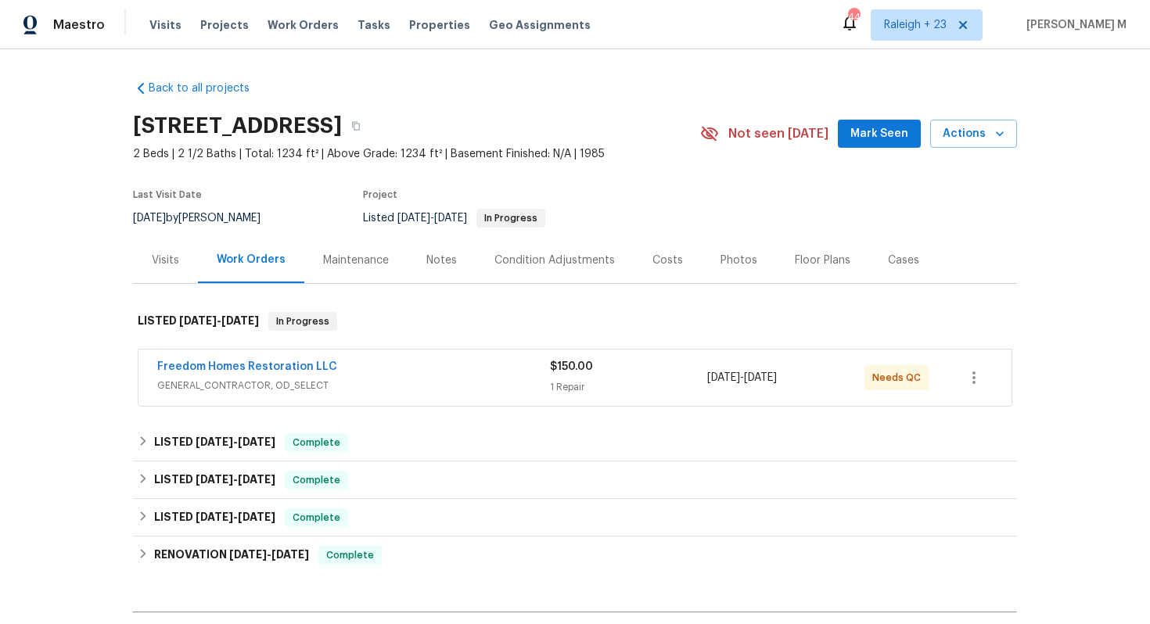
click at [223, 384] on span "GENERAL_CONTRACTOR, OD_SELECT" at bounding box center [353, 386] width 393 height 16
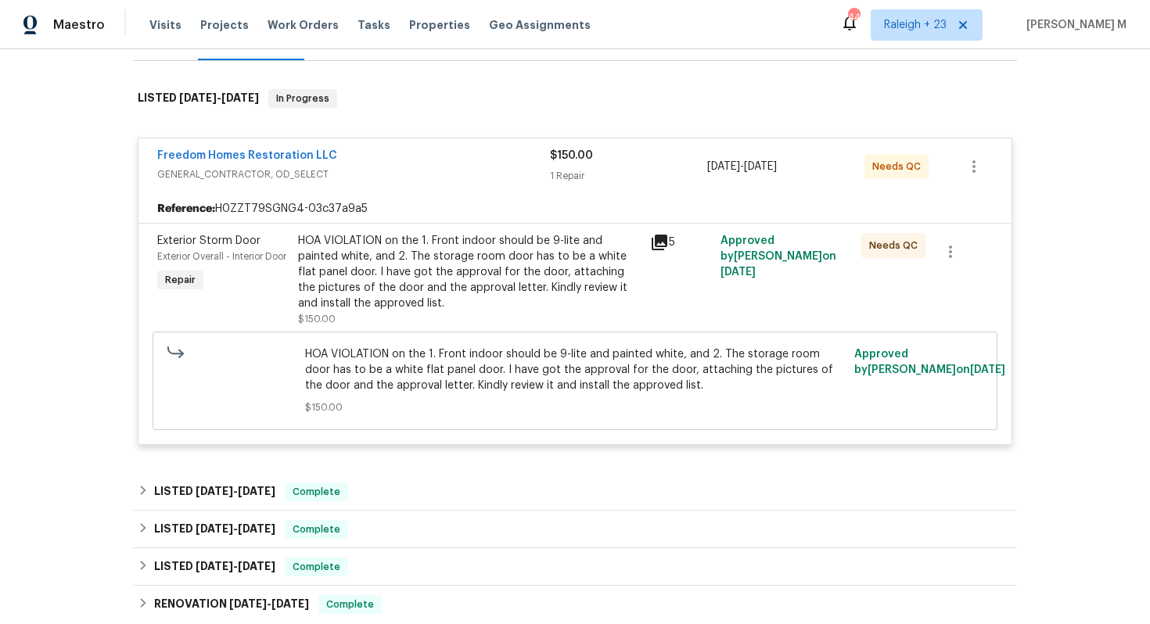
scroll to position [380, 0]
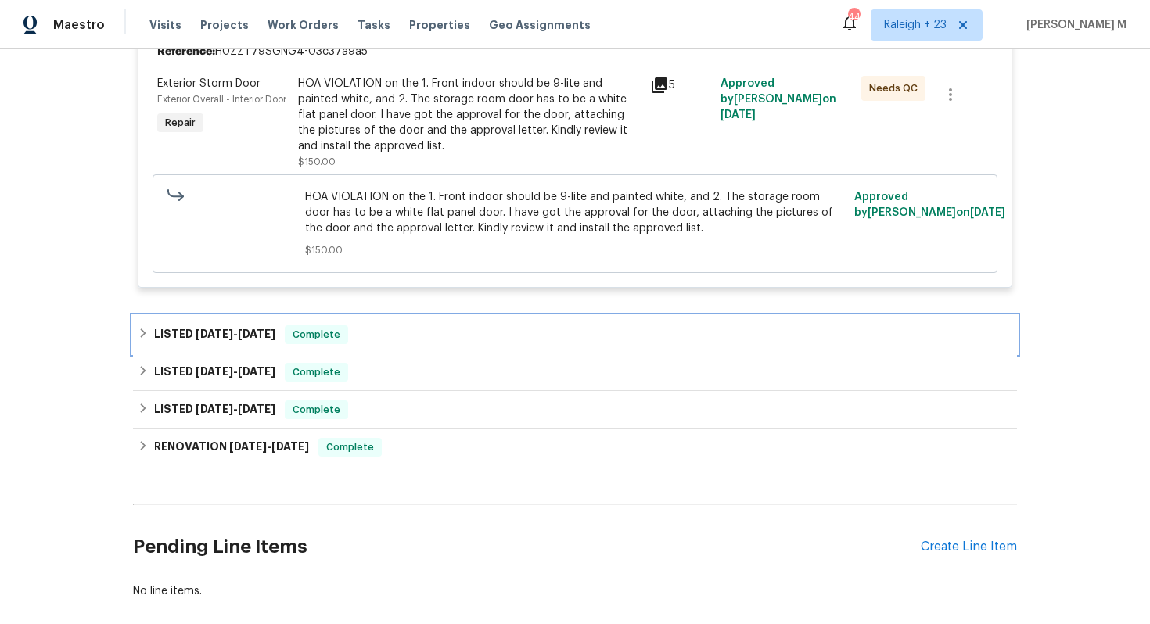
click at [239, 335] on div "LISTED [DATE] - [DATE] Complete" at bounding box center [575, 335] width 884 height 38
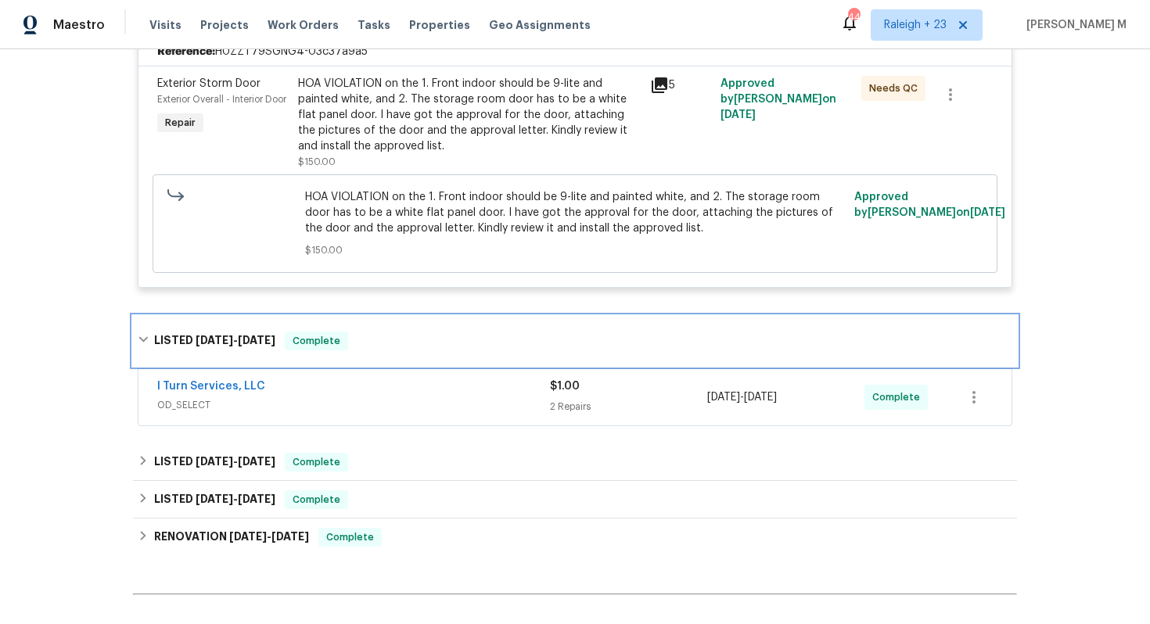
scroll to position [414, 0]
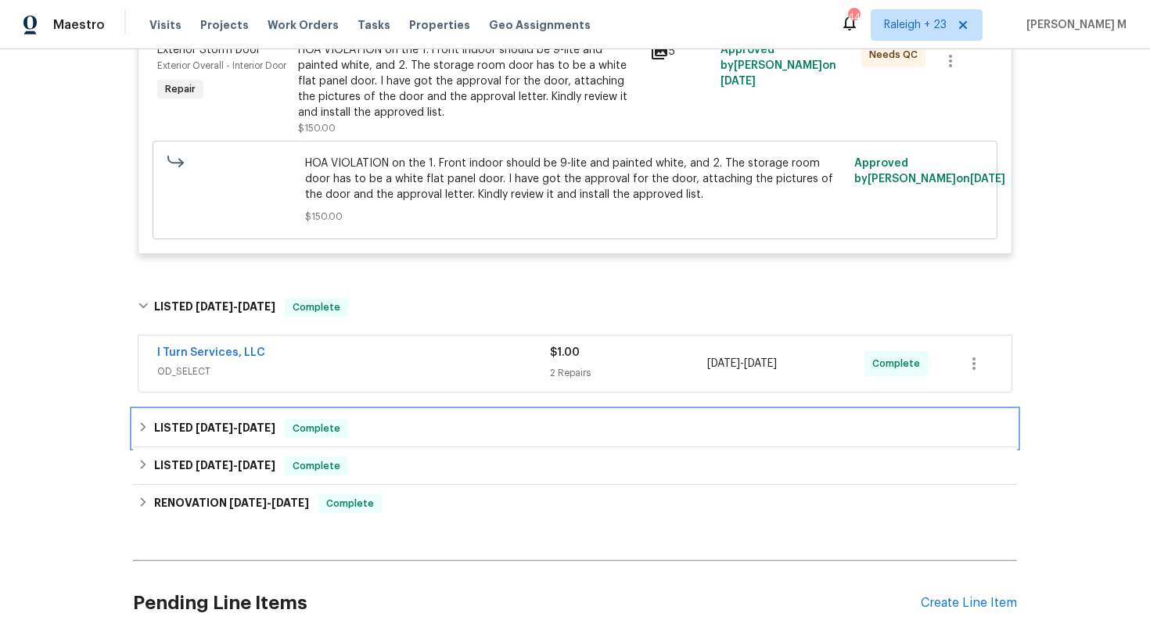
click at [189, 419] on h6 "LISTED 7/10/25 - 7/21/25" at bounding box center [214, 428] width 121 height 19
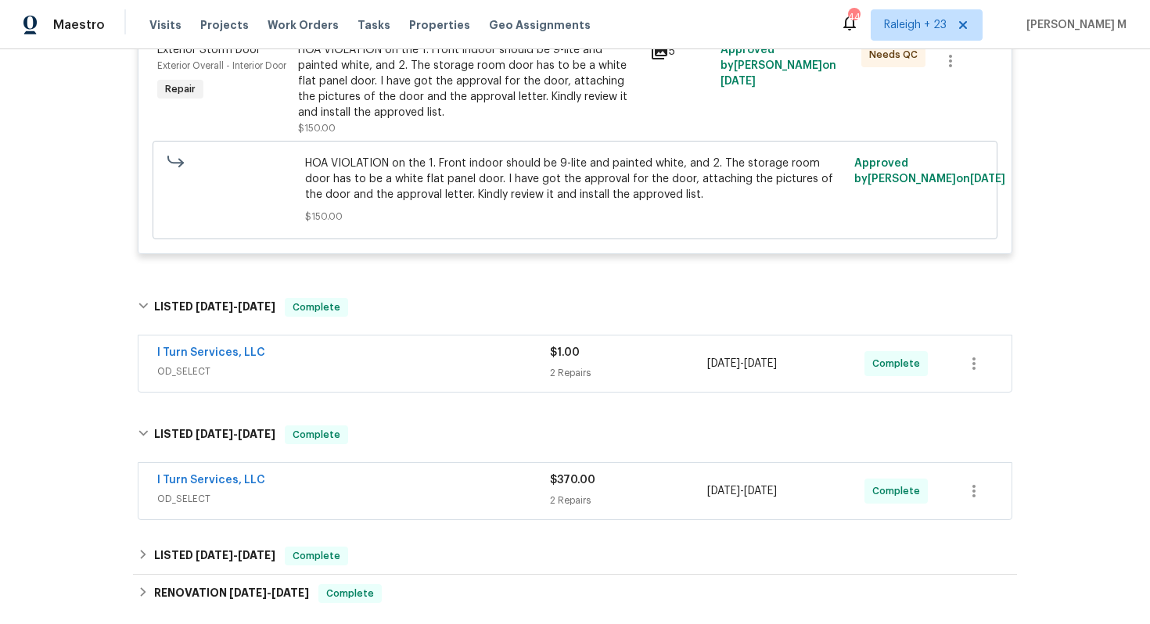
click at [207, 491] on span "OD_SELECT" at bounding box center [353, 499] width 393 height 16
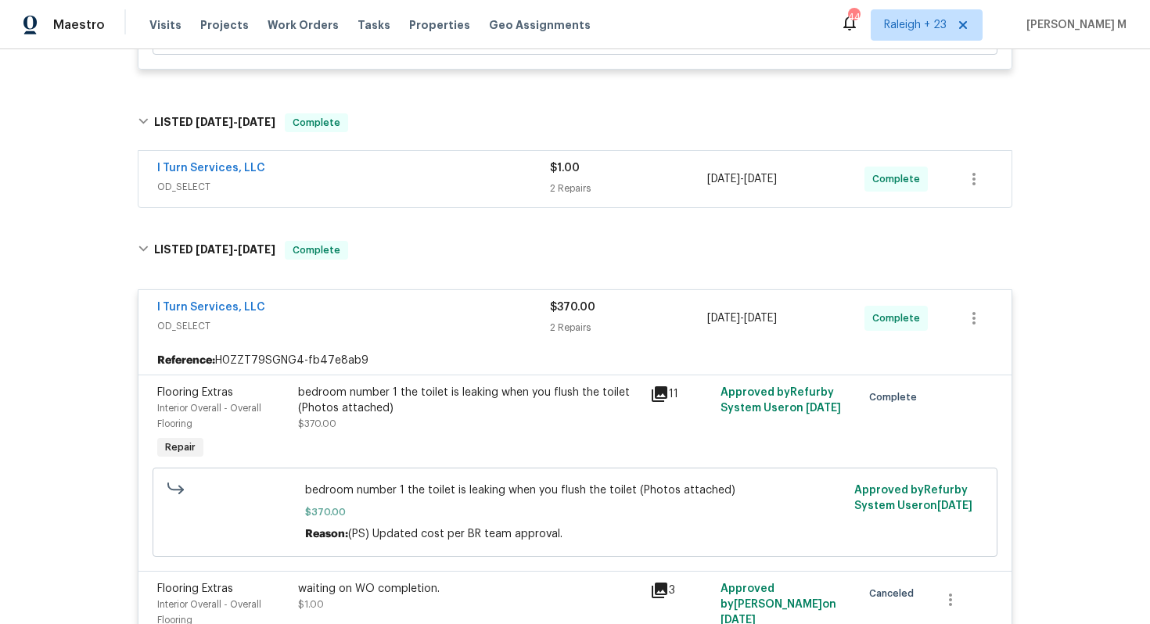
scroll to position [606, 0]
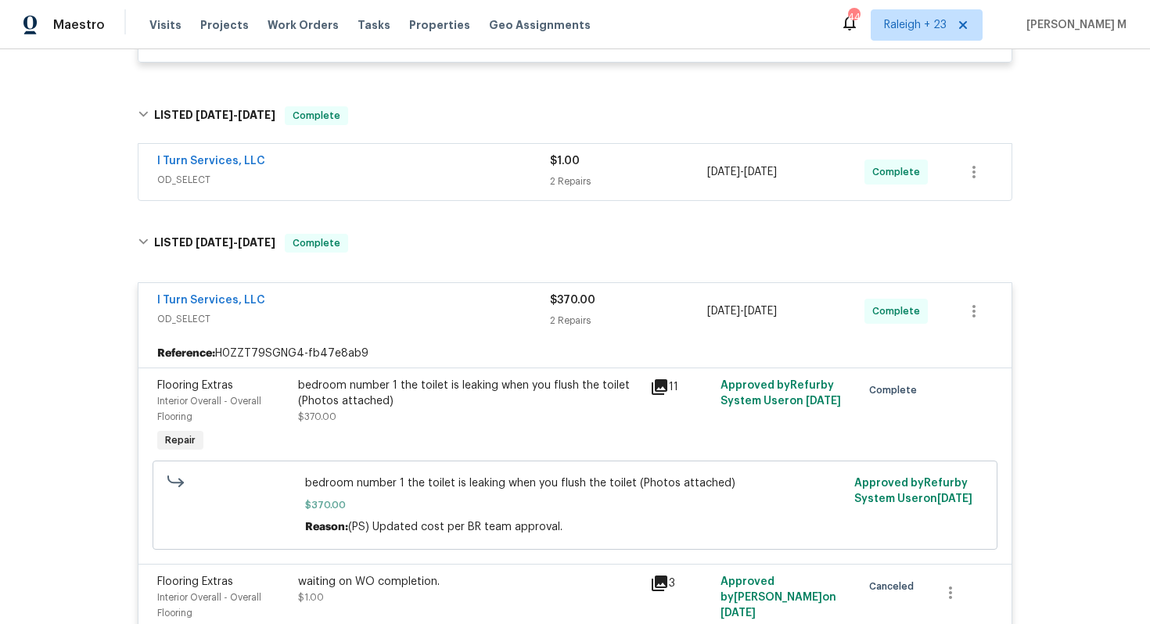
click at [475, 389] on div "bedroom number 1 the toilet is leaking when you flush the toilet (Photos attach…" at bounding box center [469, 401] width 343 height 47
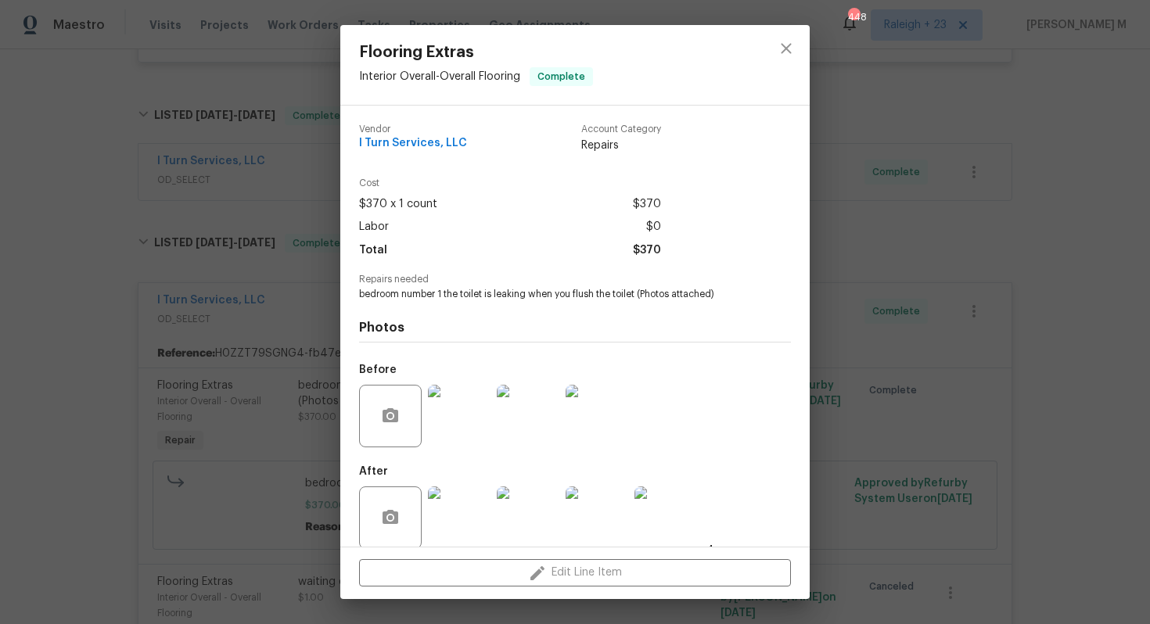
click at [448, 391] on img at bounding box center [459, 416] width 63 height 63
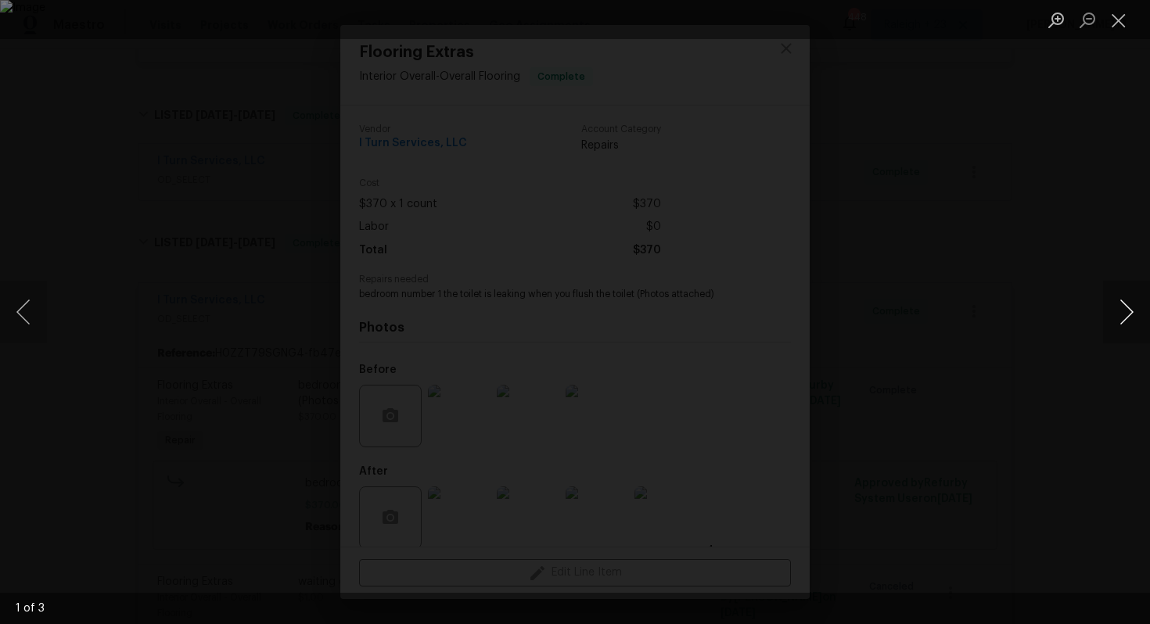
click at [1119, 318] on button "Next image" at bounding box center [1126, 312] width 47 height 63
click at [1051, 170] on div "Lightbox" at bounding box center [575, 312] width 1150 height 624
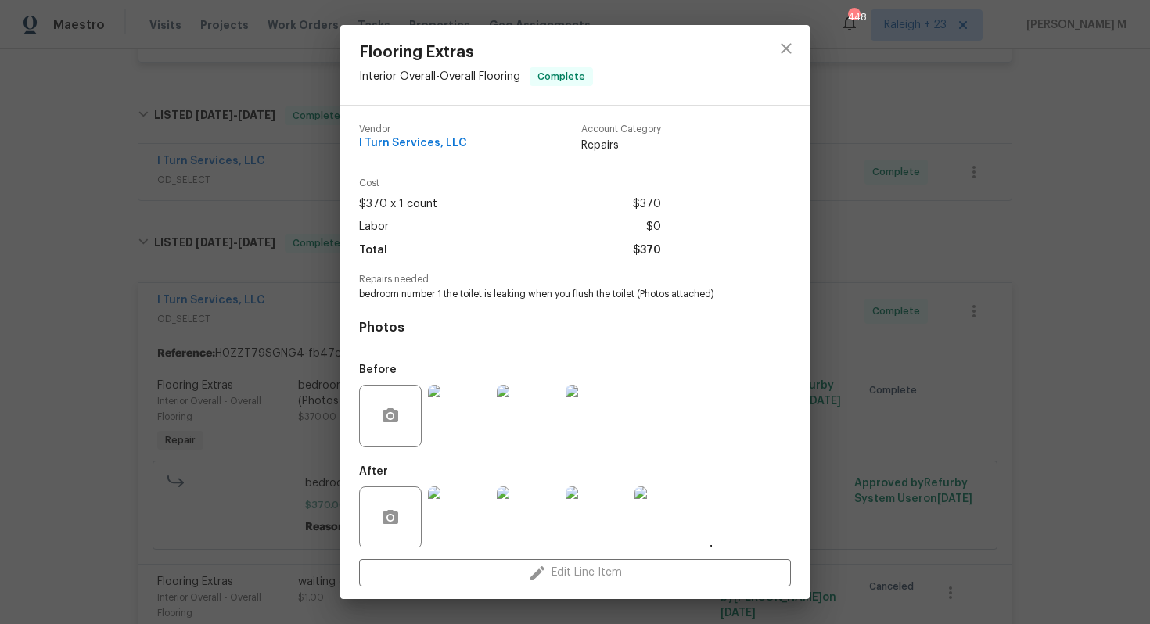
click at [990, 200] on div "Flooring Extras Interior Overall - Overall Flooring Complete Vendor I Turn Serv…" at bounding box center [575, 312] width 1150 height 624
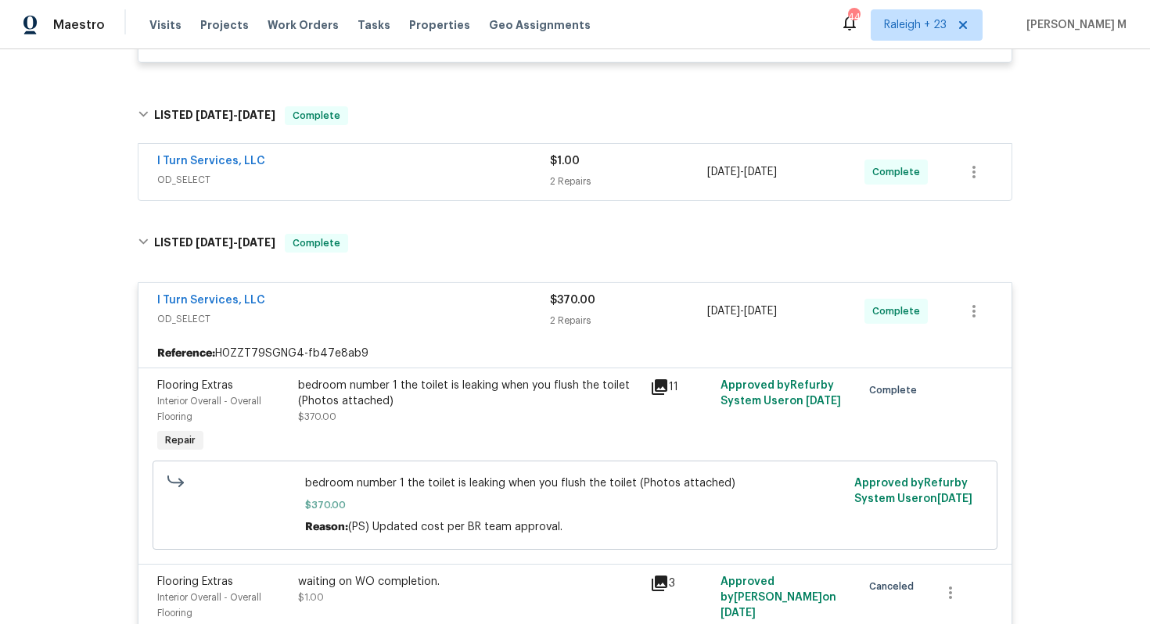
click at [224, 172] on span "OD_SELECT" at bounding box center [353, 180] width 393 height 16
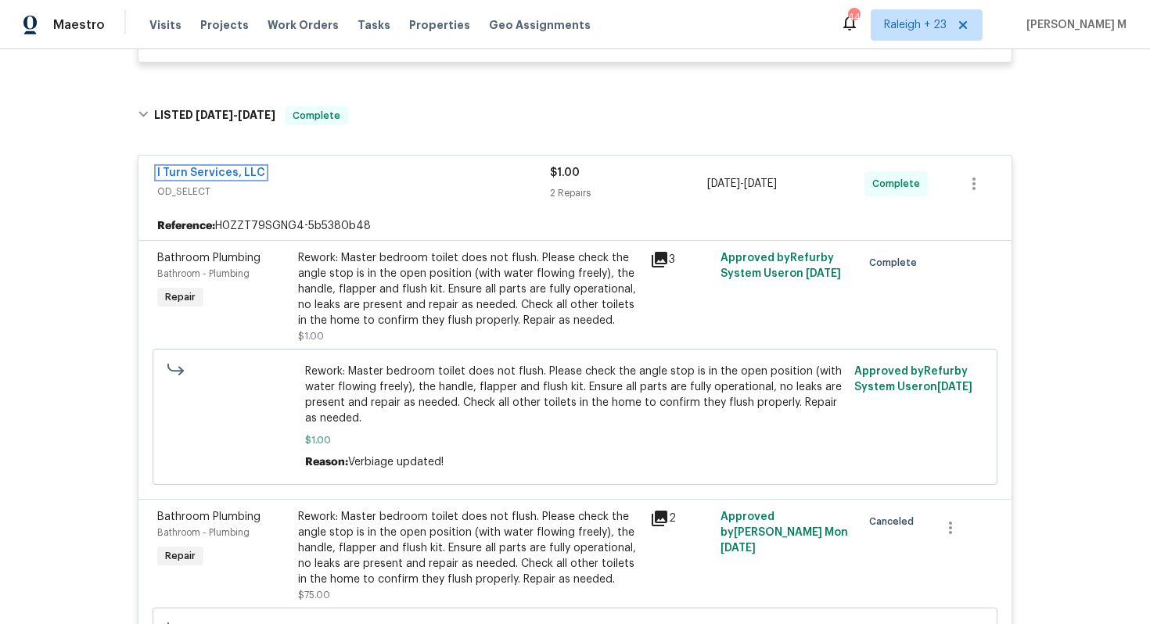
click at [246, 167] on link "I Turn Services, LLC" at bounding box center [211, 172] width 108 height 11
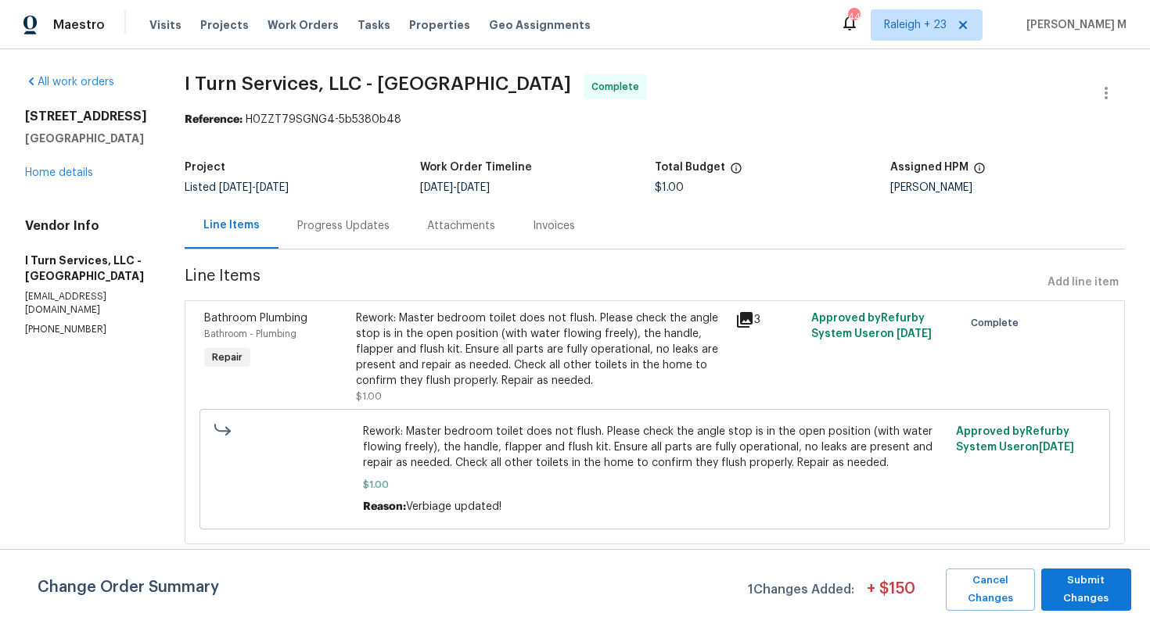
click at [501, 337] on div "Rework: Master bedroom toilet does not flush. Please check the angle stop is in…" at bounding box center [541, 350] width 370 height 78
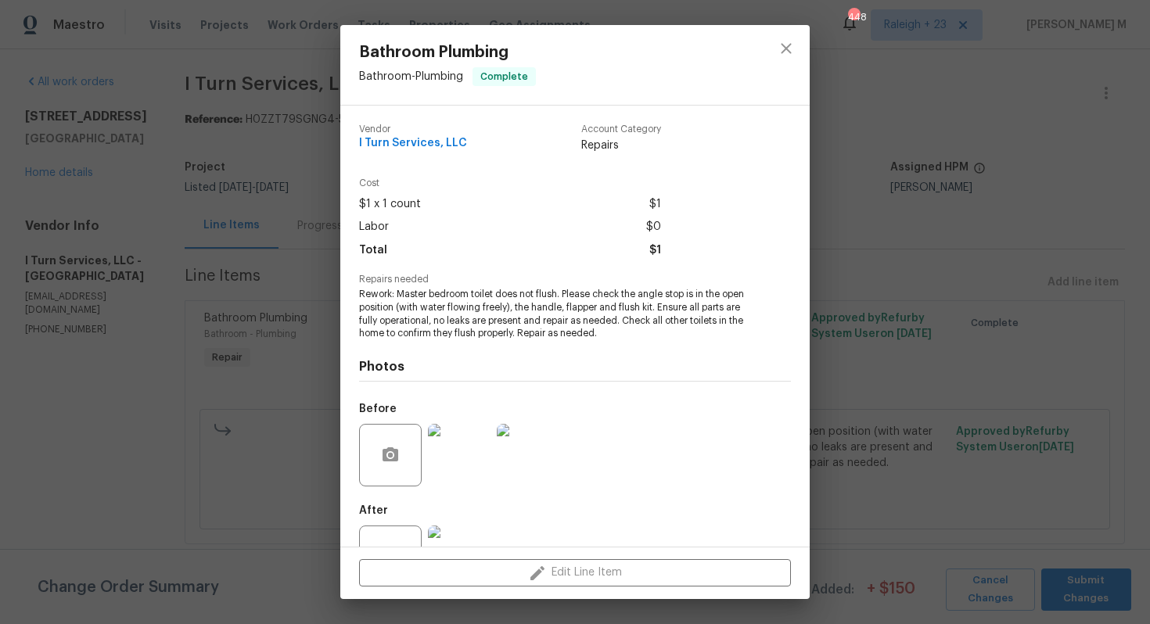
scroll to position [38, 0]
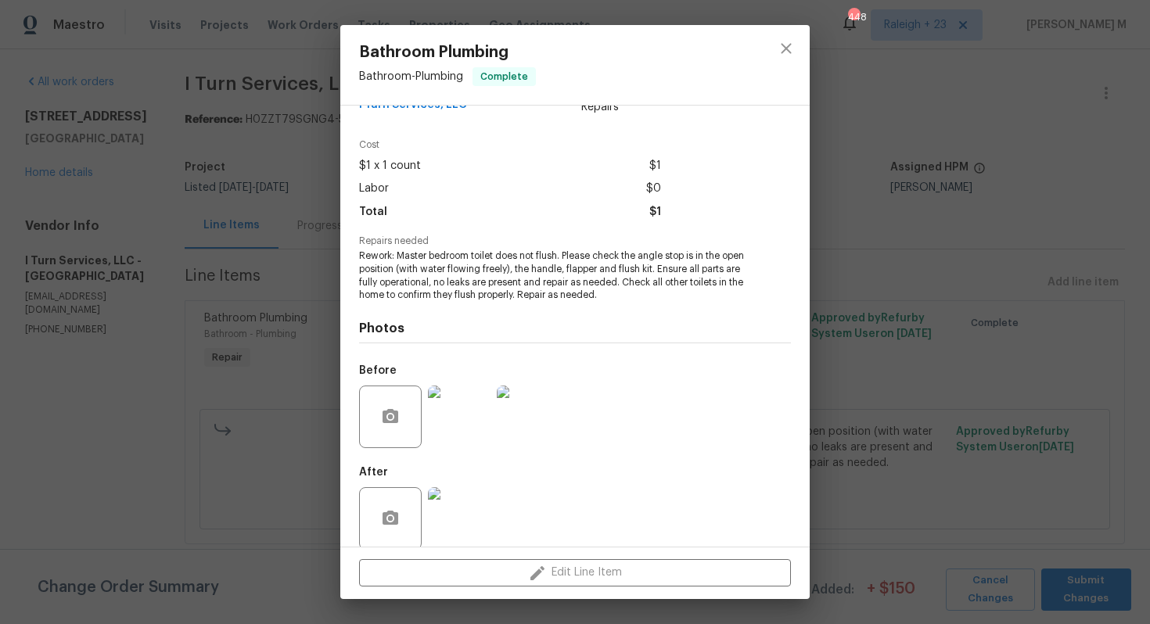
click at [473, 432] on img at bounding box center [459, 417] width 63 height 63
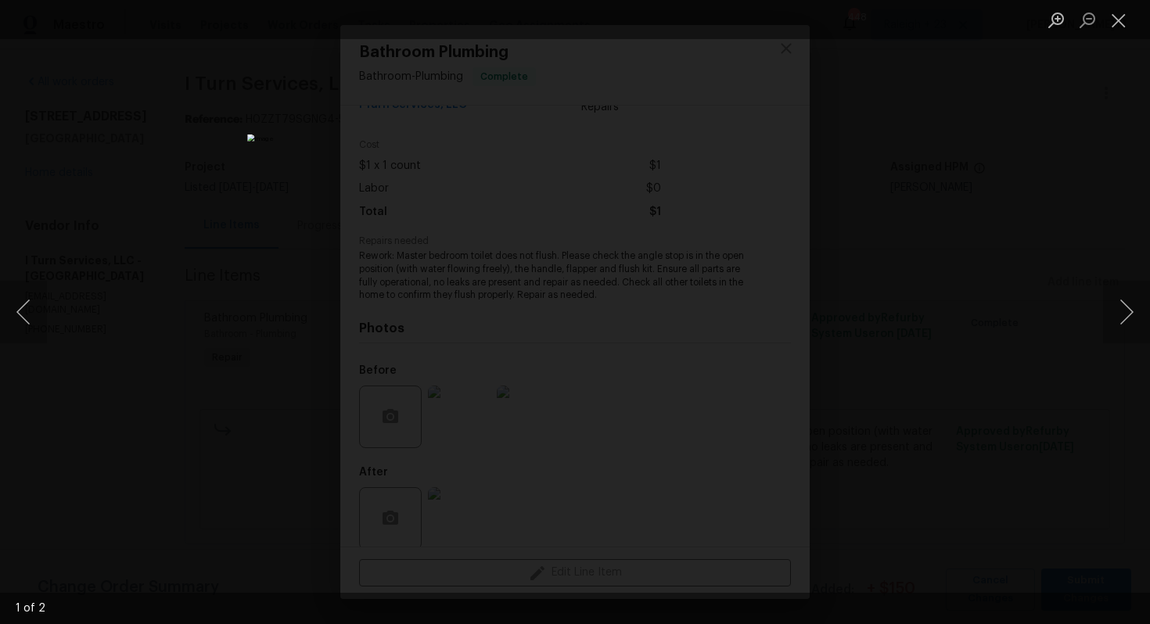
click at [1000, 388] on div "Lightbox" at bounding box center [575, 312] width 1150 height 624
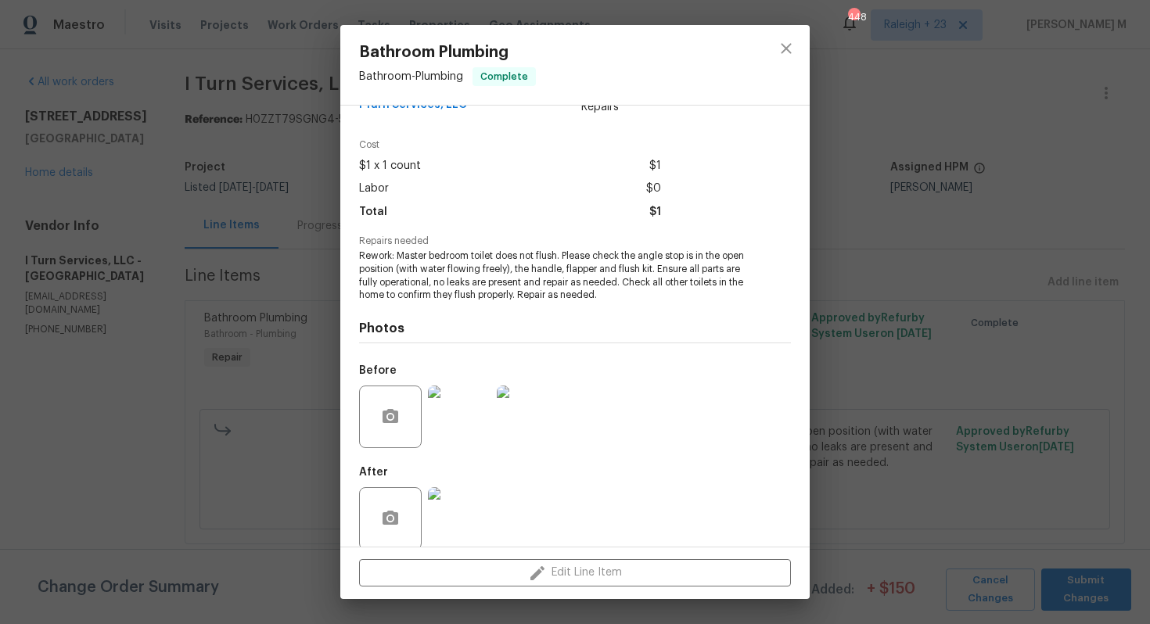
click at [442, 494] on img at bounding box center [459, 518] width 63 height 63
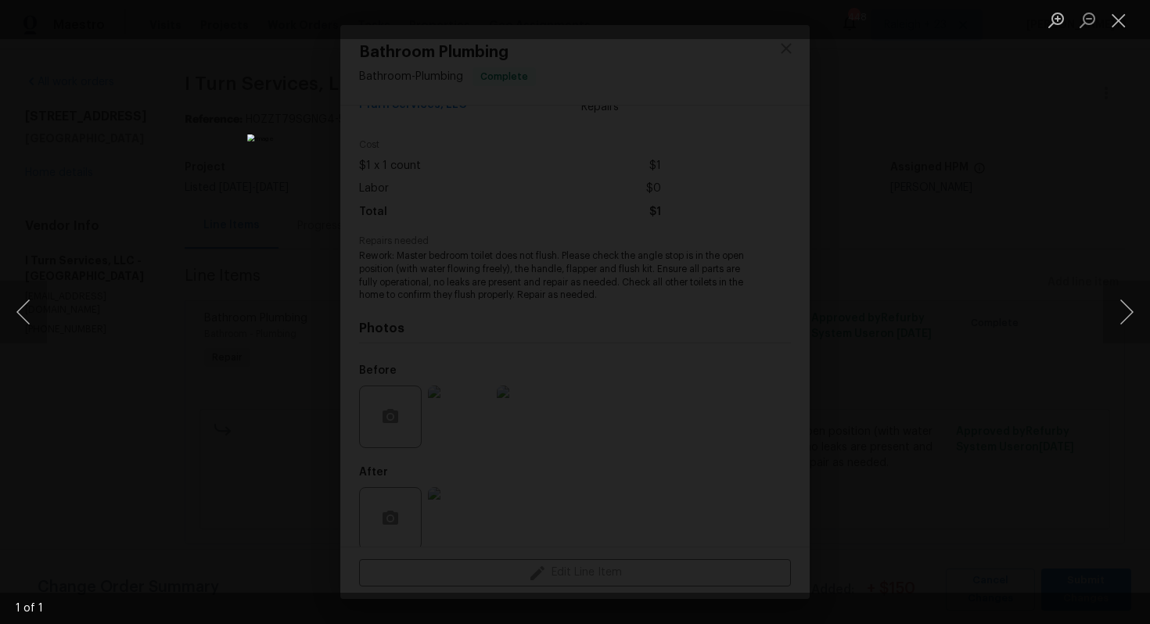
click at [977, 359] on div "Lightbox" at bounding box center [575, 312] width 1150 height 624
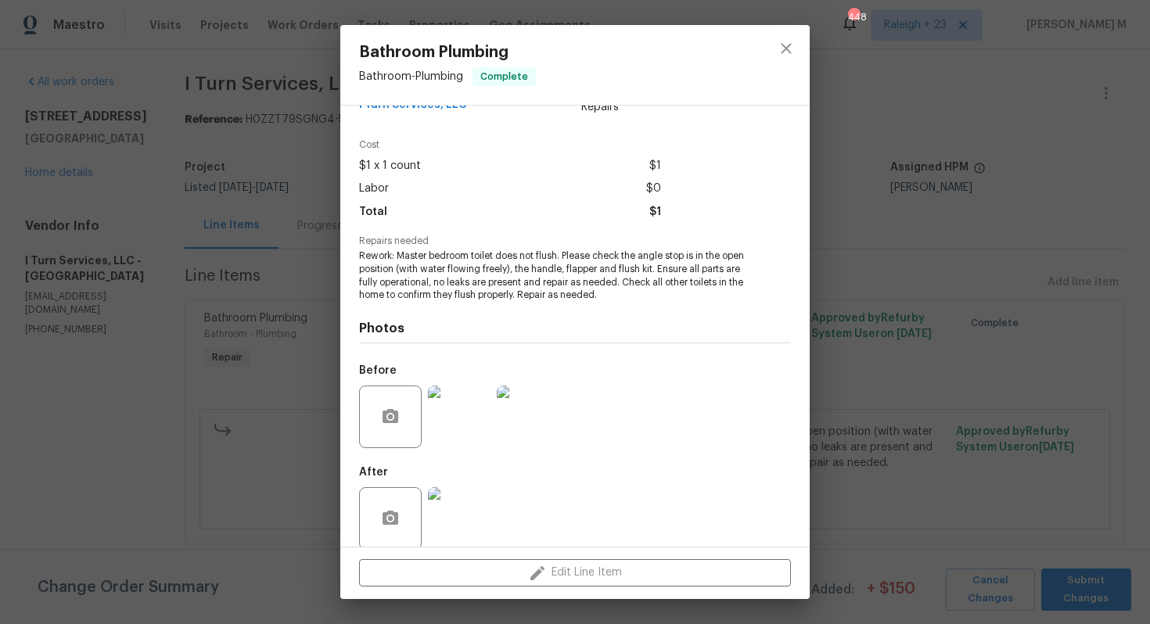
click at [263, 260] on div "Bathroom Plumbing Bathroom - Plumbing Complete Vendor I Turn Services, LLC Acco…" at bounding box center [575, 312] width 1150 height 624
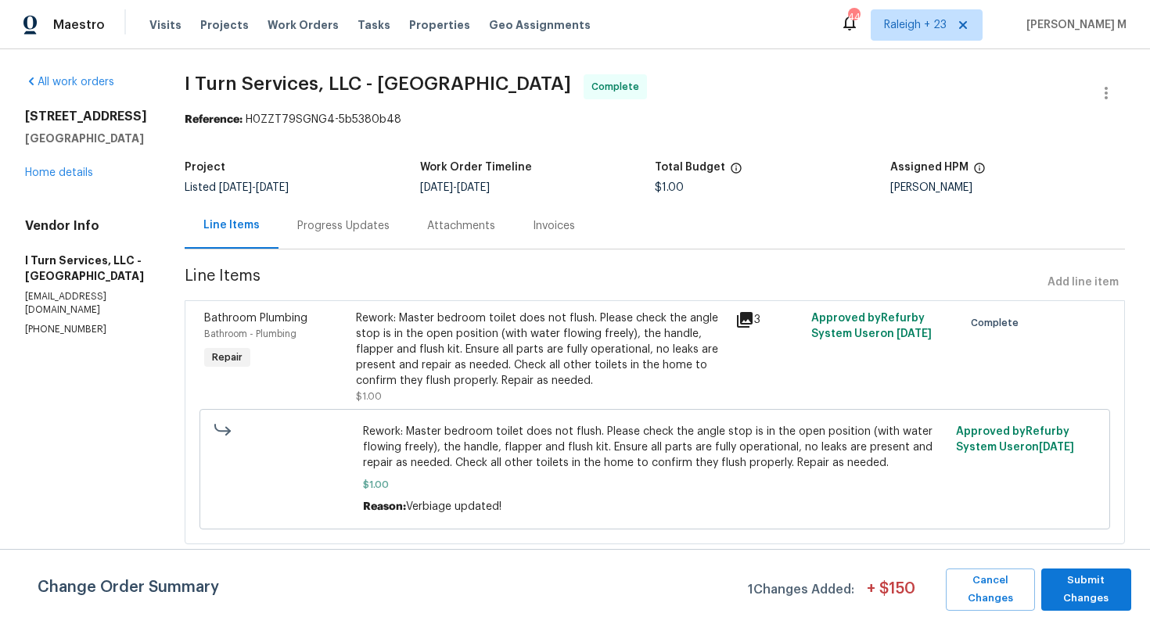
click at [297, 221] on div "Progress Updates" at bounding box center [343, 226] width 92 height 16
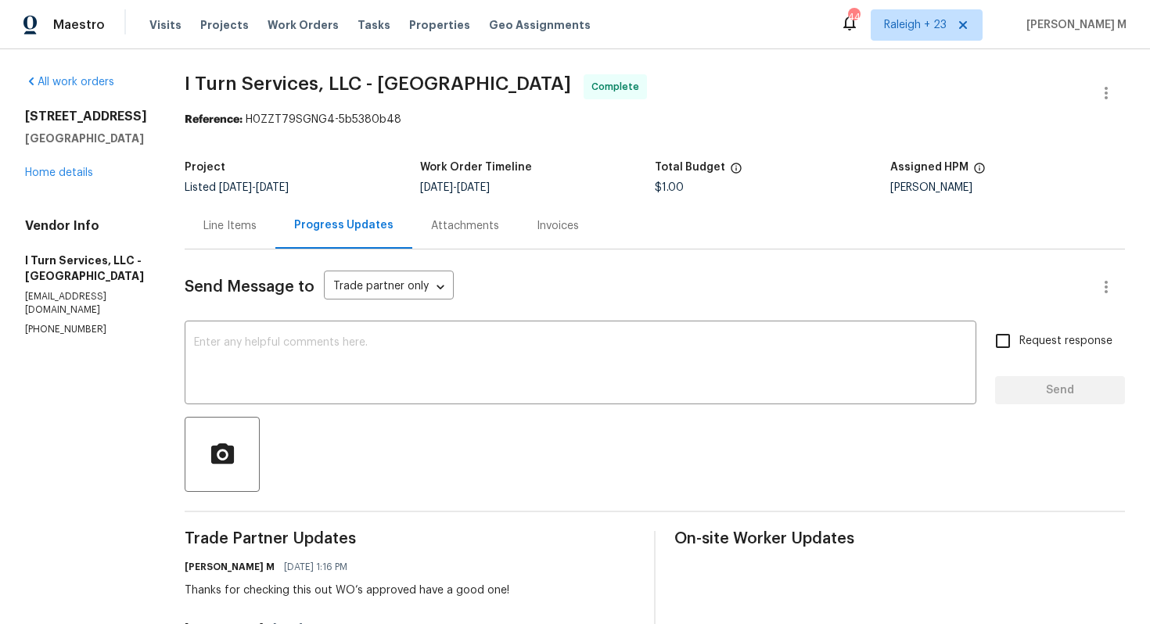
scroll to position [98, 0]
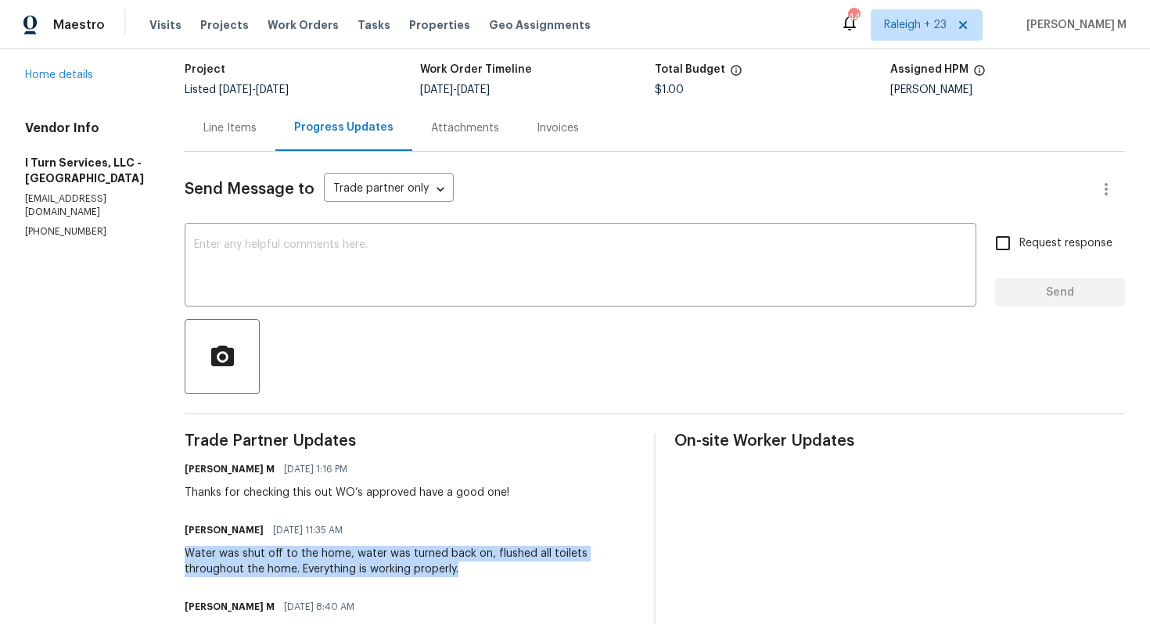
drag, startPoint x: 172, startPoint y: 531, endPoint x: 409, endPoint y: 550, distance: 237.8
click at [409, 550] on div "All work orders 6902 Lakeview Ct Tampa, FL 33634 Home details Vendor Info I Tur…" at bounding box center [575, 500] width 1150 height 1098
copy div "Water was shut off to the home, water was turned back on, flushed all toilets t…"
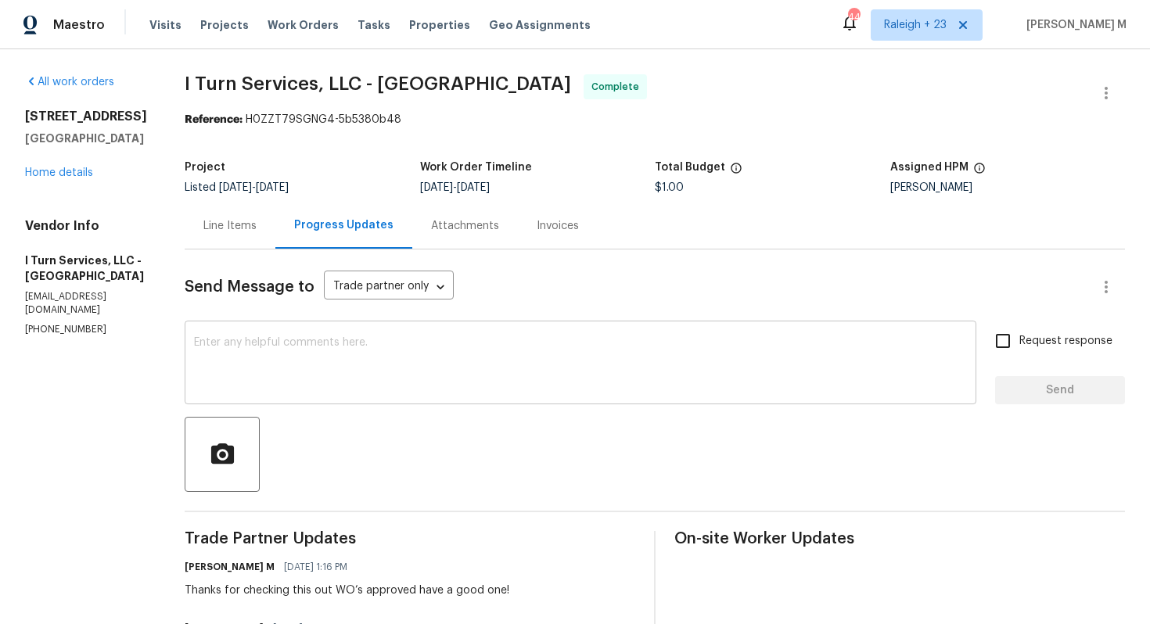
click at [257, 350] on textarea at bounding box center [580, 364] width 773 height 55
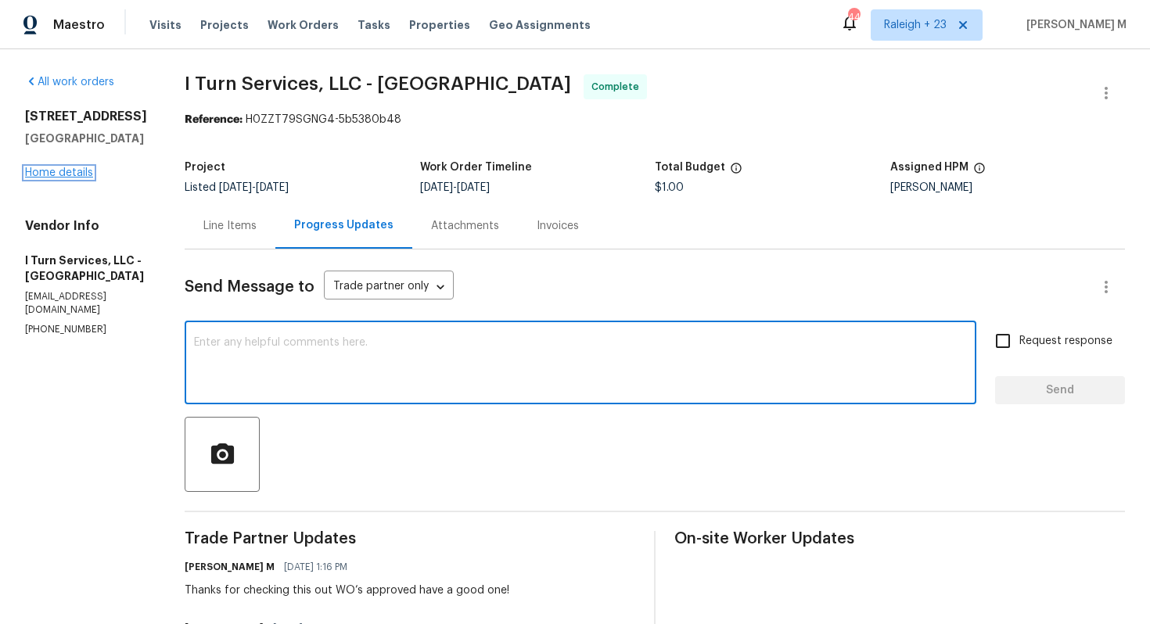
click at [65, 172] on link "Home details" at bounding box center [59, 172] width 68 height 11
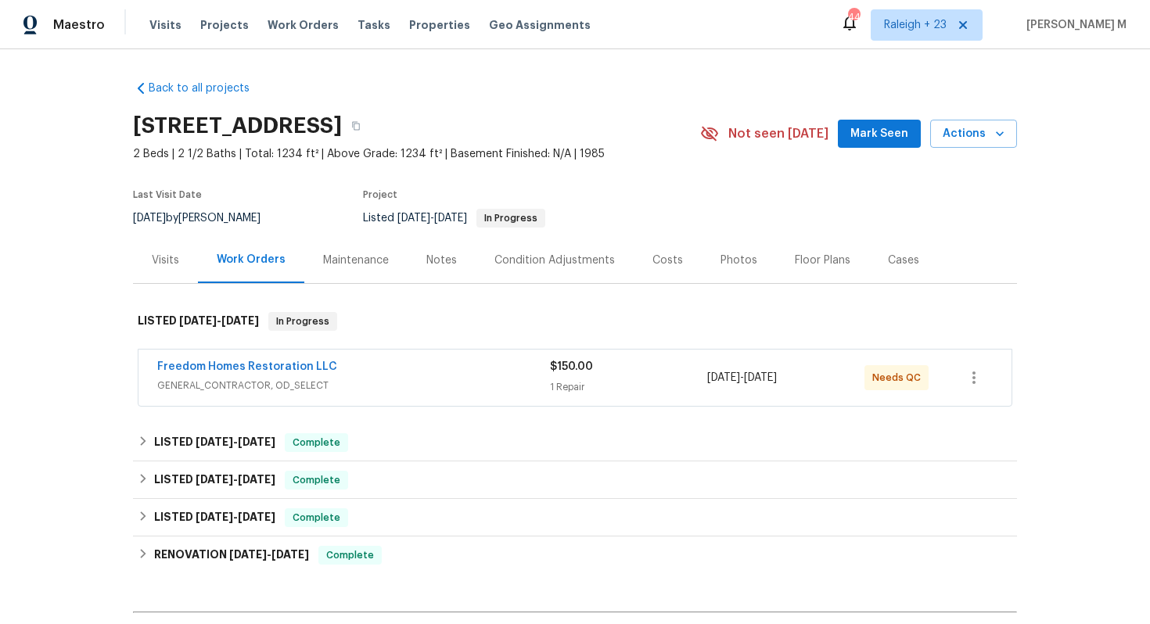
click at [369, 271] on div "Maintenance" at bounding box center [355, 260] width 103 height 46
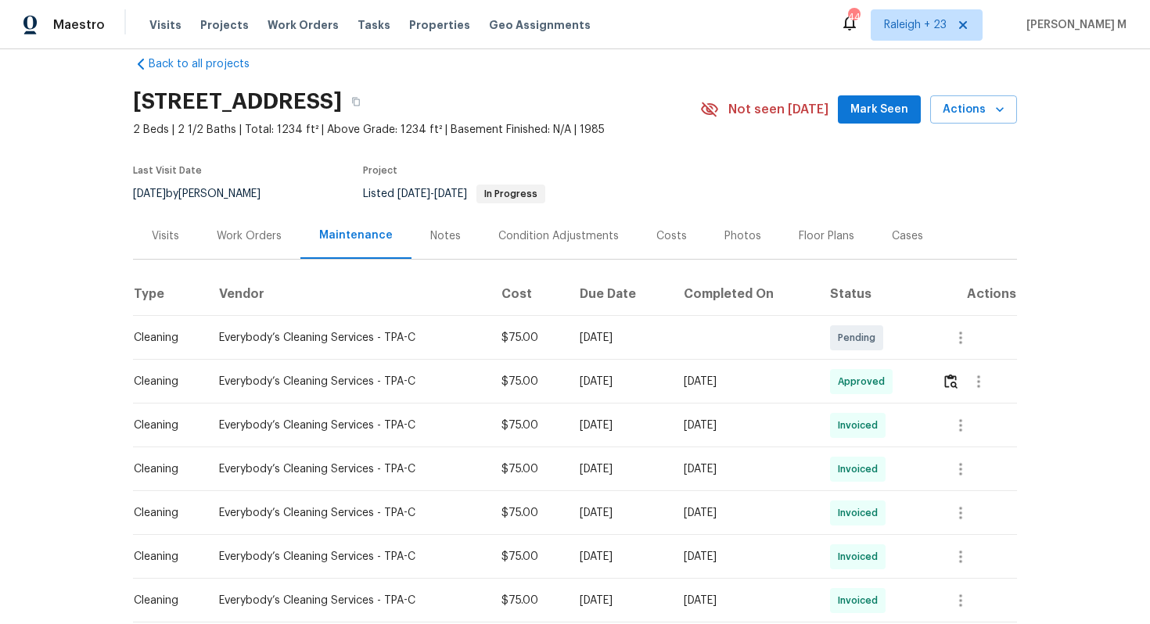
scroll to position [25, 0]
click at [958, 373] on img "button" at bounding box center [950, 380] width 13 height 15
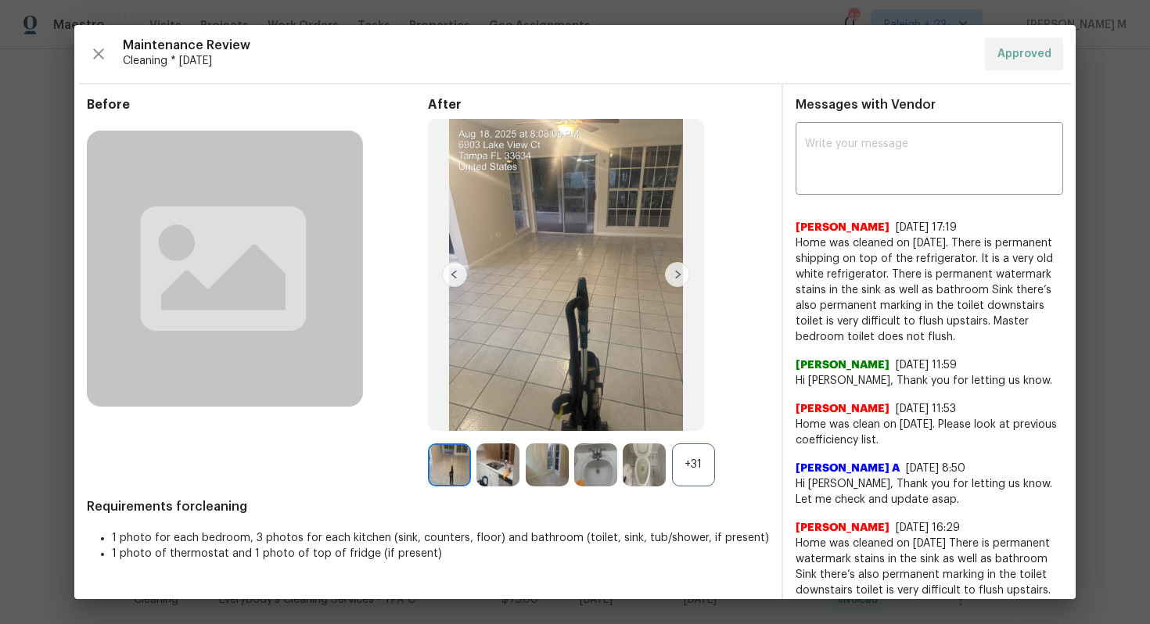
click at [699, 458] on div "+31" at bounding box center [693, 465] width 43 height 43
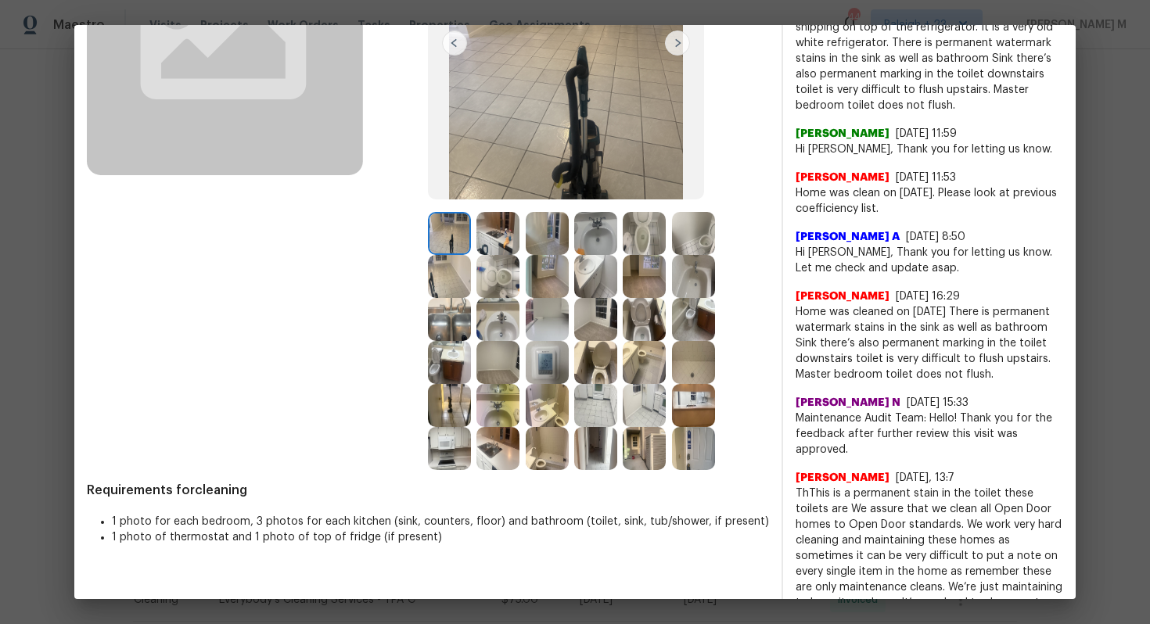
scroll to position [188, 0]
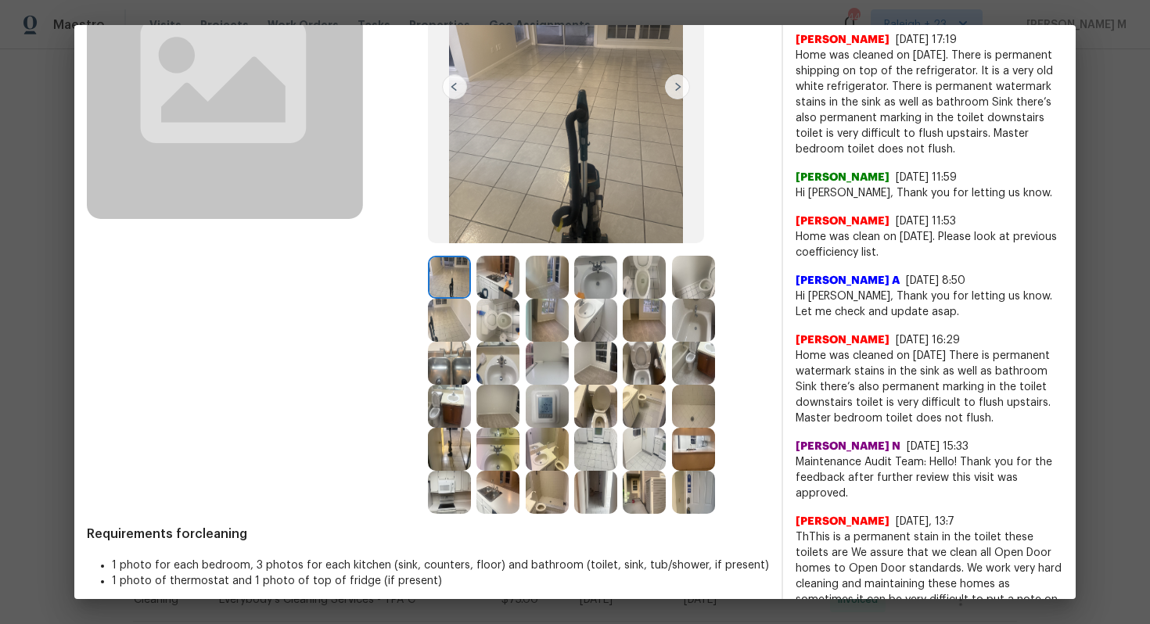
click at [645, 278] on img at bounding box center [644, 277] width 43 height 43
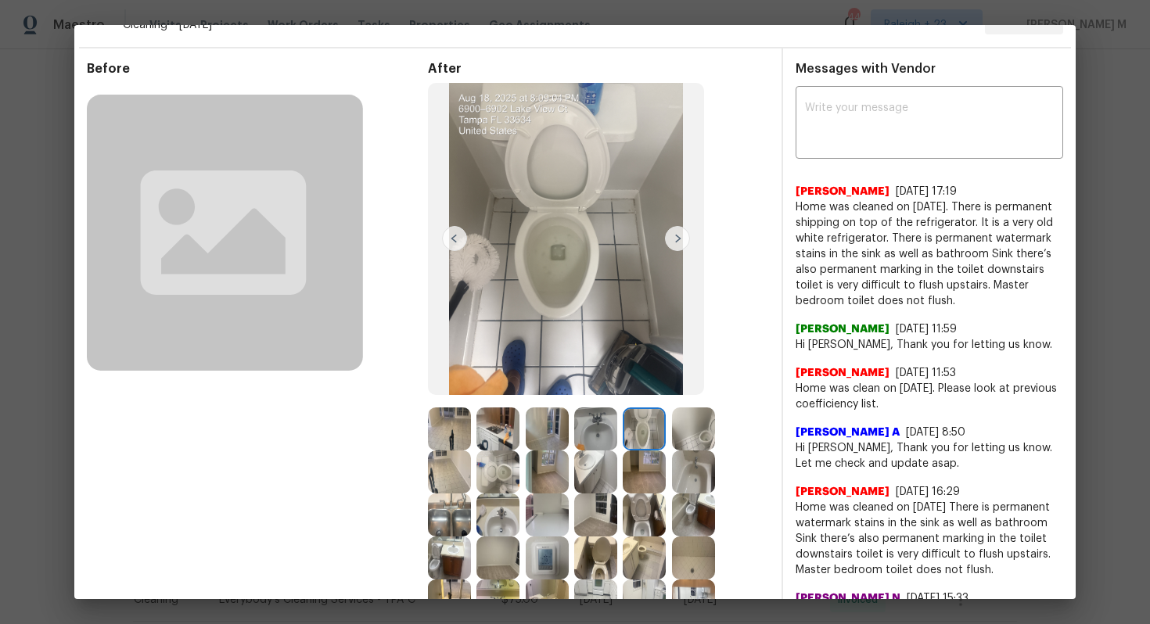
scroll to position [31, 0]
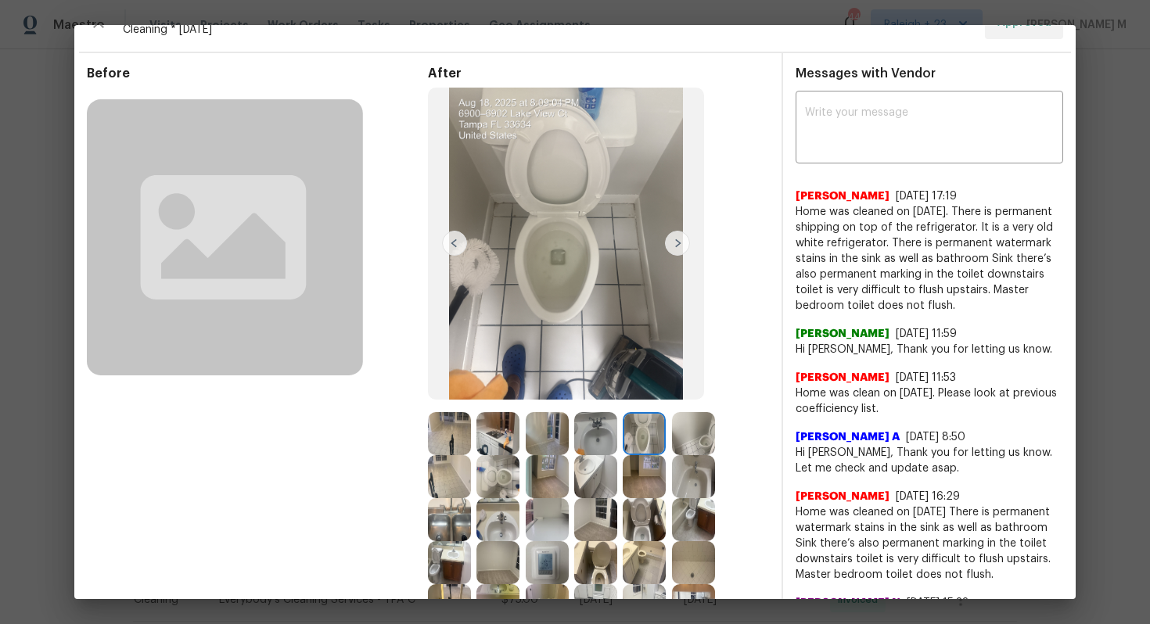
drag, startPoint x: 993, startPoint y: 282, endPoint x: 1008, endPoint y: 300, distance: 24.4
click at [1008, 300] on span "Home was cleaned on [DATE]. There is permanent shipping on top of the refrigera…" at bounding box center [930, 259] width 268 height 110
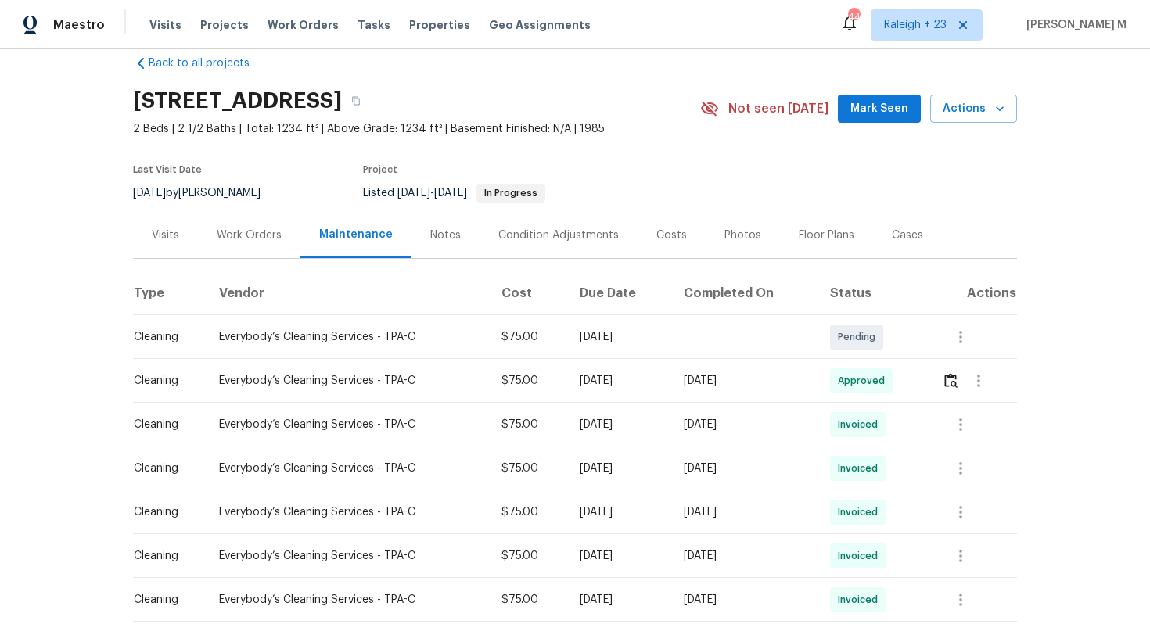
click at [262, 255] on div "Back to all projects 6902 Lakeview Ct, Tampa, FL 33634 2 Beds | 2 1/2 Baths | T…" at bounding box center [575, 398] width 884 height 710
click at [257, 250] on div "Visits Work Orders Maintenance Notes Condition Adjustments Costs Photos Floor P…" at bounding box center [575, 235] width 884 height 47
click at [257, 249] on div "Work Orders" at bounding box center [249, 235] width 102 height 46
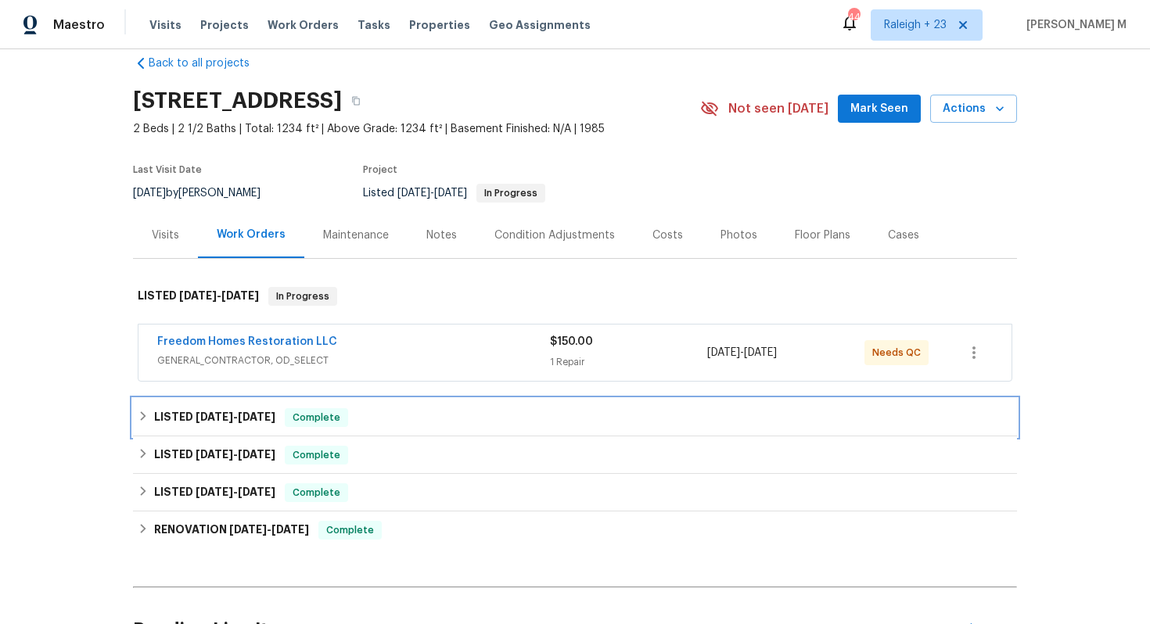
click at [219, 416] on h6 "LISTED [DATE] - [DATE]" at bounding box center [214, 417] width 121 height 19
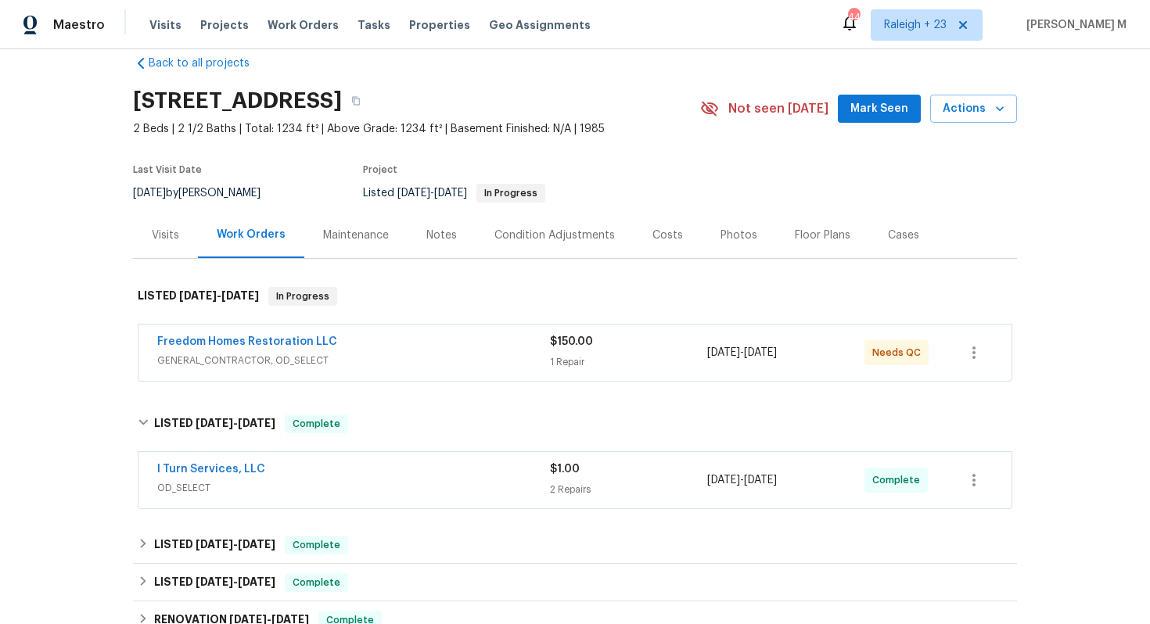
click at [207, 480] on span "OD_SELECT" at bounding box center [353, 488] width 393 height 16
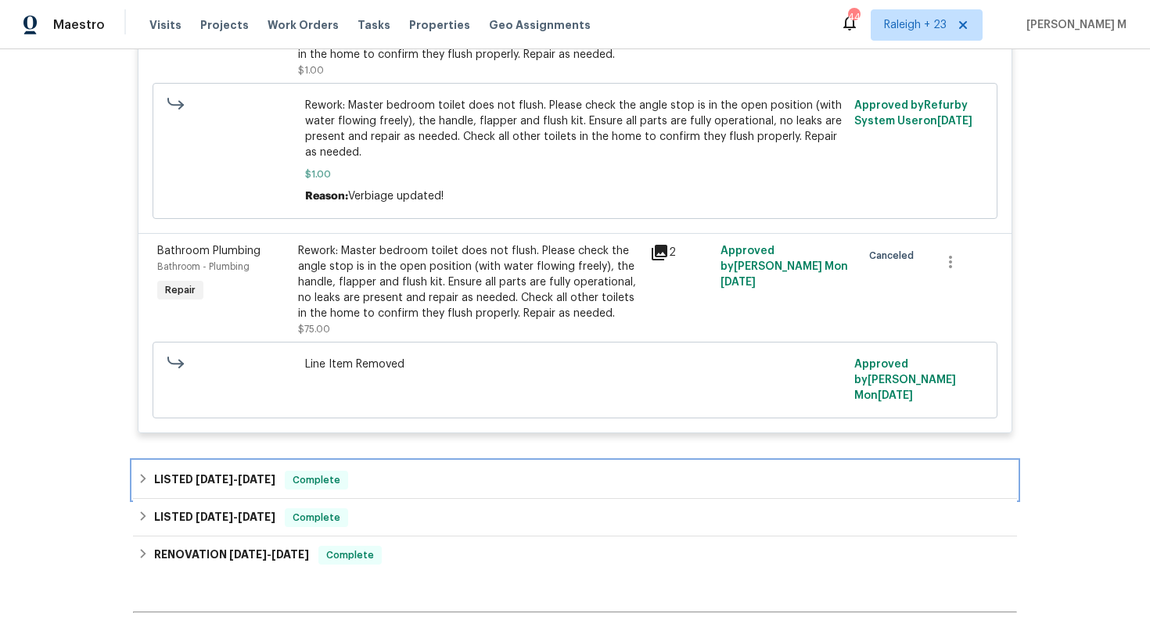
click at [213, 474] on span "[DATE]" at bounding box center [215, 479] width 38 height 11
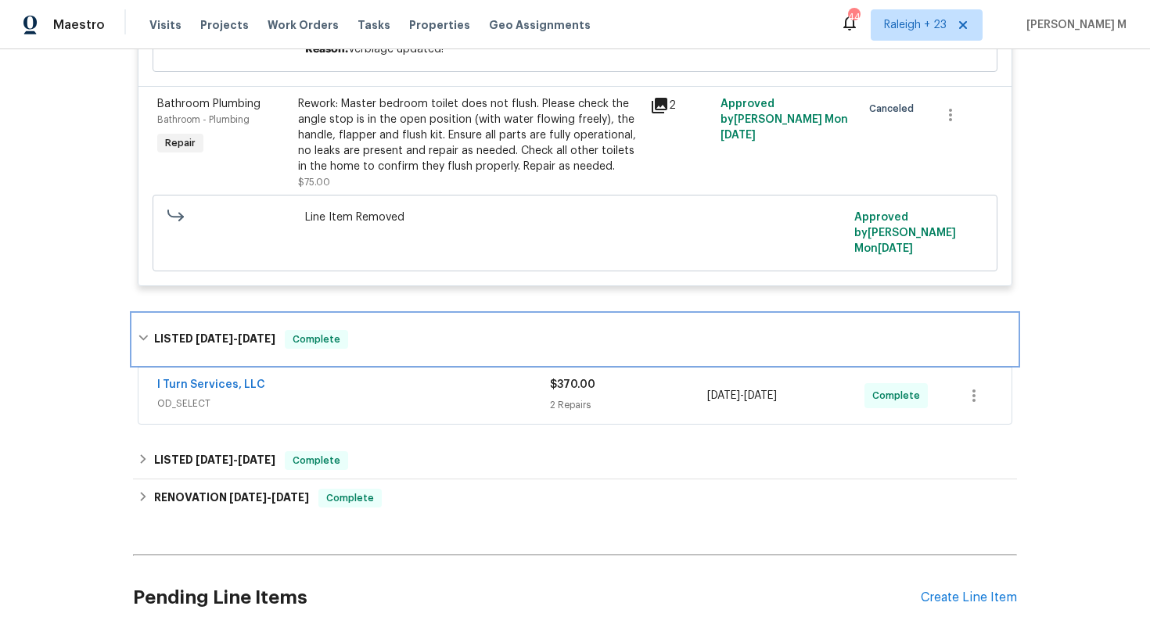
scroll to position [768, 0]
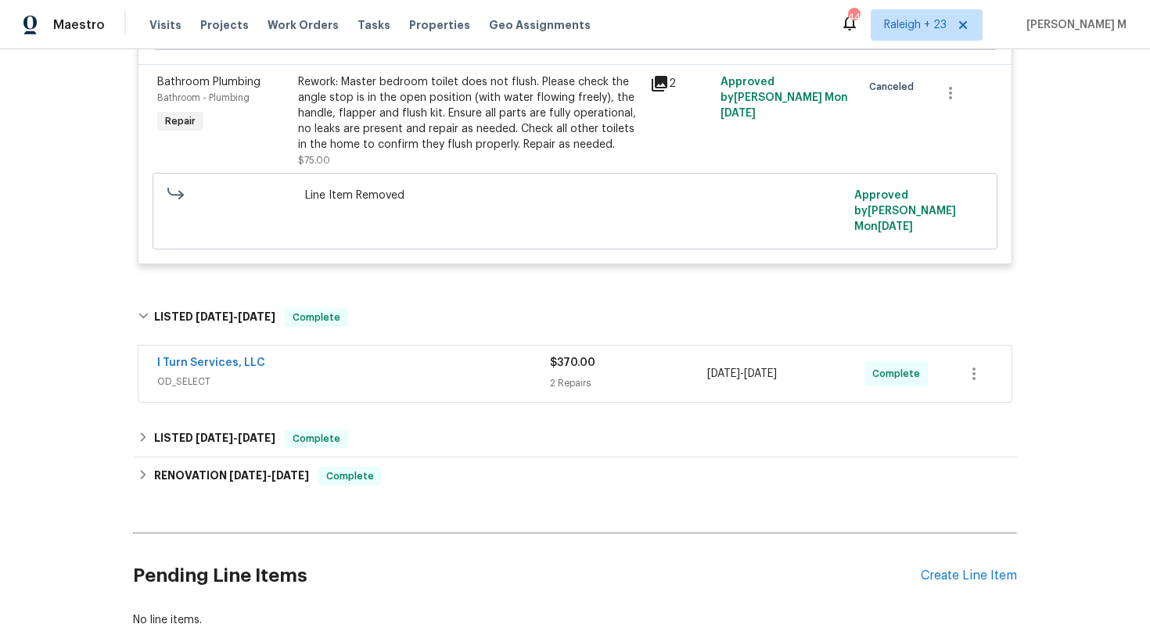
click at [184, 355] on div "I Turn Services, LLC OD_SELECT" at bounding box center [353, 374] width 393 height 38
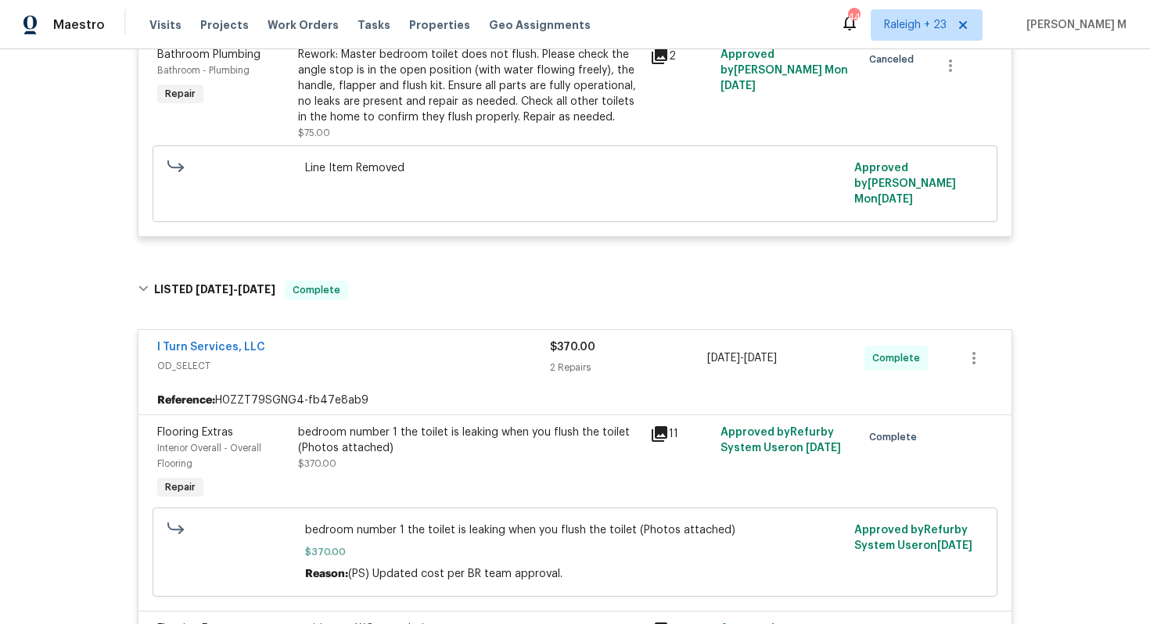
scroll to position [784, 0]
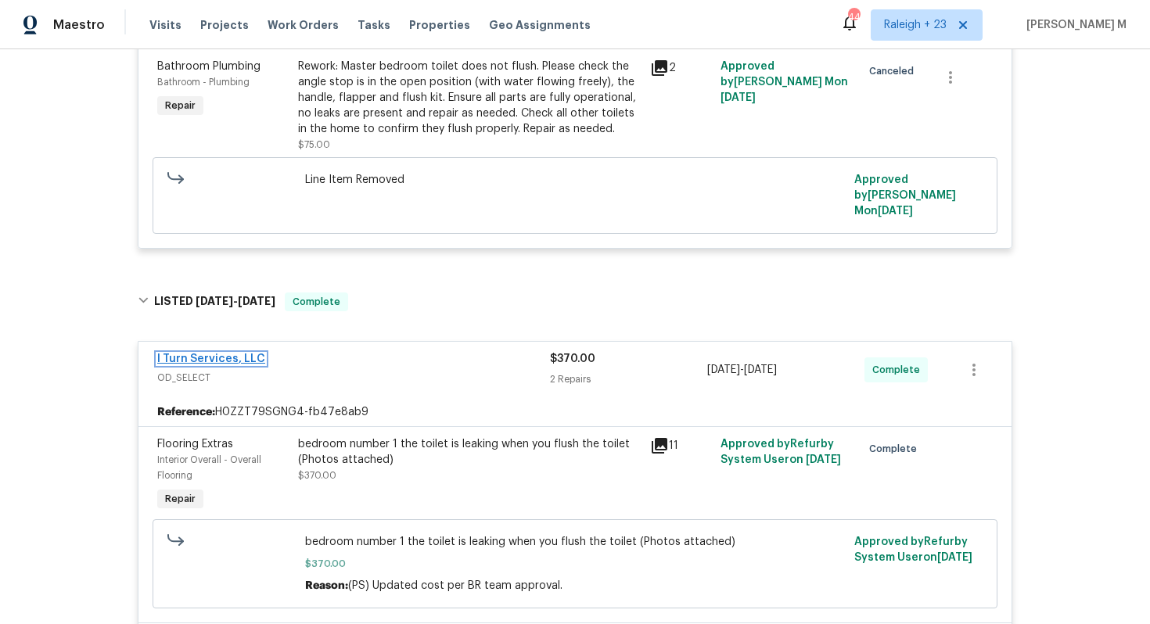
click at [224, 354] on link "I Turn Services, LLC" at bounding box center [211, 359] width 108 height 11
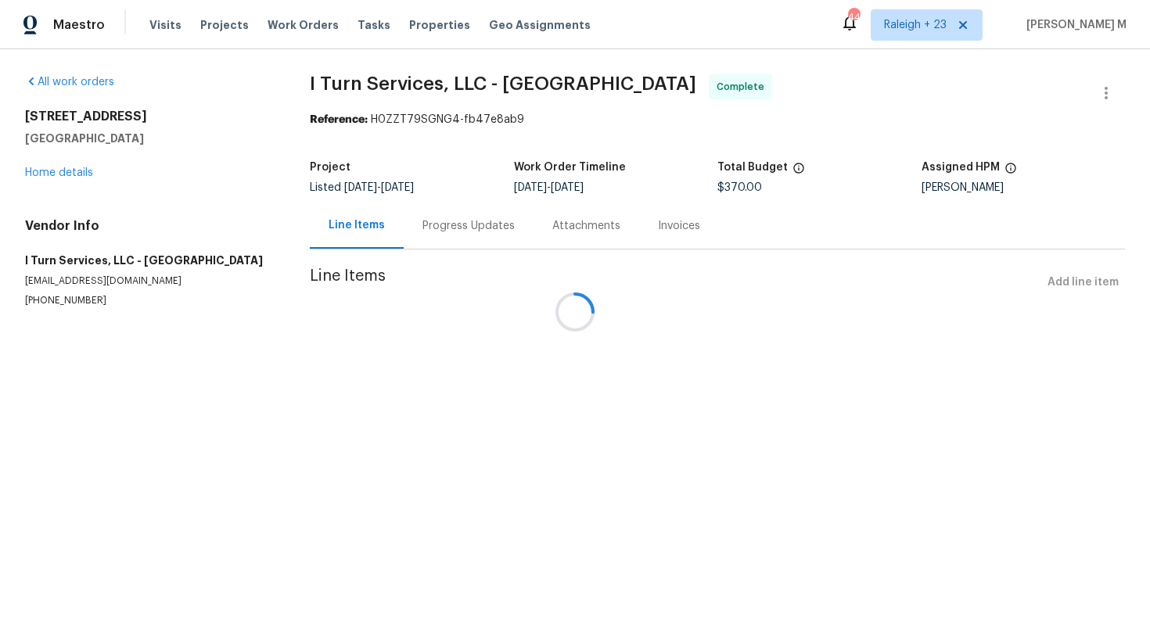
click at [440, 253] on div at bounding box center [575, 312] width 1150 height 624
click at [451, 235] on div "Progress Updates" at bounding box center [469, 226] width 130 height 46
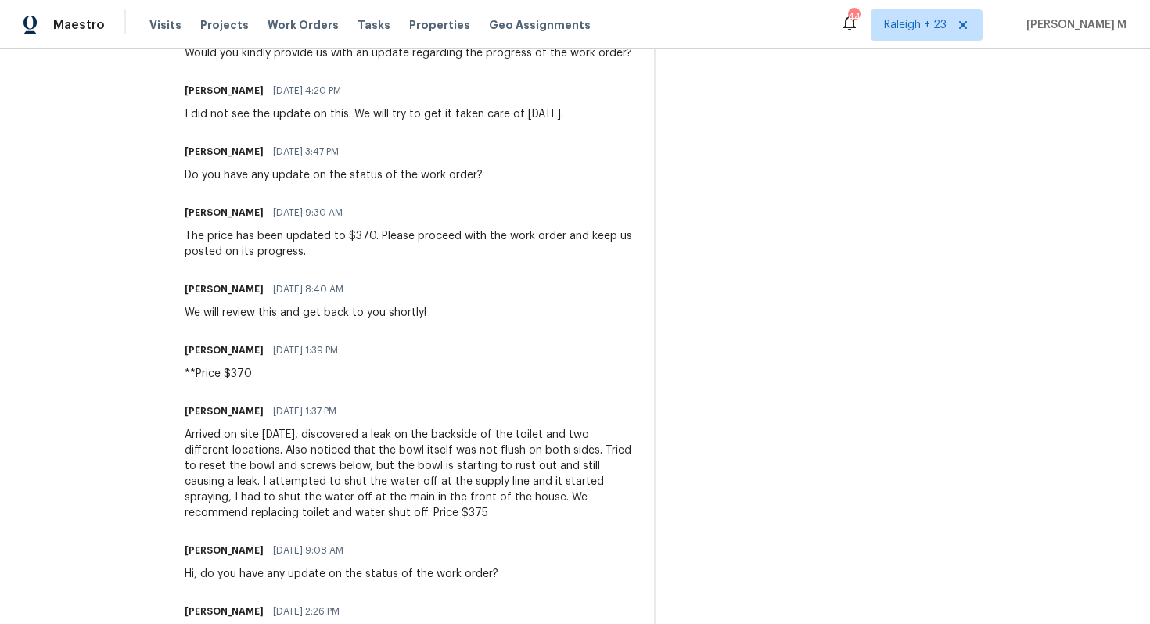
scroll to position [864, 0]
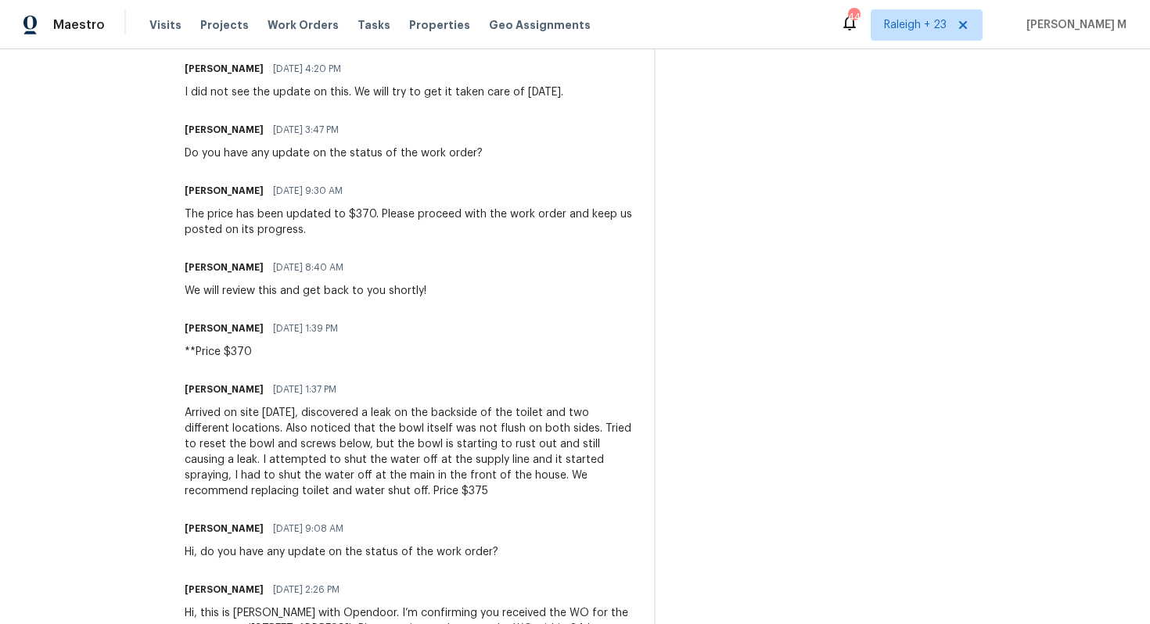
drag, startPoint x: 278, startPoint y: 365, endPoint x: 541, endPoint y: 369, distance: 263.7
click at [541, 405] on div "Arrived on site today, discovered a leak on the backside of the toilet and two …" at bounding box center [410, 452] width 451 height 94
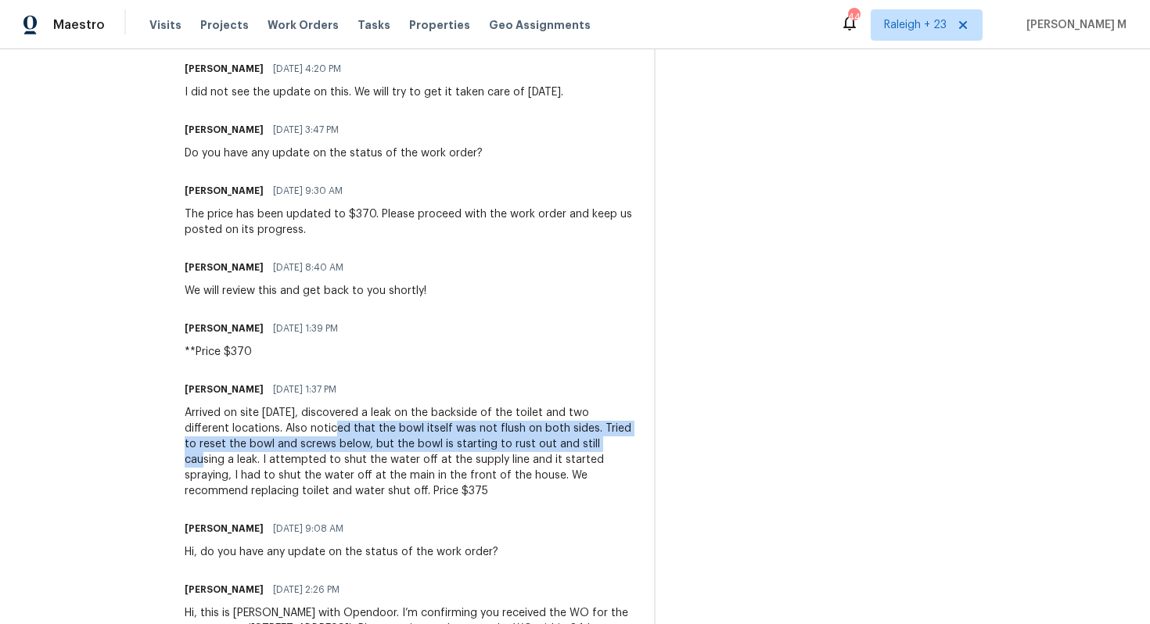
drag, startPoint x: 275, startPoint y: 382, endPoint x: 536, endPoint y: 406, distance: 261.6
click at [536, 406] on div "Arrived on site today, discovered a leak on the backside of the toilet and two …" at bounding box center [410, 452] width 451 height 94
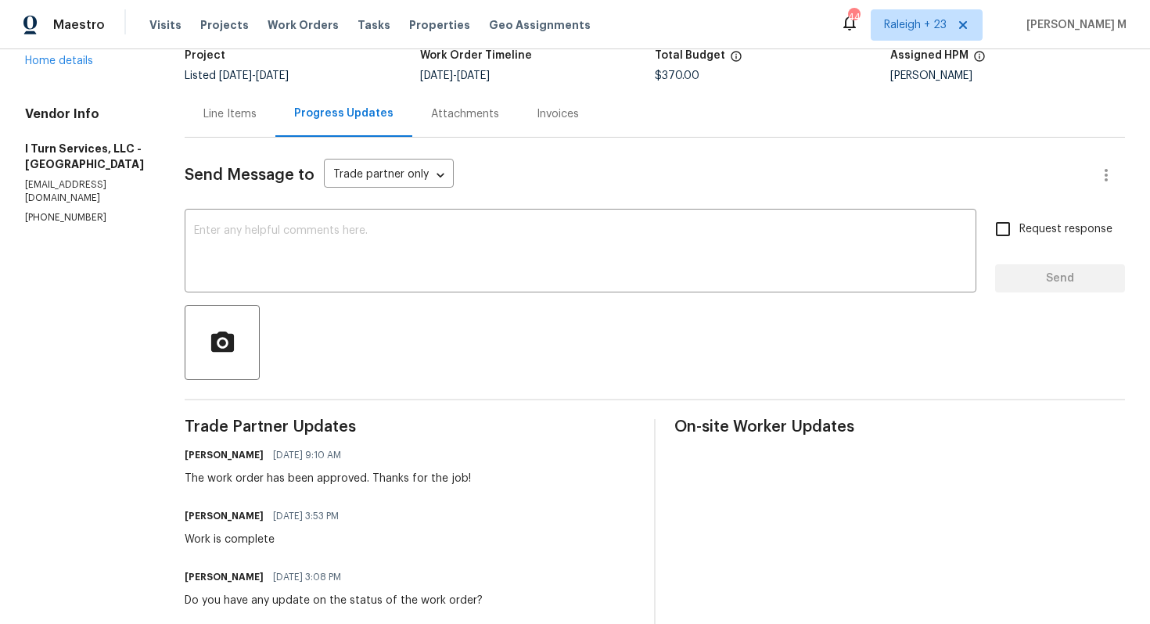
scroll to position [0, 0]
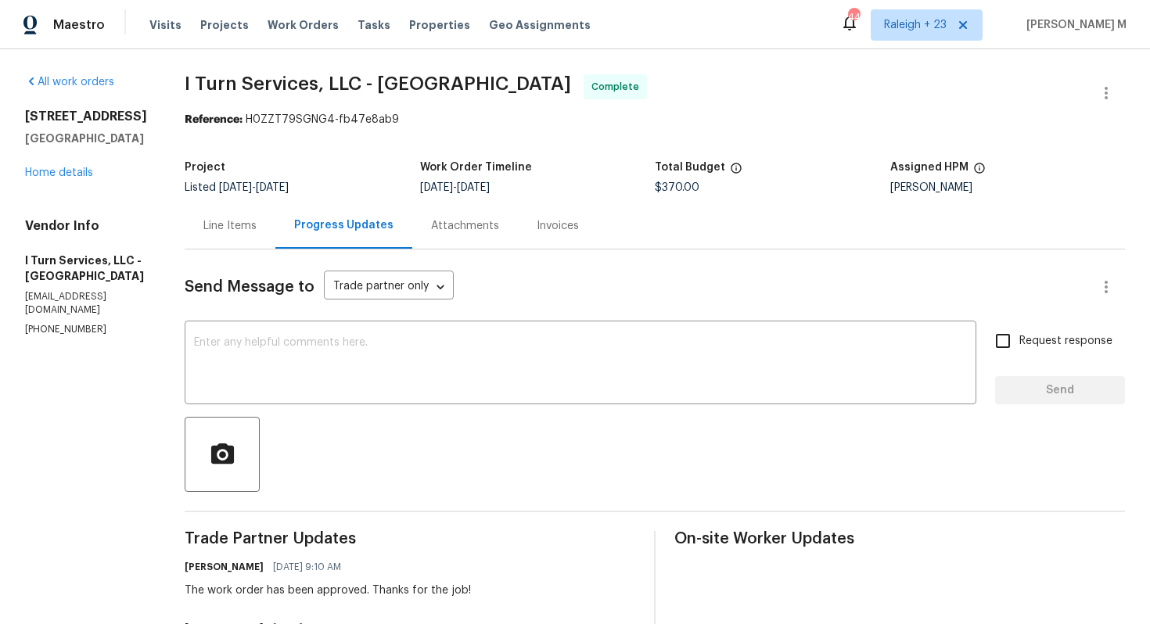
click at [199, 234] on div "Line Items" at bounding box center [230, 226] width 91 height 46
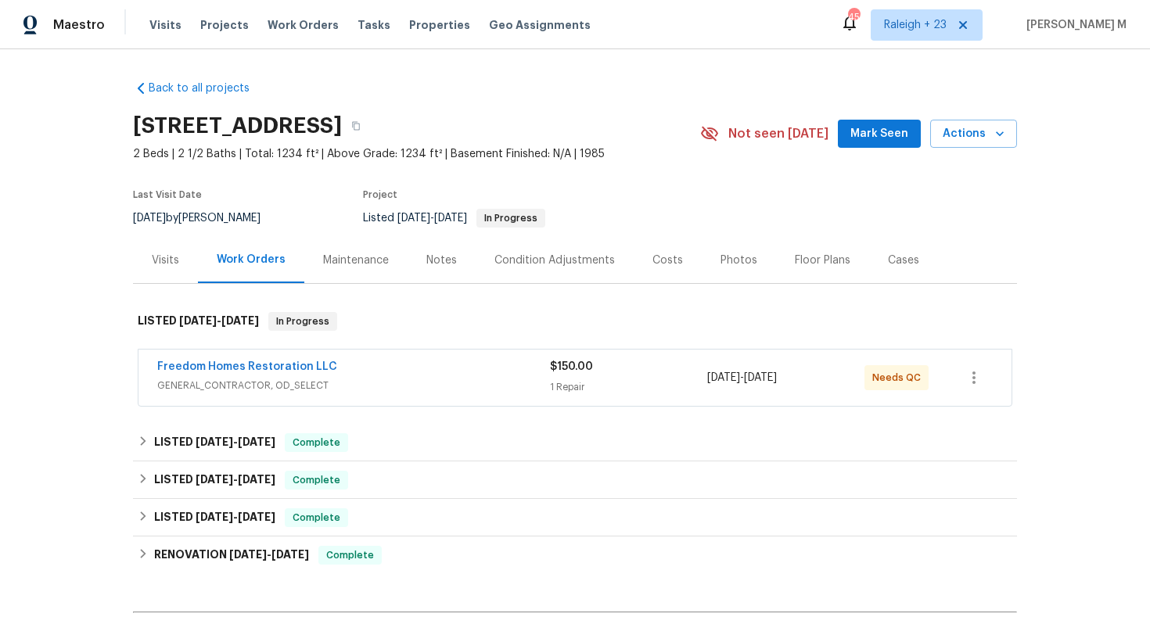
click at [221, 412] on div "Back to all projects [STREET_ADDRESS] 2 Beds | 2 1/2 Baths | Total: 1234 ft² | …" at bounding box center [575, 394] width 884 height 652
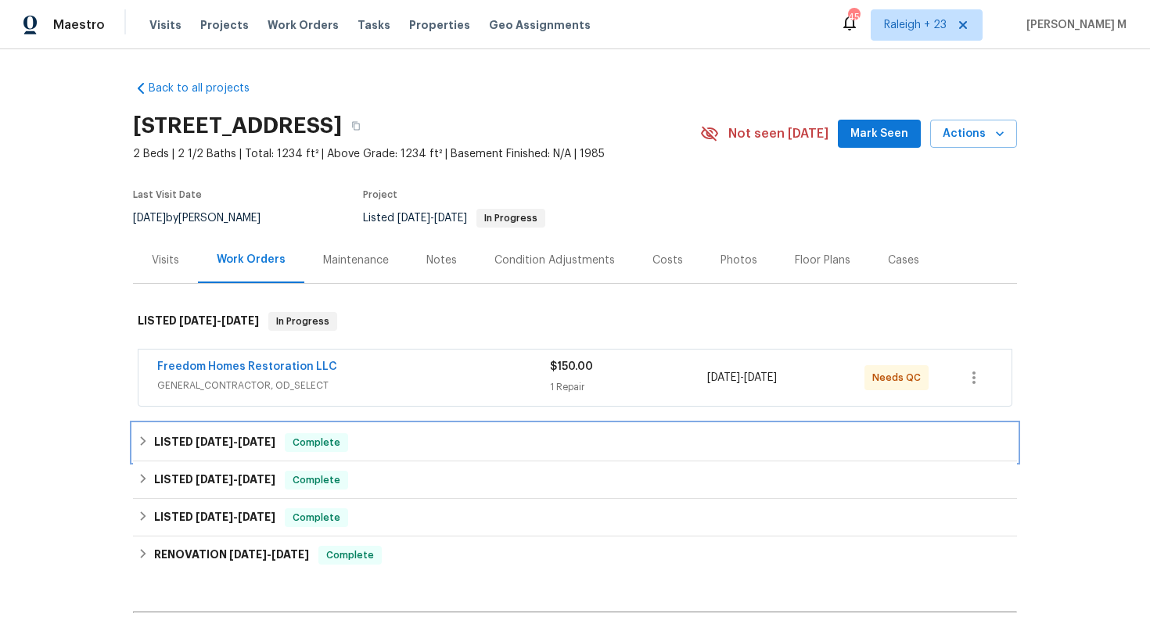
click at [225, 424] on div "LISTED [DATE] - [DATE] Complete" at bounding box center [575, 443] width 884 height 38
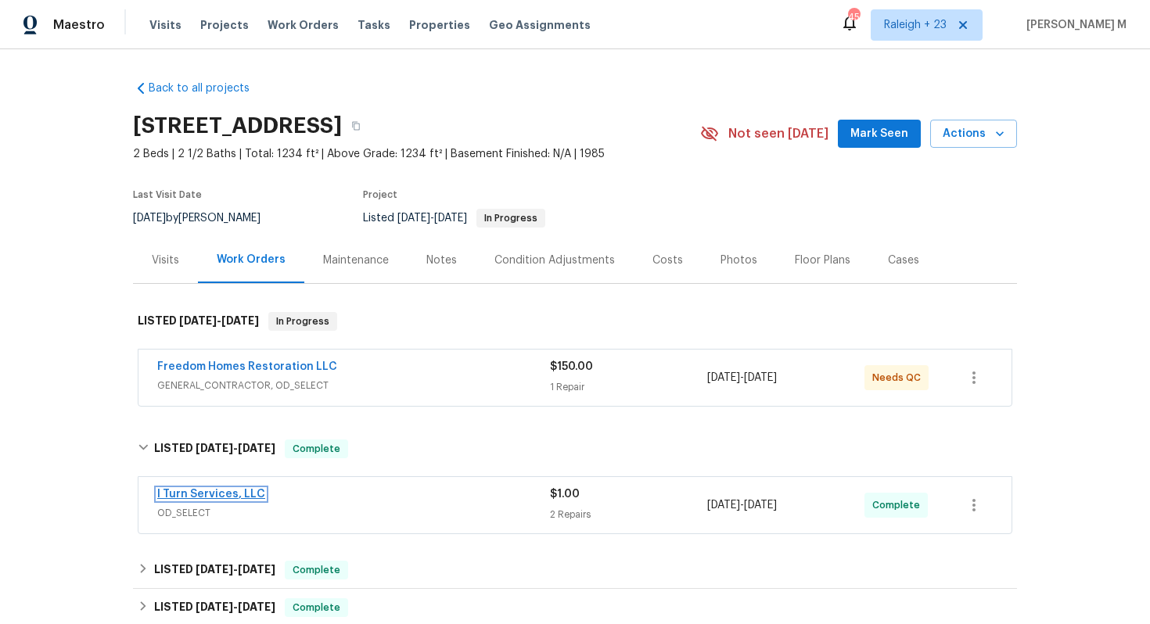
click at [214, 489] on link "I Turn Services, LLC" at bounding box center [211, 494] width 108 height 11
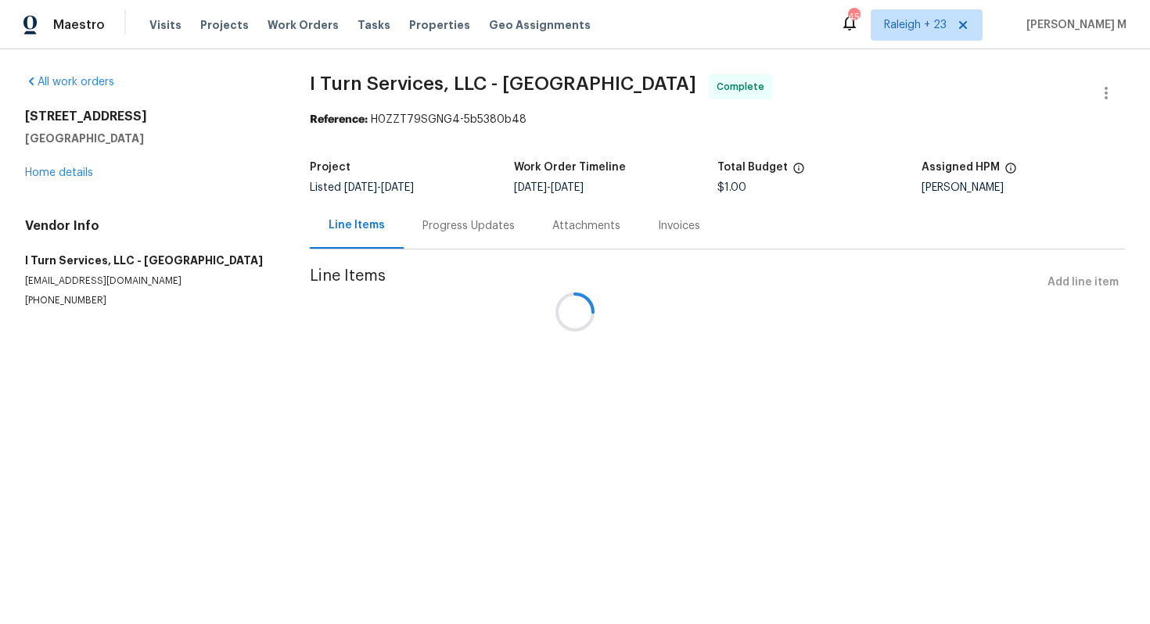
click at [427, 254] on section "I Turn Services, LLC - TPA Complete Reference: H0ZZT79SGNG4-5b5380b48 Project L…" at bounding box center [717, 209] width 815 height 271
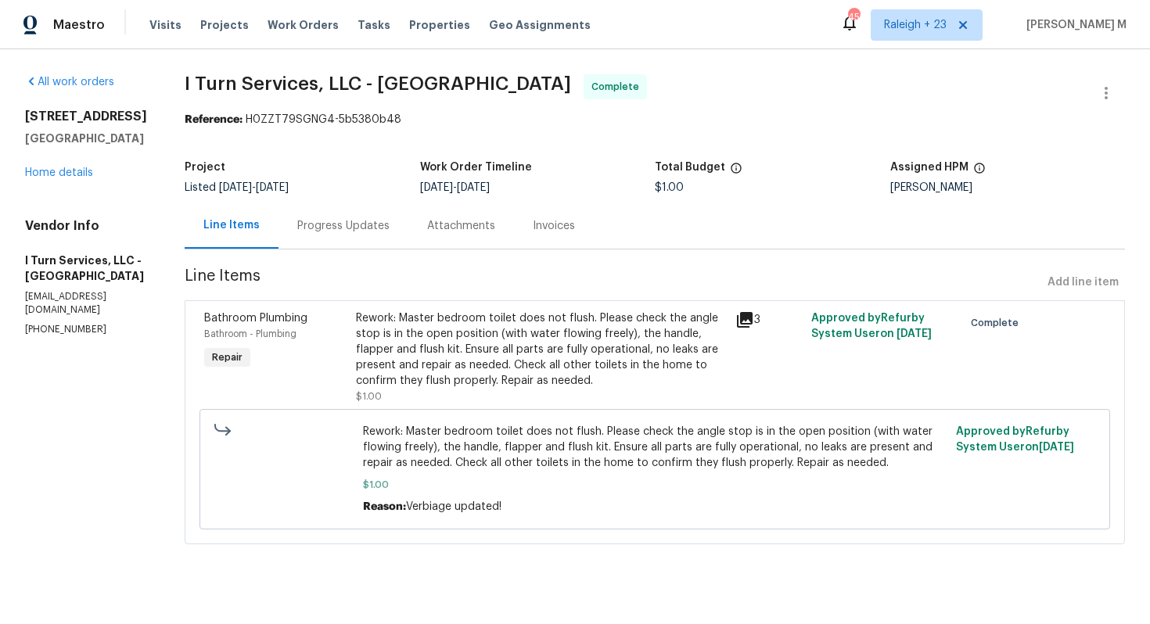
click at [411, 236] on div "Attachments" at bounding box center [461, 226] width 106 height 46
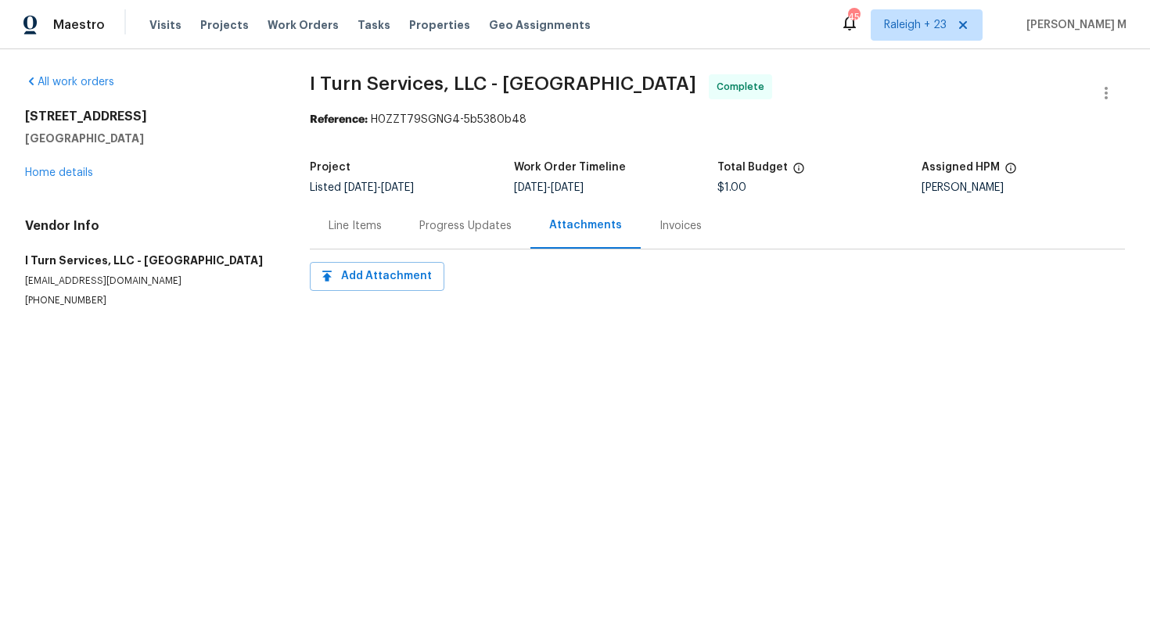
click at [476, 229] on div "Progress Updates" at bounding box center [466, 226] width 130 height 46
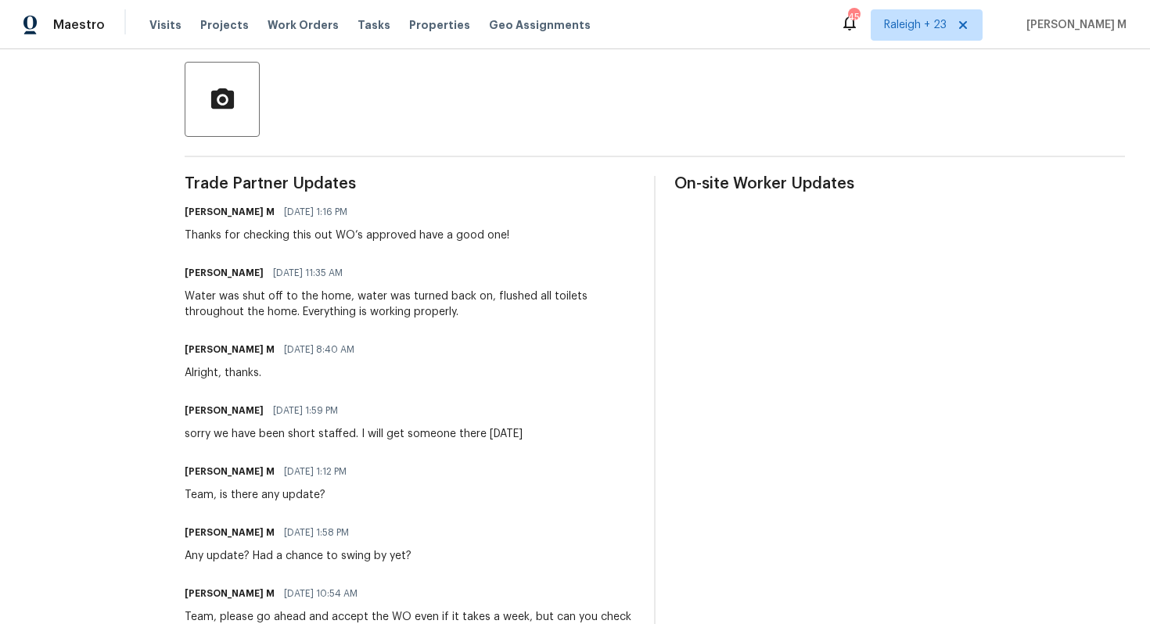
scroll to position [337, 0]
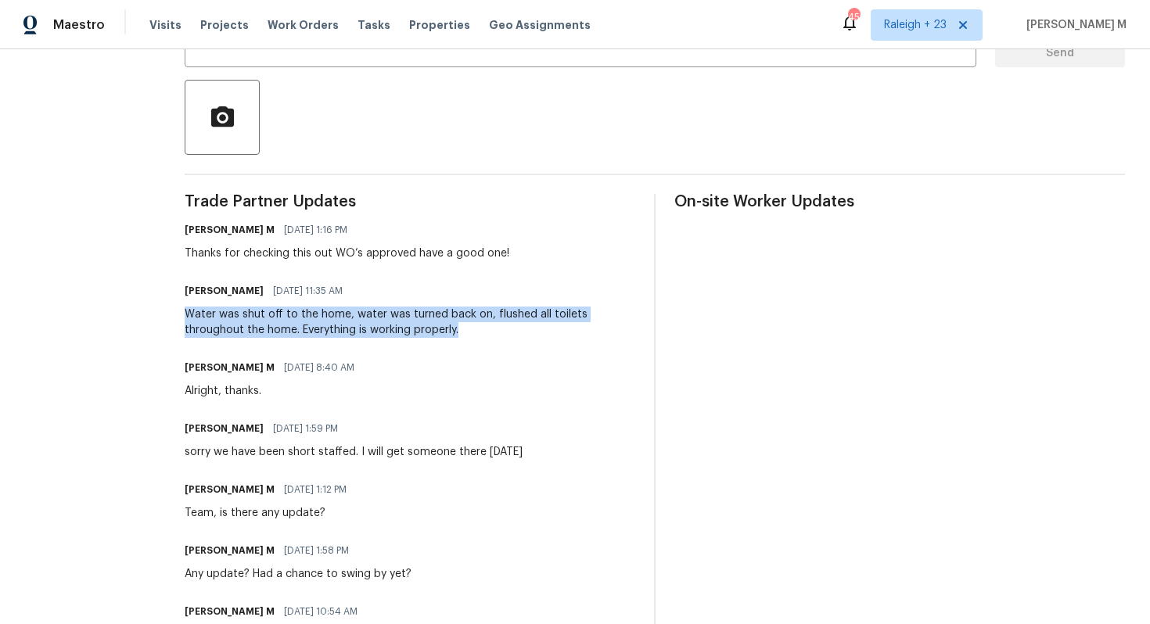
drag, startPoint x: 168, startPoint y: 293, endPoint x: 613, endPoint y: 306, distance: 445.3
click at [613, 306] on div "All work orders [STREET_ADDRESS] Home details Vendor Info I Turn Services, LLC …" at bounding box center [575, 261] width 1150 height 1098
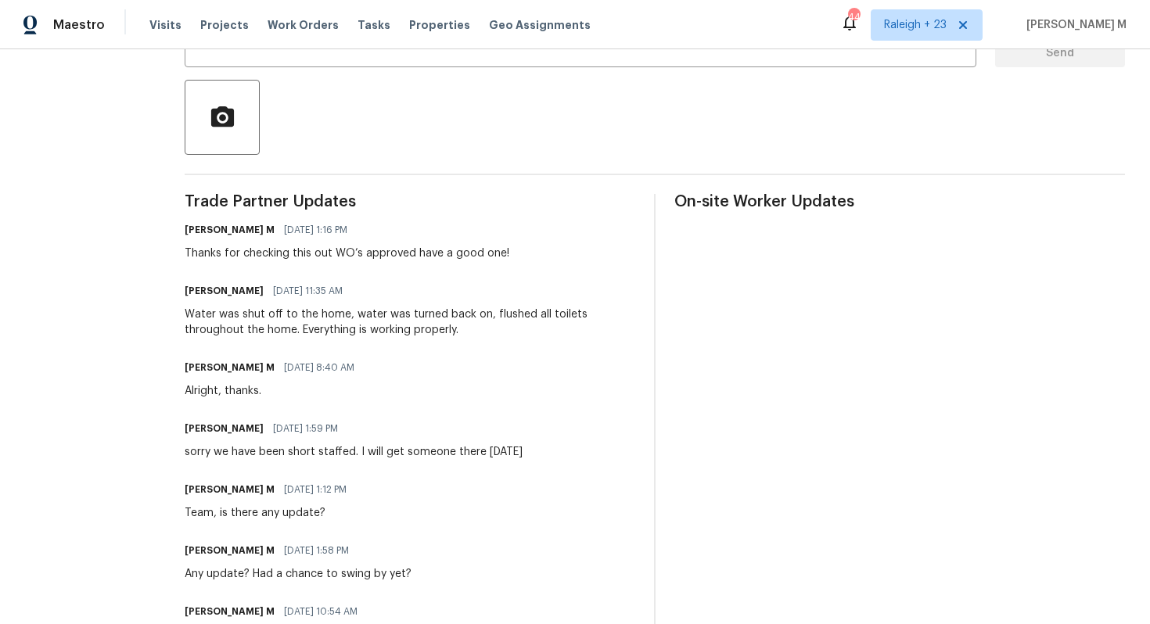
click at [339, 307] on div "Water was shut off to the home, water was turned back on, flushed all toilets t…" at bounding box center [410, 322] width 451 height 31
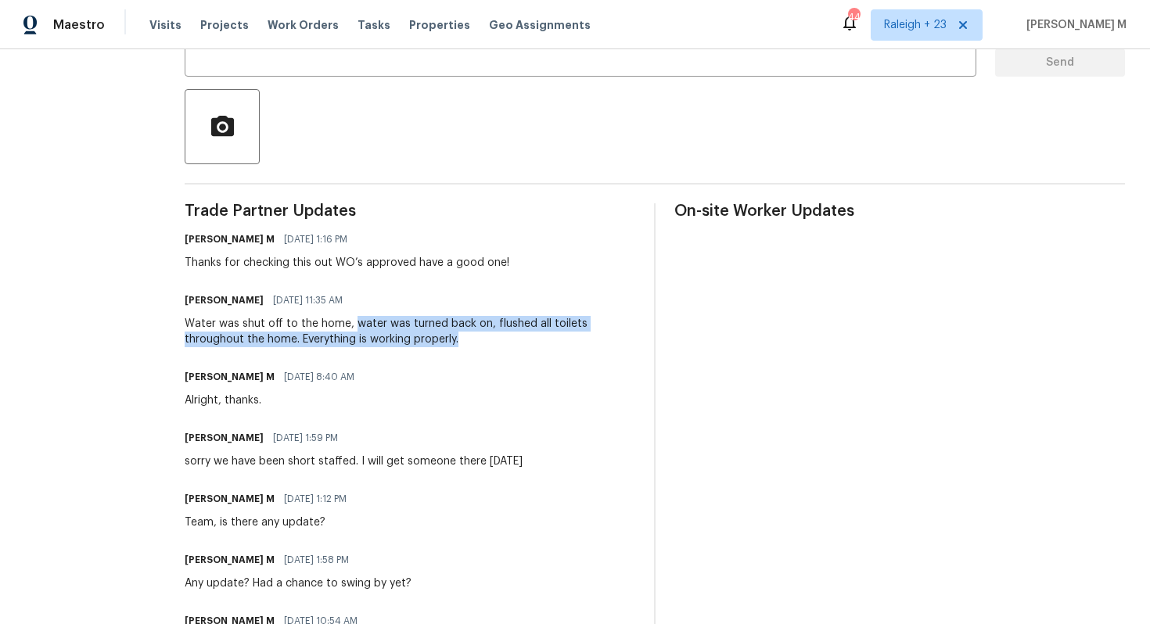
drag, startPoint x: 343, startPoint y: 300, endPoint x: 396, endPoint y: 319, distance: 55.7
click at [394, 319] on div "Water was shut off to the home, water was turned back on, flushed all toilets t…" at bounding box center [410, 331] width 451 height 31
copy div "water was turned back on, flushed all toilets throughout the home. Everything i…"
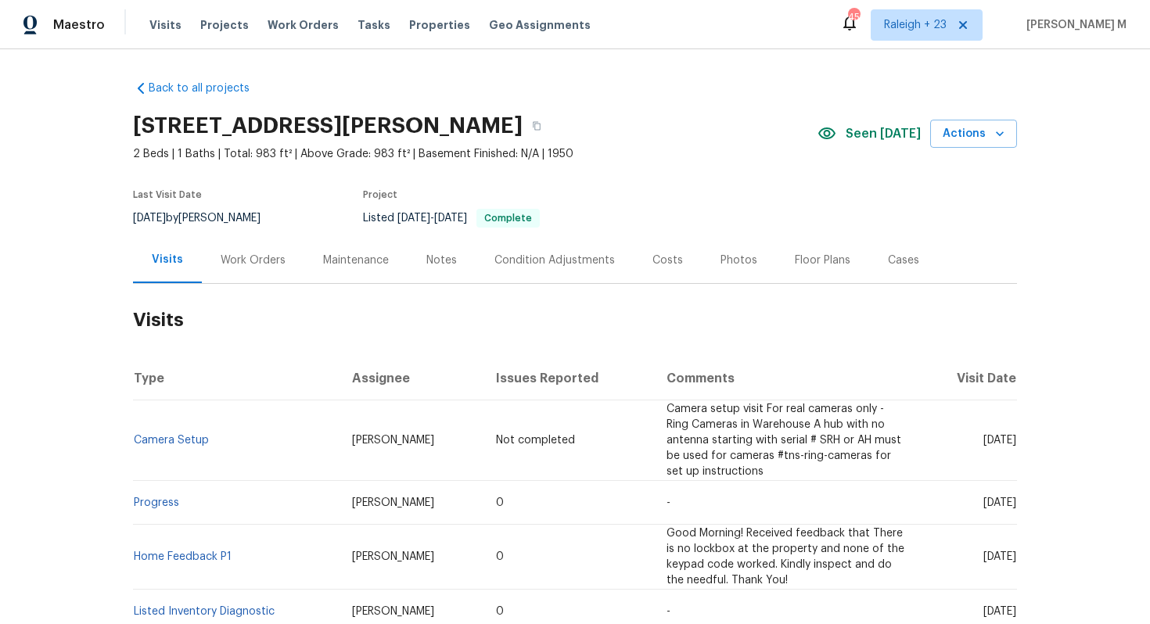
click at [274, 269] on div "Work Orders" at bounding box center [253, 260] width 102 height 46
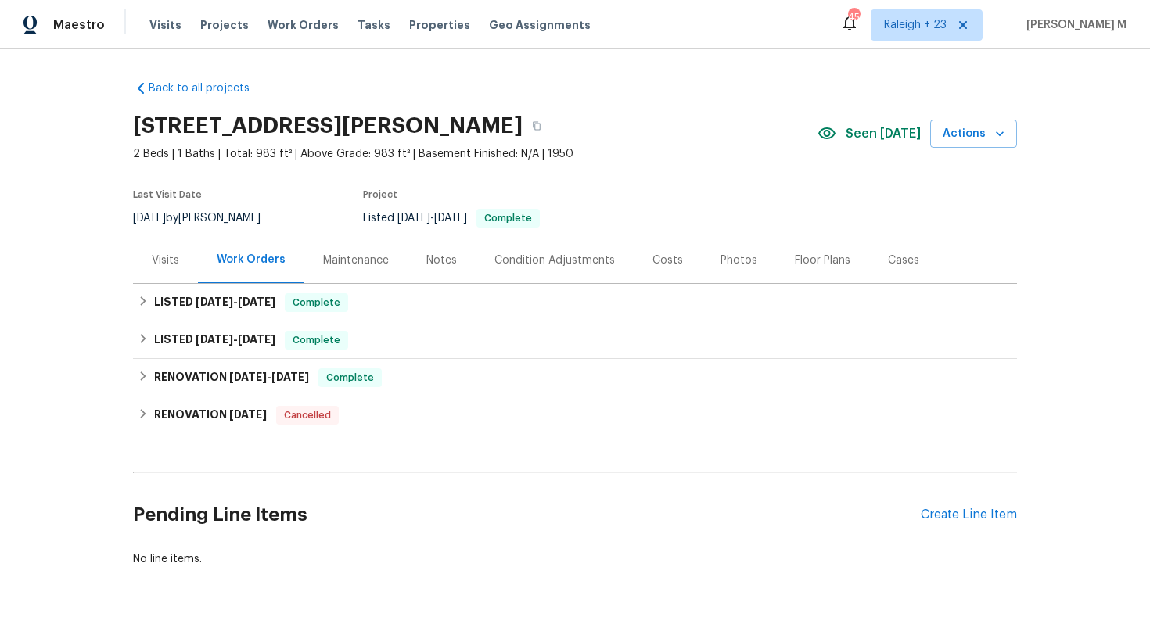
click at [627, 128] on div "1202 Clifton Ave, Akron, OH 44310" at bounding box center [475, 126] width 685 height 41
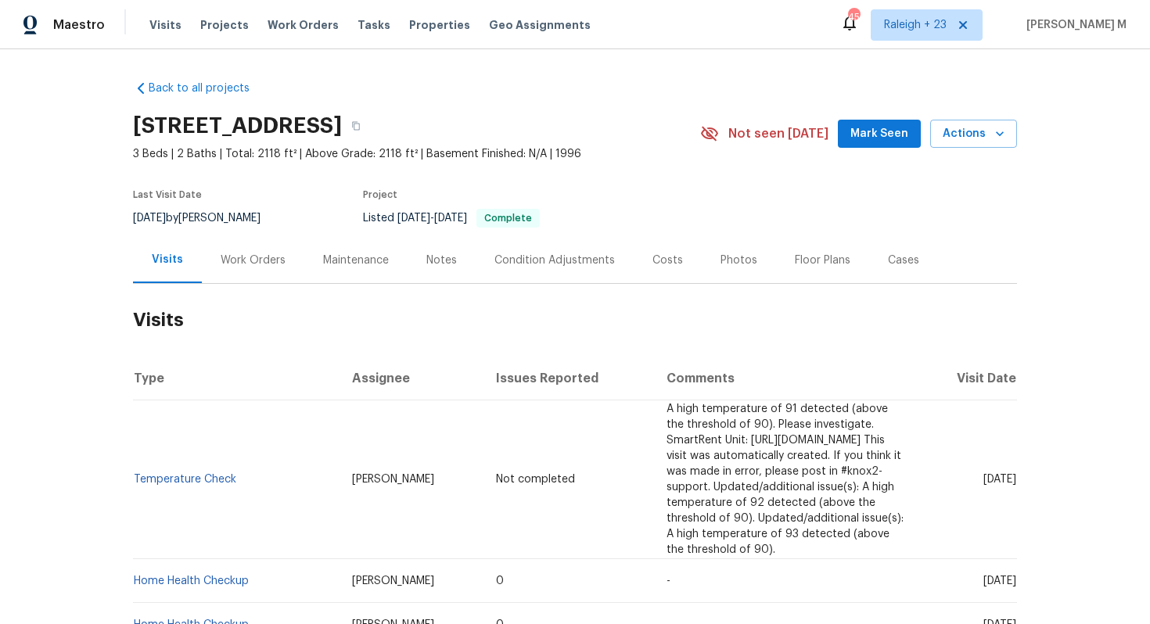
click at [253, 275] on div "Visits Work Orders Maintenance Notes Condition Adjustments Costs Photos Floor P…" at bounding box center [575, 260] width 884 height 47
click at [253, 275] on div "Work Orders" at bounding box center [253, 260] width 102 height 46
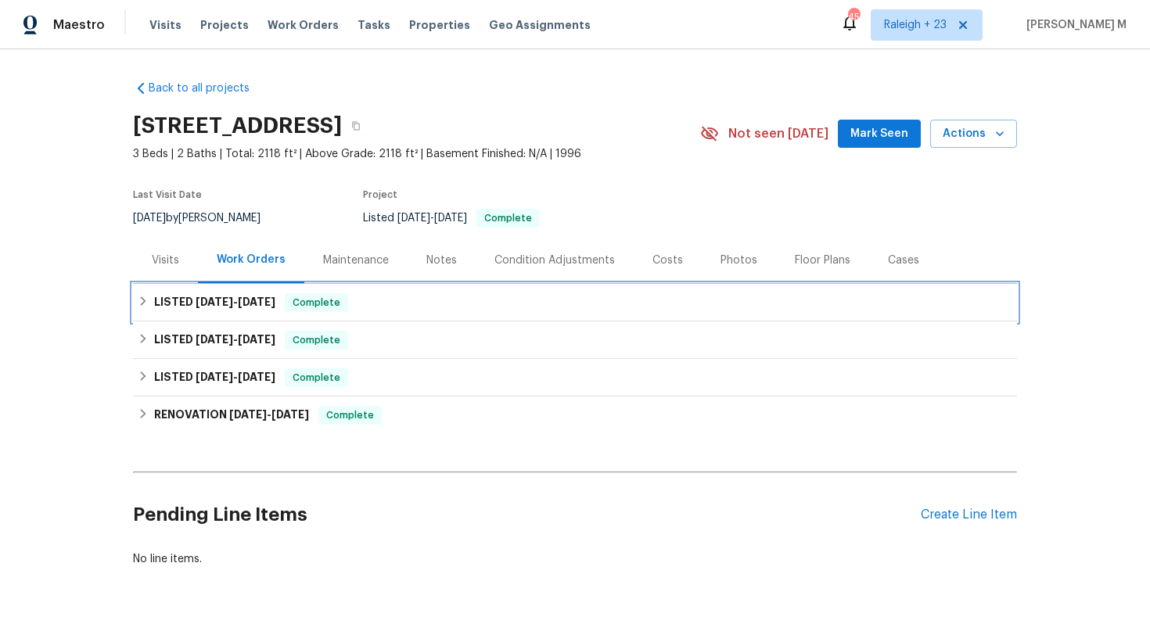
click at [253, 284] on div "LISTED [DATE] - [DATE] Complete" at bounding box center [575, 303] width 884 height 38
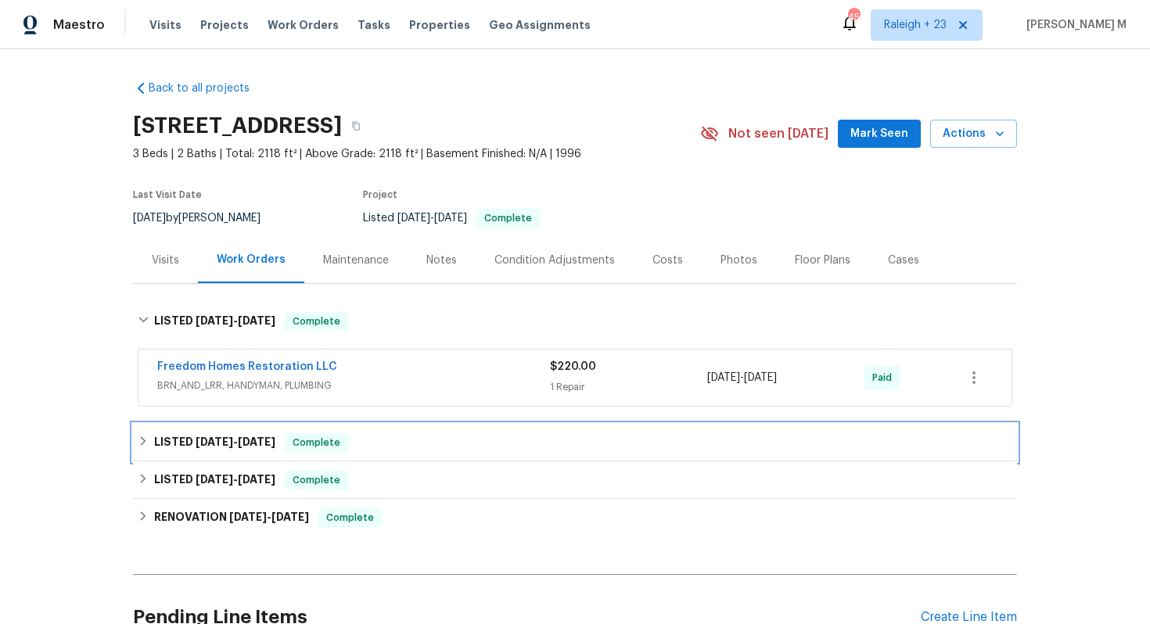
click at [226, 437] on span "[DATE] - [DATE]" at bounding box center [236, 442] width 80 height 11
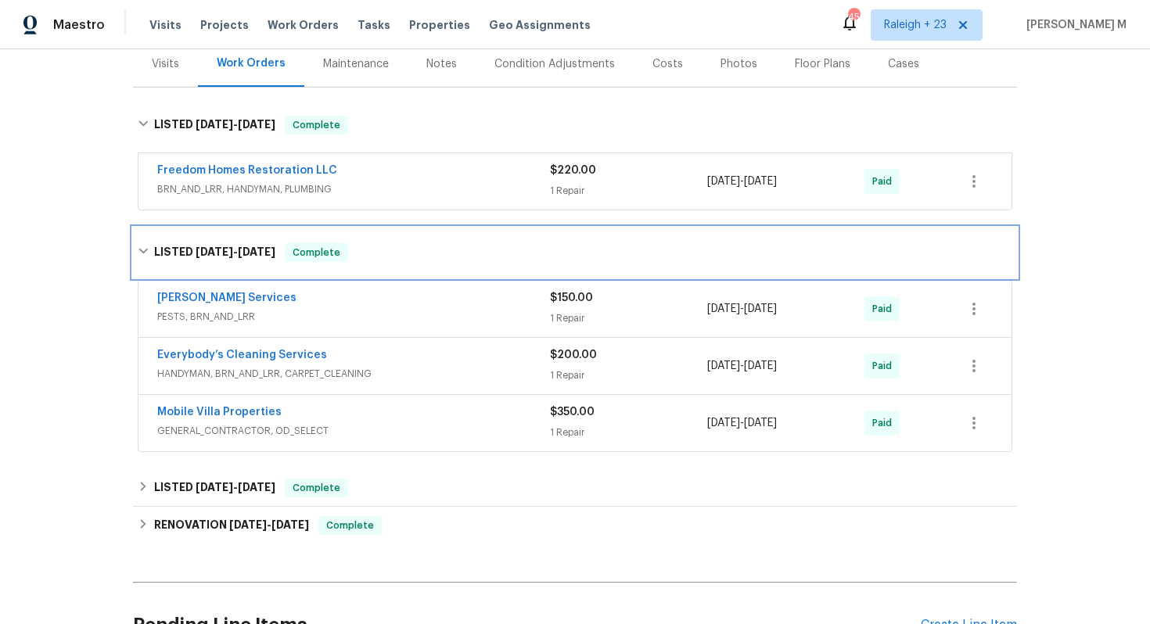
scroll to position [235, 0]
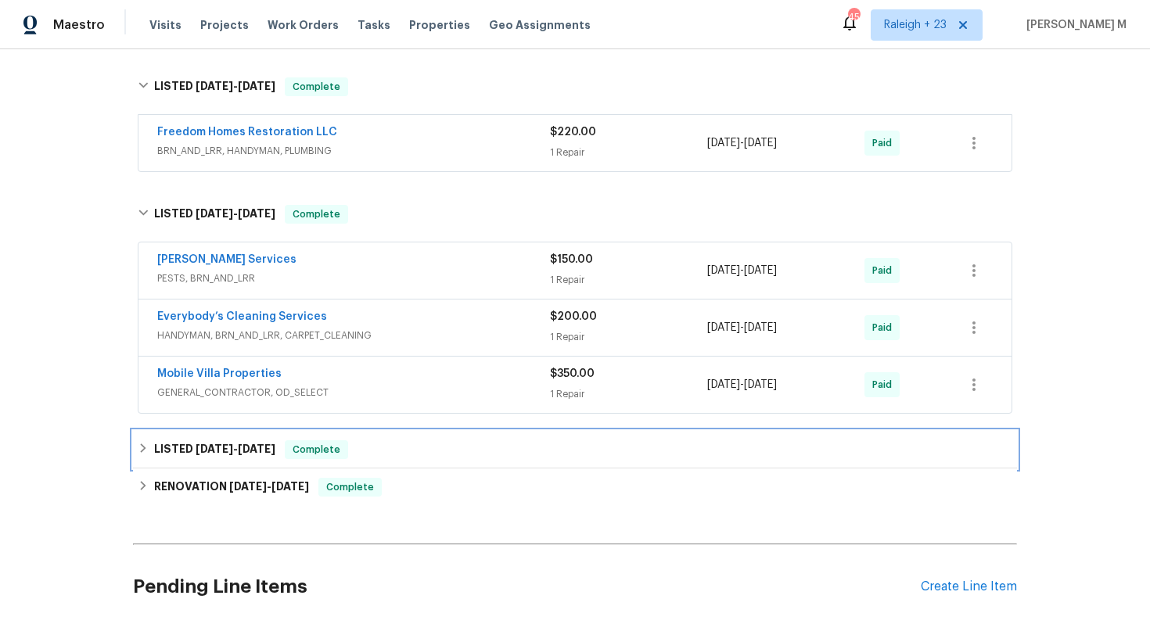
click at [253, 441] on div "LISTED [DATE] - [DATE] Complete" at bounding box center [575, 450] width 884 height 38
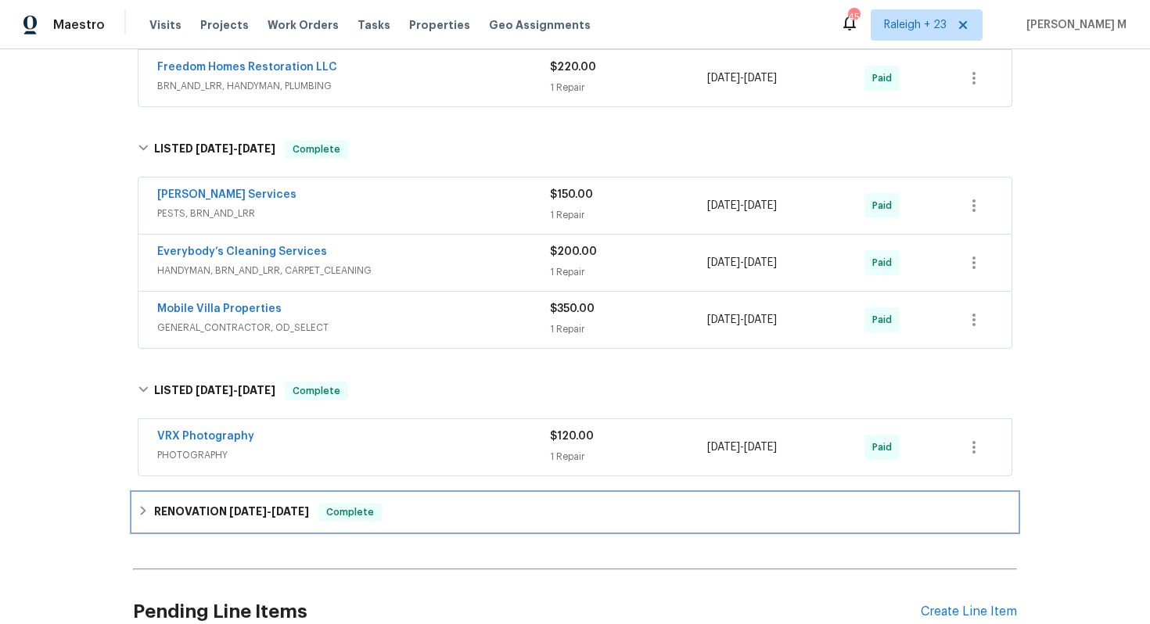
click at [229, 506] on span "[DATE]" at bounding box center [248, 511] width 38 height 11
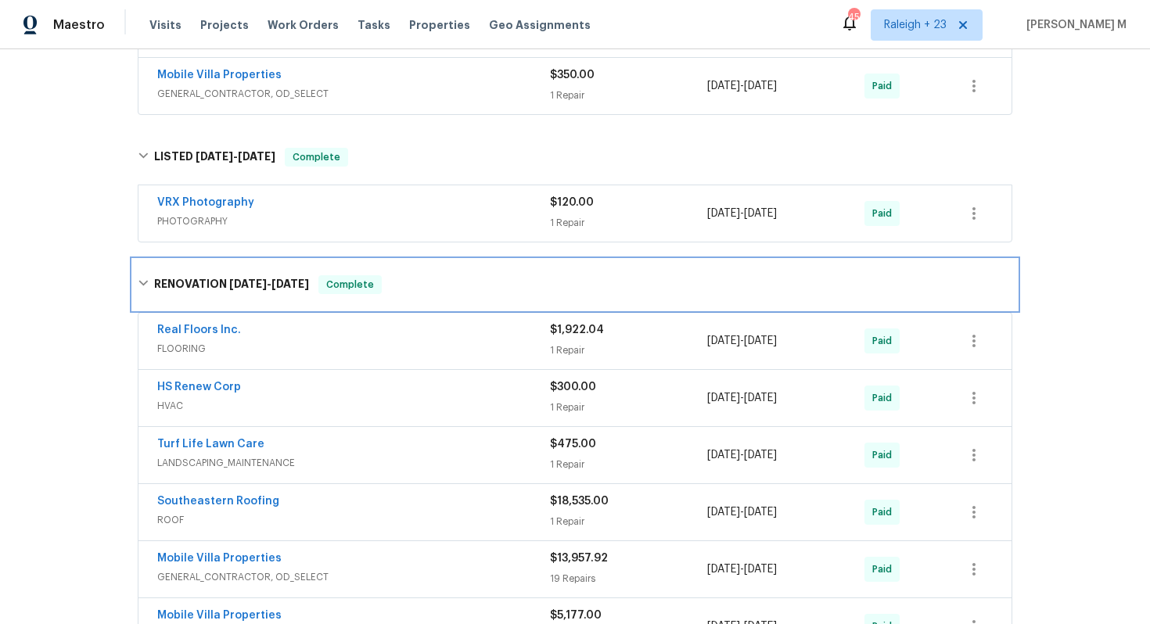
scroll to position [550, 0]
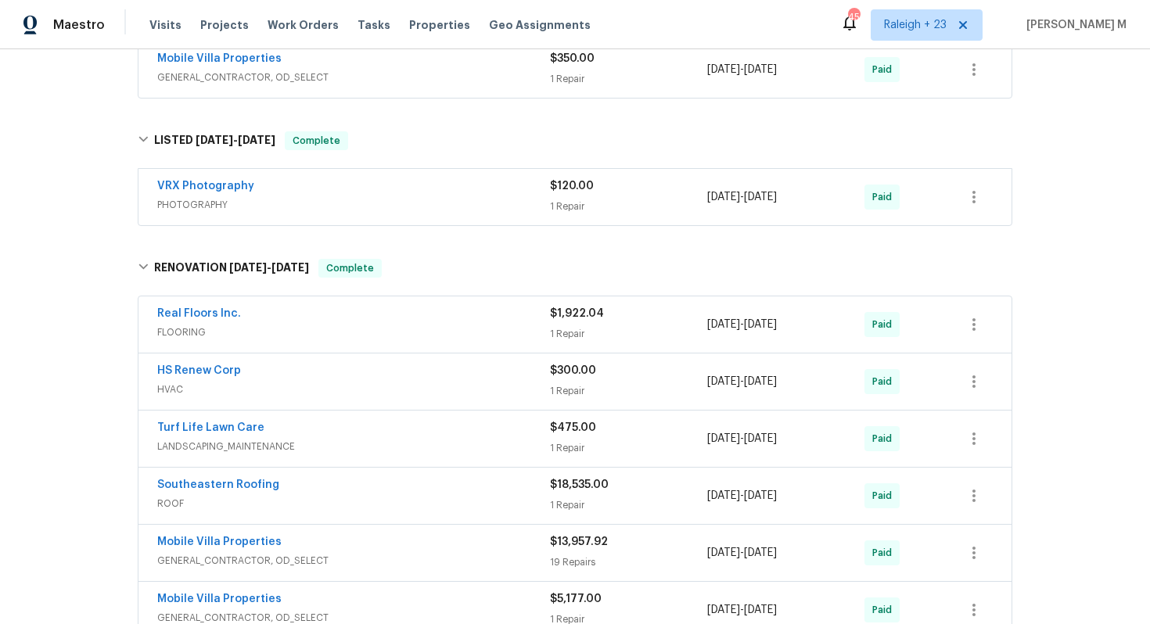
click at [182, 382] on span "HVAC" at bounding box center [353, 390] width 393 height 16
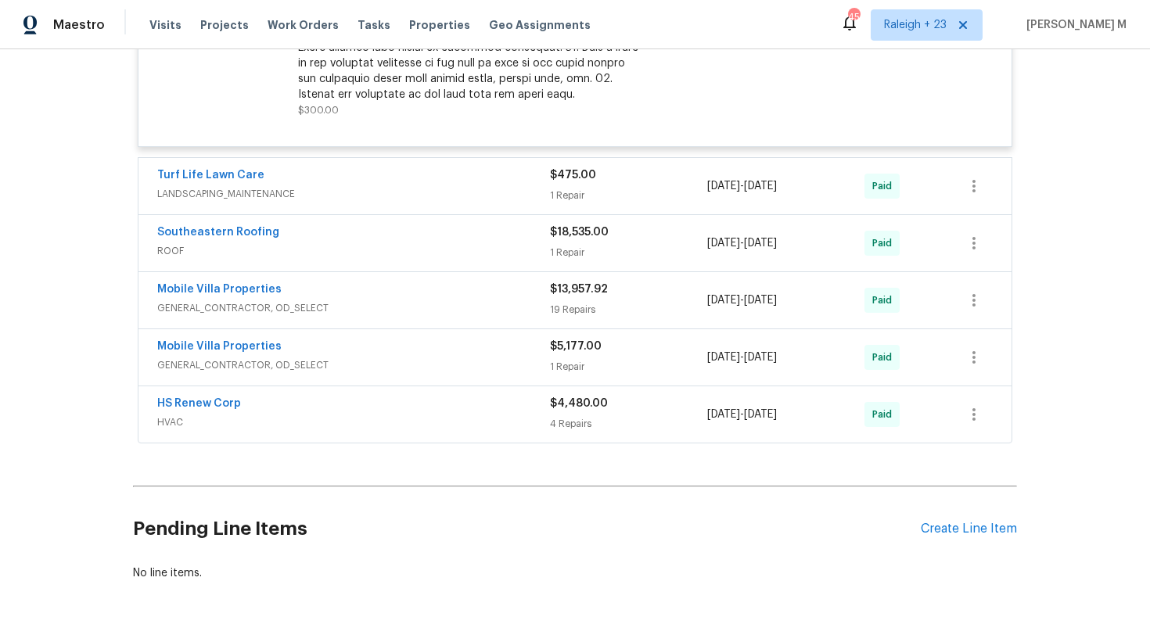
scroll to position [0, 0]
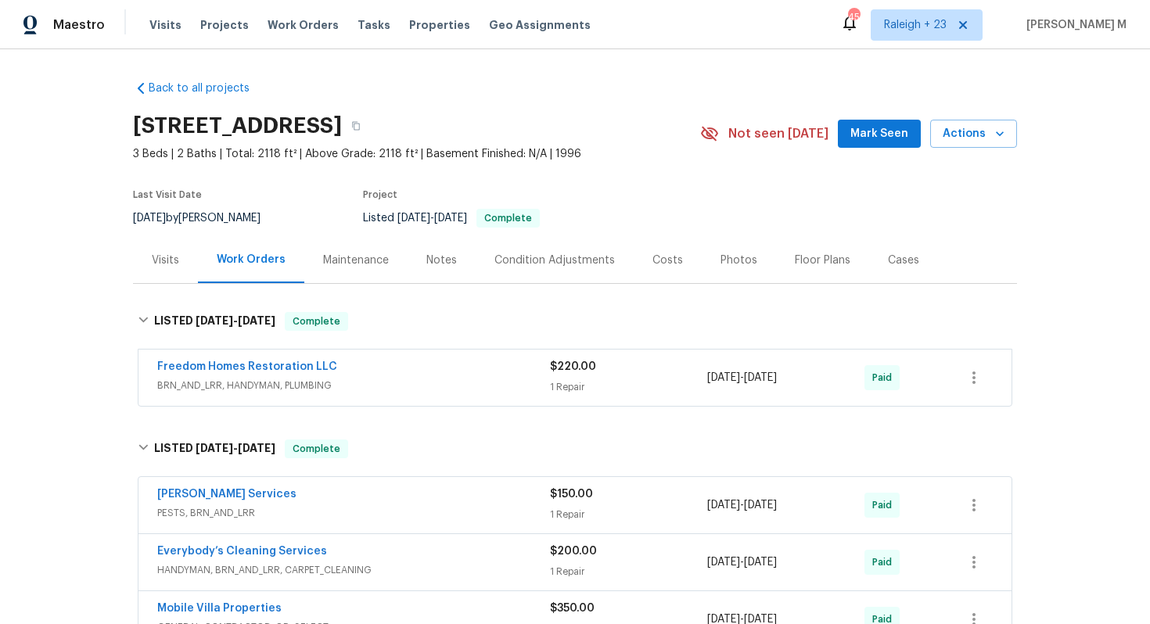
click at [343, 222] on div "Last Visit Date 8/15/2025 by Mat Smith Project Listed 6/12/2025 - 6/13/2025 Com…" at bounding box center [398, 209] width 530 height 56
click at [329, 268] on div "Maintenance" at bounding box center [355, 260] width 103 height 46
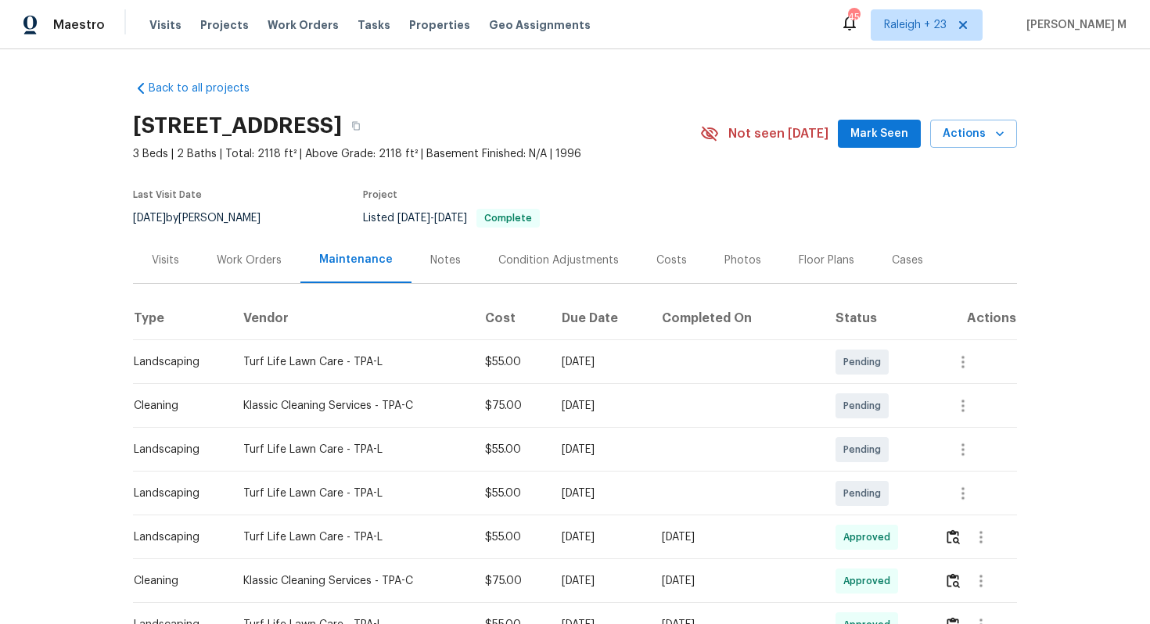
scroll to position [127, 0]
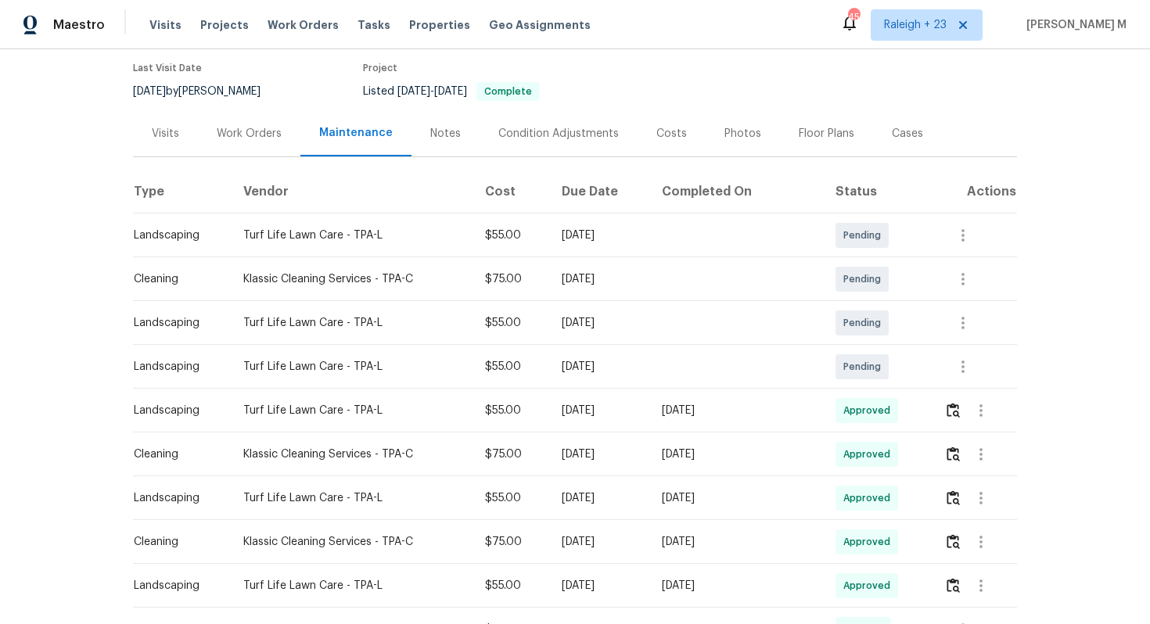
click at [736, 496] on div "Sat, Aug 09 2025" at bounding box center [736, 499] width 149 height 16
click at [956, 447] on img "button" at bounding box center [953, 454] width 13 height 15
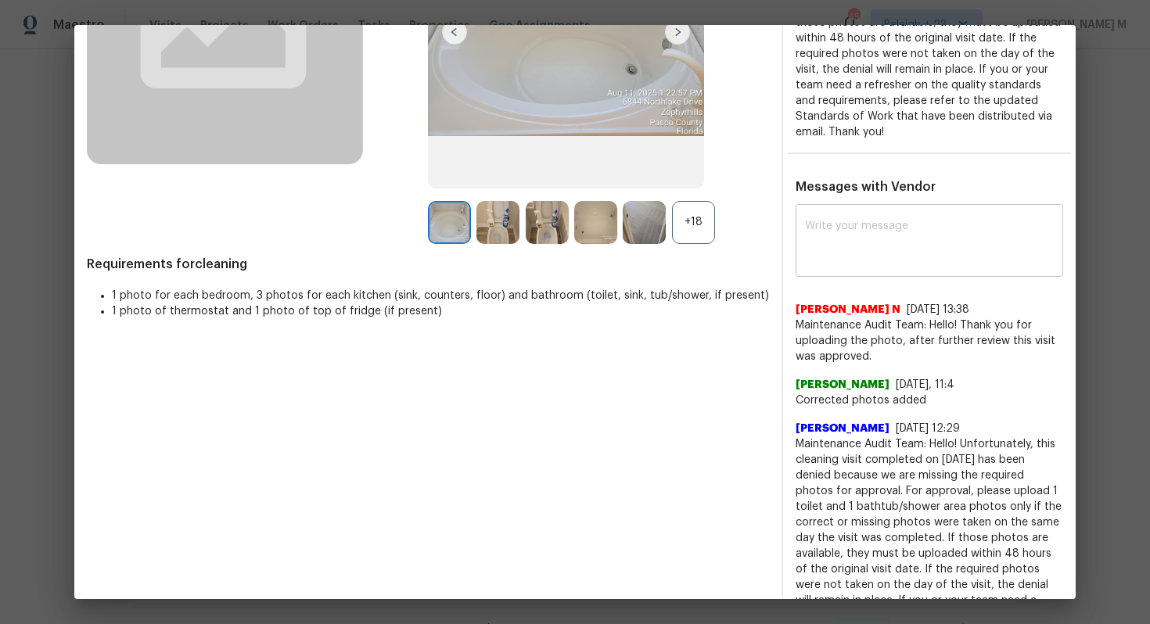
scroll to position [243, 0]
click at [680, 223] on div "+18" at bounding box center [693, 221] width 43 height 43
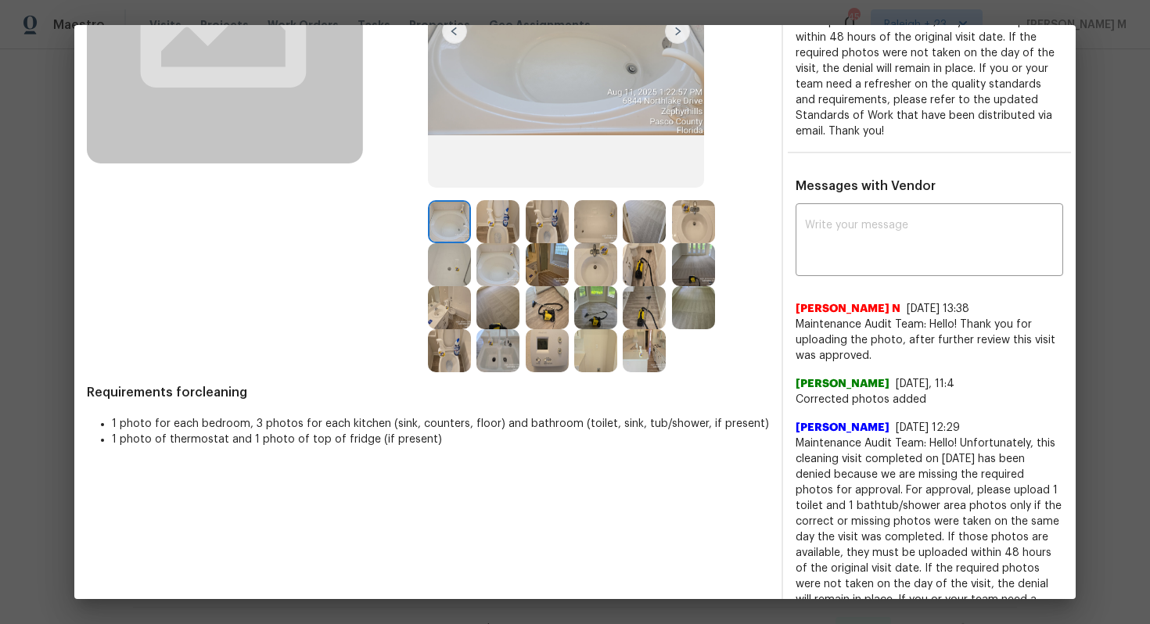
click at [569, 329] on img at bounding box center [547, 350] width 43 height 43
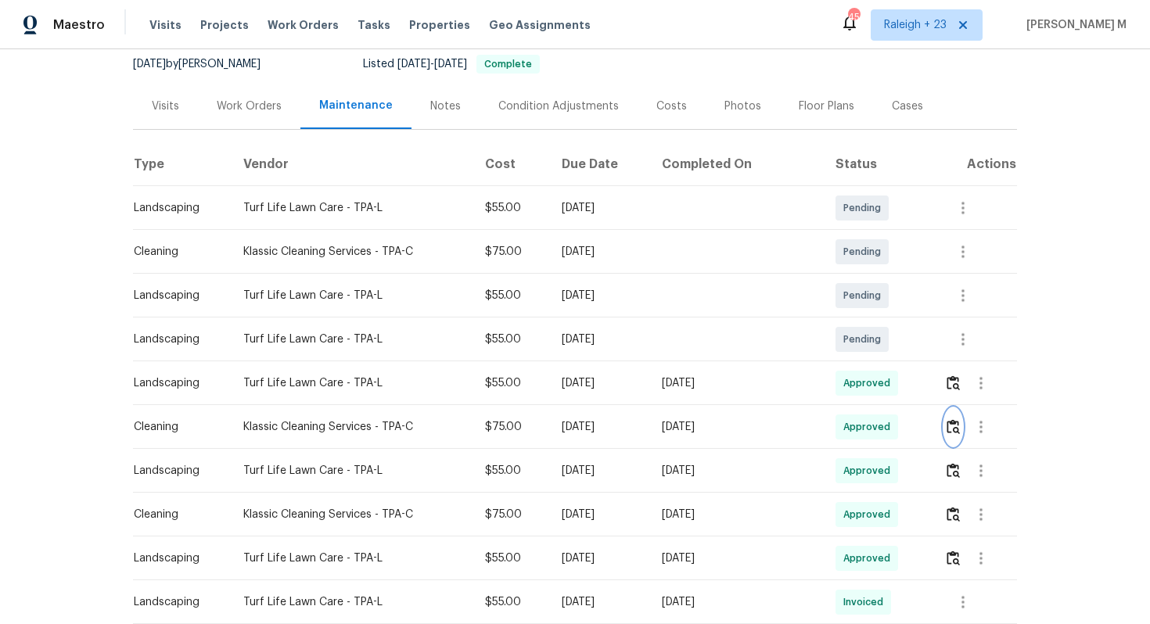
scroll to position [155, 0]
click at [954, 332] on button "button" at bounding box center [963, 339] width 38 height 38
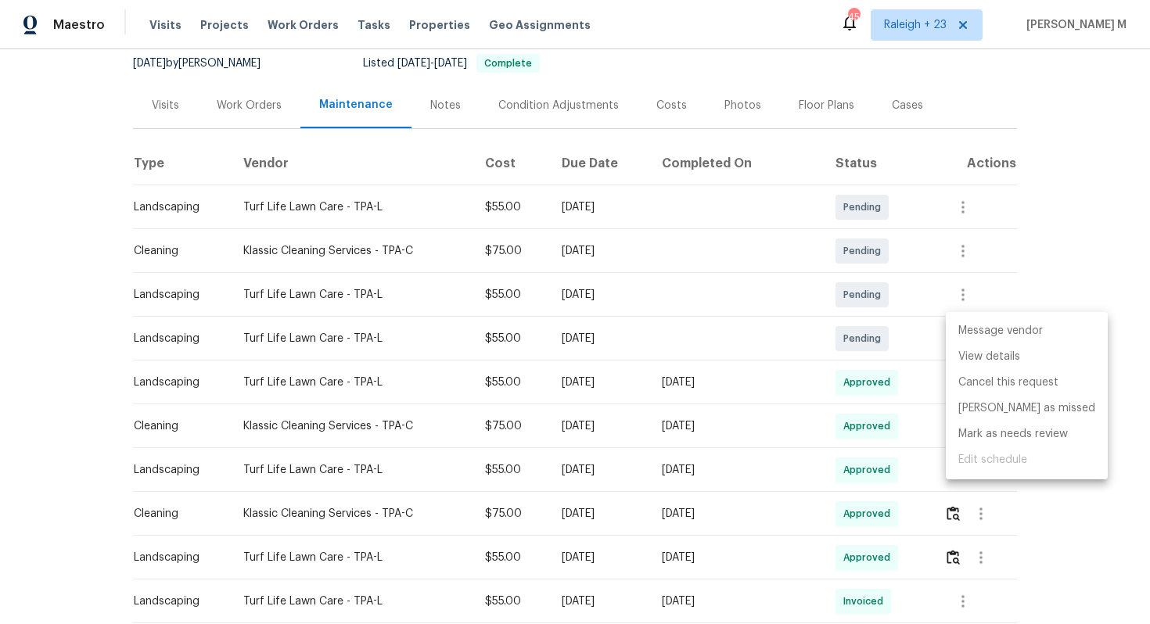
click at [968, 333] on li "Message vendor" at bounding box center [1027, 331] width 162 height 26
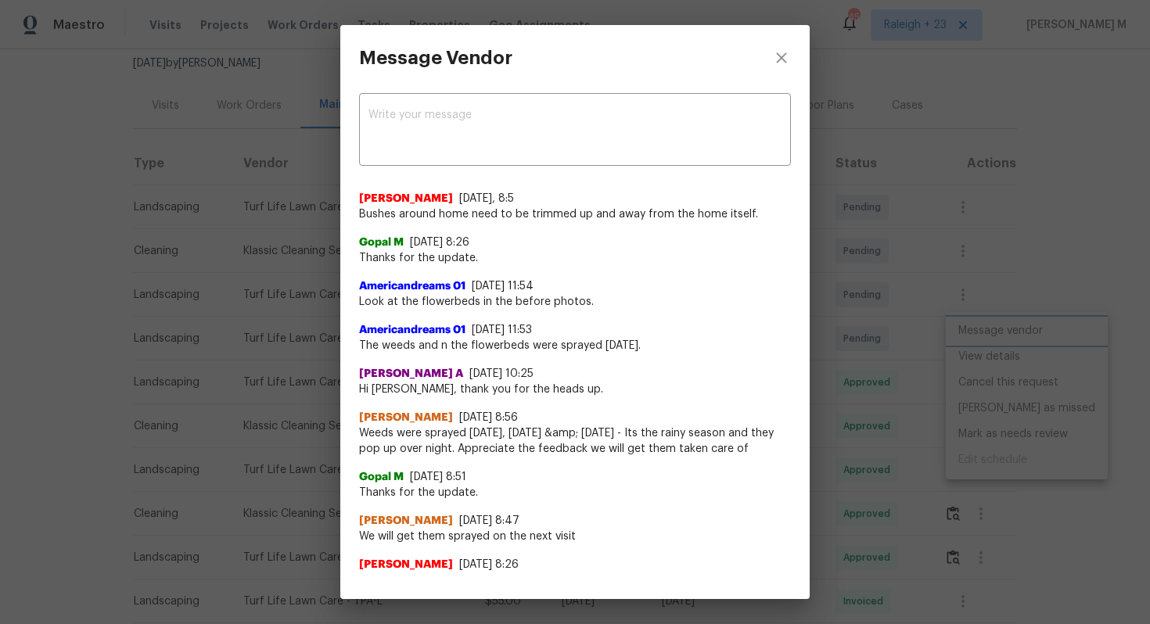
click at [981, 254] on div "Message Vendor x ​ Mat Smith 8/15/25, 8:5 Bushes around home need to be trimmed…" at bounding box center [575, 312] width 1150 height 624
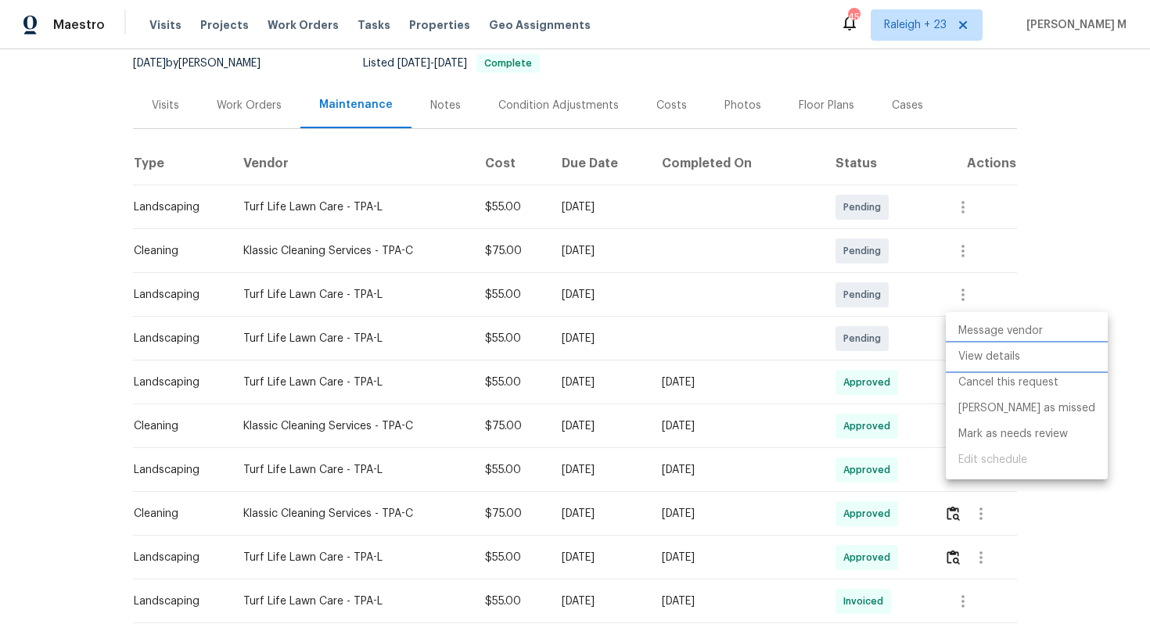
click at [975, 355] on li "View details" at bounding box center [1027, 357] width 162 height 26
click at [1108, 286] on div at bounding box center [575, 312] width 1150 height 624
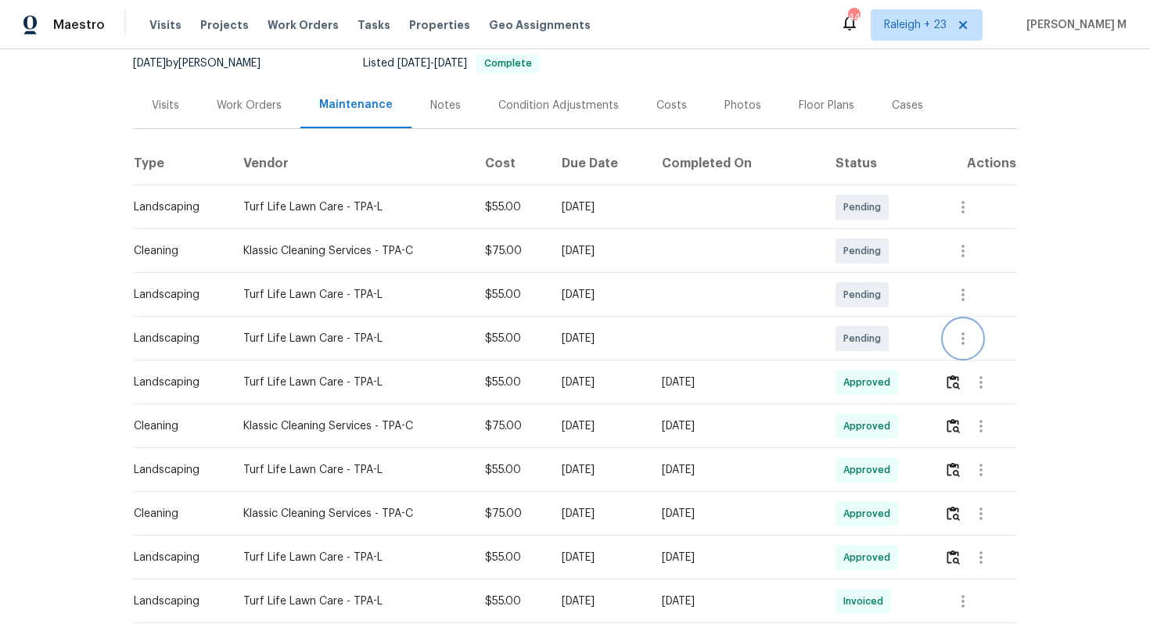
scroll to position [0, 0]
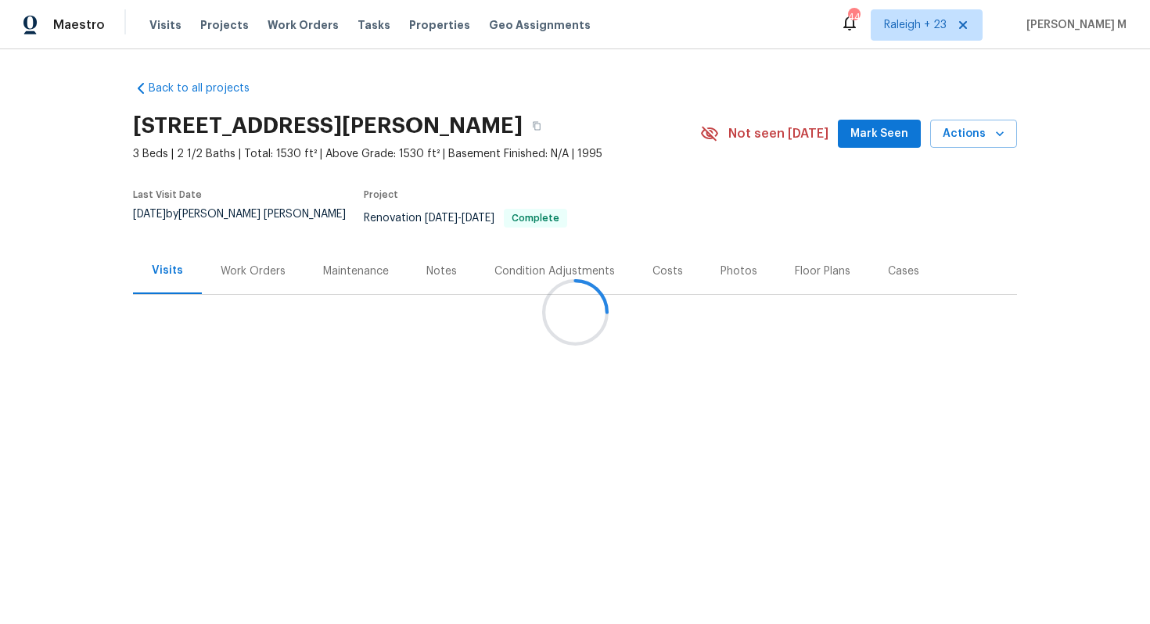
click at [236, 269] on div at bounding box center [575, 312] width 1150 height 624
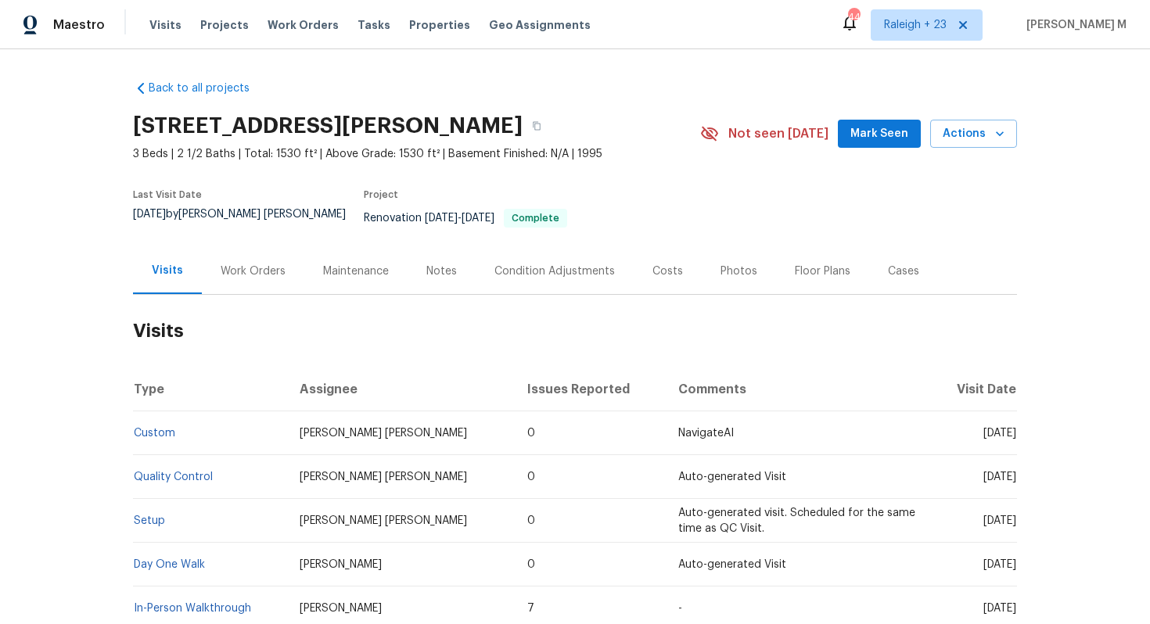
click at [236, 269] on div "Work Orders" at bounding box center [253, 271] width 102 height 46
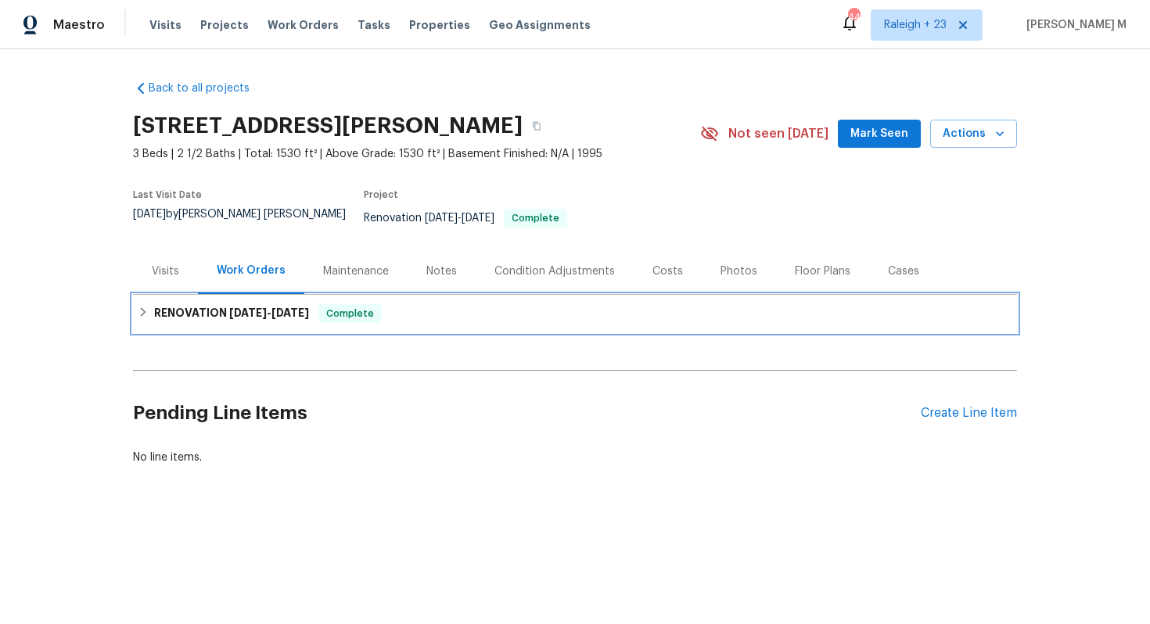
click at [222, 304] on h6 "RENOVATION [DATE] - [DATE]" at bounding box center [231, 313] width 155 height 19
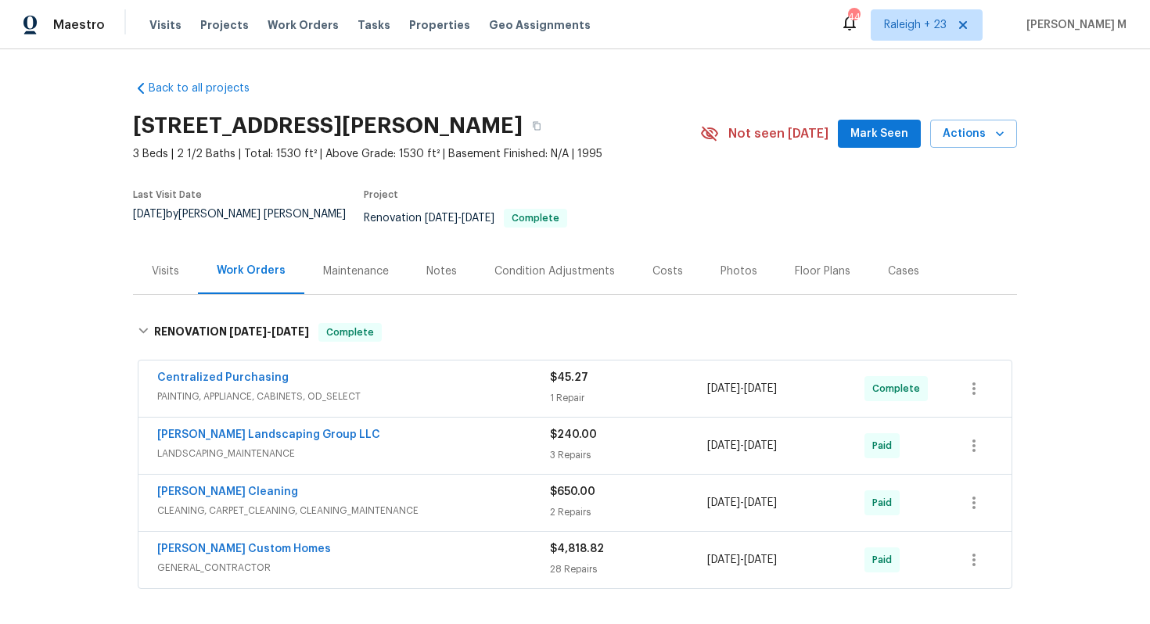
click at [217, 560] on span "GENERAL_CONTRACTOR" at bounding box center [353, 568] width 393 height 16
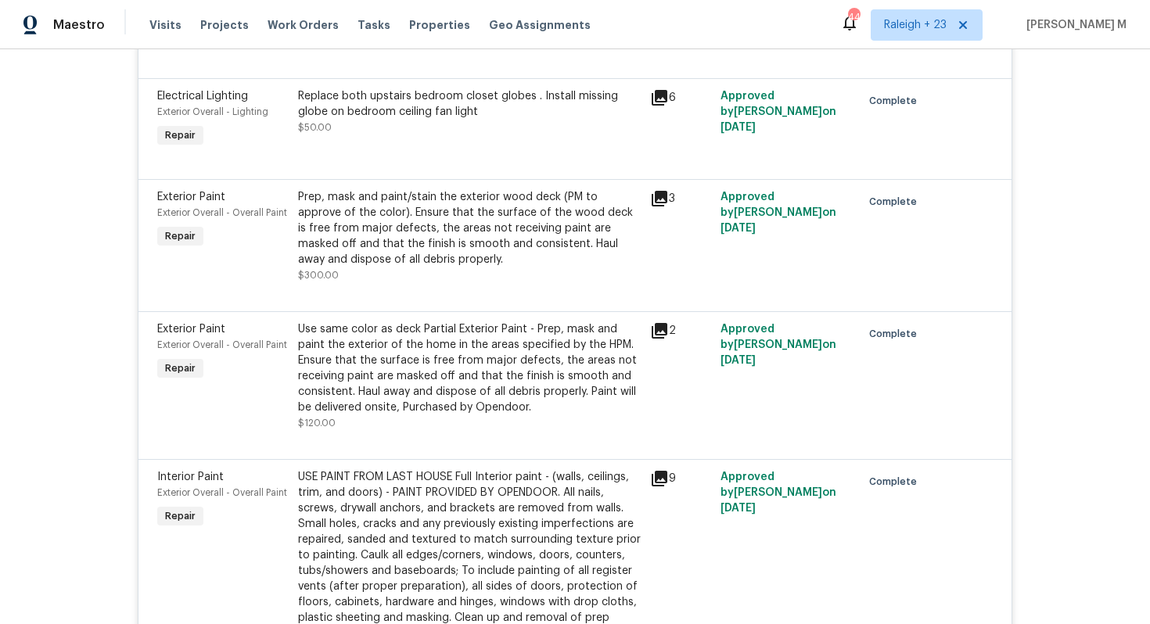
scroll to position [1849, 0]
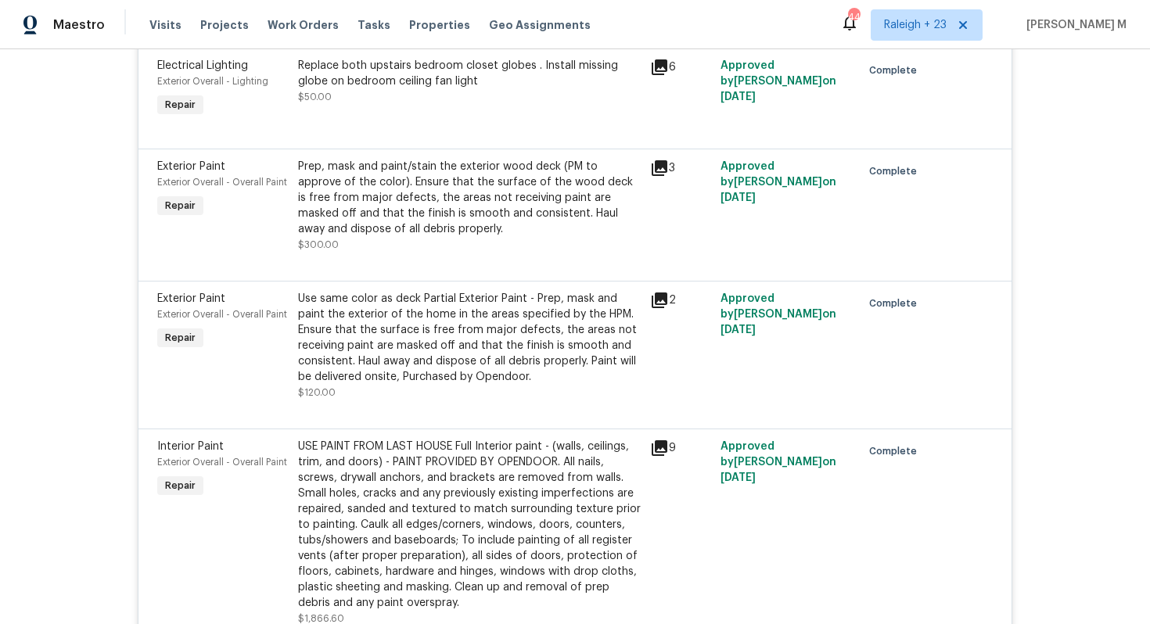
click at [523, 159] on div "Prep, mask and paint/stain the exterior wood deck (PM to approve of the color).…" at bounding box center [469, 198] width 343 height 78
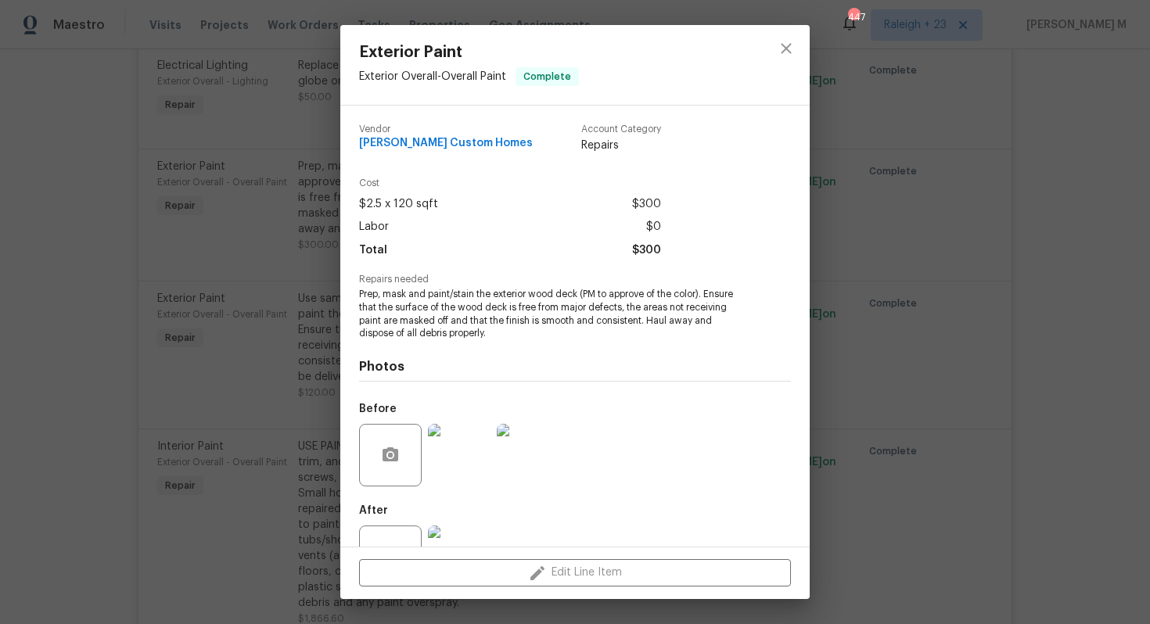
scroll to position [38, 0]
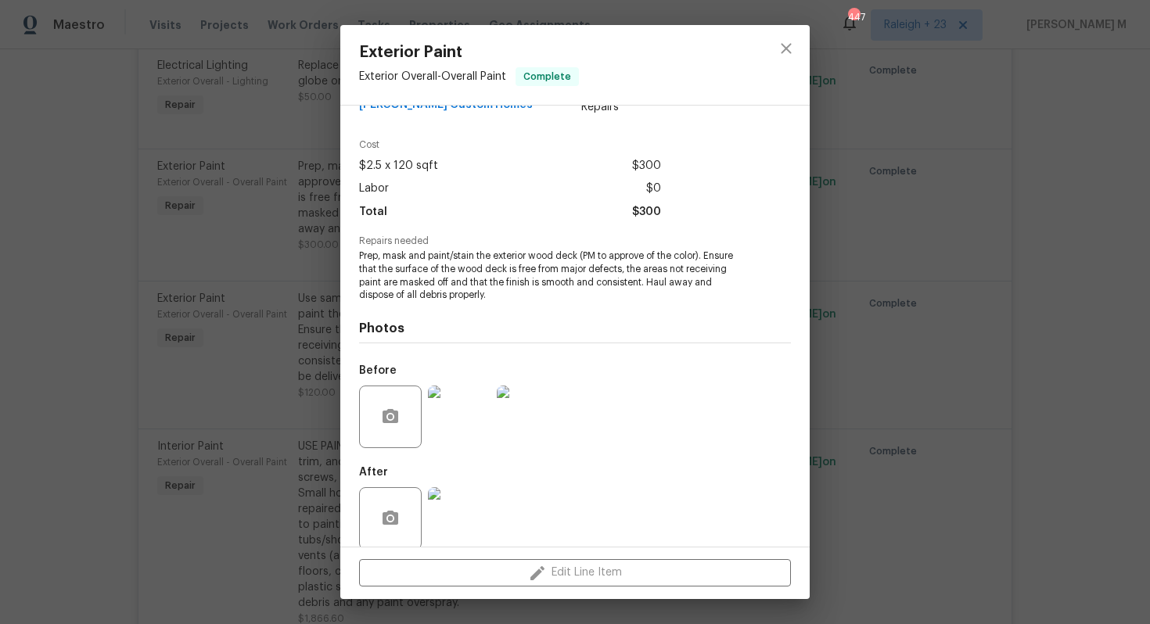
click at [451, 415] on img at bounding box center [459, 417] width 63 height 63
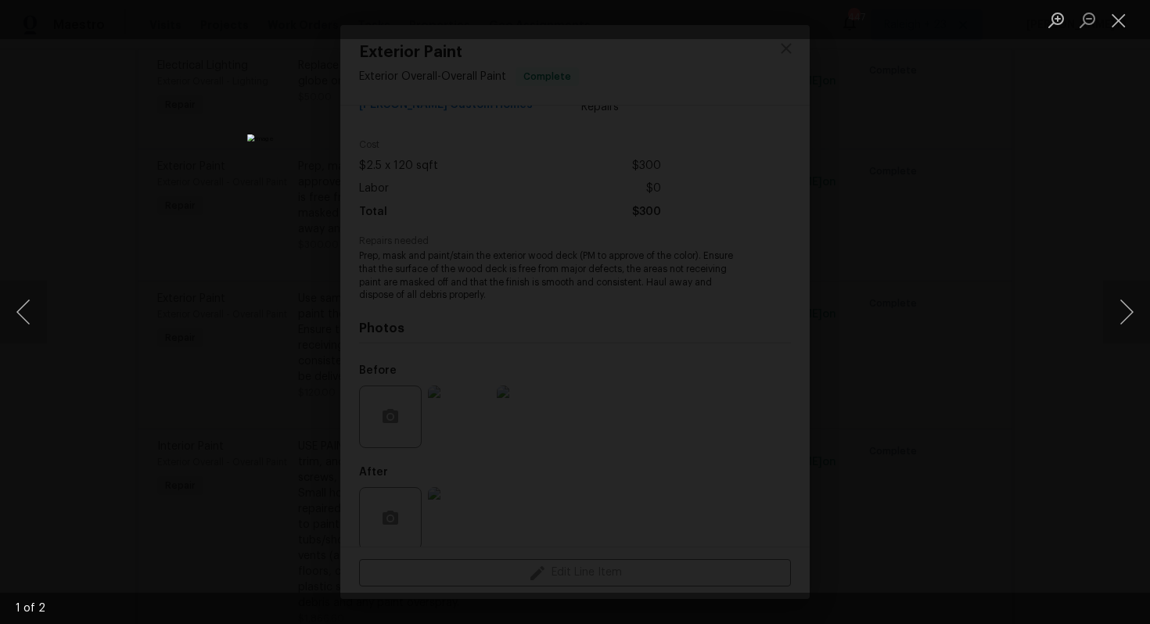
click at [1022, 205] on div "Lightbox" at bounding box center [575, 312] width 1150 height 624
click at [981, 207] on div "Lightbox" at bounding box center [575, 312] width 1150 height 624
click at [1119, 22] on button "Close lightbox" at bounding box center [1118, 19] width 31 height 27
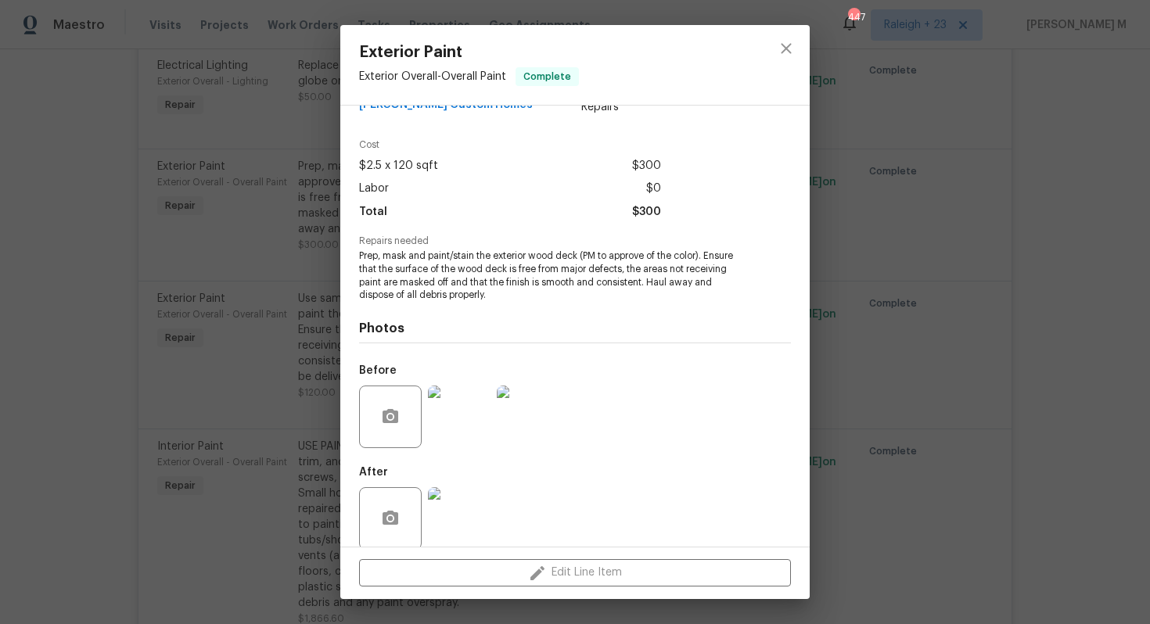
click at [950, 225] on div "Exterior Paint Exterior Overall - Overall Paint Complete Vendor Rappa Custom Ho…" at bounding box center [575, 312] width 1150 height 624
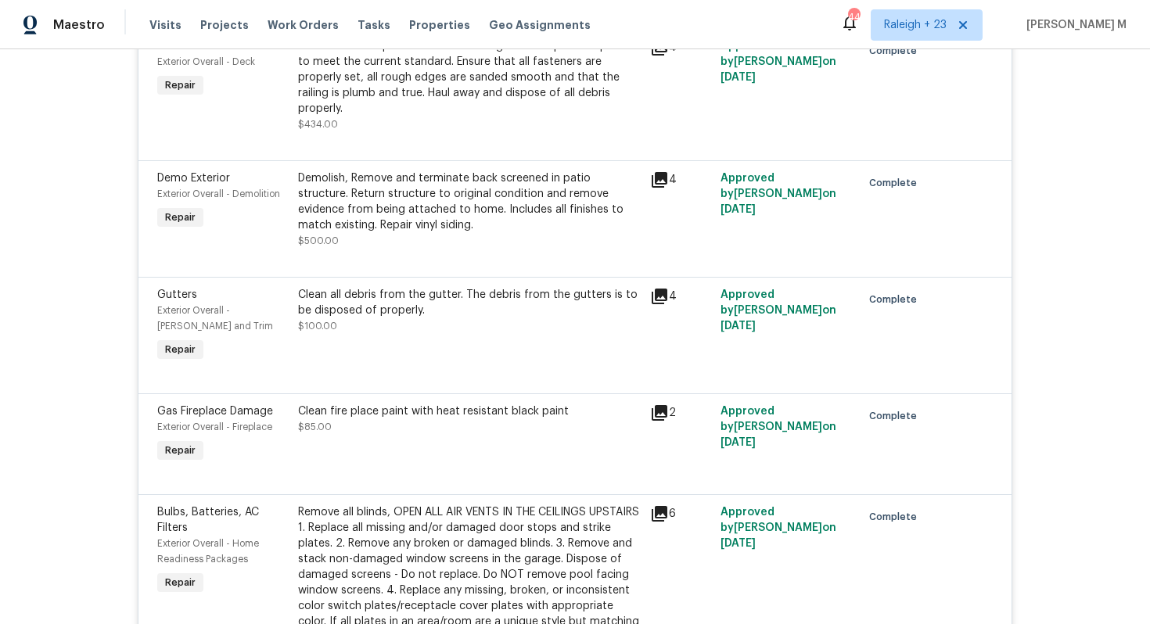
scroll to position [0, 0]
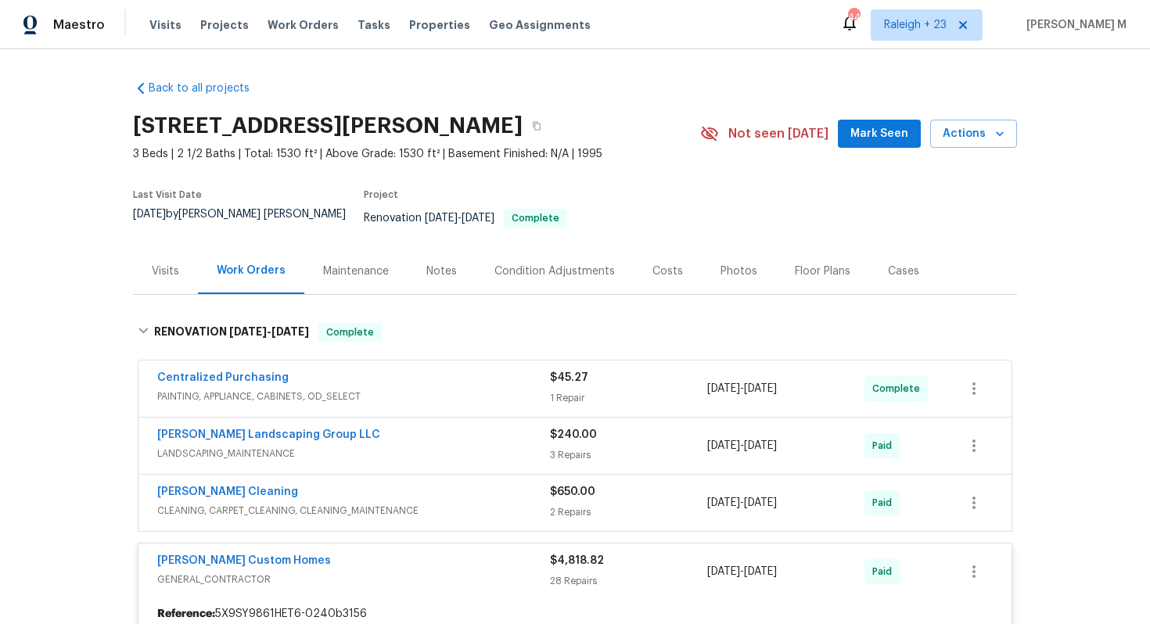
click at [234, 389] on span "PAINTING, APPLIANCE, CABINETS, OD_SELECT" at bounding box center [353, 397] width 393 height 16
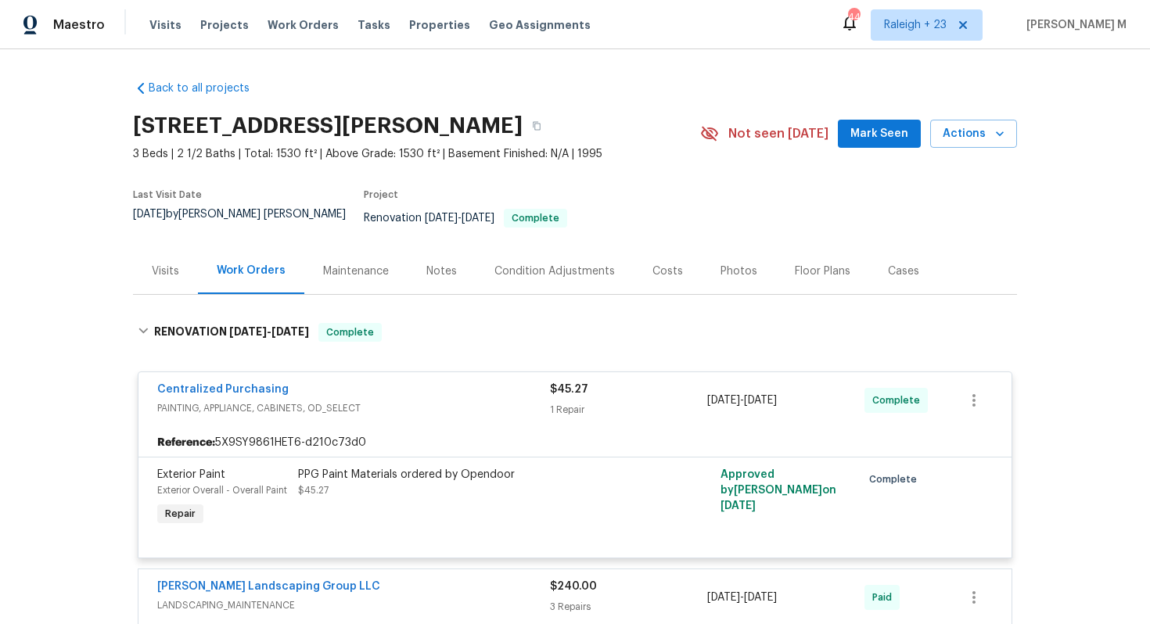
click at [333, 264] on div "Maintenance" at bounding box center [356, 272] width 66 height 16
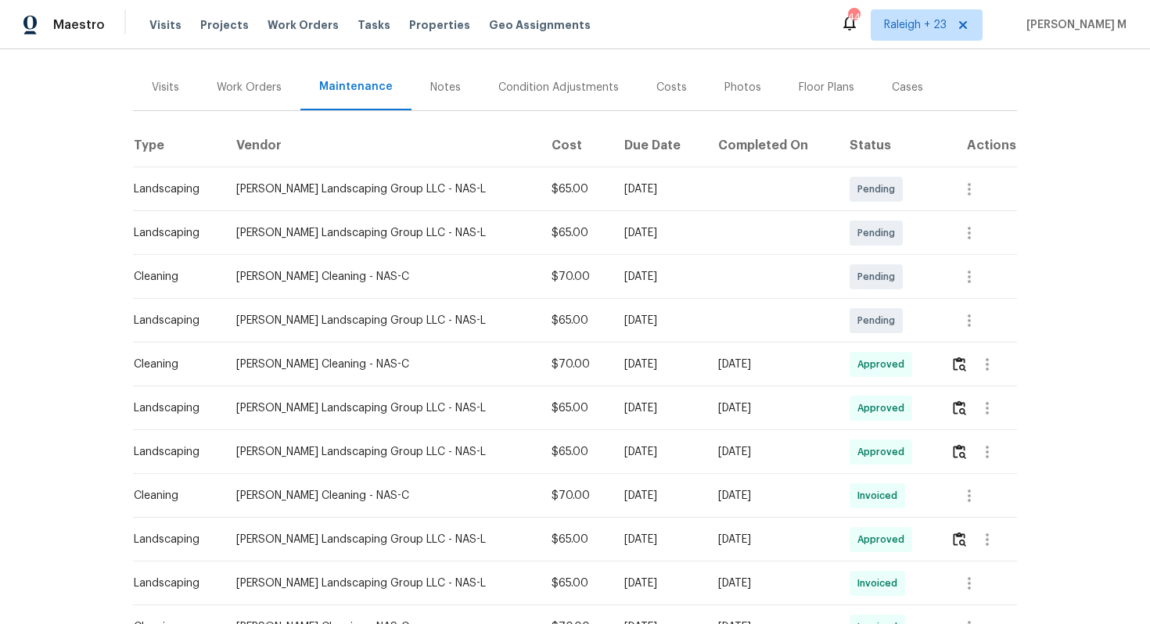
scroll to position [189, 0]
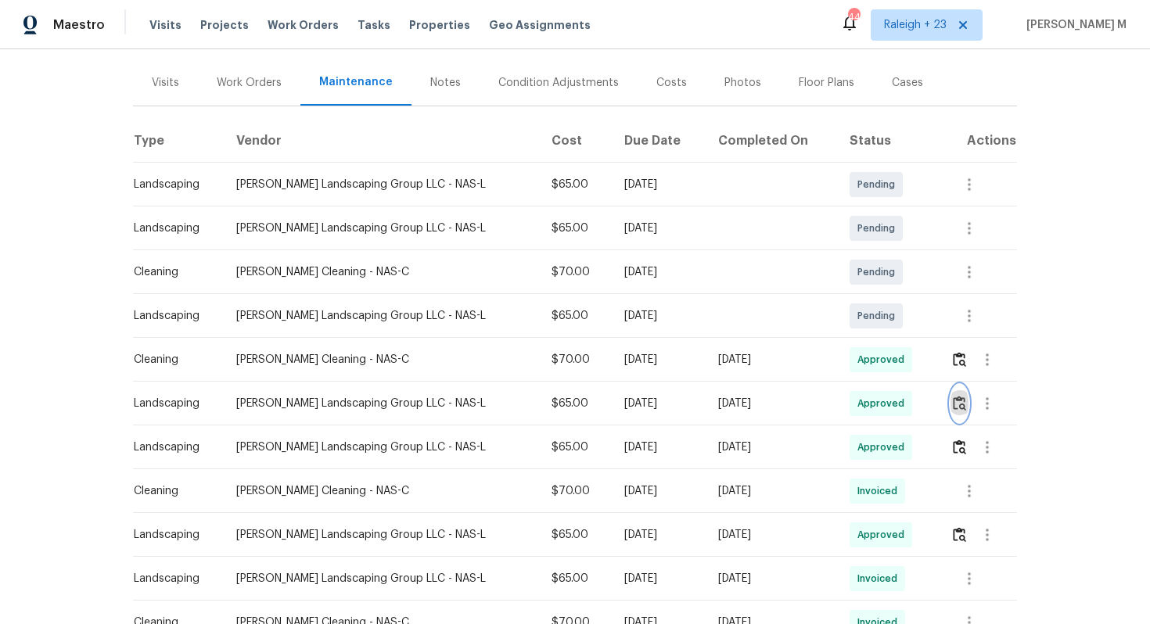
click at [959, 396] on img "button" at bounding box center [959, 403] width 13 height 15
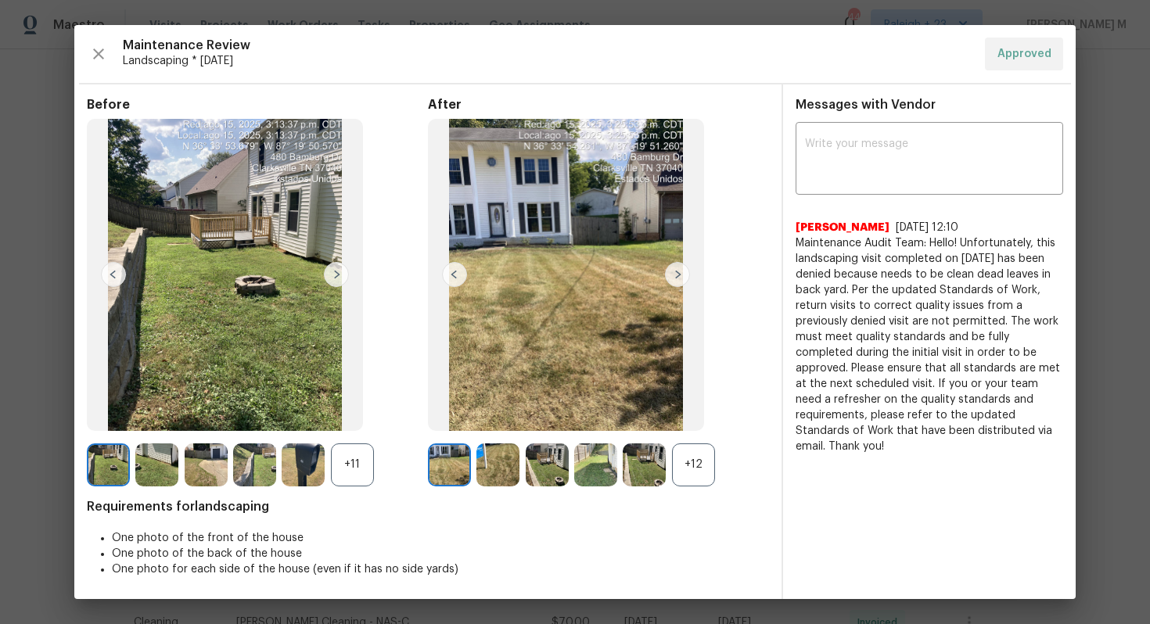
click at [696, 455] on div "+12" at bounding box center [693, 465] width 43 height 43
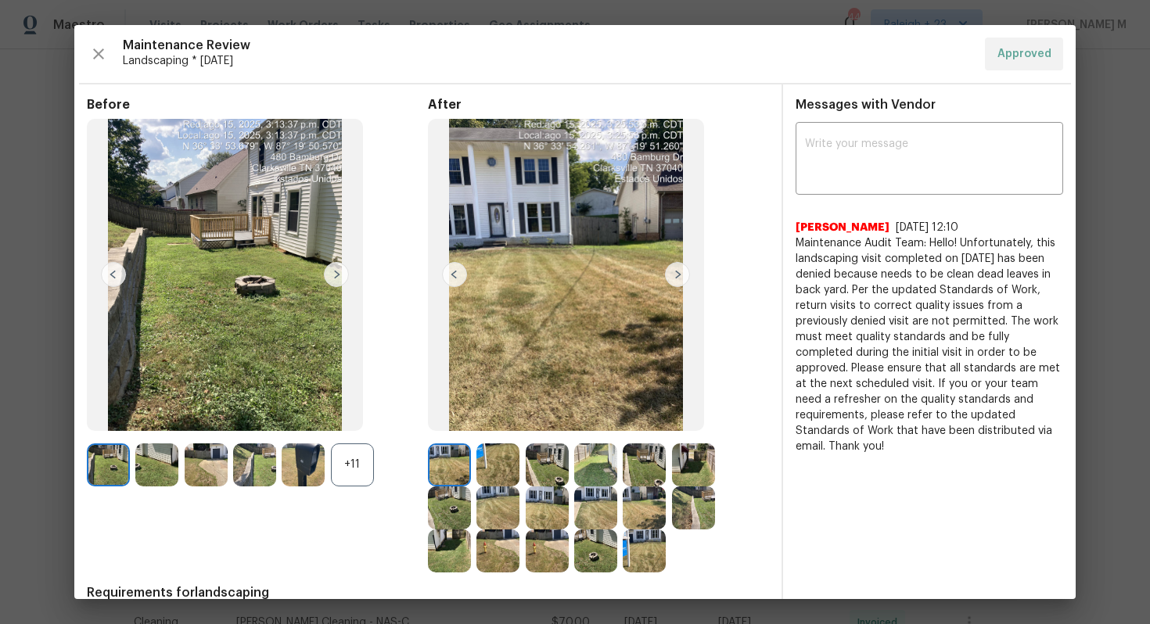
click at [471, 530] on img at bounding box center [449, 551] width 43 height 43
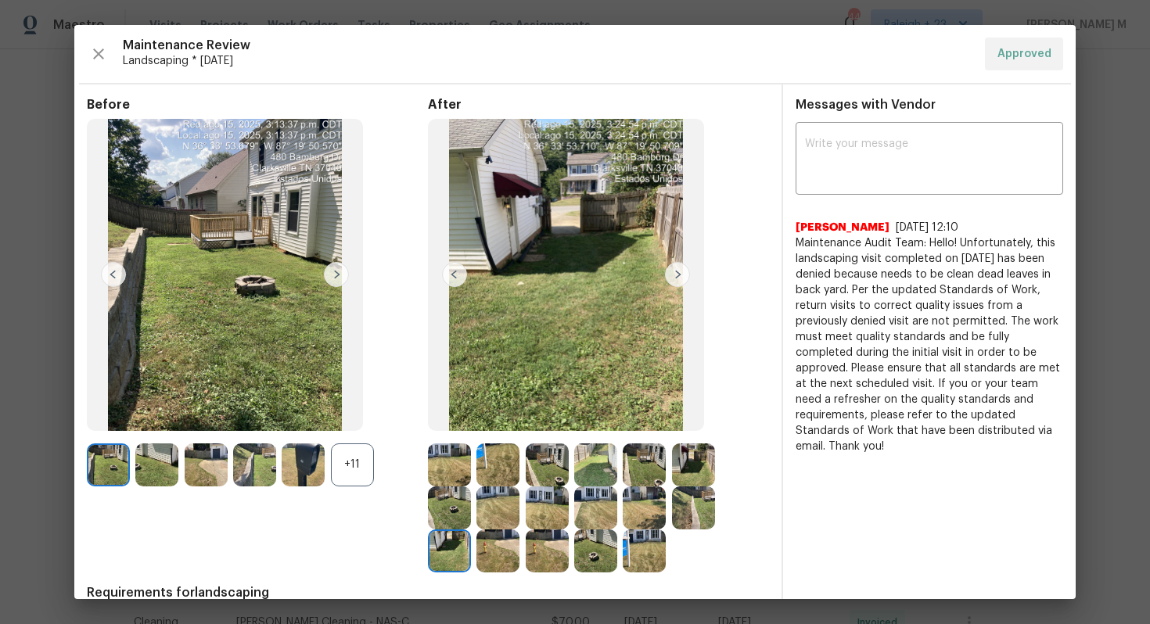
click at [623, 512] on img at bounding box center [644, 508] width 43 height 43
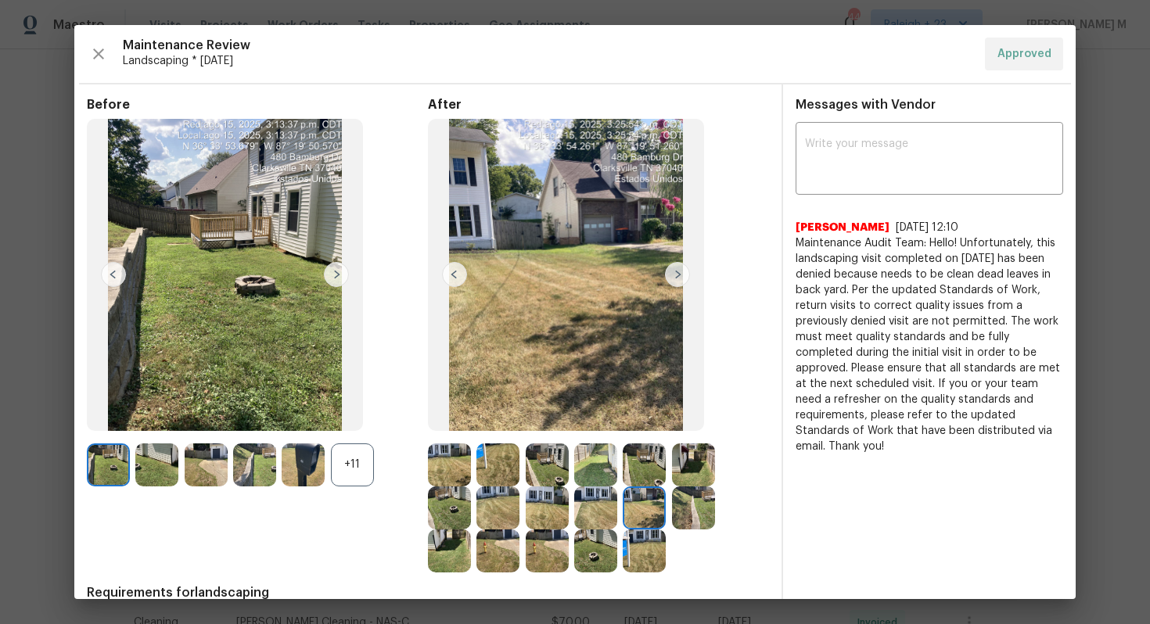
click at [672, 512] on img at bounding box center [693, 508] width 43 height 43
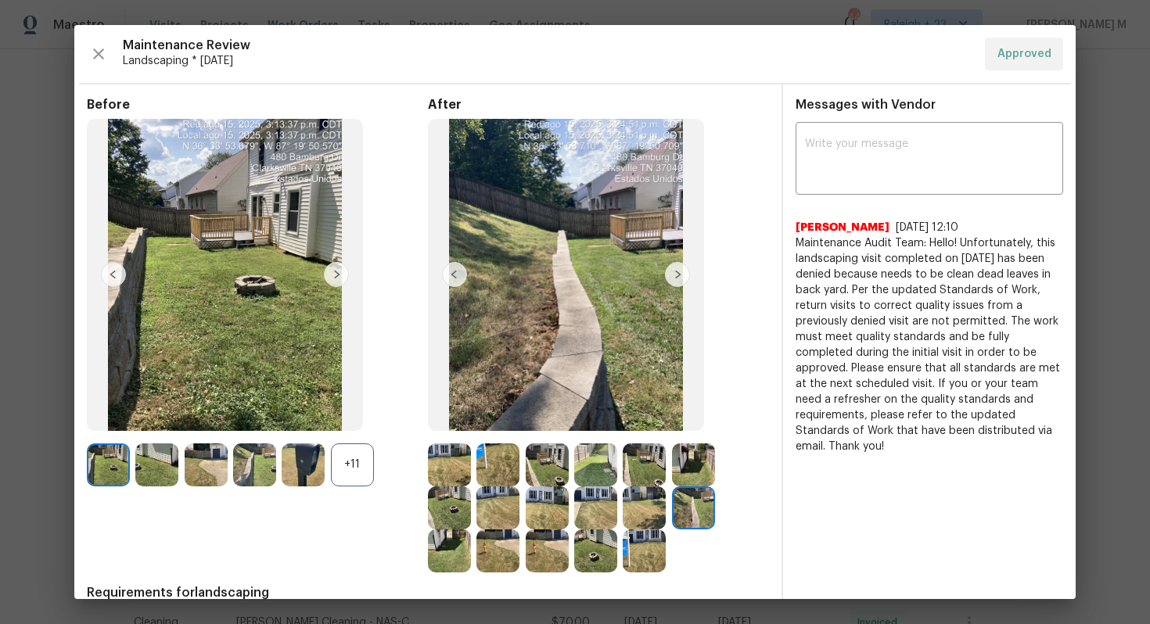
click at [544, 463] on img at bounding box center [547, 465] width 43 height 43
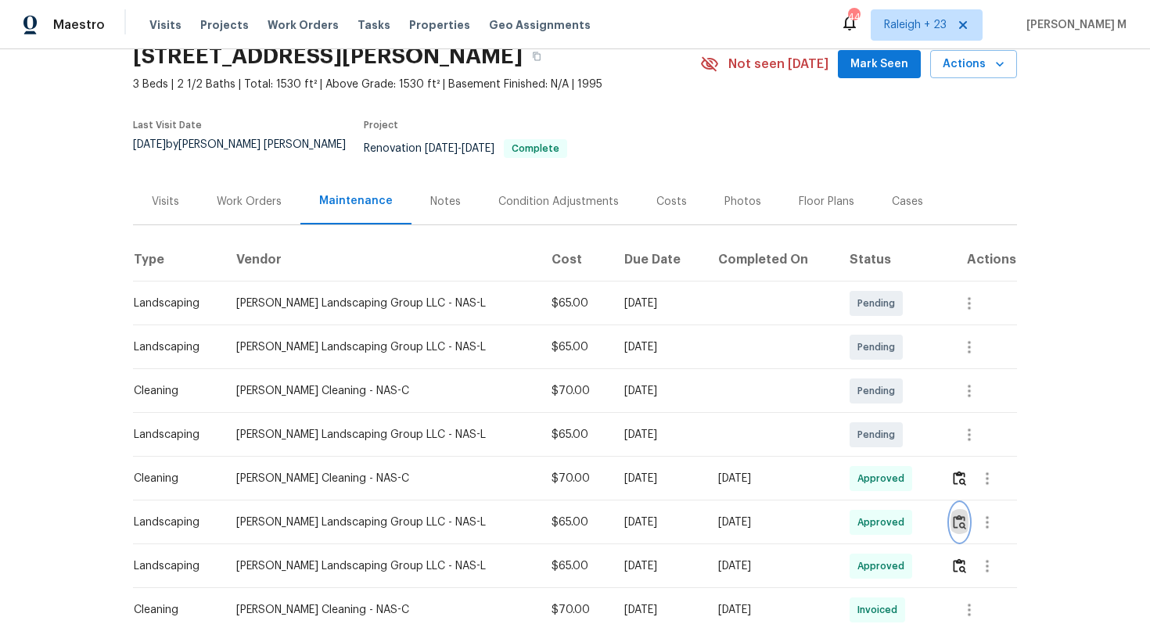
scroll to position [27, 0]
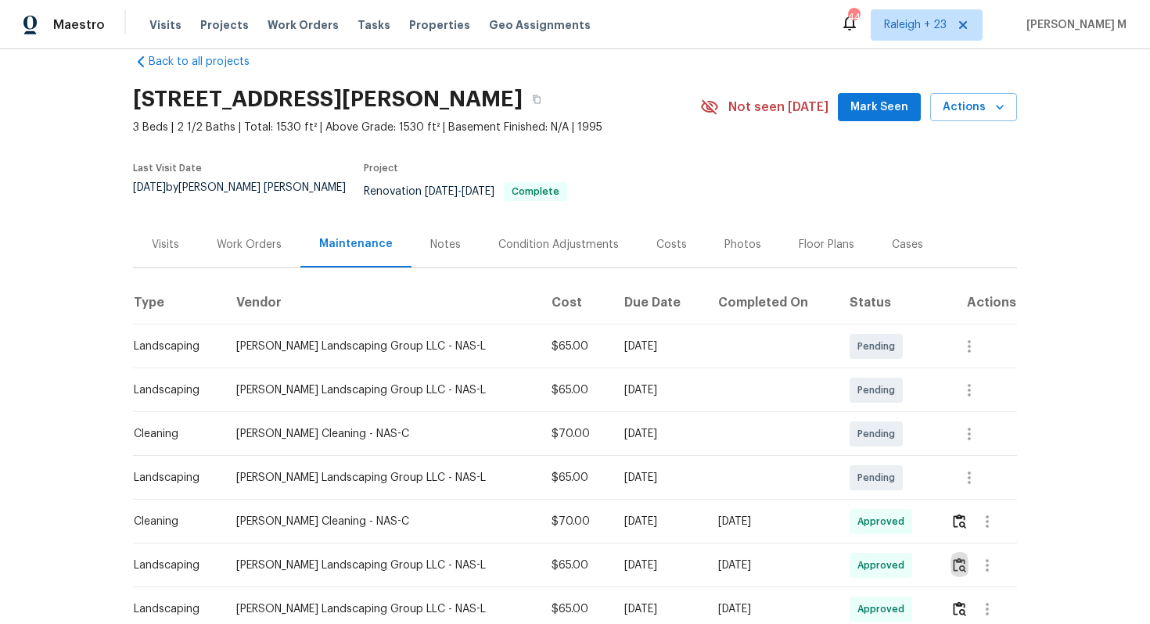
click at [260, 237] on div "Work Orders" at bounding box center [249, 245] width 65 height 16
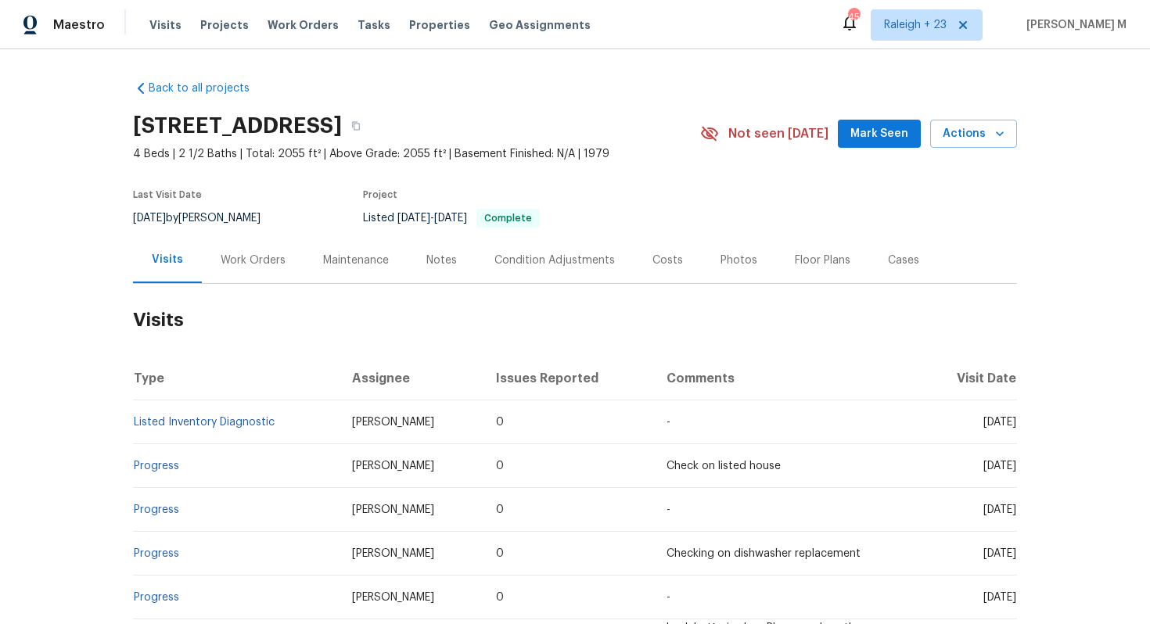
click at [228, 228] on div "Last Visit Date 8/20/2025 by David Page Project Listed 7/16/2025 - 7/29/2025 Co…" at bounding box center [398, 209] width 530 height 56
click at [235, 240] on div "Work Orders" at bounding box center [253, 260] width 102 height 46
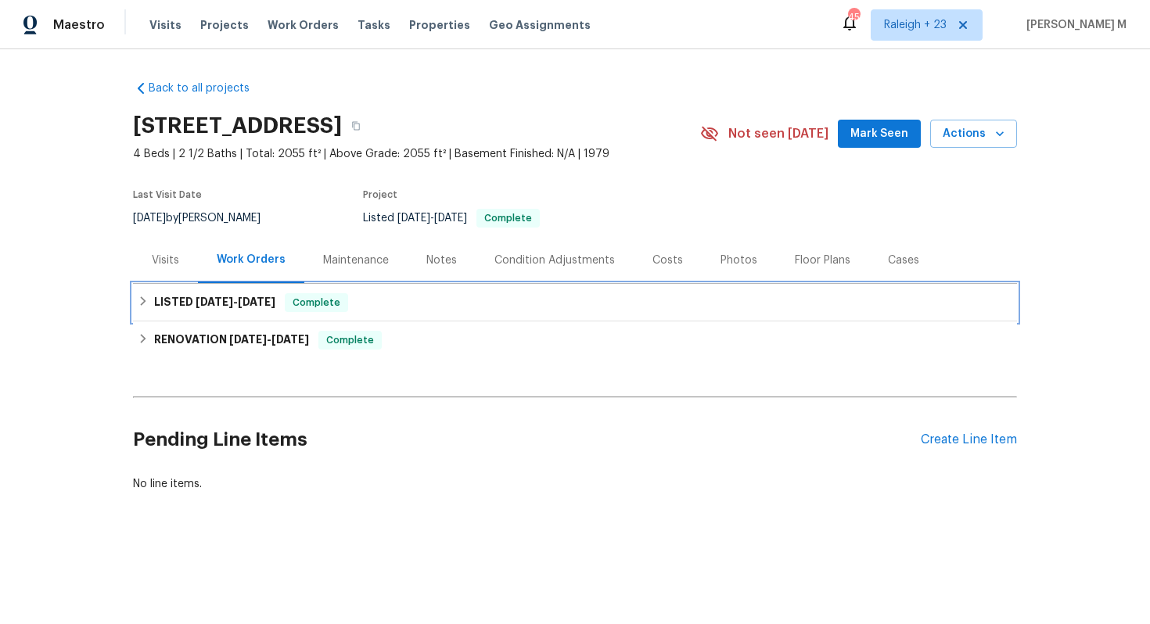
click at [229, 296] on span "7/16/25 - 7/29/25" at bounding box center [236, 301] width 80 height 11
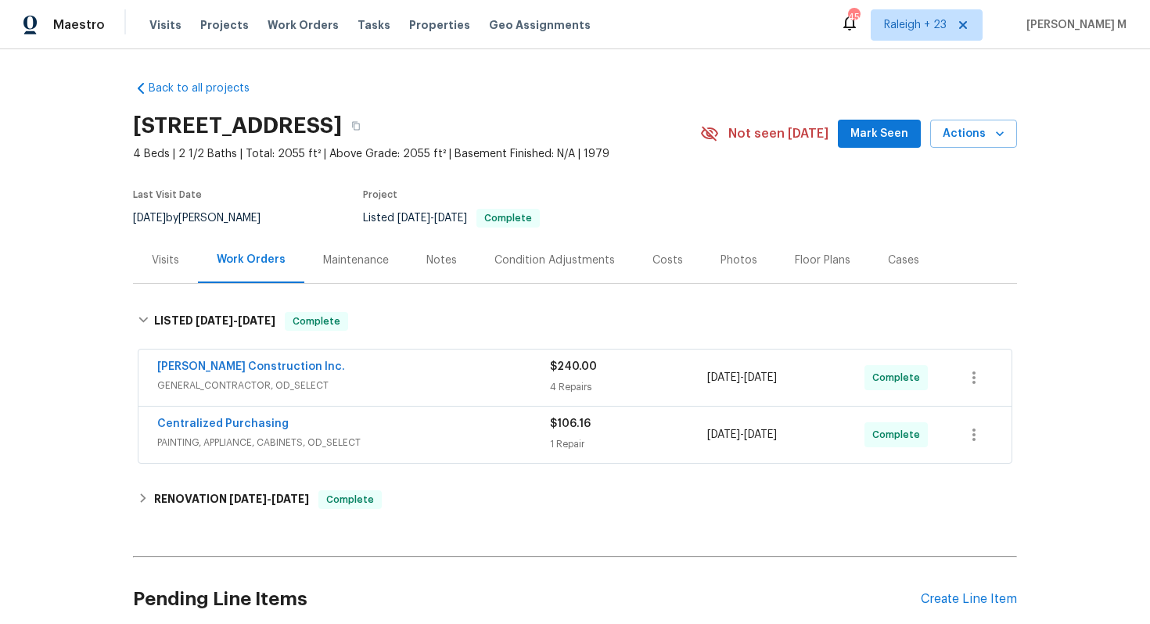
click at [282, 378] on span "GENERAL_CONTRACTOR, OD_SELECT" at bounding box center [353, 386] width 393 height 16
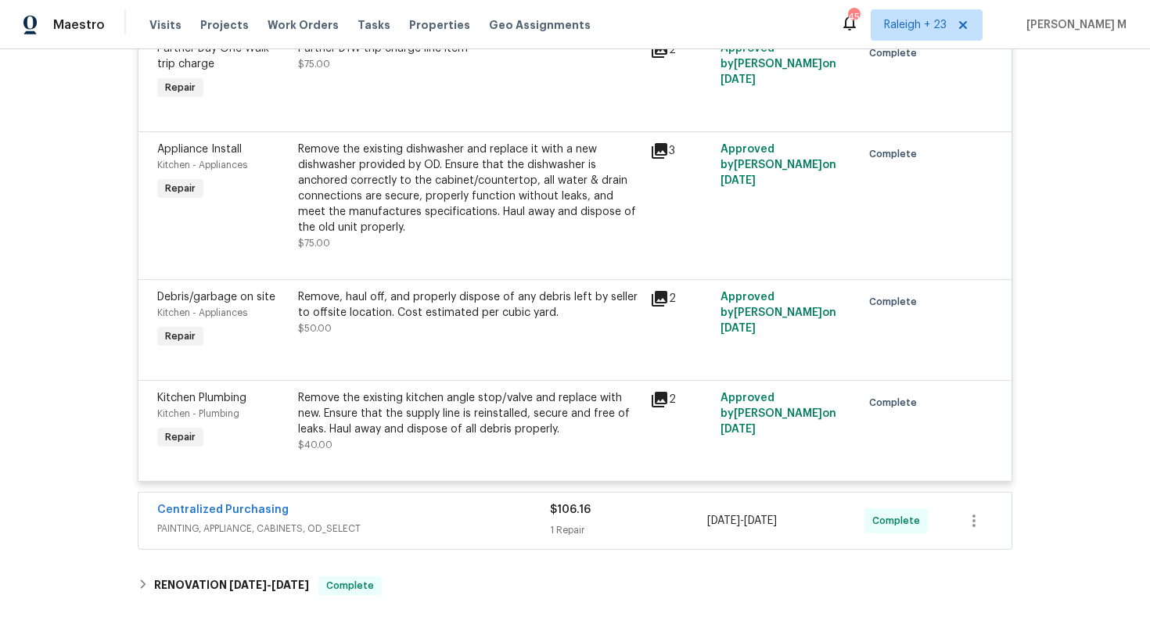
scroll to position [430, 0]
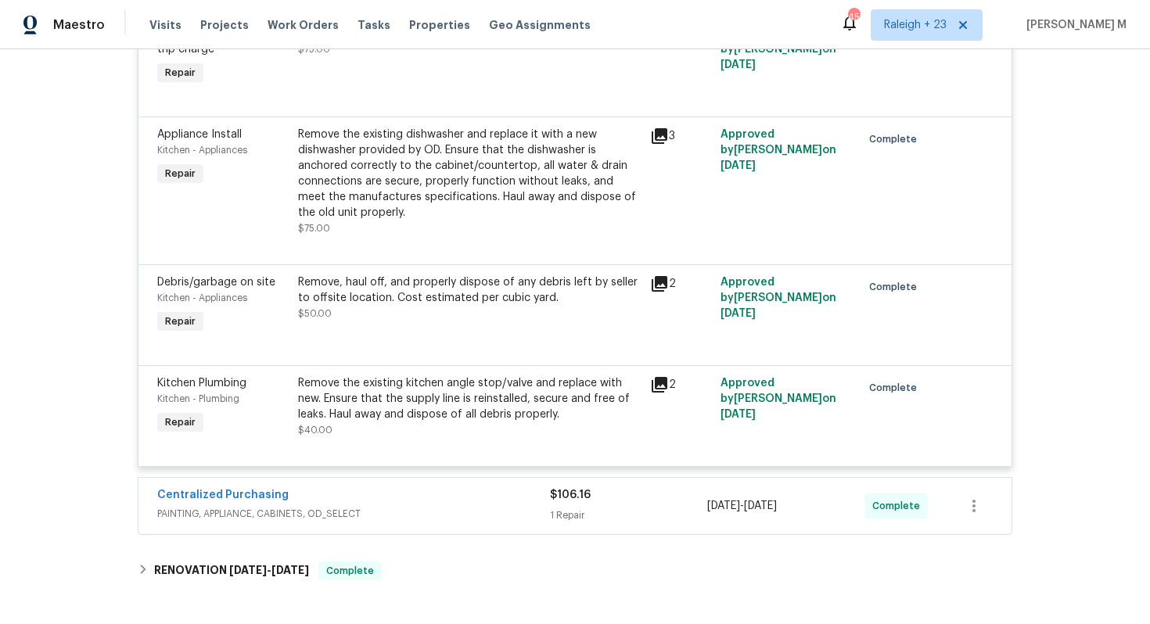
click at [236, 487] on div "Centralized Purchasing" at bounding box center [353, 496] width 393 height 19
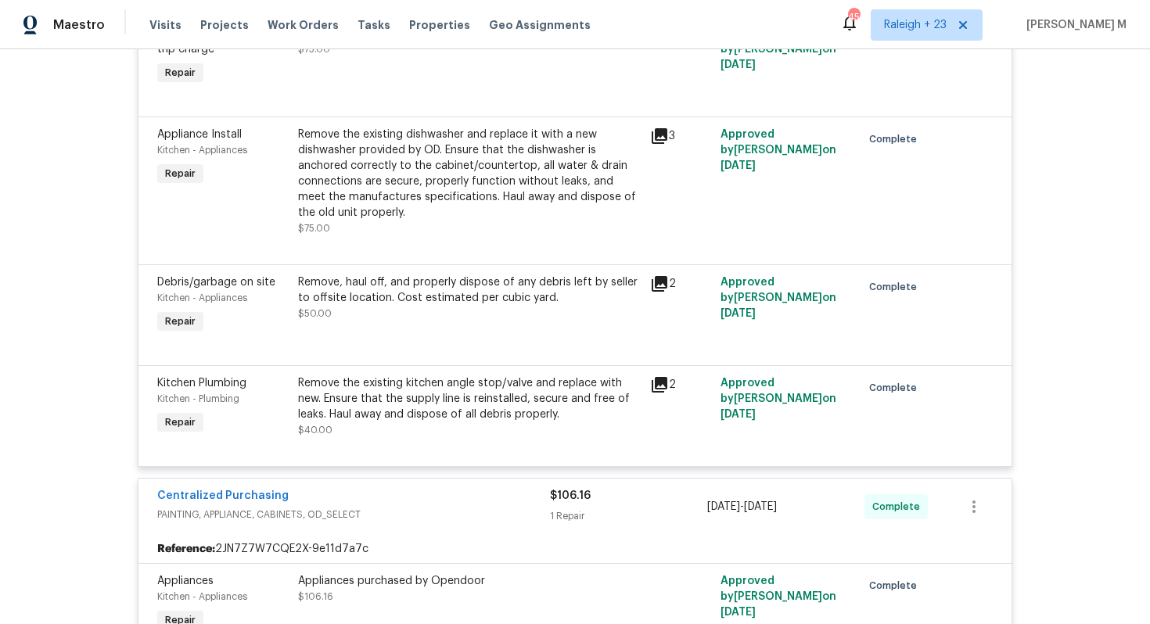
scroll to position [744, 0]
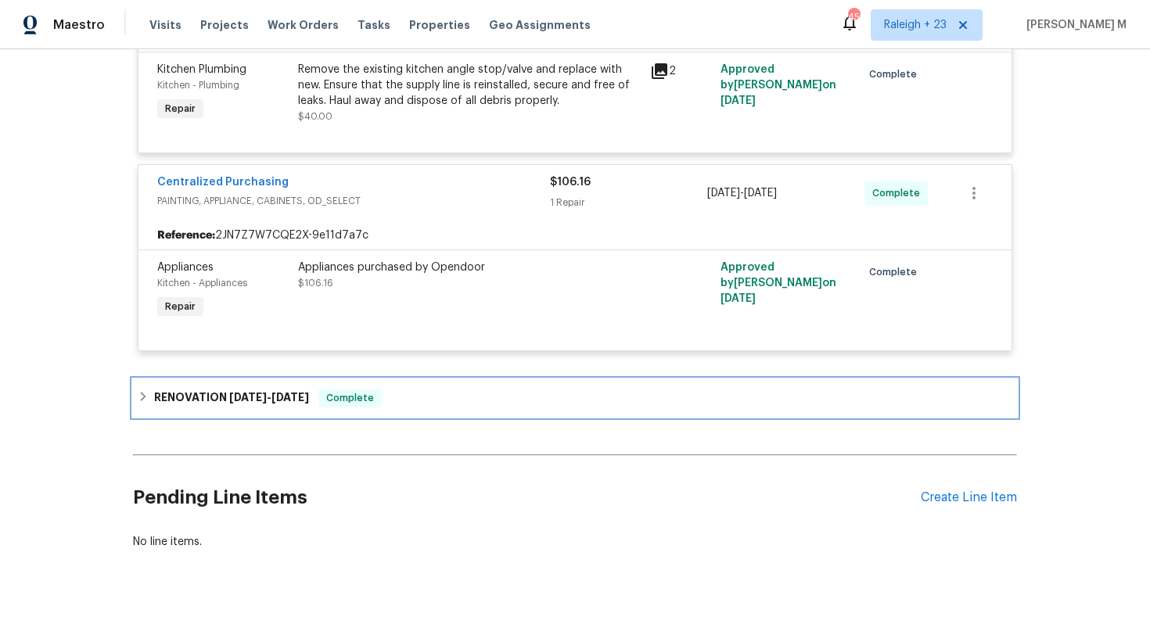
click at [223, 389] on h6 "RENOVATION 6/9/25 - 7/8/25" at bounding box center [231, 398] width 155 height 19
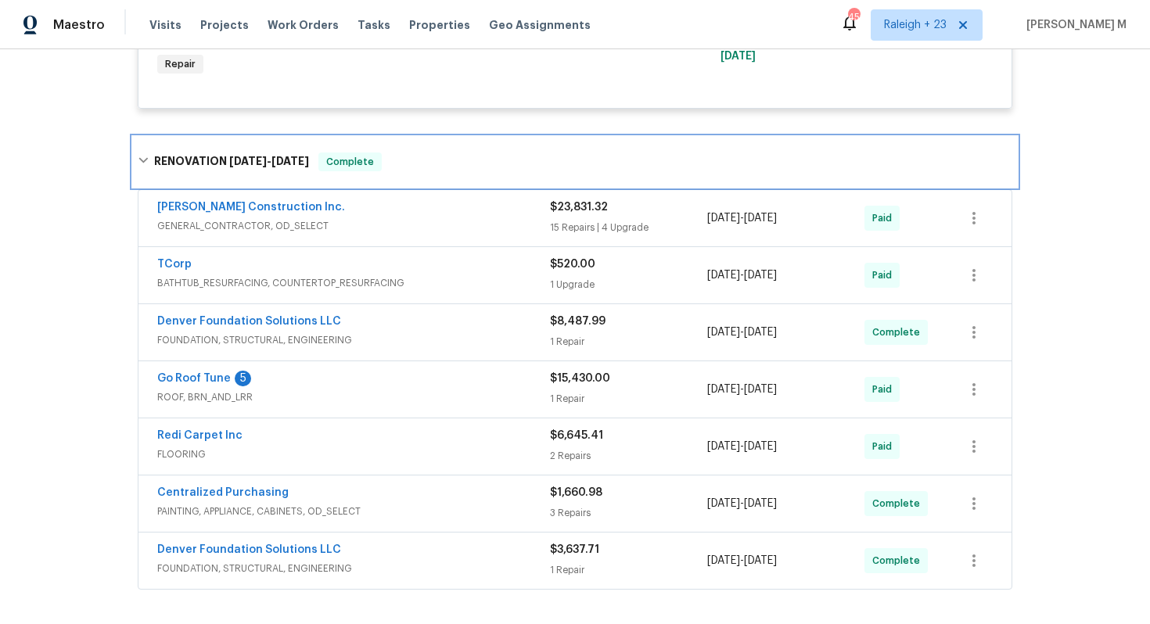
scroll to position [979, 0]
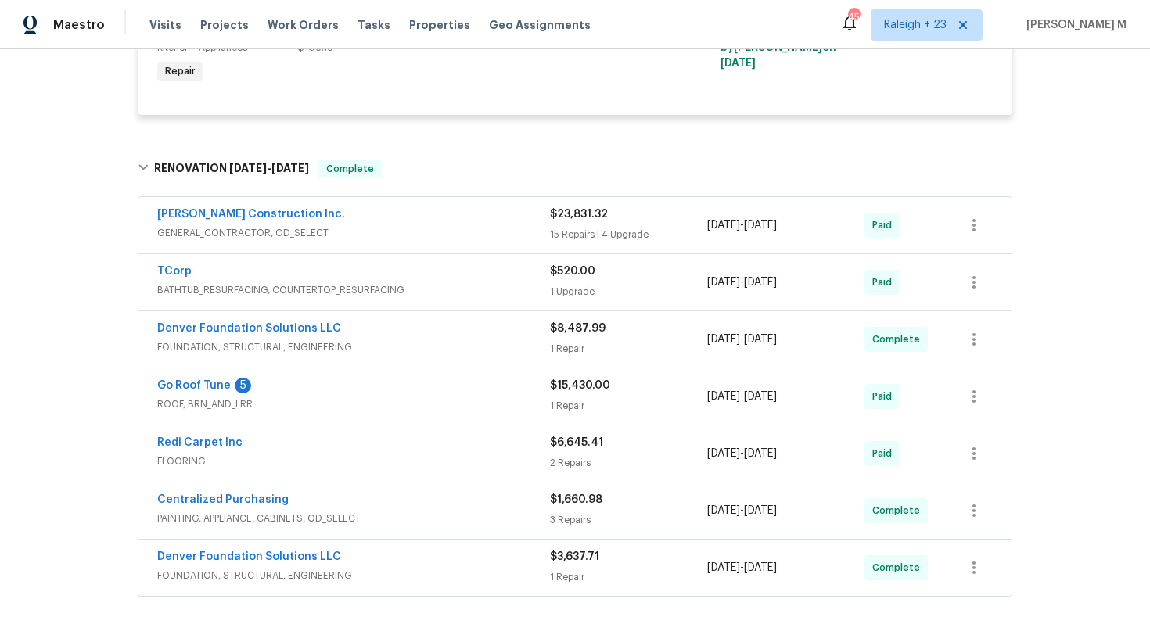
click at [258, 225] on span "GENERAL_CONTRACTOR, OD_SELECT" at bounding box center [353, 233] width 393 height 16
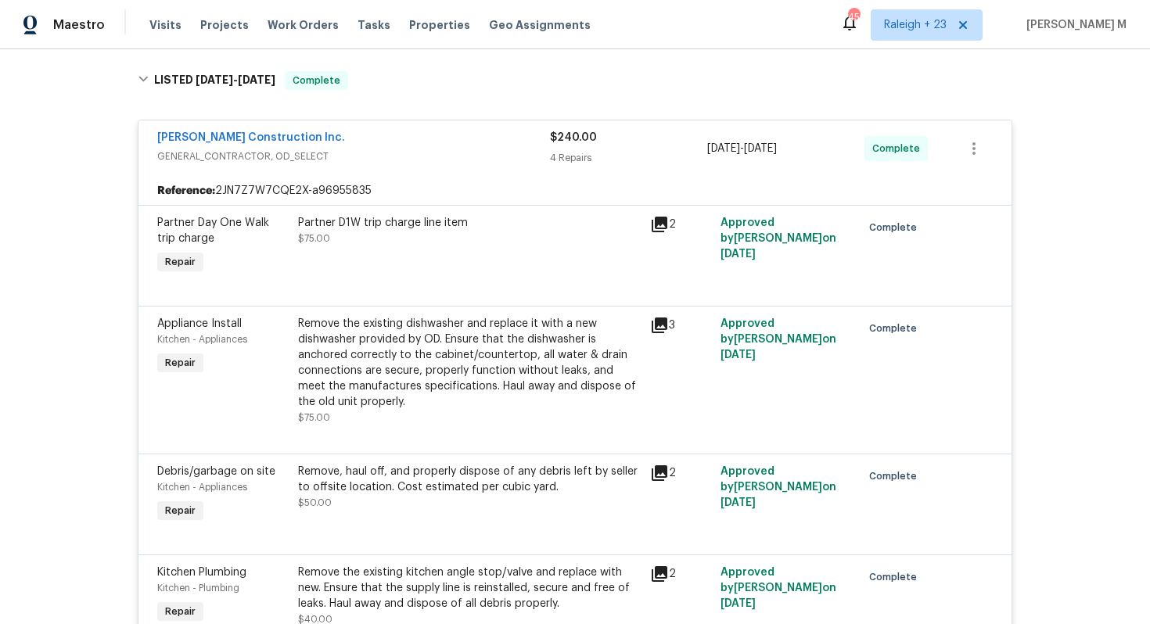
scroll to position [0, 0]
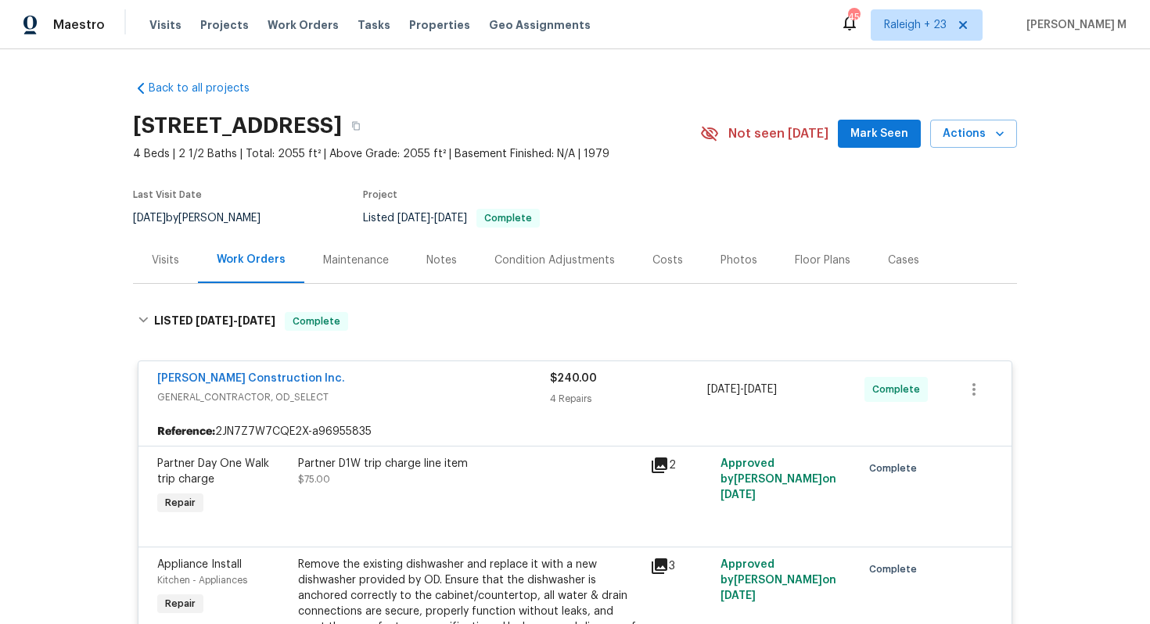
click at [310, 246] on div "Maintenance" at bounding box center [355, 260] width 103 height 46
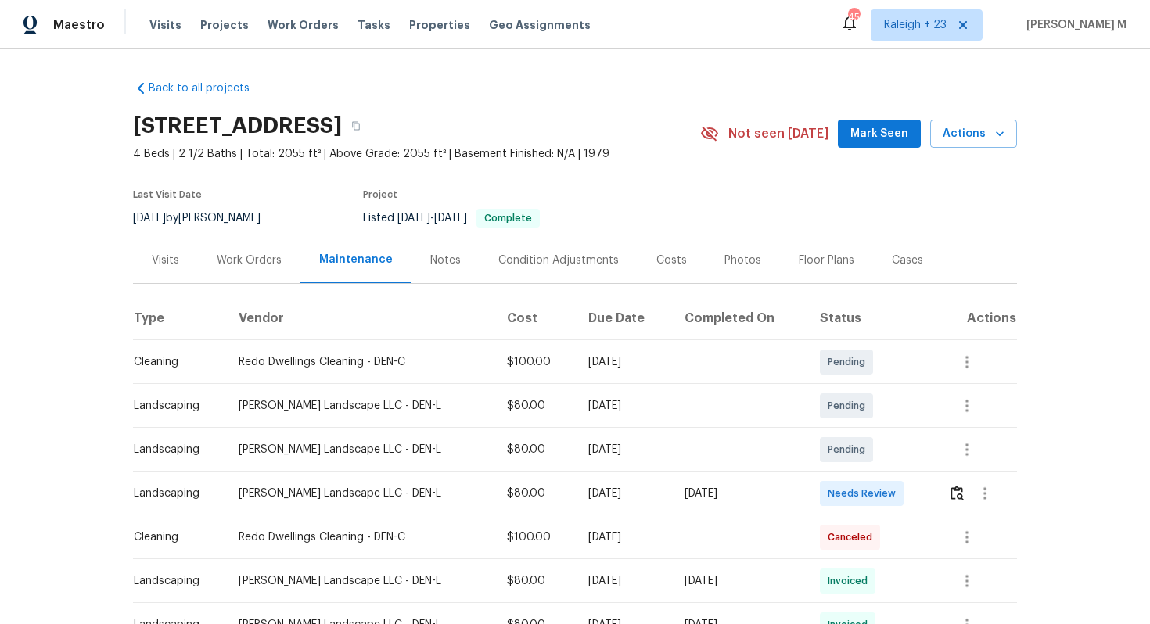
click at [238, 253] on div "Work Orders" at bounding box center [249, 261] width 65 height 16
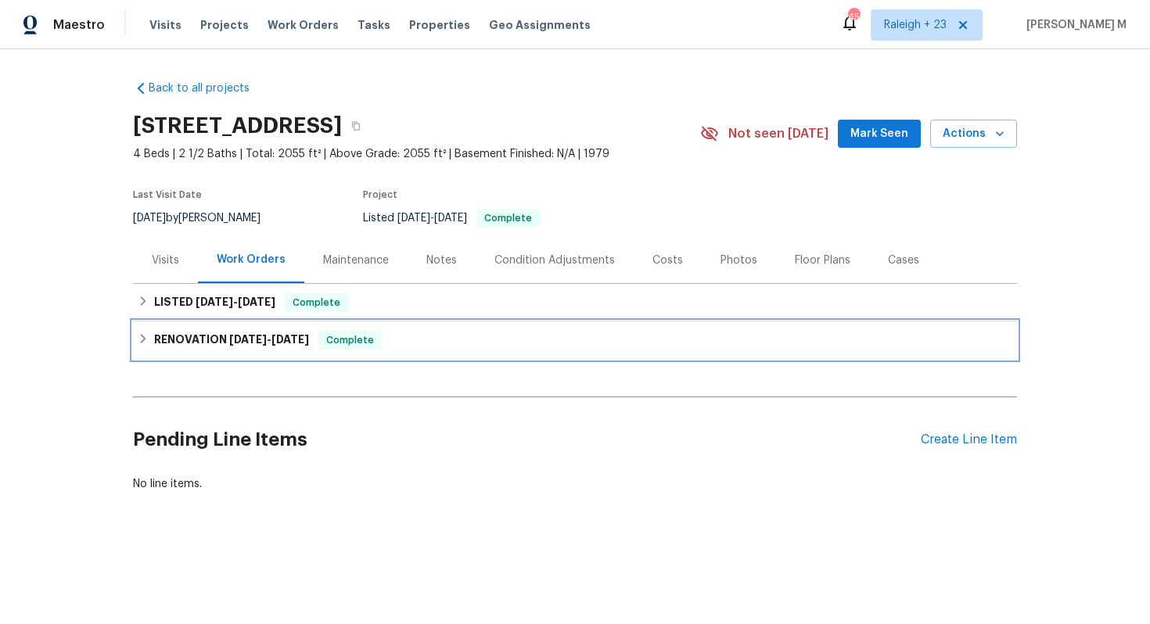
click at [154, 335] on h6 "RENOVATION 6/9/25 - 7/8/25" at bounding box center [231, 340] width 155 height 19
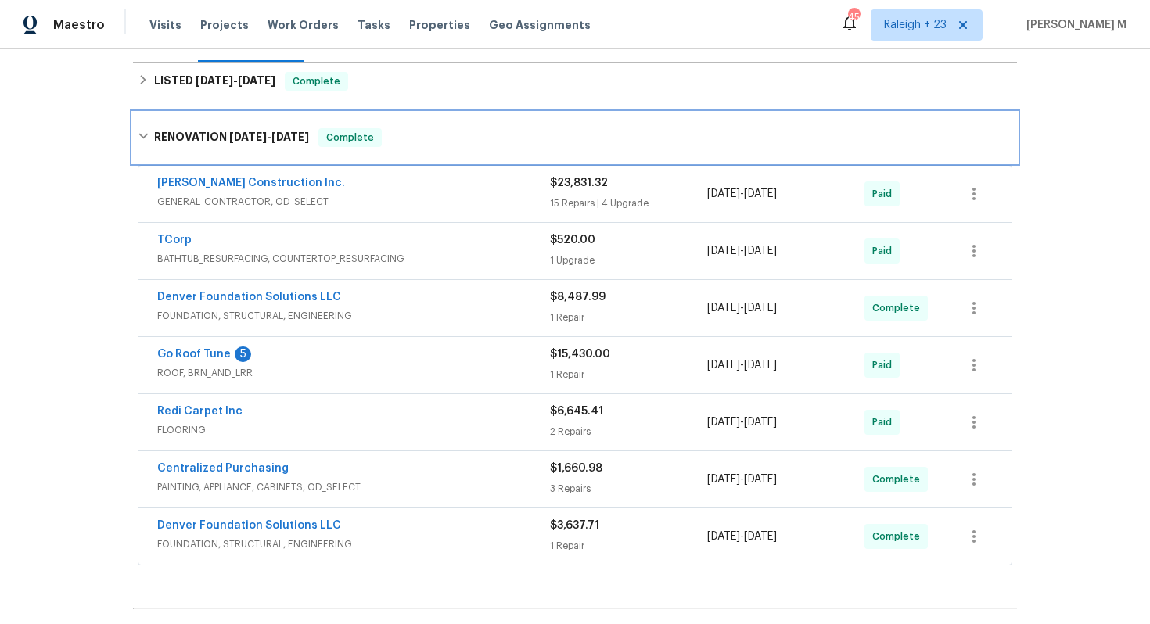
scroll to position [255, 0]
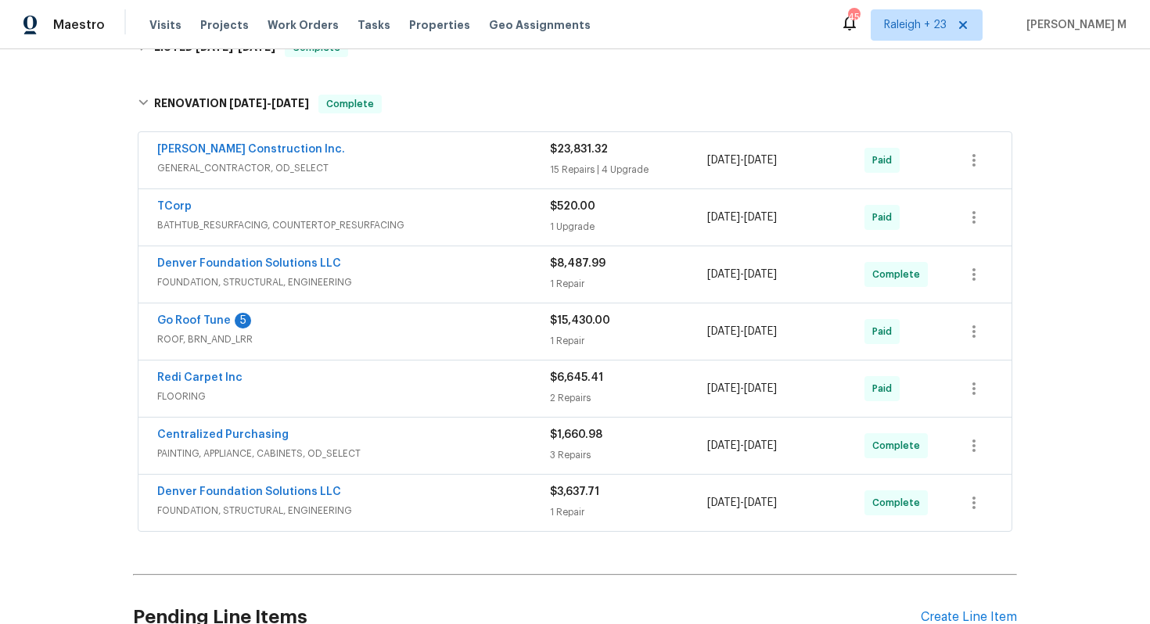
click at [264, 275] on span "FOUNDATION, STRUCTURAL, ENGINEERING" at bounding box center [353, 283] width 393 height 16
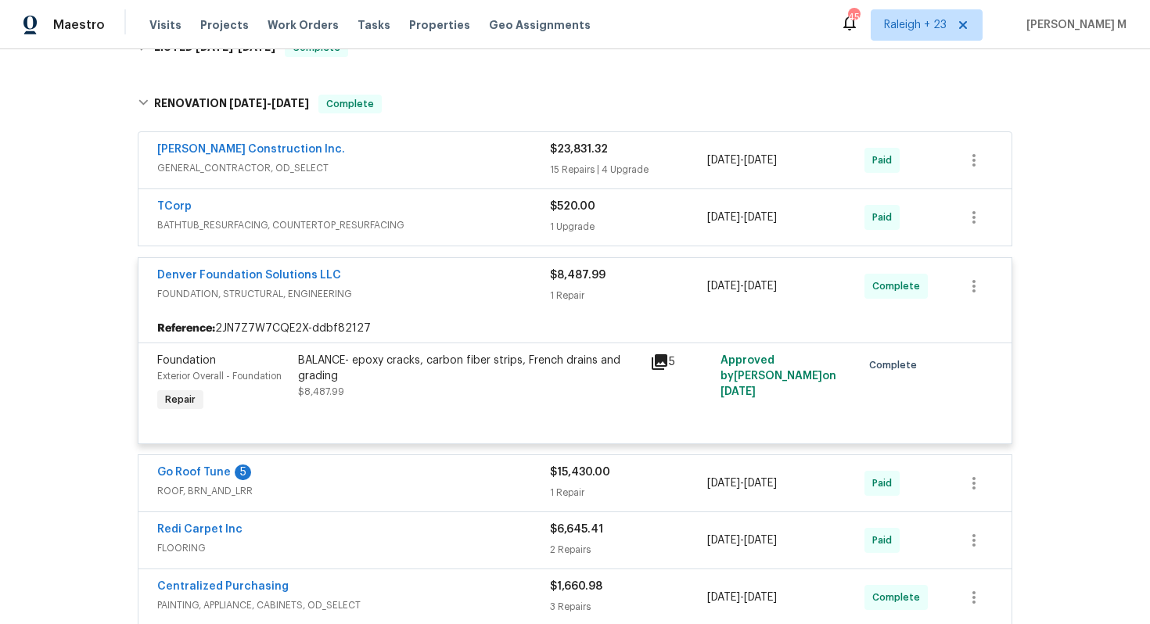
click at [396, 358] on div "BALANCE- epoxy cracks, carbon fiber strips, French drains and grading" at bounding box center [469, 368] width 343 height 31
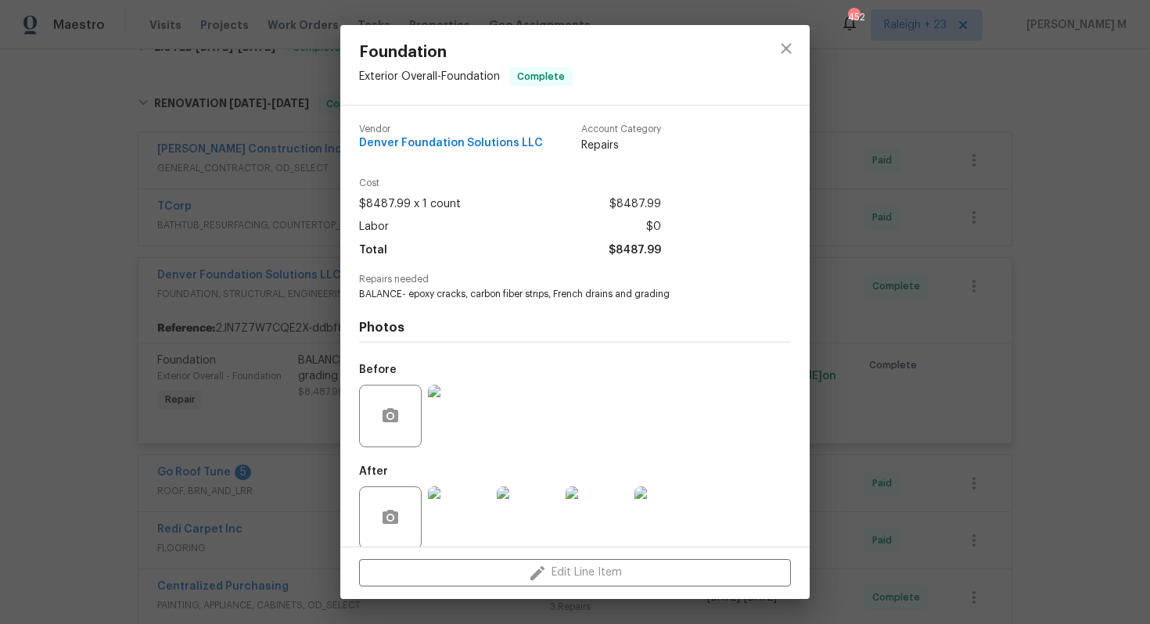
click at [465, 505] on img at bounding box center [459, 518] width 63 height 63
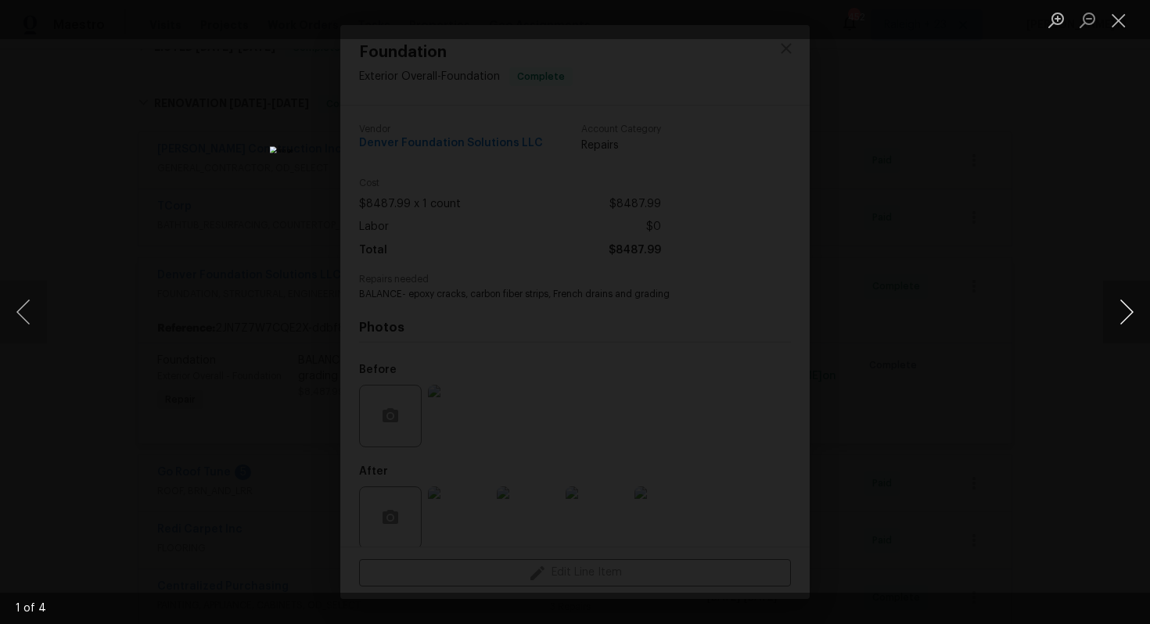
click at [1114, 317] on button "Next image" at bounding box center [1126, 312] width 47 height 63
click at [1134, 301] on button "Next image" at bounding box center [1126, 312] width 47 height 63
click at [1129, 302] on button "Next image" at bounding box center [1126, 312] width 47 height 63
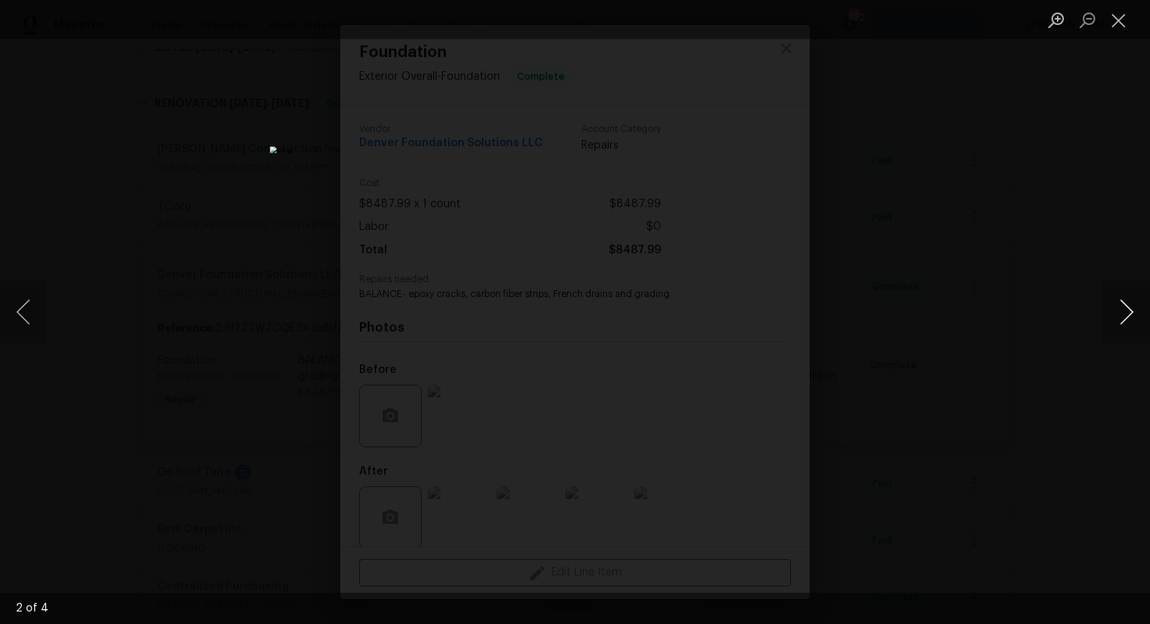
click at [1129, 302] on button "Next image" at bounding box center [1126, 312] width 47 height 63
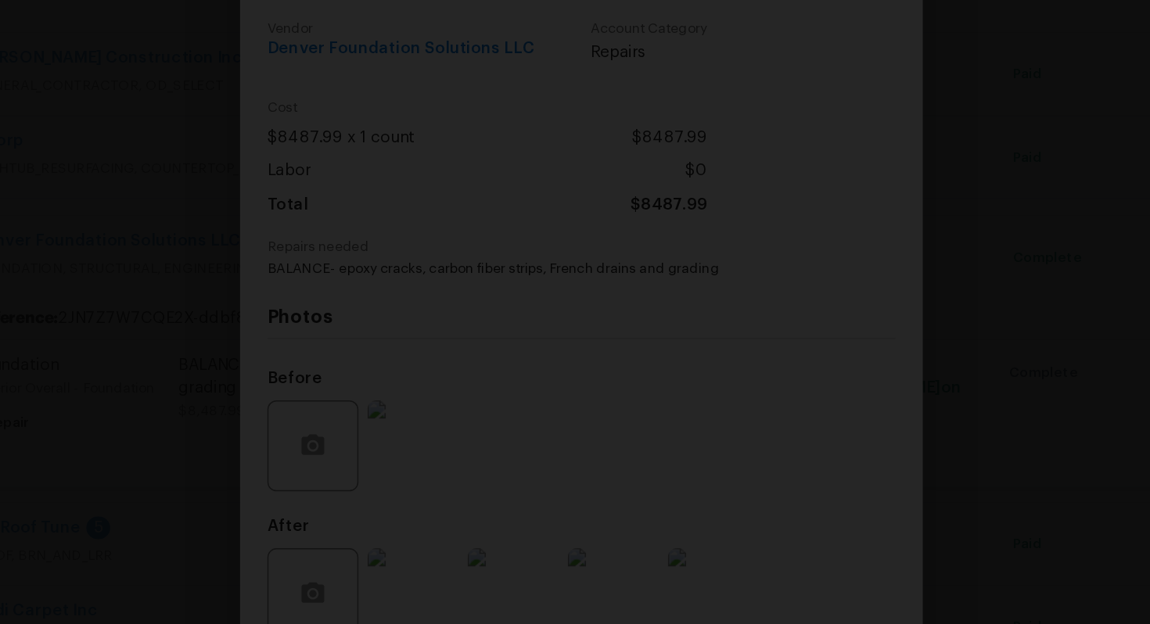
click at [921, 291] on img "Lightbox" at bounding box center [582, 254] width 1013 height 550
click at [912, 293] on img "Lightbox" at bounding box center [582, 254] width 1013 height 550
click at [904, 300] on img "Lightbox" at bounding box center [581, 254] width 1013 height 550
click at [842, 311] on img "Lightbox" at bounding box center [575, 275] width 816 height 443
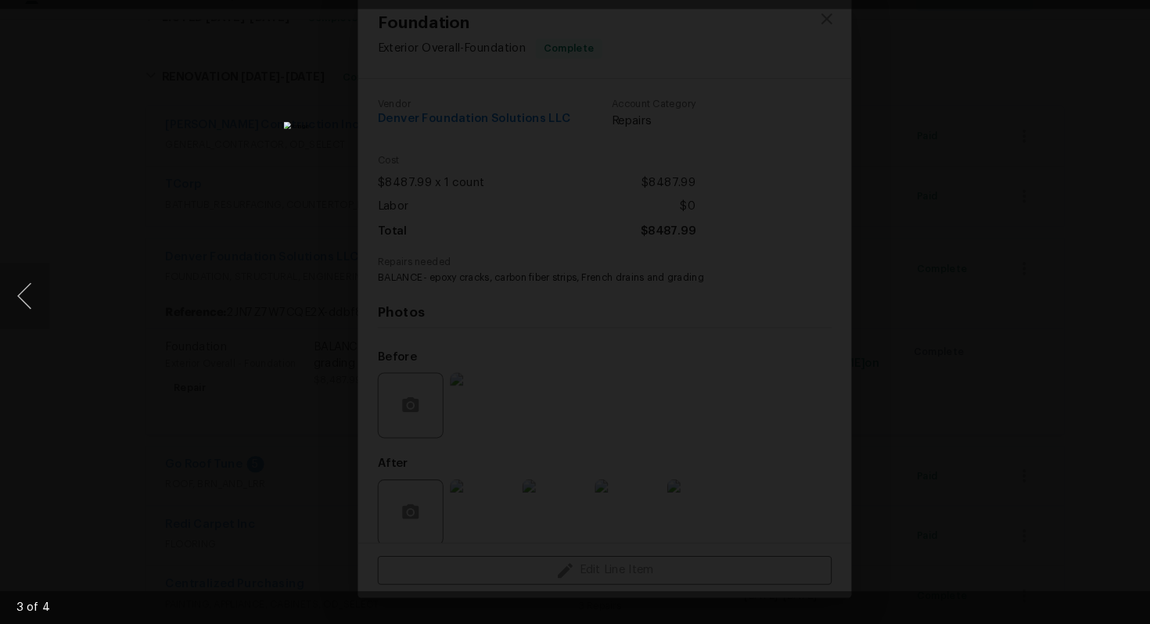
scroll to position [0, 0]
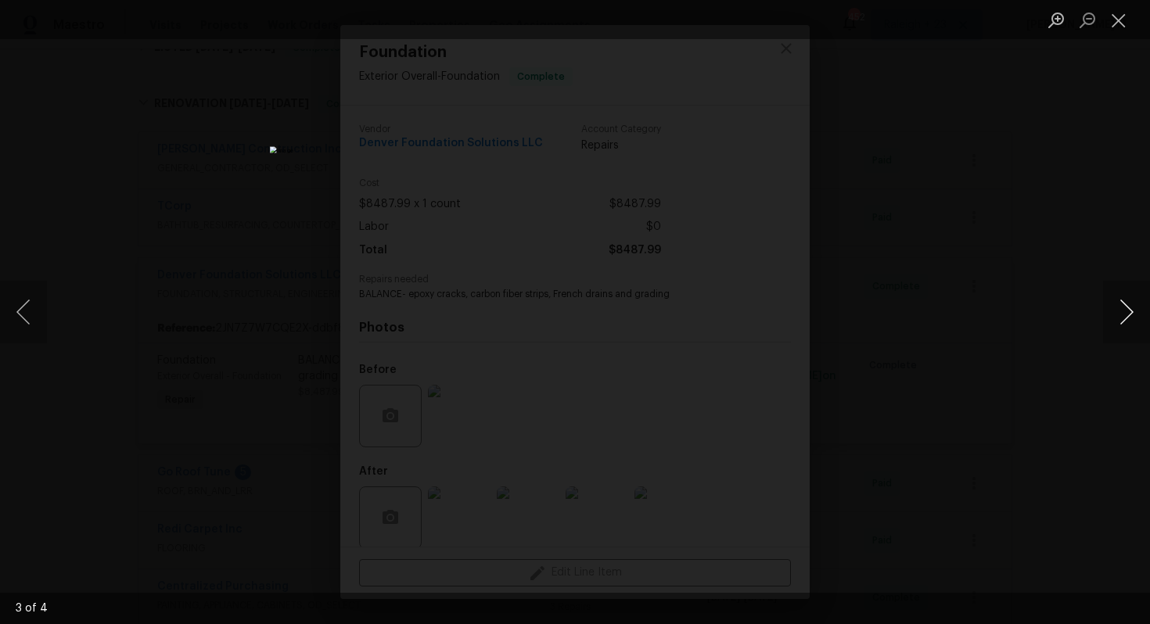
click at [1118, 325] on button "Next image" at bounding box center [1126, 312] width 47 height 63
click at [955, 334] on div "Lightbox" at bounding box center [575, 312] width 1150 height 624
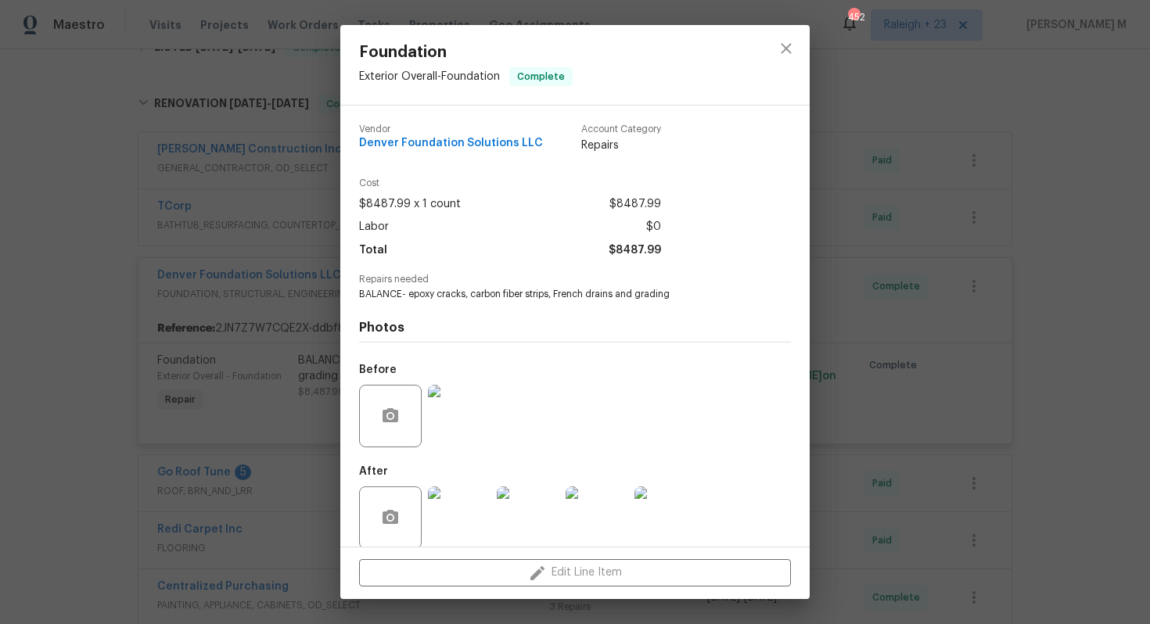
click at [459, 401] on img at bounding box center [459, 416] width 63 height 63
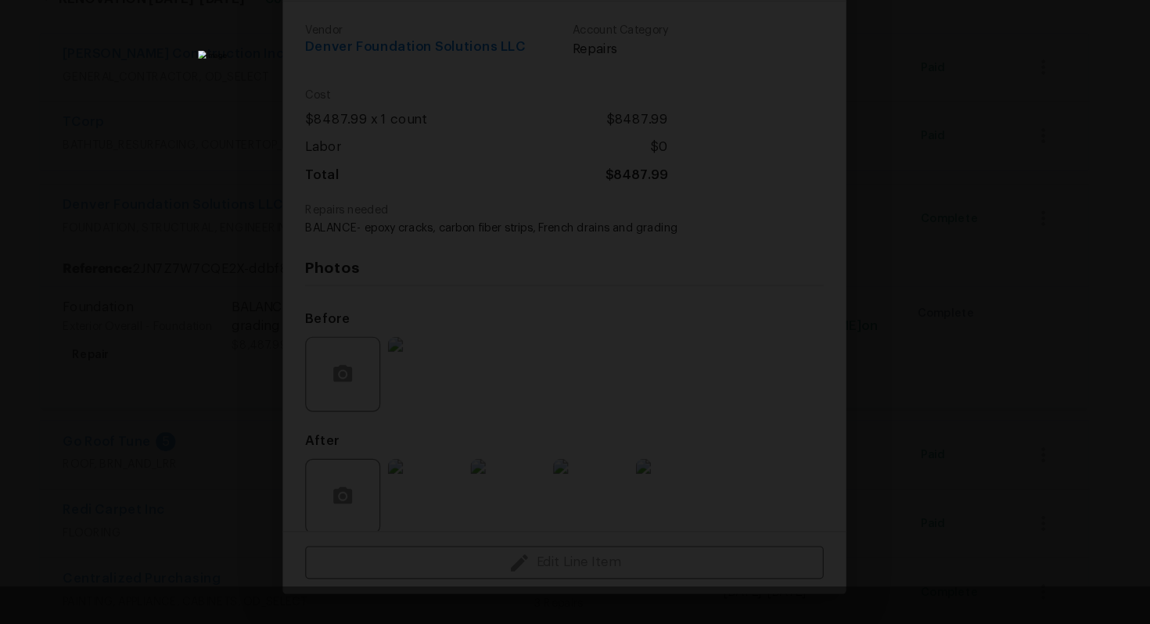
click at [950, 278] on div "Lightbox" at bounding box center [575, 312] width 1150 height 624
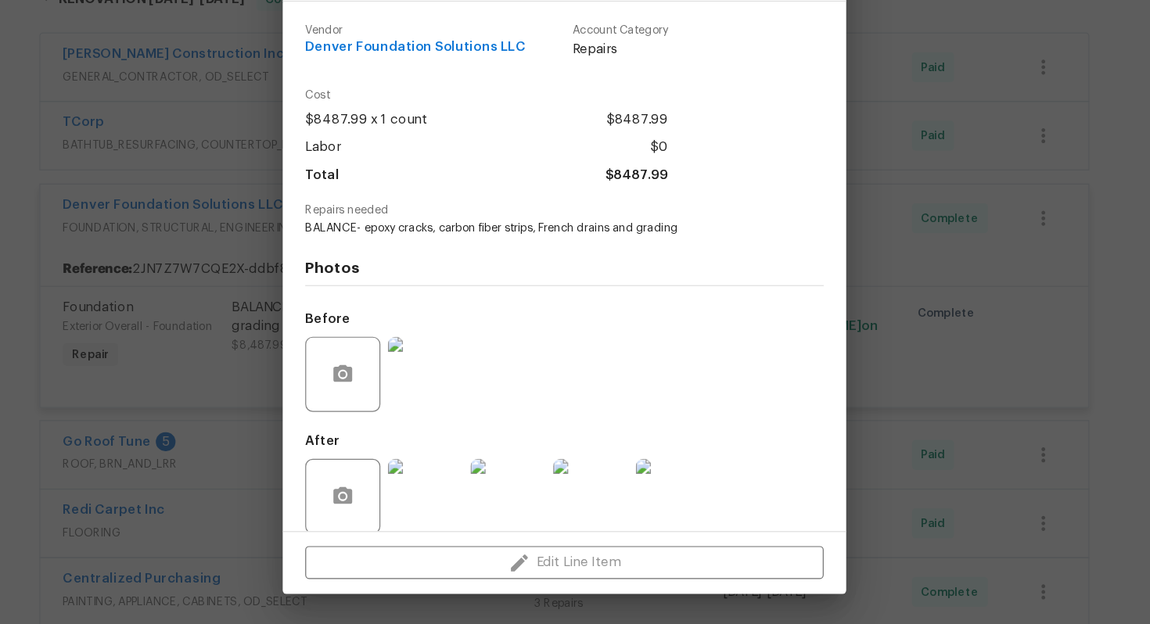
click at [444, 301] on div "Photos Before After" at bounding box center [575, 429] width 432 height 257
click at [455, 288] on span "BALANCE- epoxy cracks, carbon fiber strips, French drains and grading" at bounding box center [553, 294] width 389 height 13
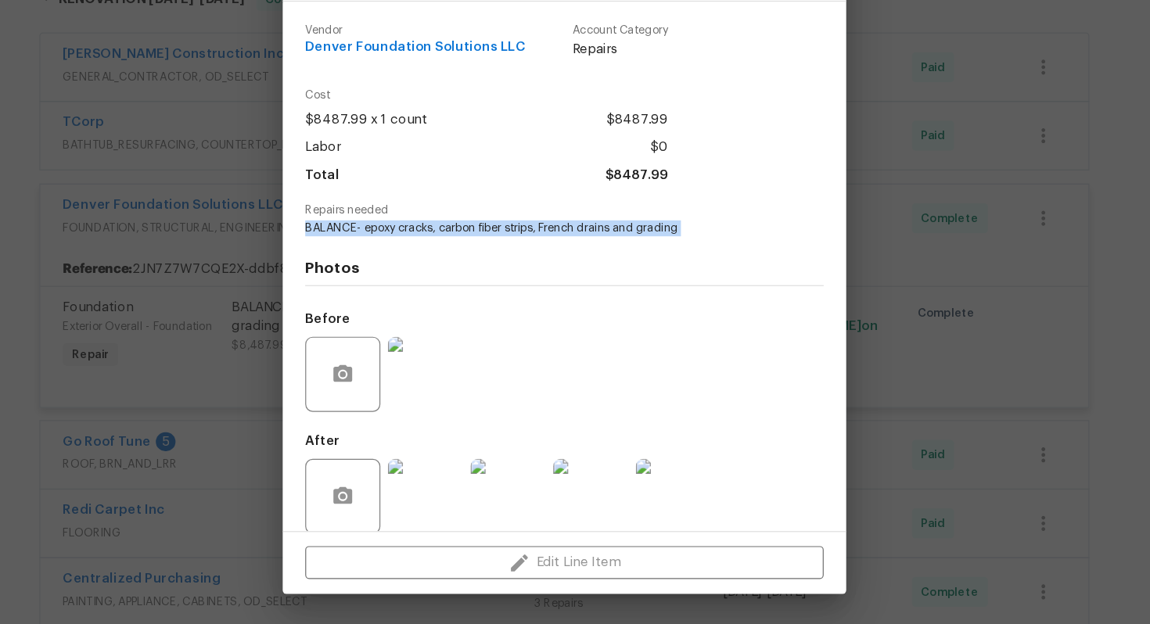
click at [455, 288] on span "BALANCE- epoxy cracks, carbon fiber strips, French drains and grading" at bounding box center [553, 294] width 389 height 13
copy span "BALANCE- epoxy cracks, carbon fiber strips, French drains and grading"
click at [454, 376] on div at bounding box center [459, 416] width 69 height 81
click at [464, 397] on img at bounding box center [459, 416] width 63 height 63
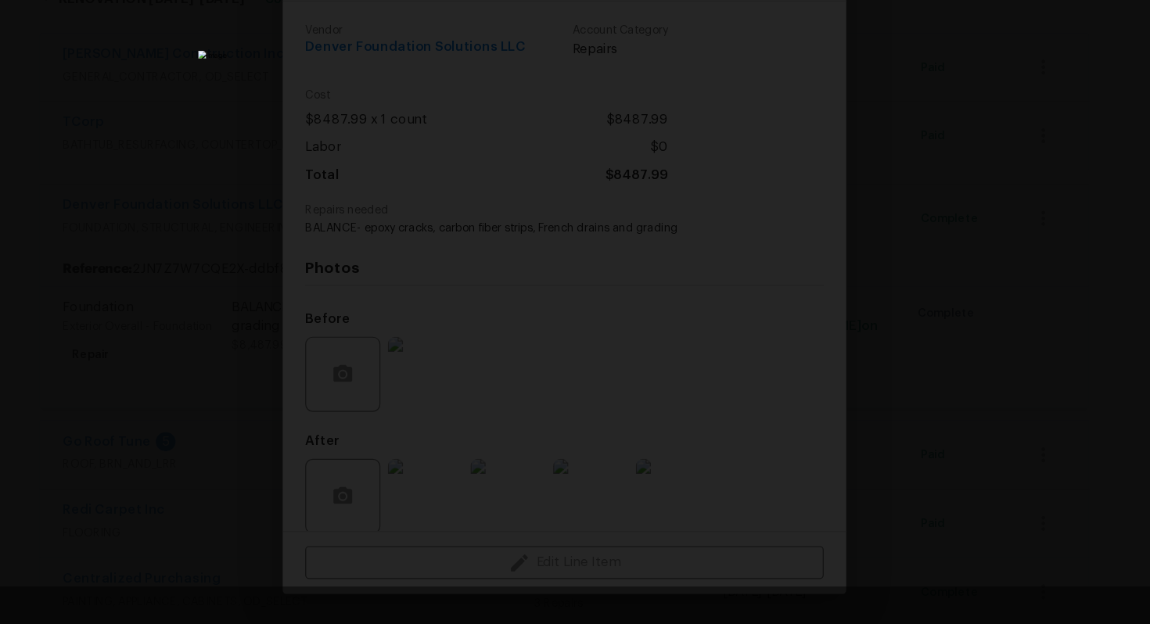
click at [846, 399] on div "Lightbox" at bounding box center [575, 312] width 1150 height 624
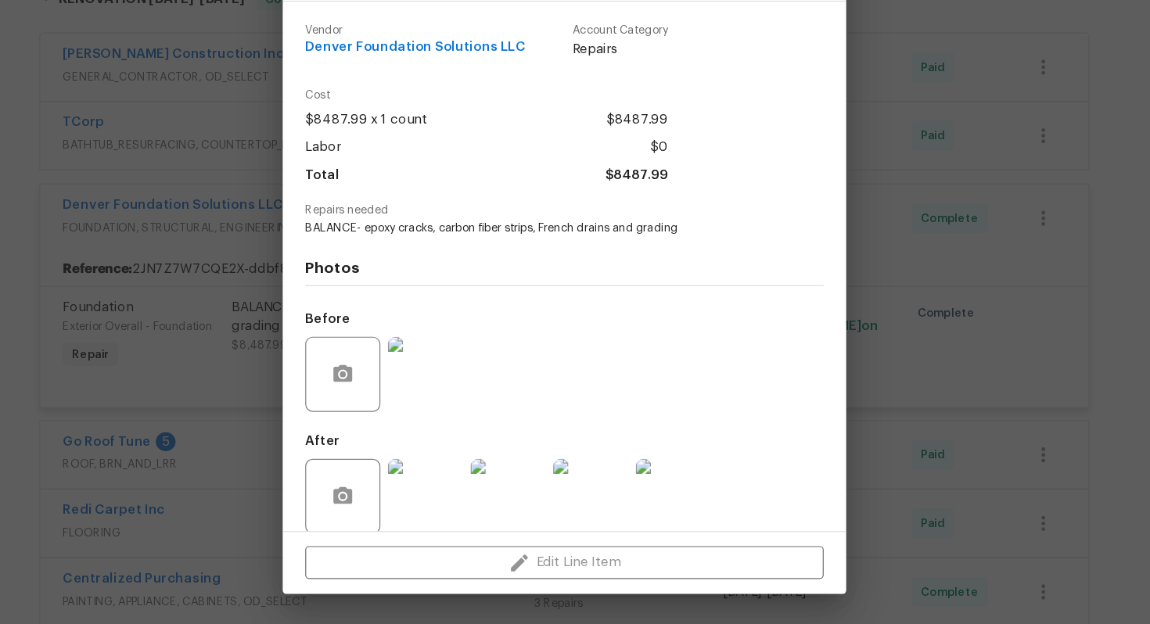
click at [461, 488] on img at bounding box center [459, 518] width 63 height 63
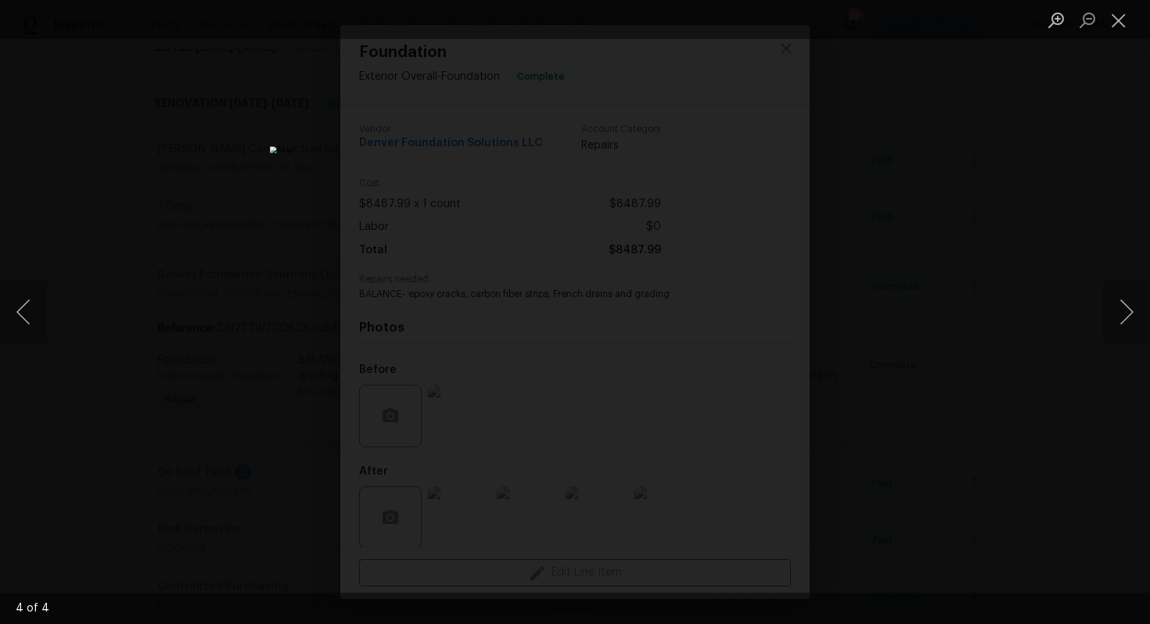
click at [1131, 346] on div "Lightbox" at bounding box center [575, 312] width 1150 height 624
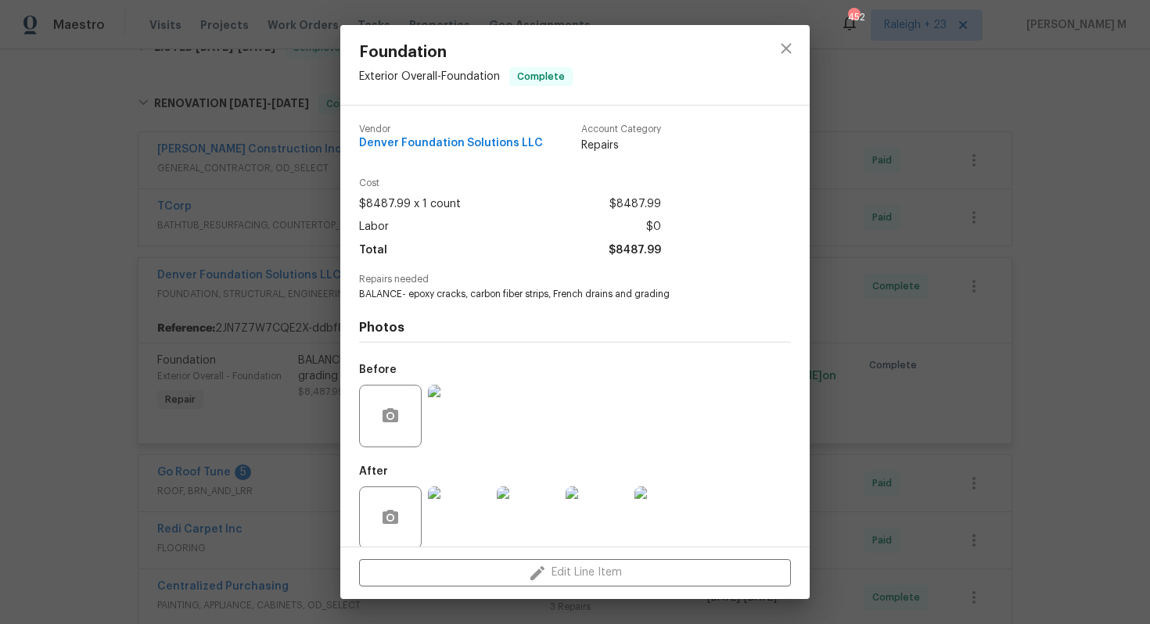
click at [1131, 297] on div "Foundation Exterior Overall - Foundation Complete Vendor Denver Foundation Solu…" at bounding box center [575, 312] width 1150 height 624
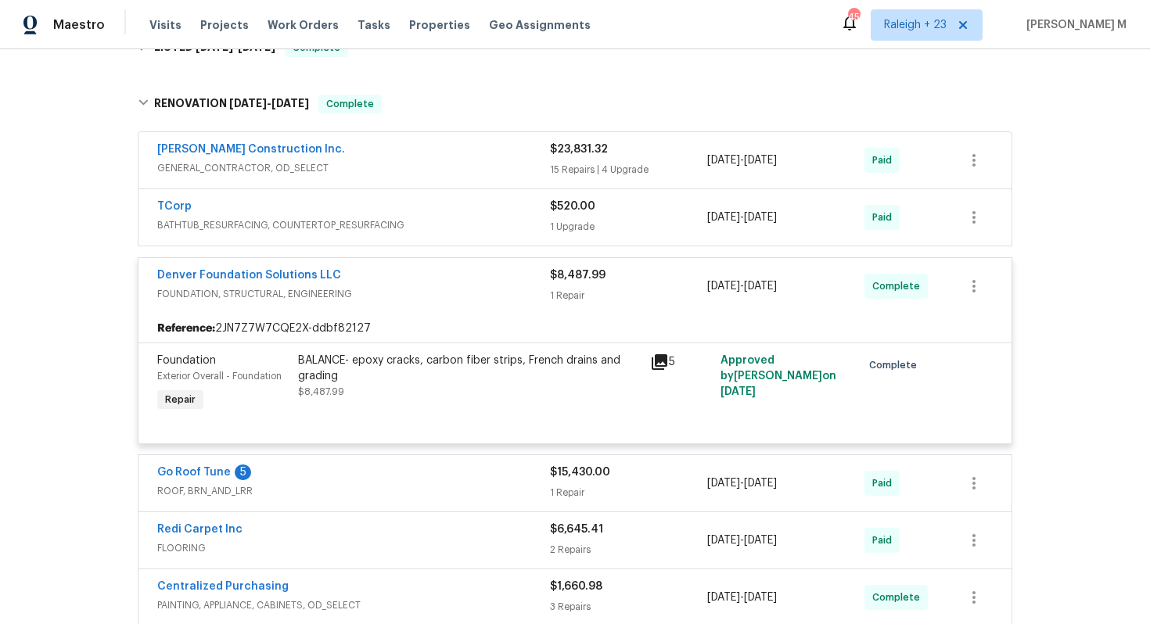
click at [530, 353] on div "BALANCE- epoxy cracks, carbon fiber strips, French drains and grading" at bounding box center [469, 368] width 343 height 31
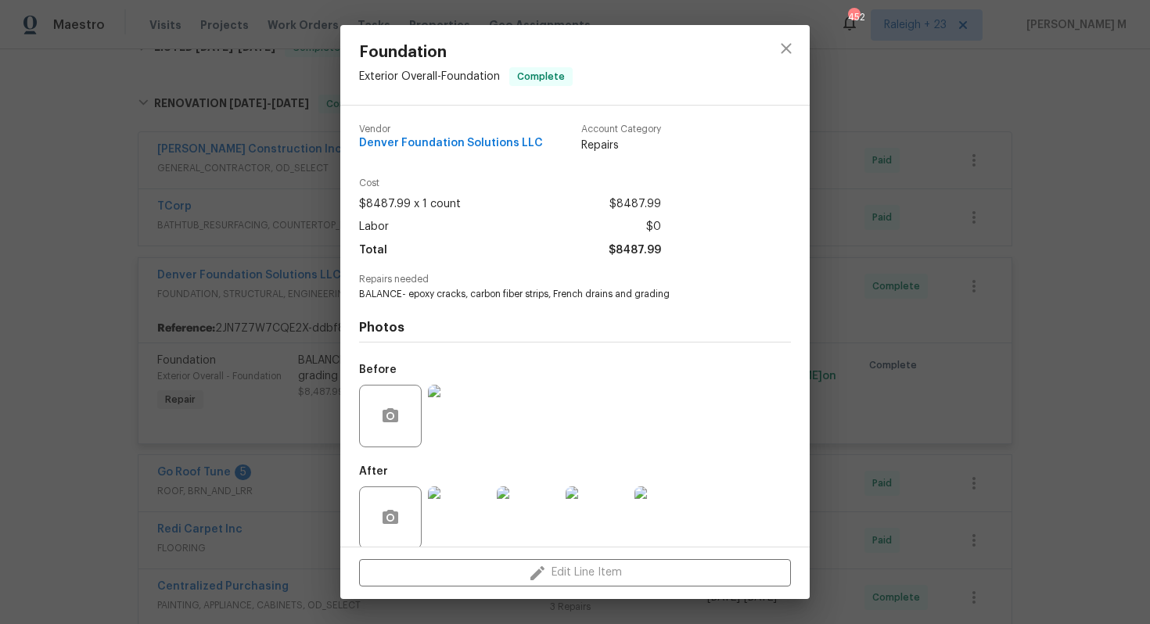
click at [651, 487] on img at bounding box center [665, 518] width 63 height 63
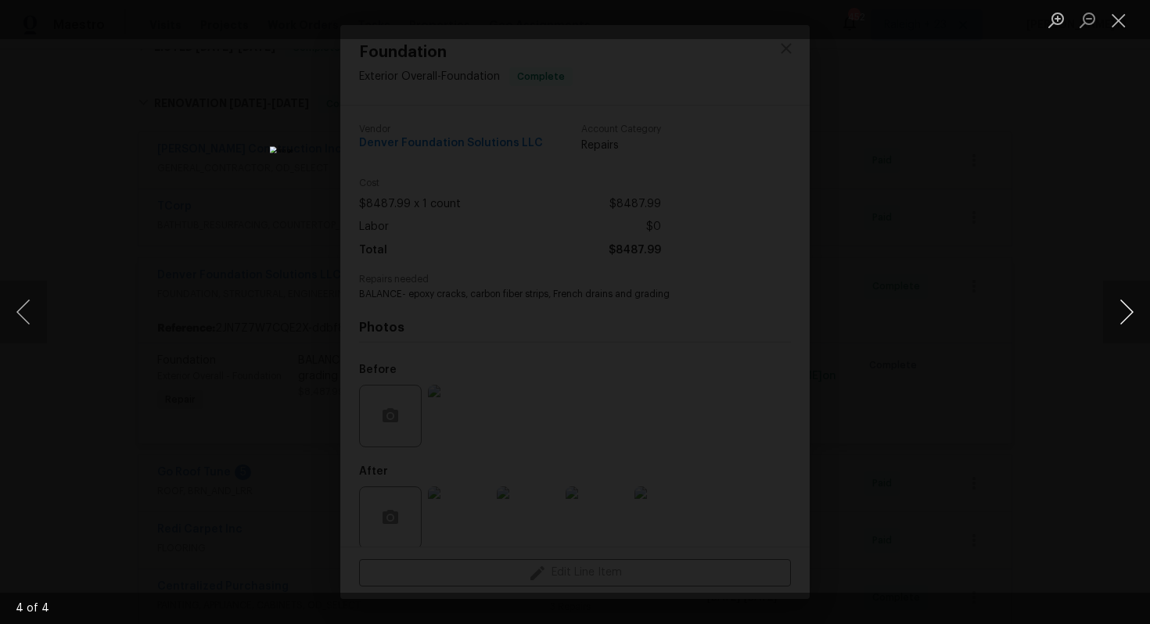
click at [1116, 314] on button "Next image" at bounding box center [1126, 312] width 47 height 63
click at [1120, 322] on button "Next image" at bounding box center [1126, 312] width 47 height 63
click at [1127, 323] on button "Next image" at bounding box center [1126, 312] width 47 height 63
click at [38, 327] on button "Previous image" at bounding box center [23, 312] width 47 height 63
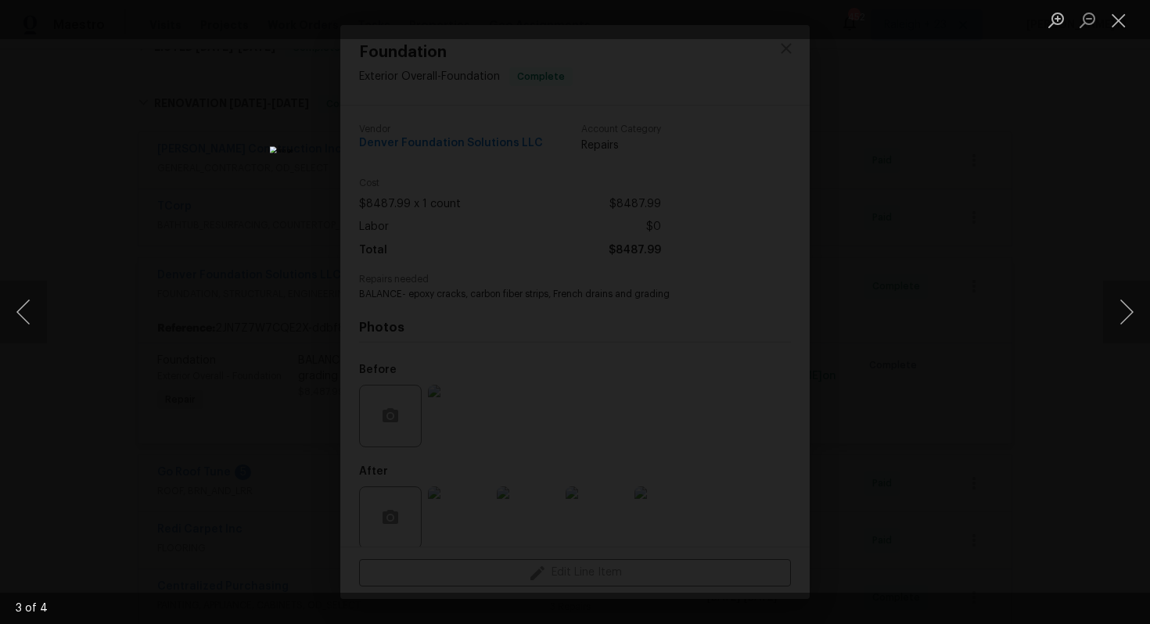
click at [986, 322] on div "Lightbox" at bounding box center [575, 312] width 1150 height 624
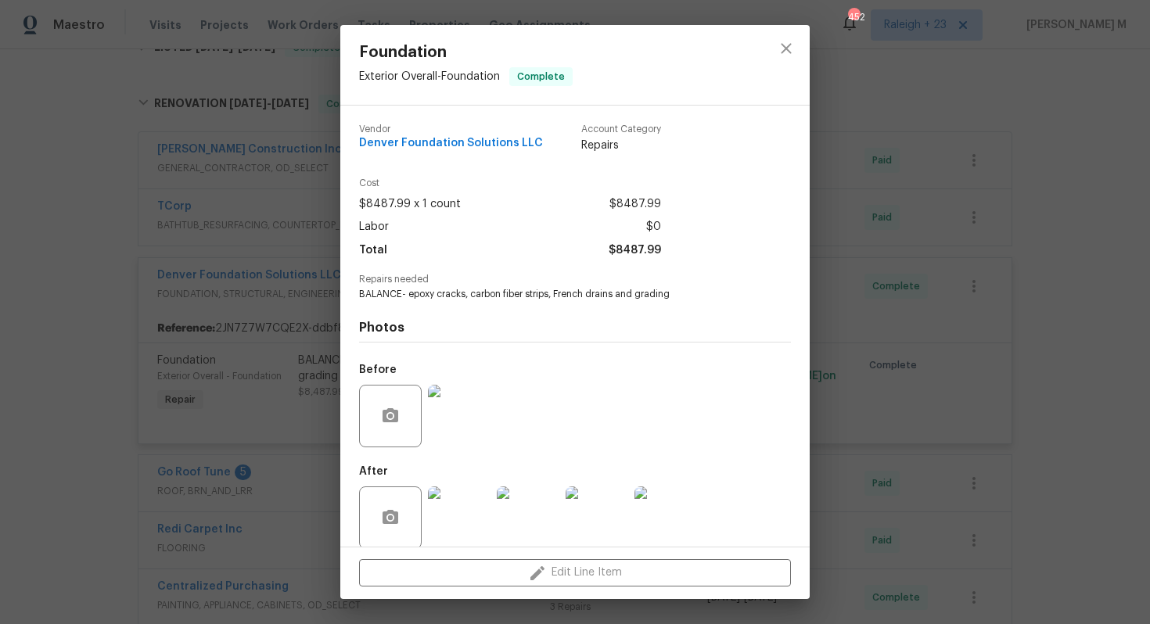
click at [871, 362] on div "Foundation Exterior Overall - Foundation Complete Vendor Denver Foundation Solu…" at bounding box center [575, 312] width 1150 height 624
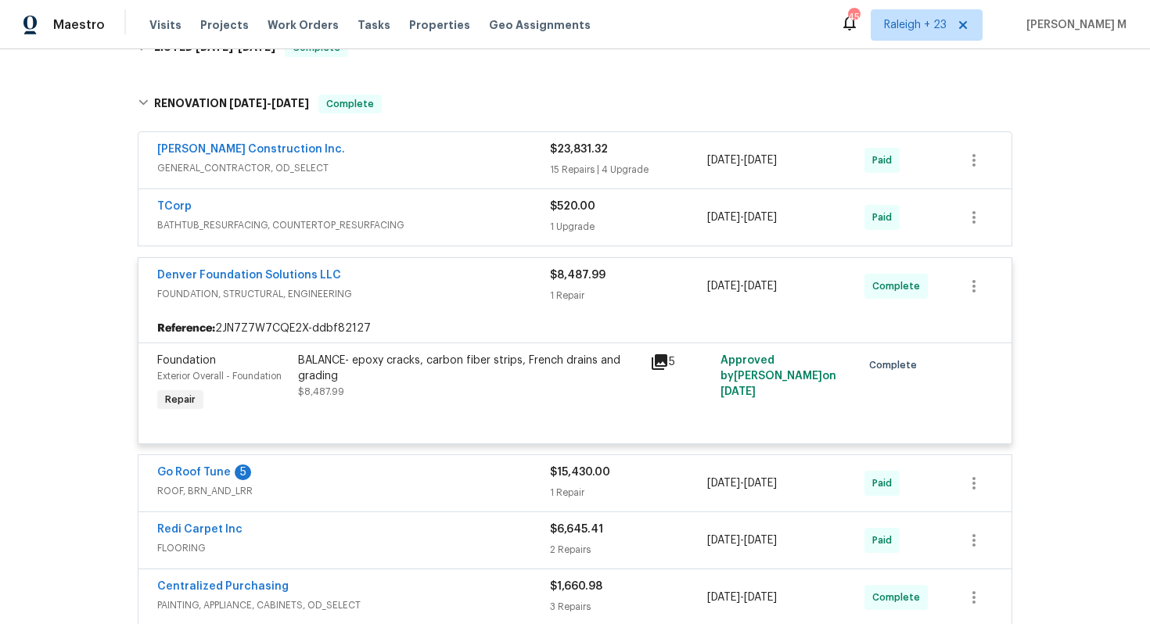
drag, startPoint x: 818, startPoint y: 276, endPoint x: 709, endPoint y: 276, distance: 109.5
click at [709, 276] on div "7/1/2025 - 7/8/2025" at bounding box center [785, 287] width 157 height 38
copy span "7/1/2025 - 7/8/2025"
